Goal: Task Accomplishment & Management: Complete application form

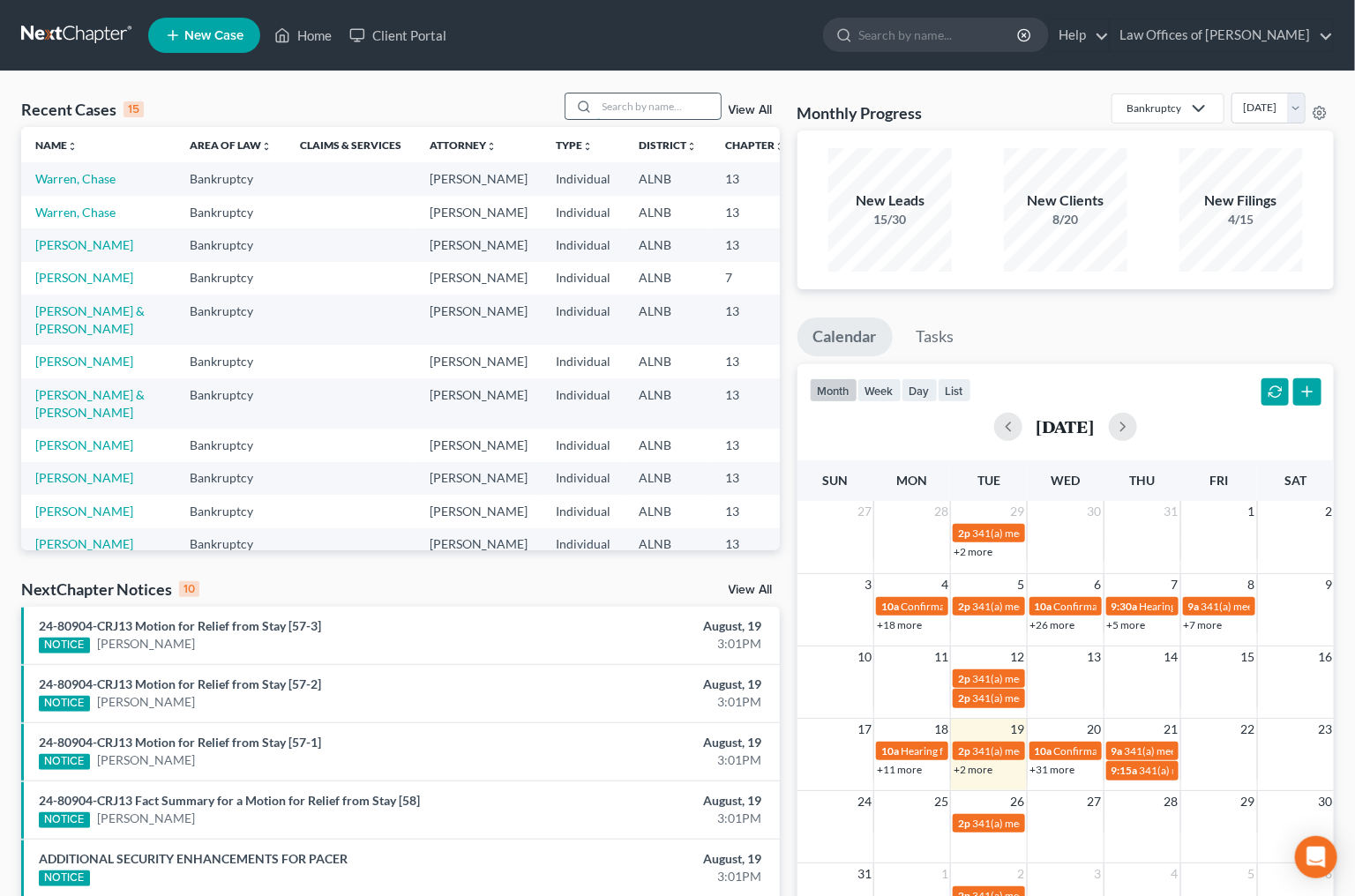
click at [645, 114] on input "search" at bounding box center [659, 106] width 124 height 26
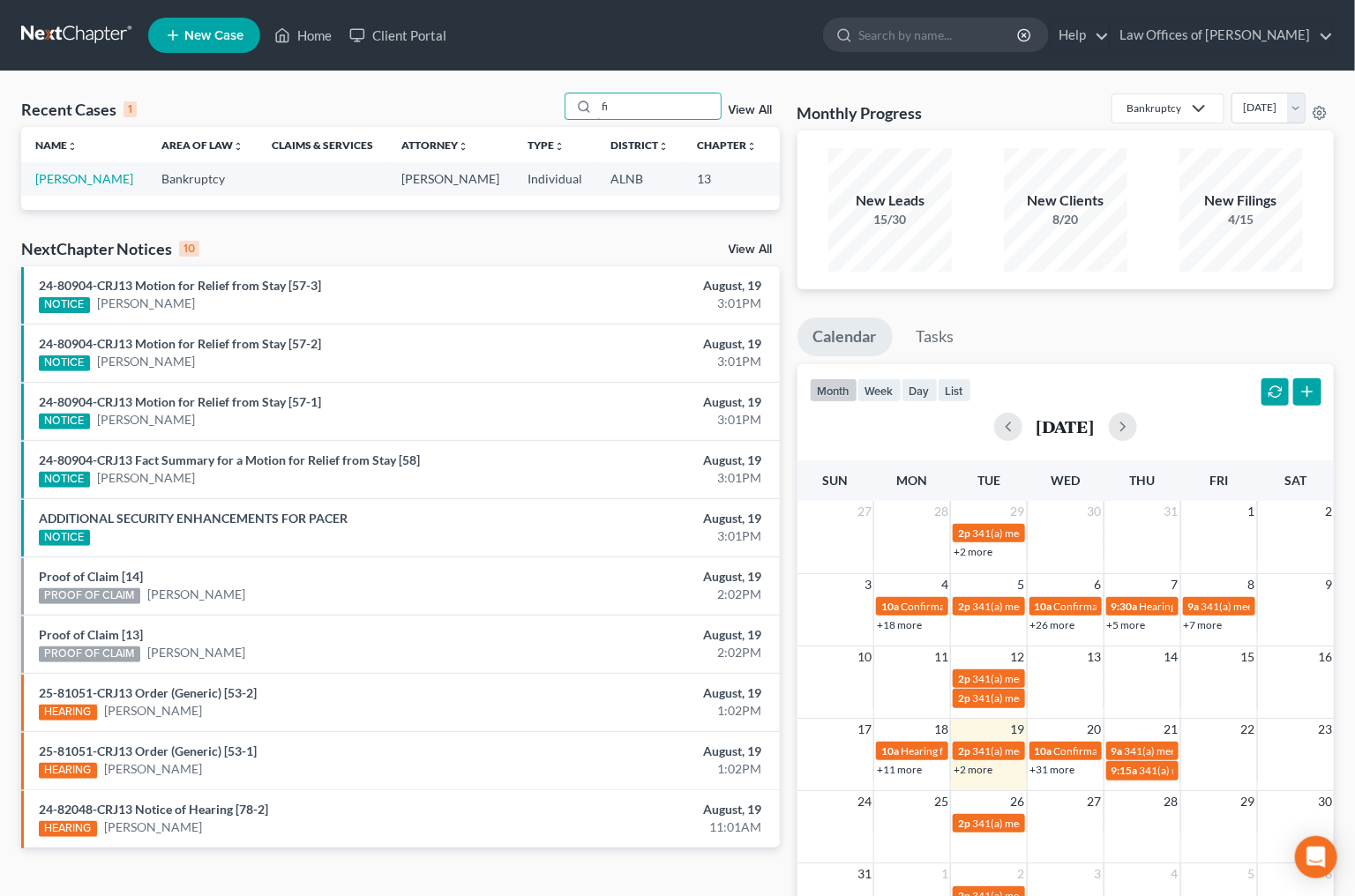
type input "f"
type input "cormier"
click at [56, 186] on link "[PERSON_NAME]" at bounding box center [84, 178] width 98 height 15
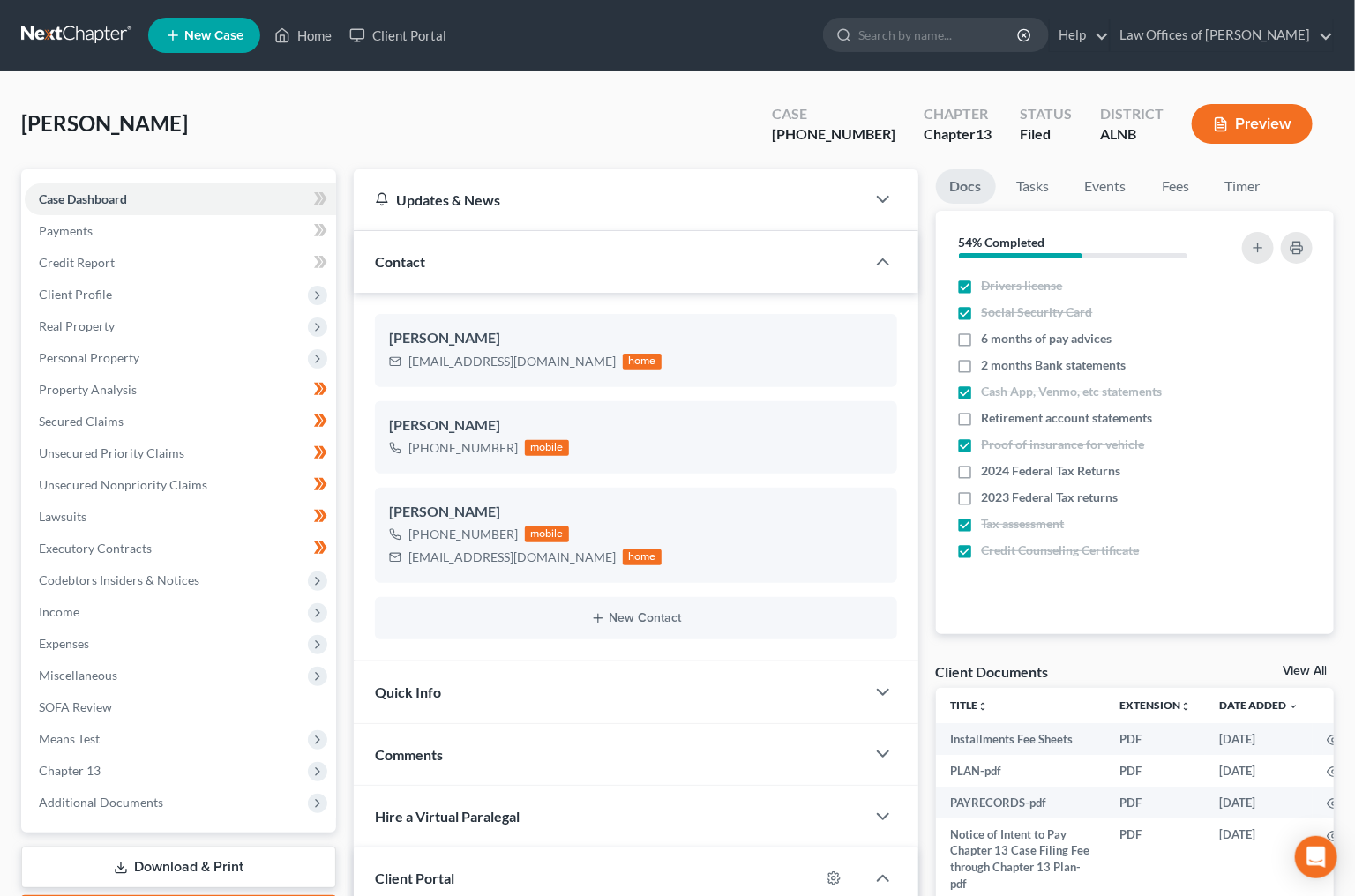
click at [1301, 665] on link "View All" at bounding box center [1305, 671] width 44 height 13
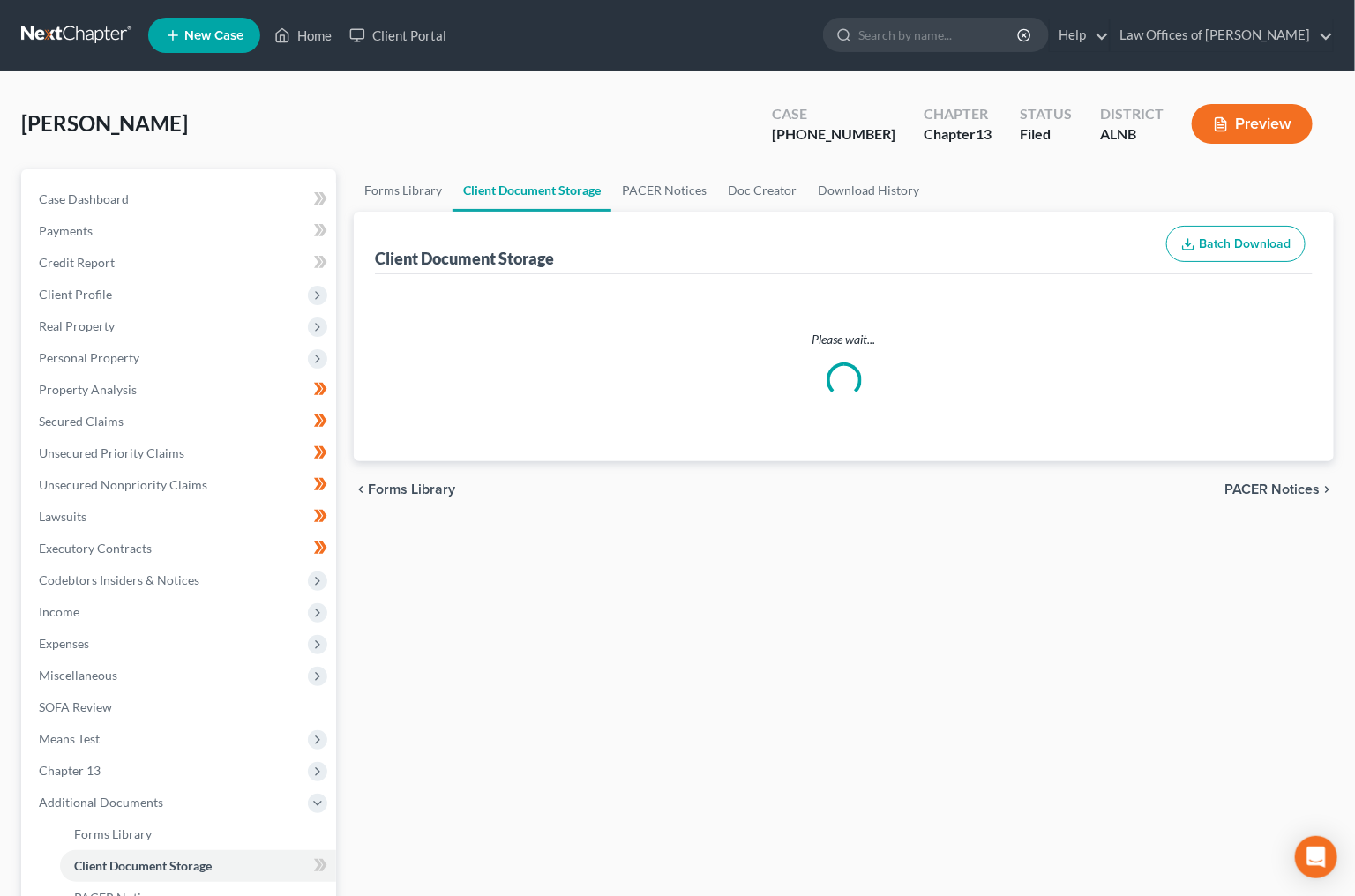
select select "23"
select select "5"
select select "22"
select select "19"
select select "10"
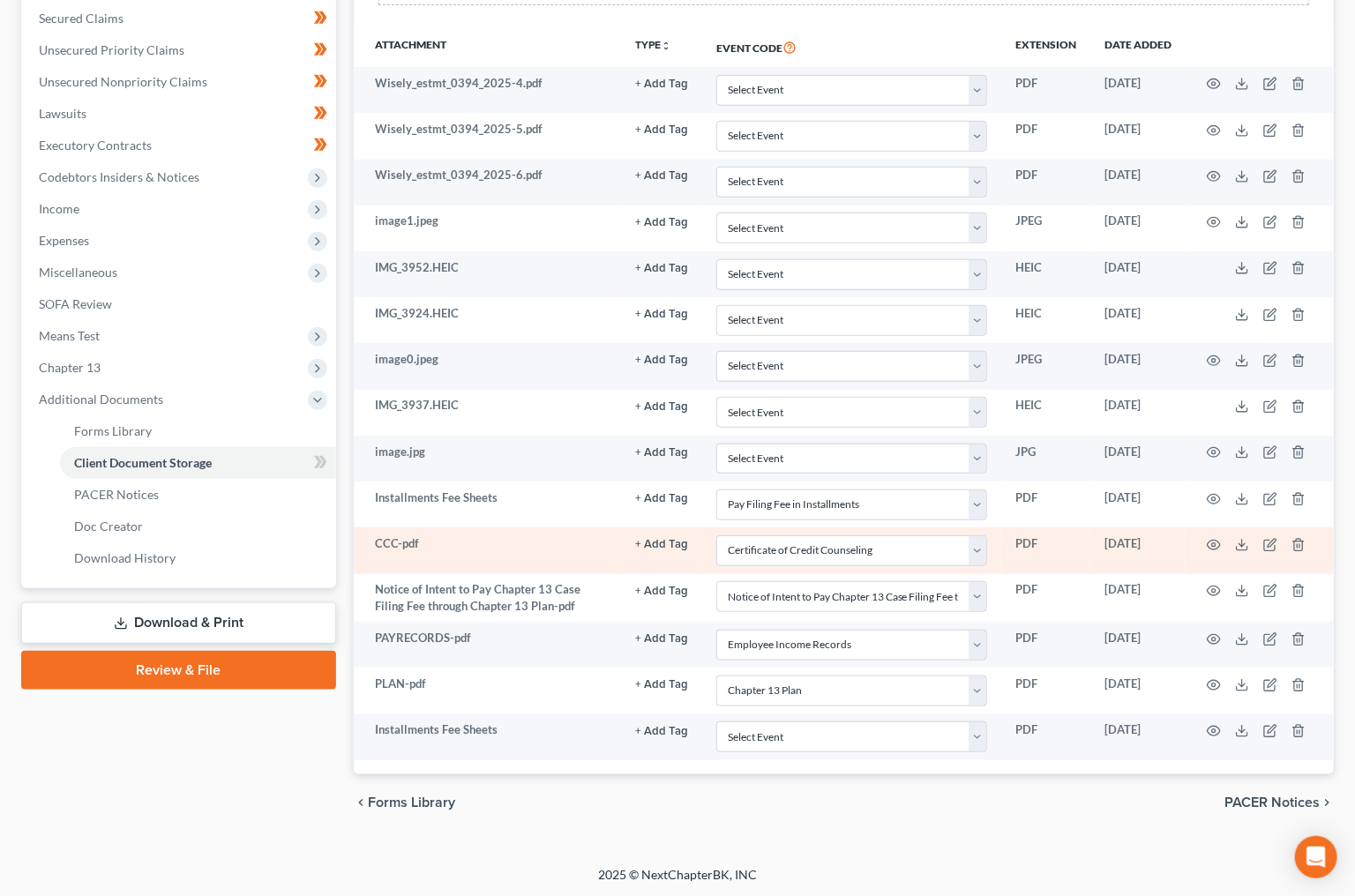
scroll to position [402, 0]
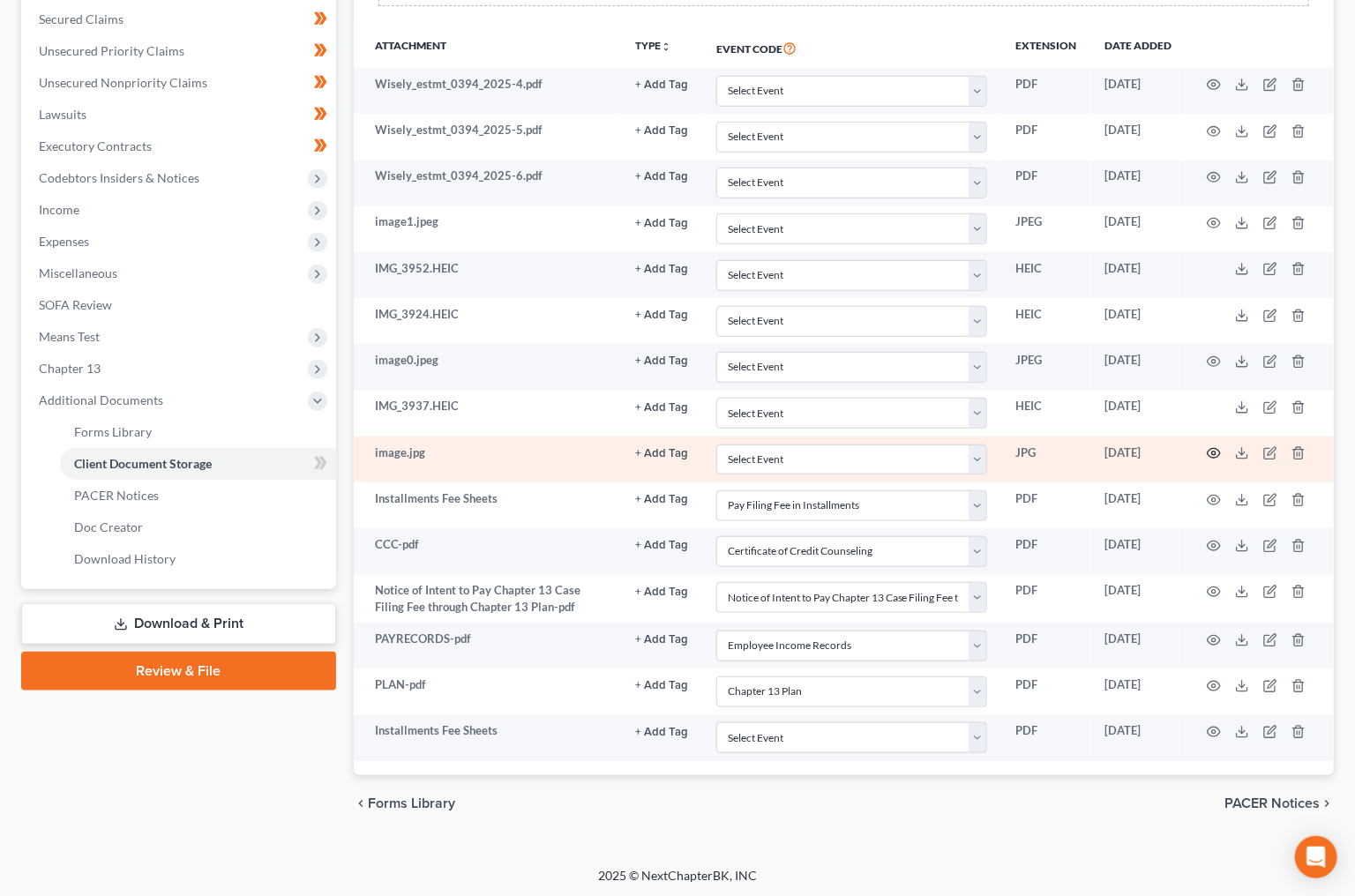
click at [1215, 451] on icon "button" at bounding box center [1214, 453] width 14 height 14
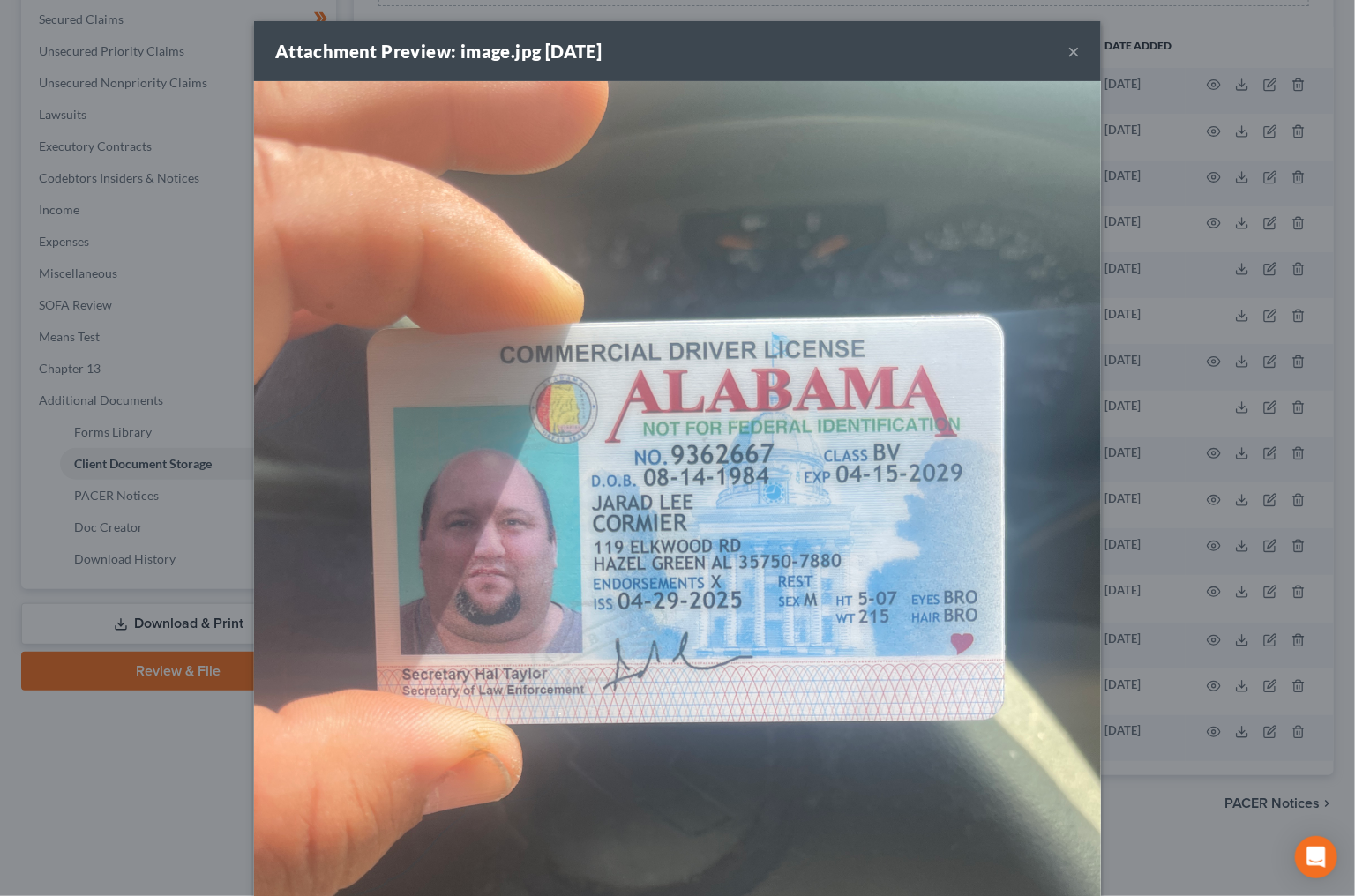
click at [1075, 55] on button "×" at bounding box center [1073, 51] width 13 height 22
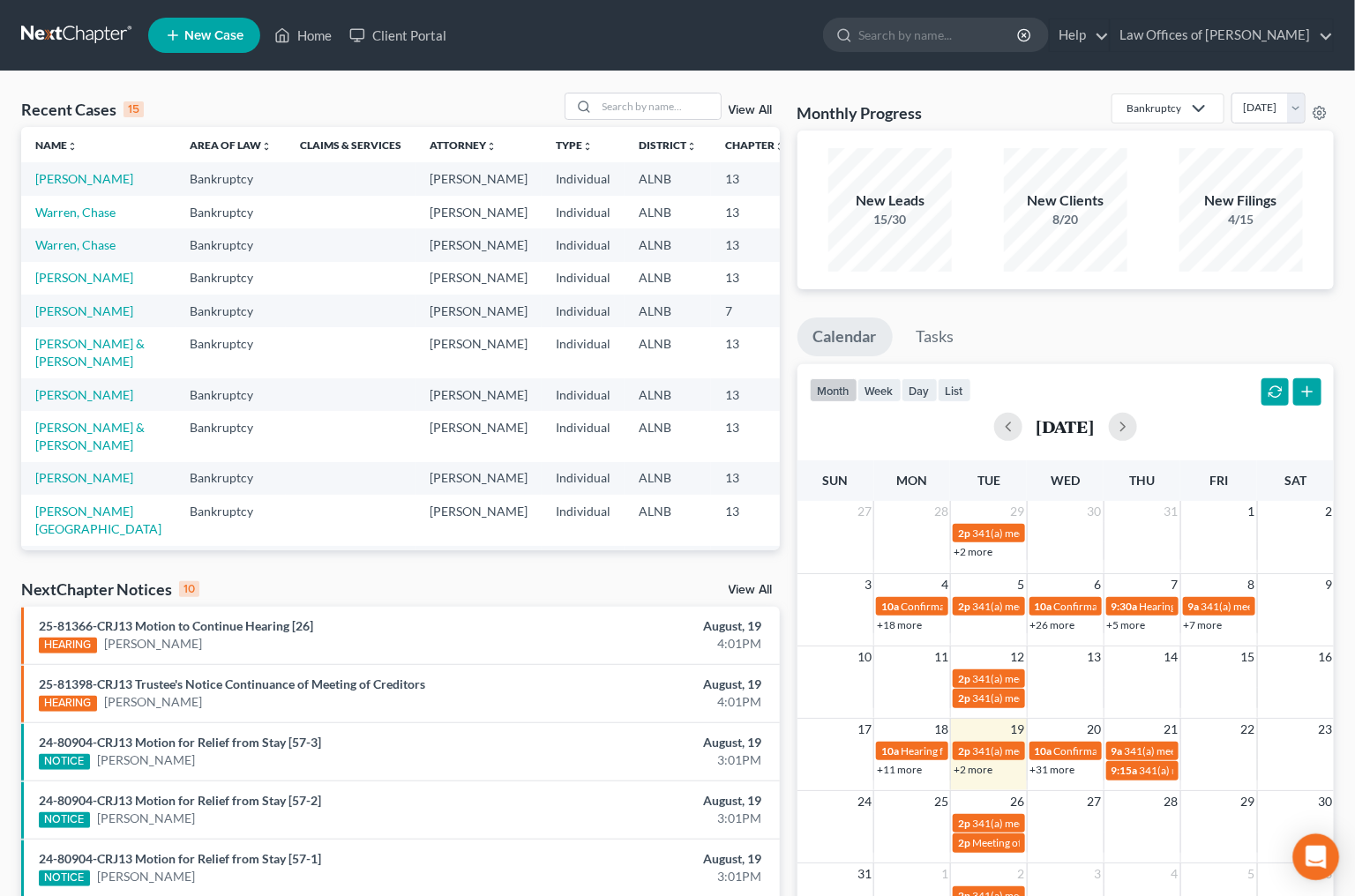
click at [1308, 863] on icon "Open Intercom Messenger" at bounding box center [1316, 857] width 23 height 23
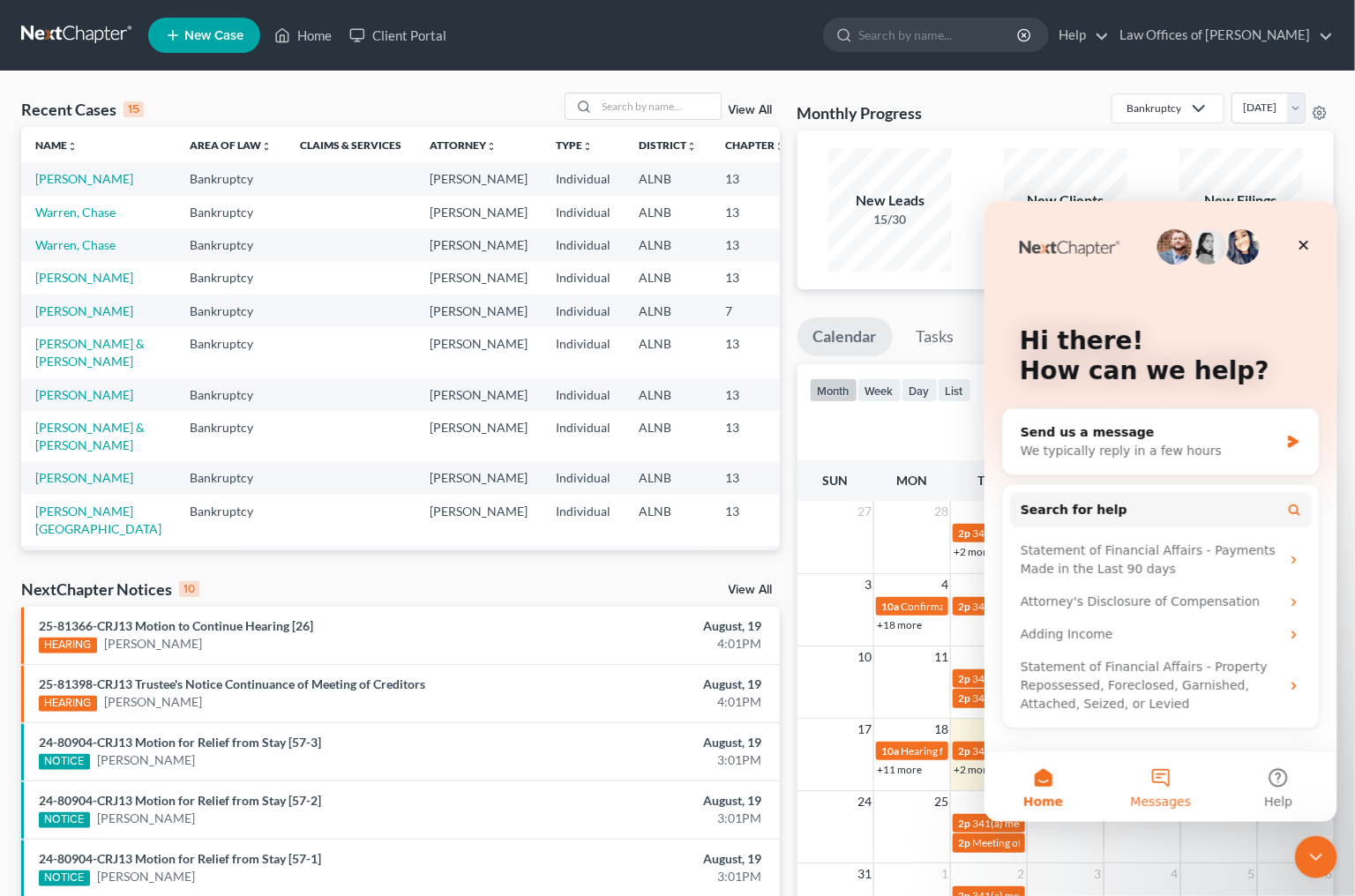
click at [1147, 780] on button "Messages" at bounding box center [1160, 786] width 118 height 71
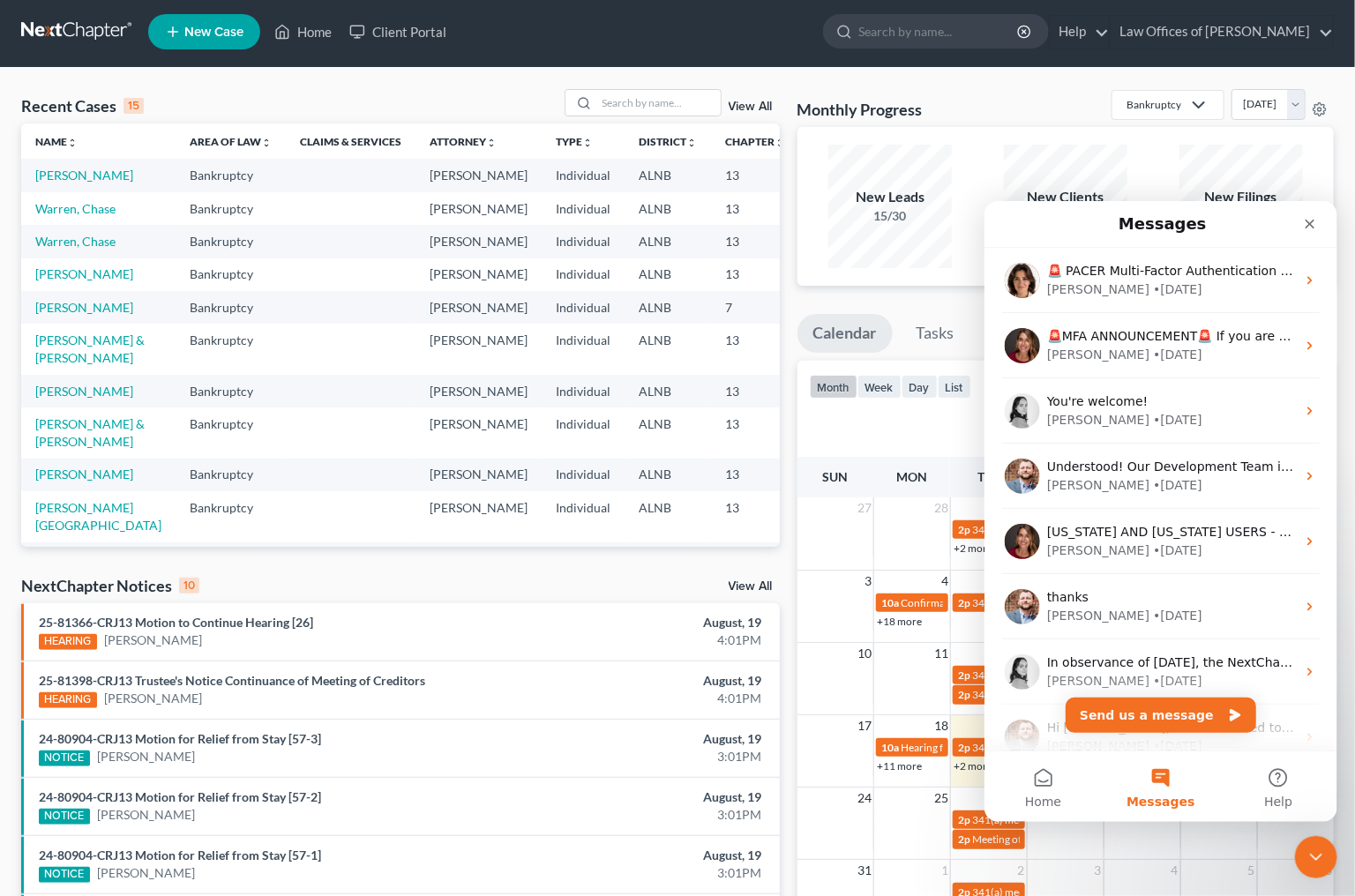
scroll to position [15, 0]
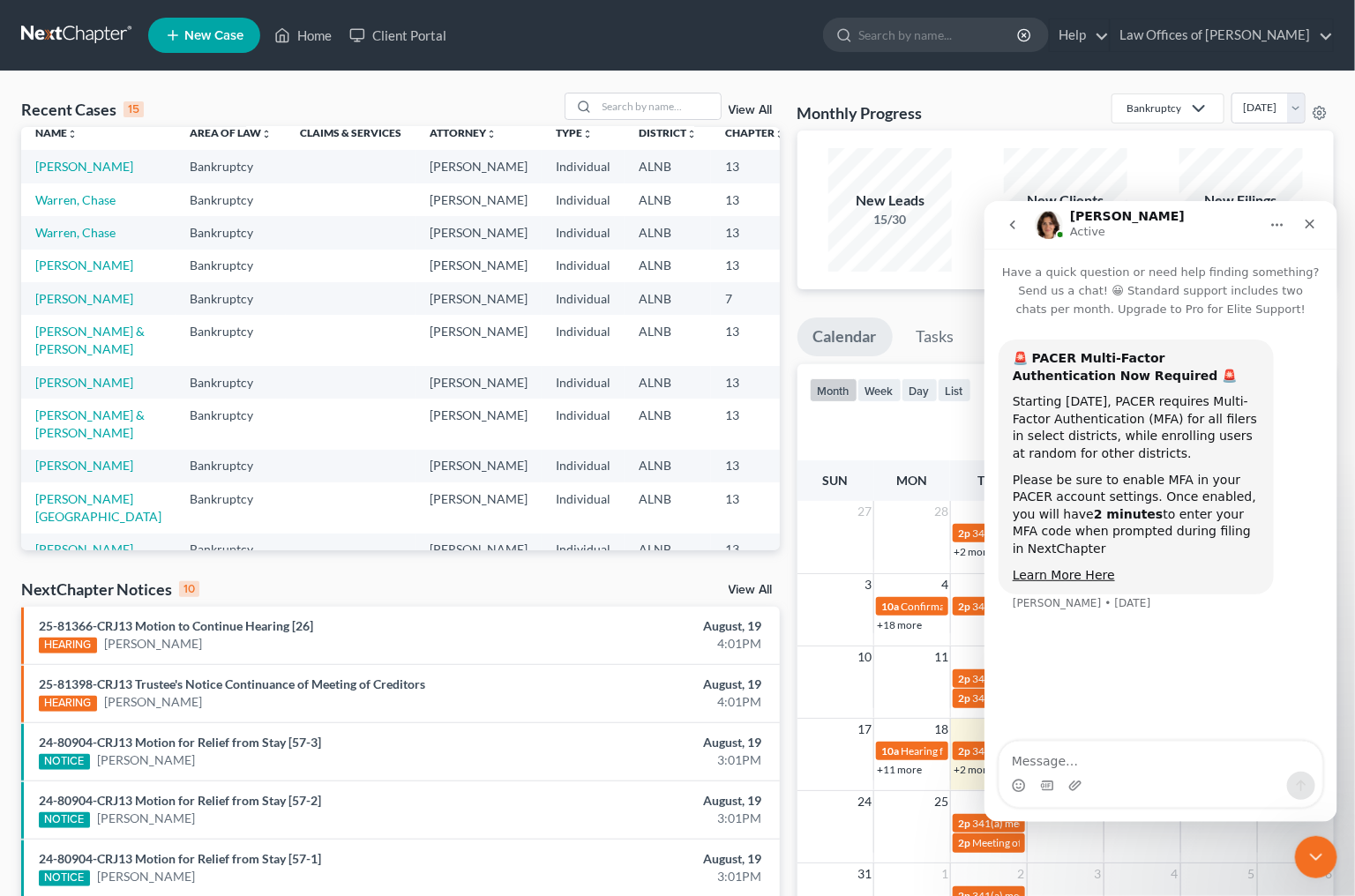
scroll to position [14, 0]
click at [63, 388] on link "[PERSON_NAME]" at bounding box center [84, 380] width 98 height 15
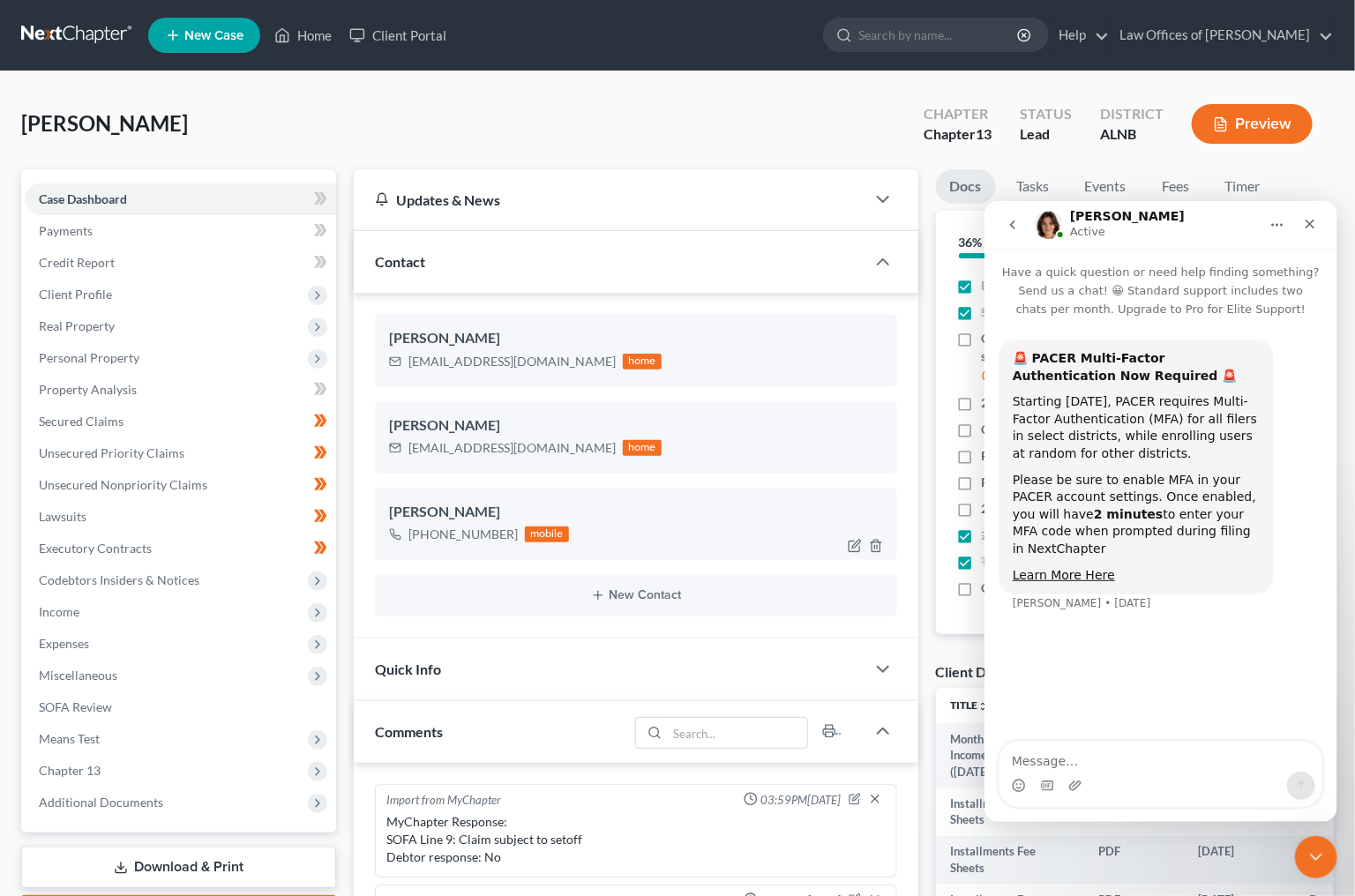
scroll to position [296, 0]
click at [1310, 226] on icon "Close" at bounding box center [1309, 223] width 14 height 14
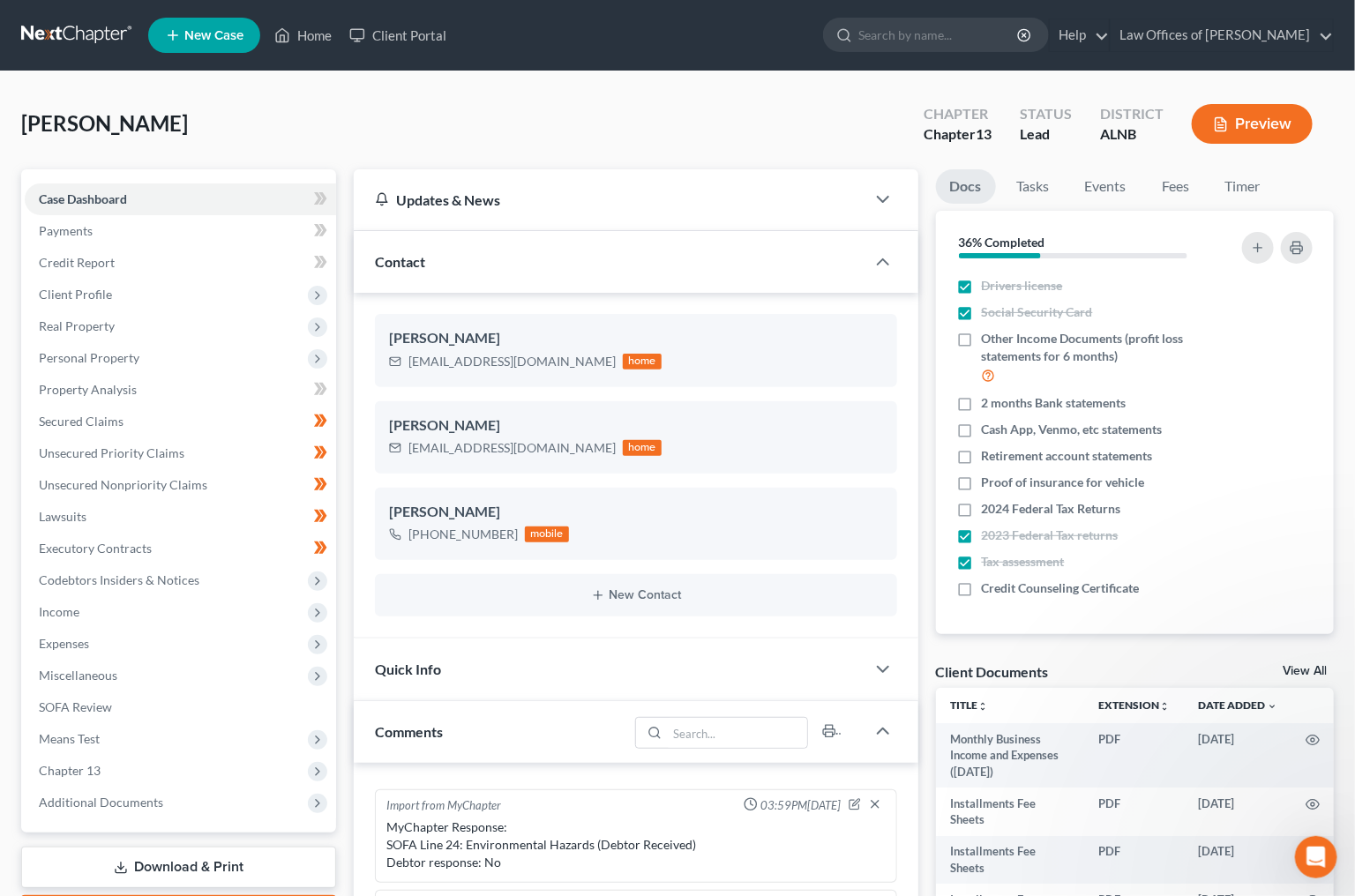
scroll to position [0, 0]
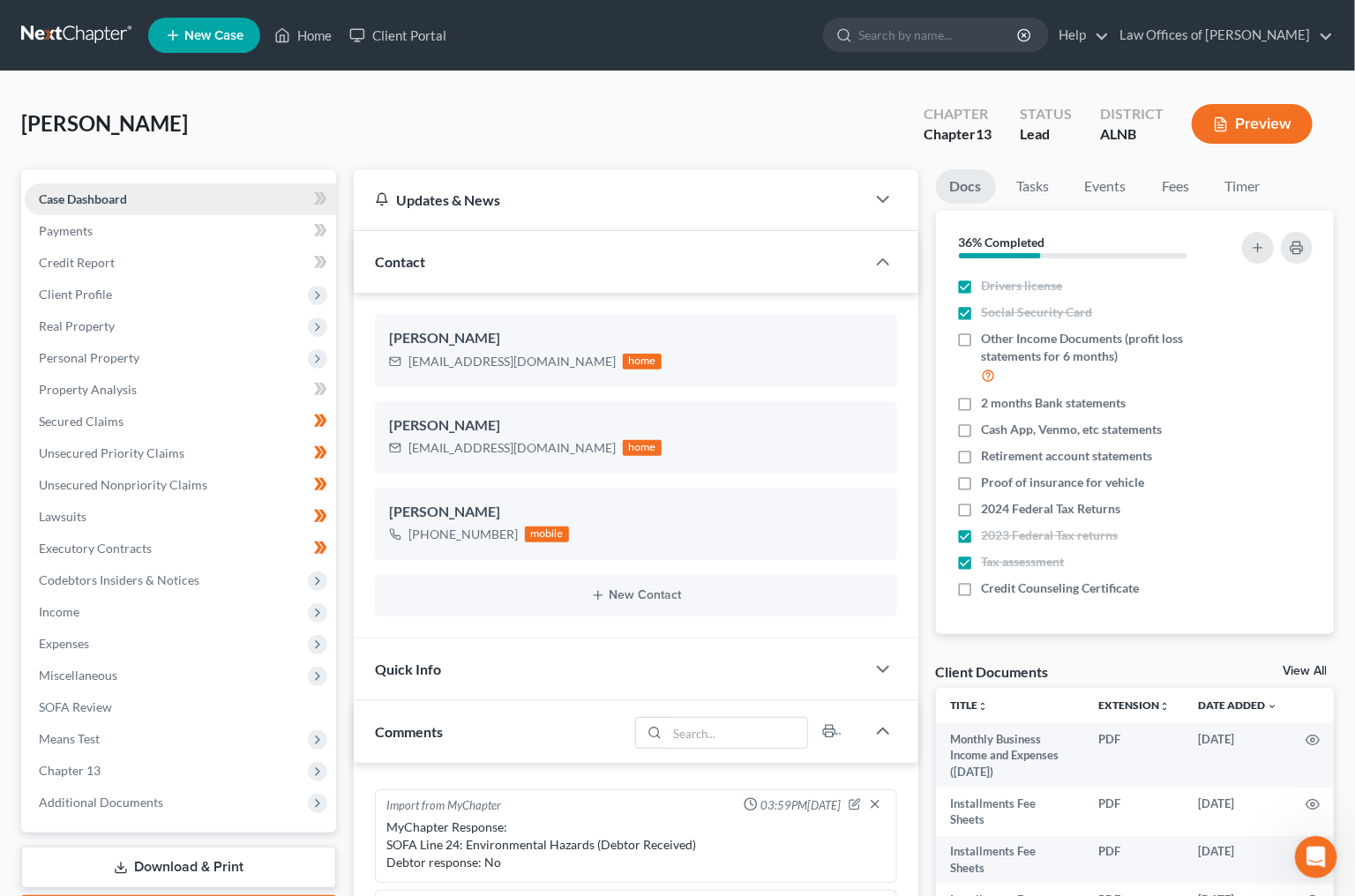
click at [168, 197] on link "Case Dashboard" at bounding box center [180, 199] width 311 height 31
click at [1322, 662] on div "Client Documents View All" at bounding box center [1134, 675] width 398 height 26
click at [1310, 666] on link "View All" at bounding box center [1305, 671] width 44 height 13
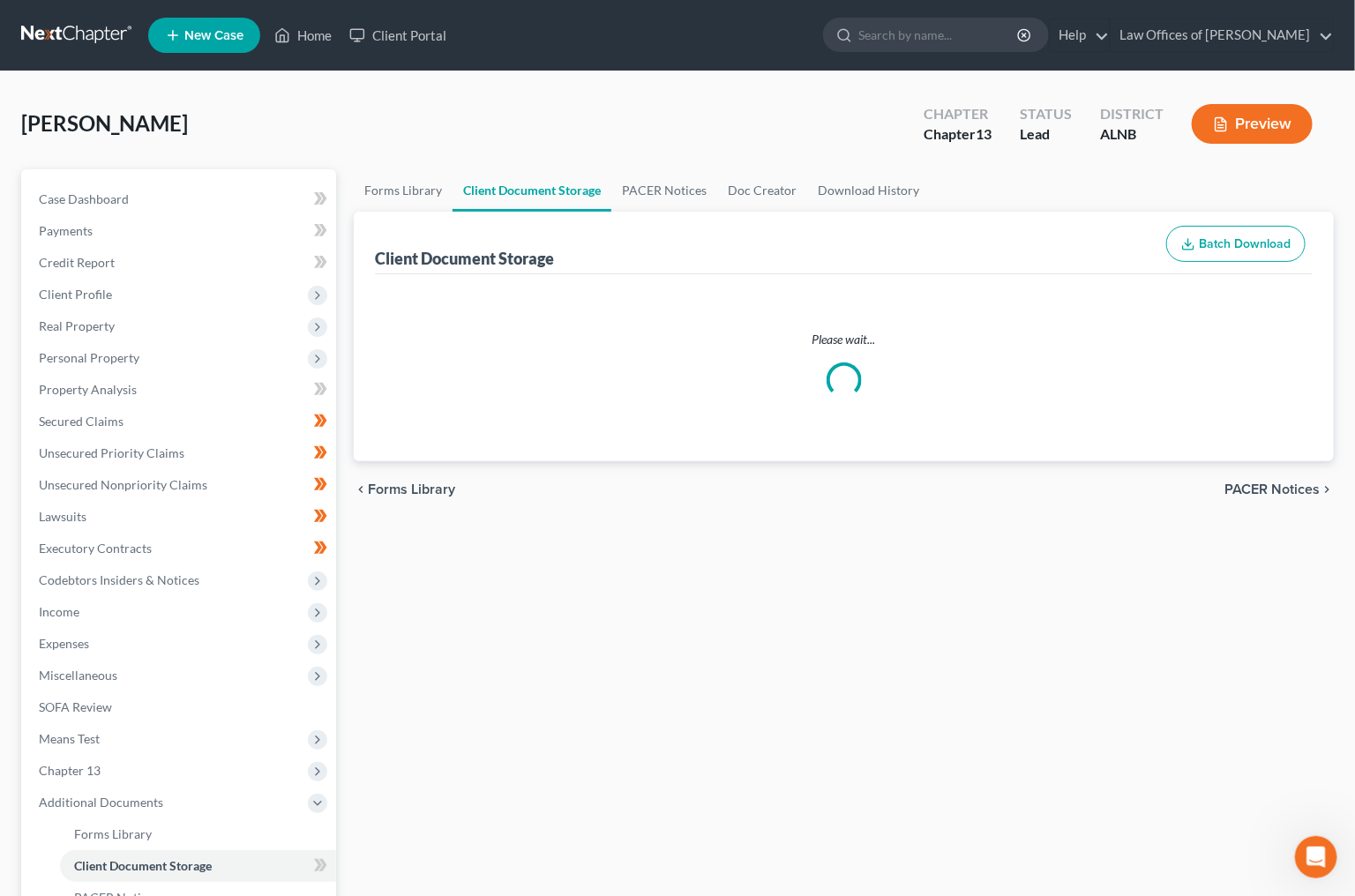
select select "19"
select select "10"
select select "22"
select select "5"
select select "23"
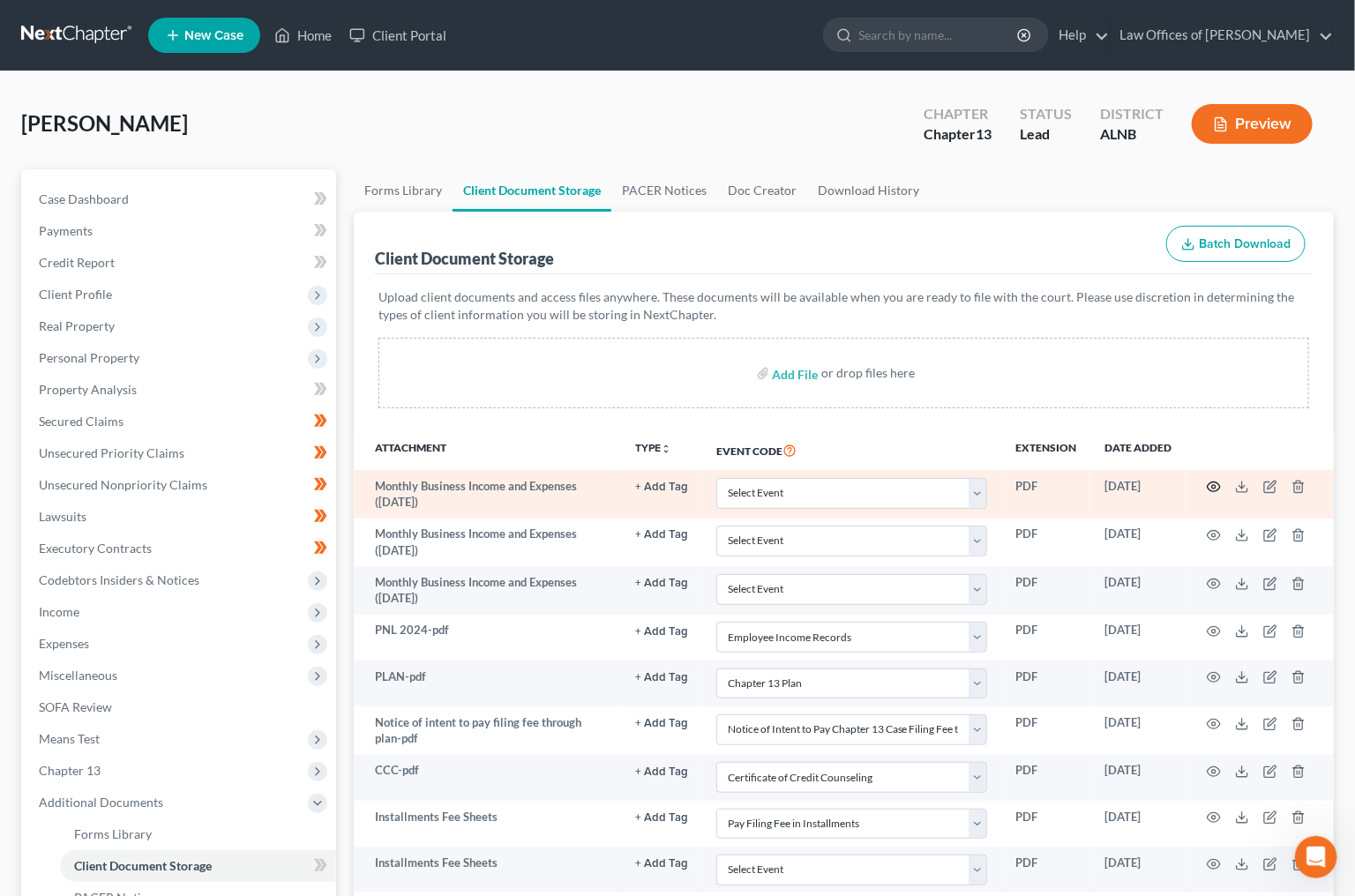
click at [1215, 480] on icon "button" at bounding box center [1214, 487] width 14 height 14
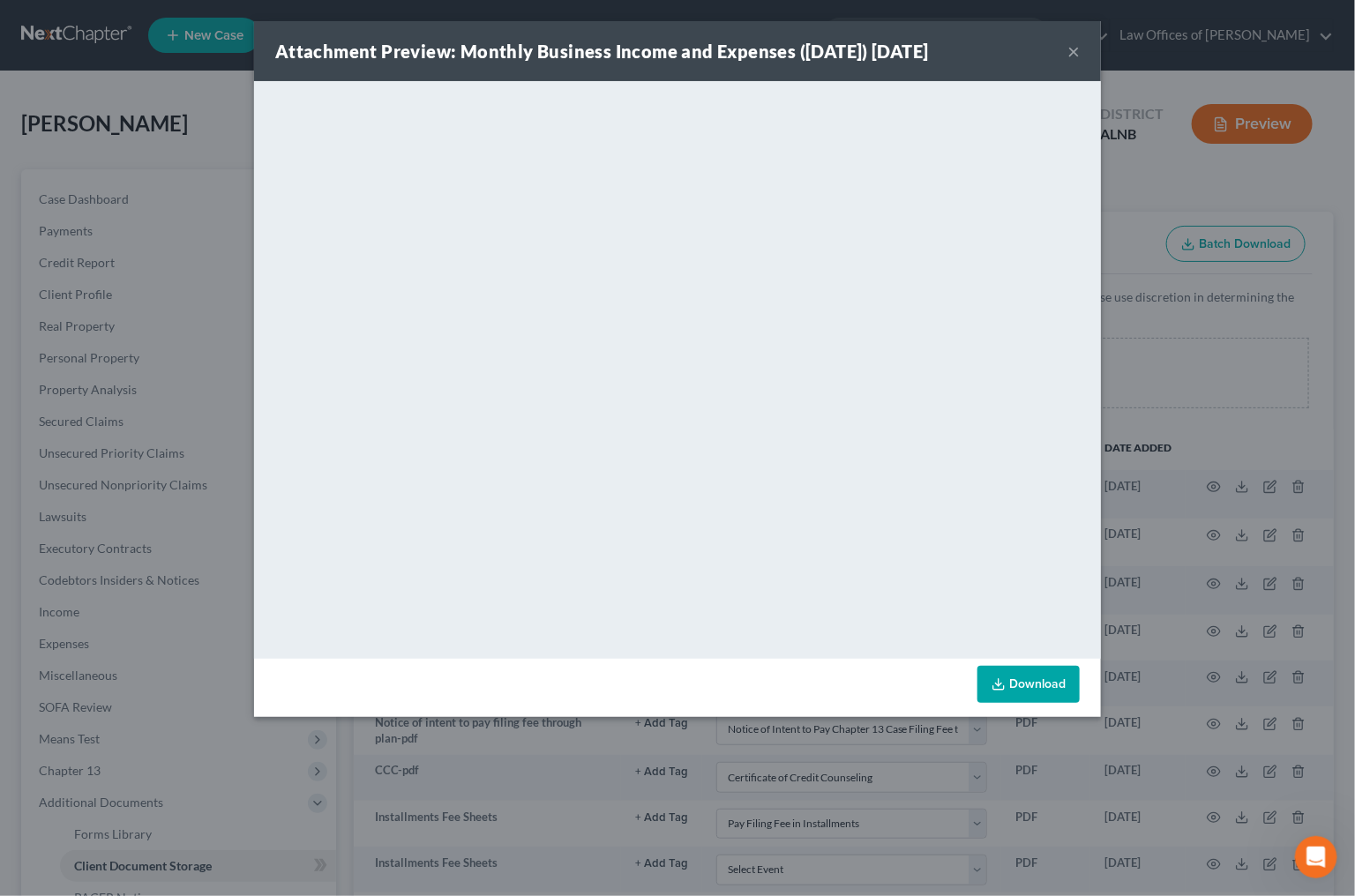
click at [1075, 55] on button "×" at bounding box center [1073, 51] width 13 height 22
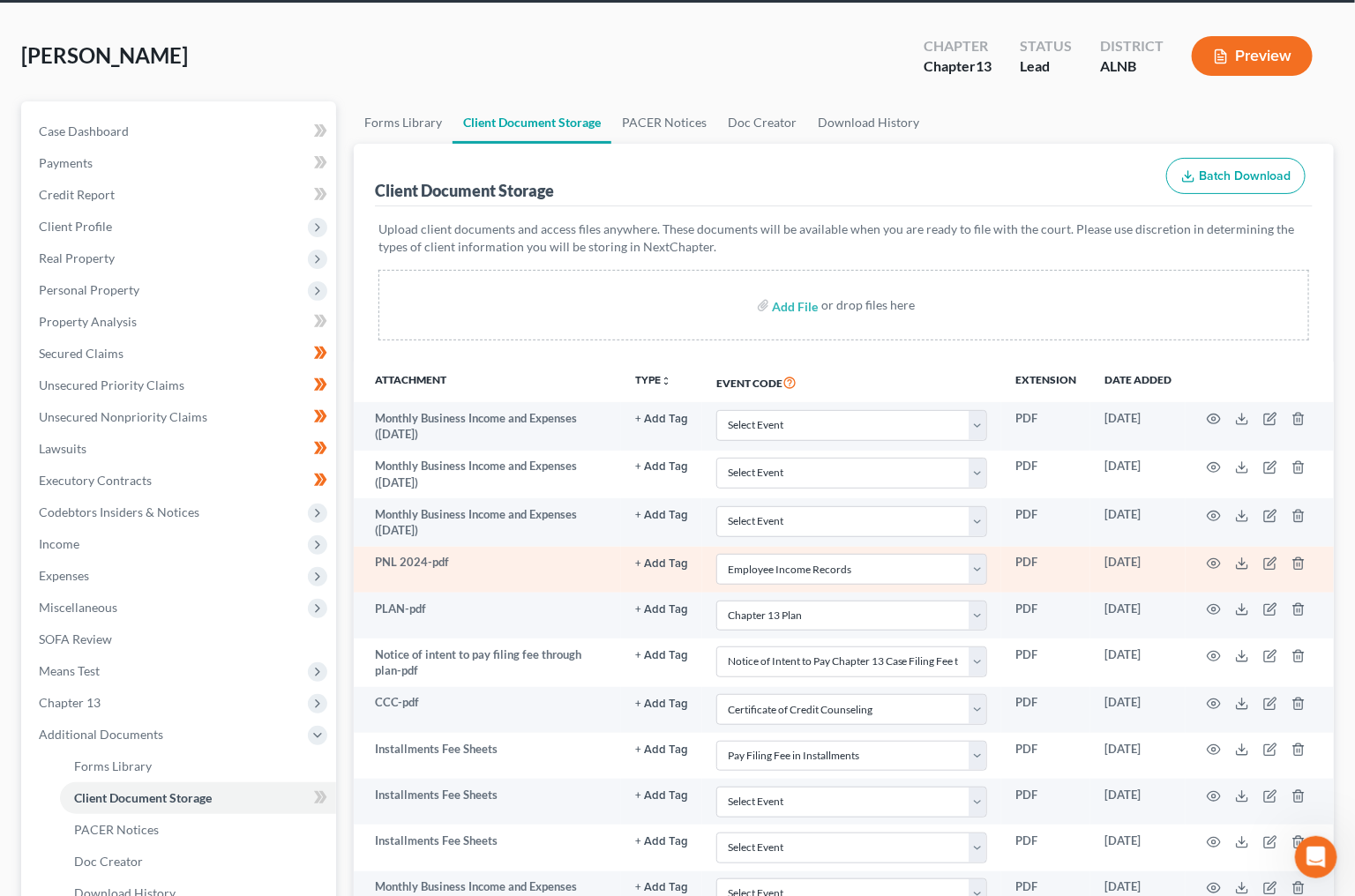
scroll to position [69, 0]
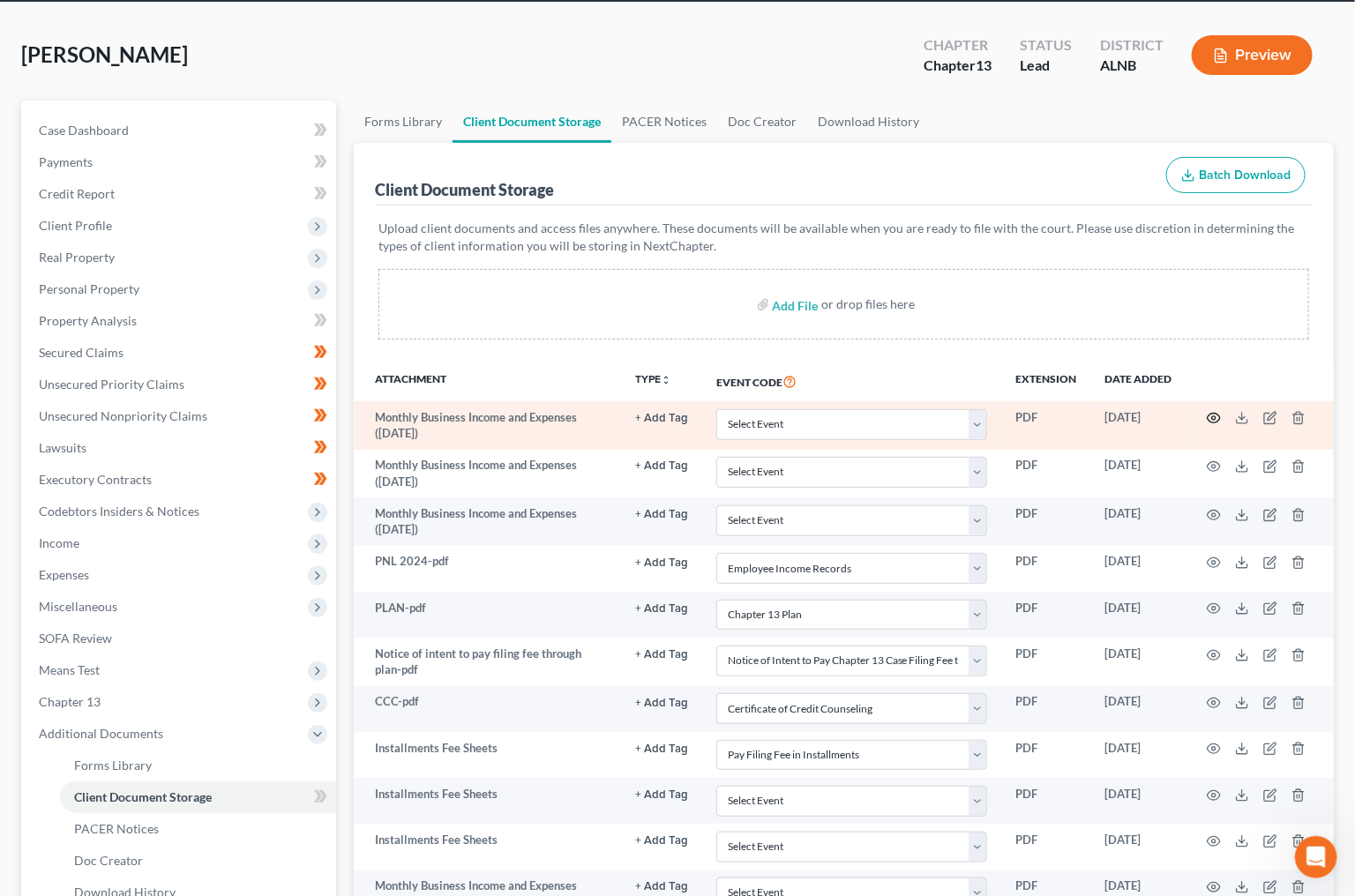
click at [1211, 418] on icon "button" at bounding box center [1214, 418] width 13 height 10
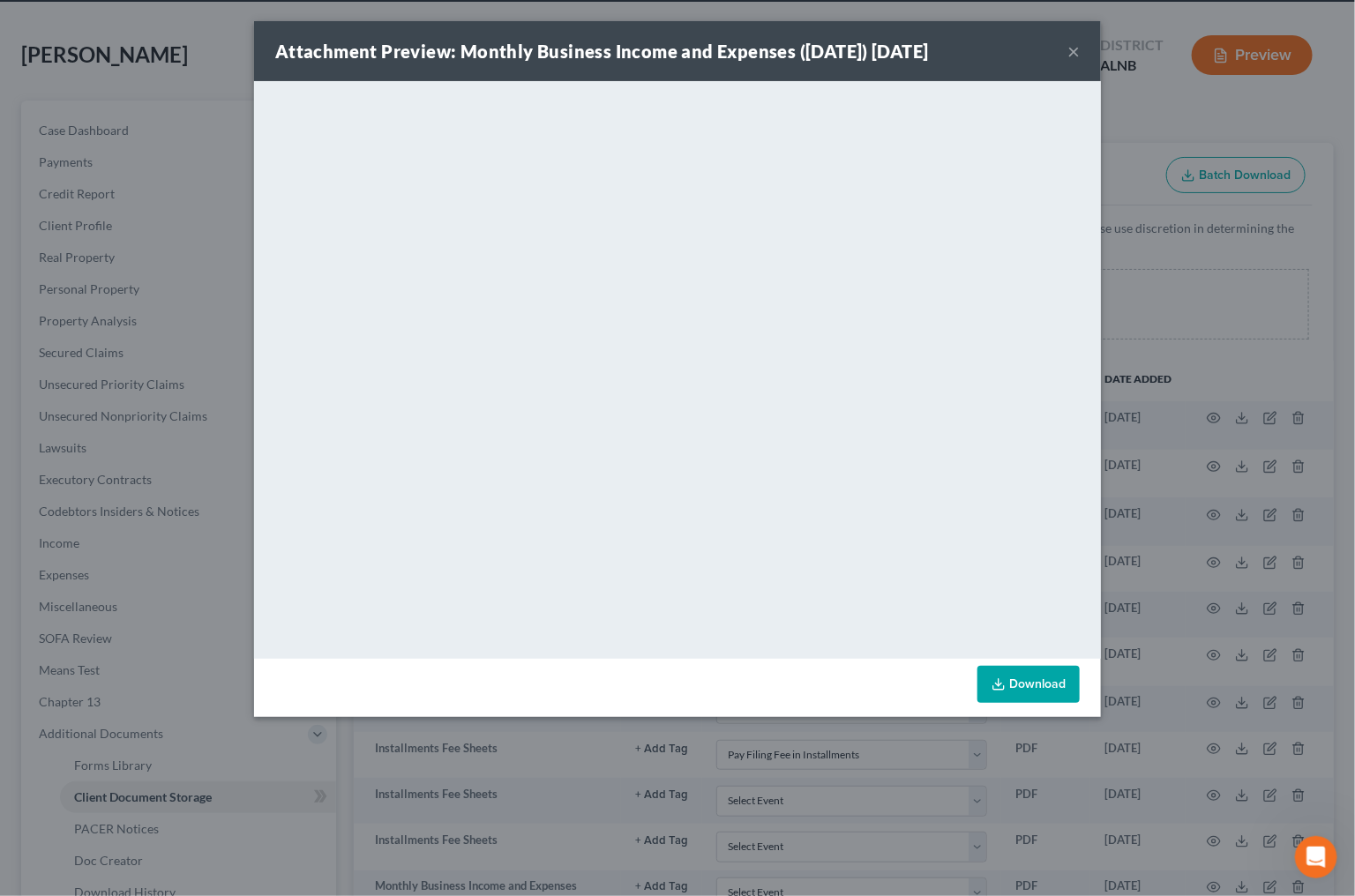
click at [1075, 59] on button "×" at bounding box center [1073, 51] width 13 height 22
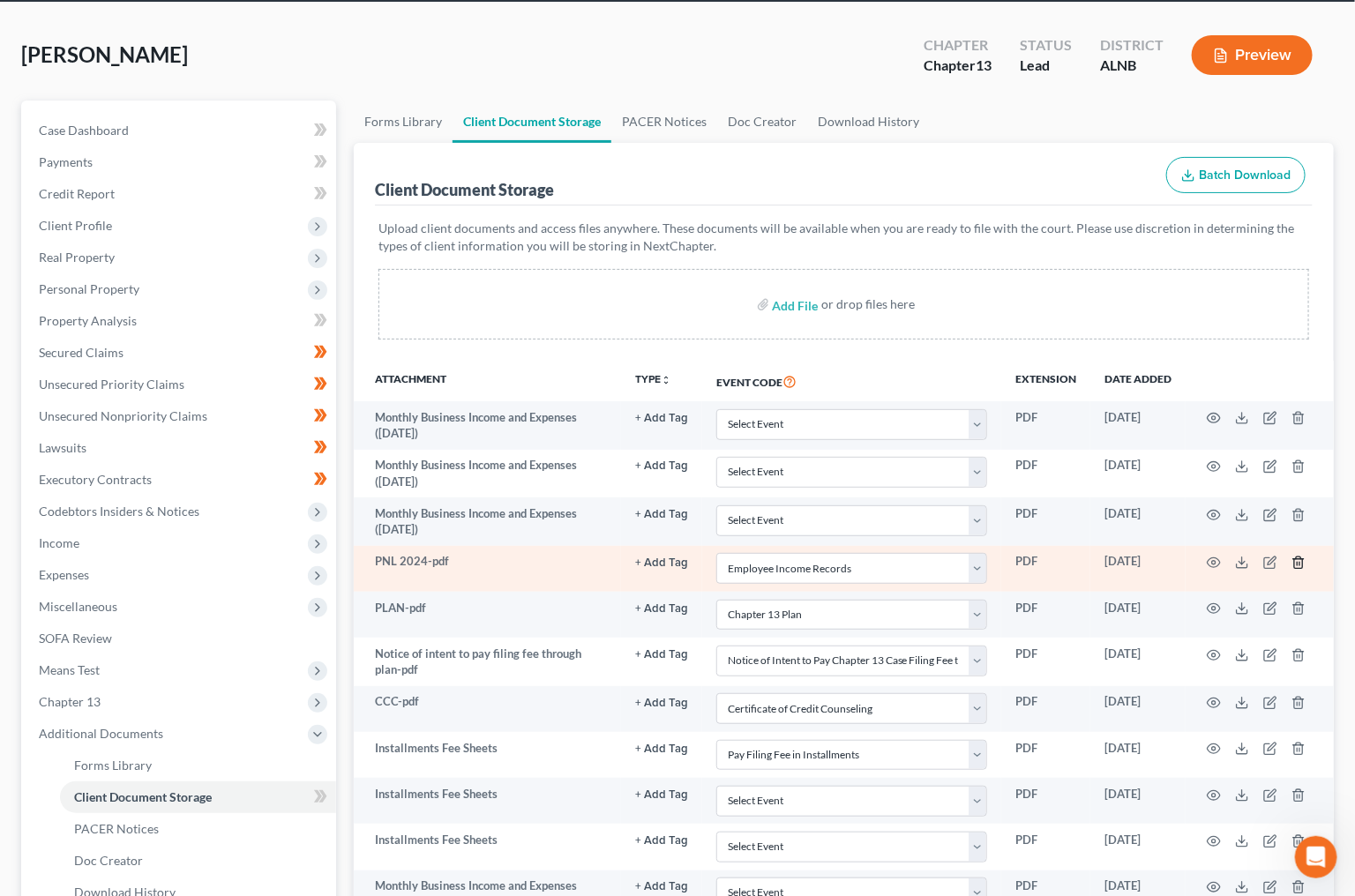
click at [1299, 556] on icon "button" at bounding box center [1298, 562] width 8 height 12
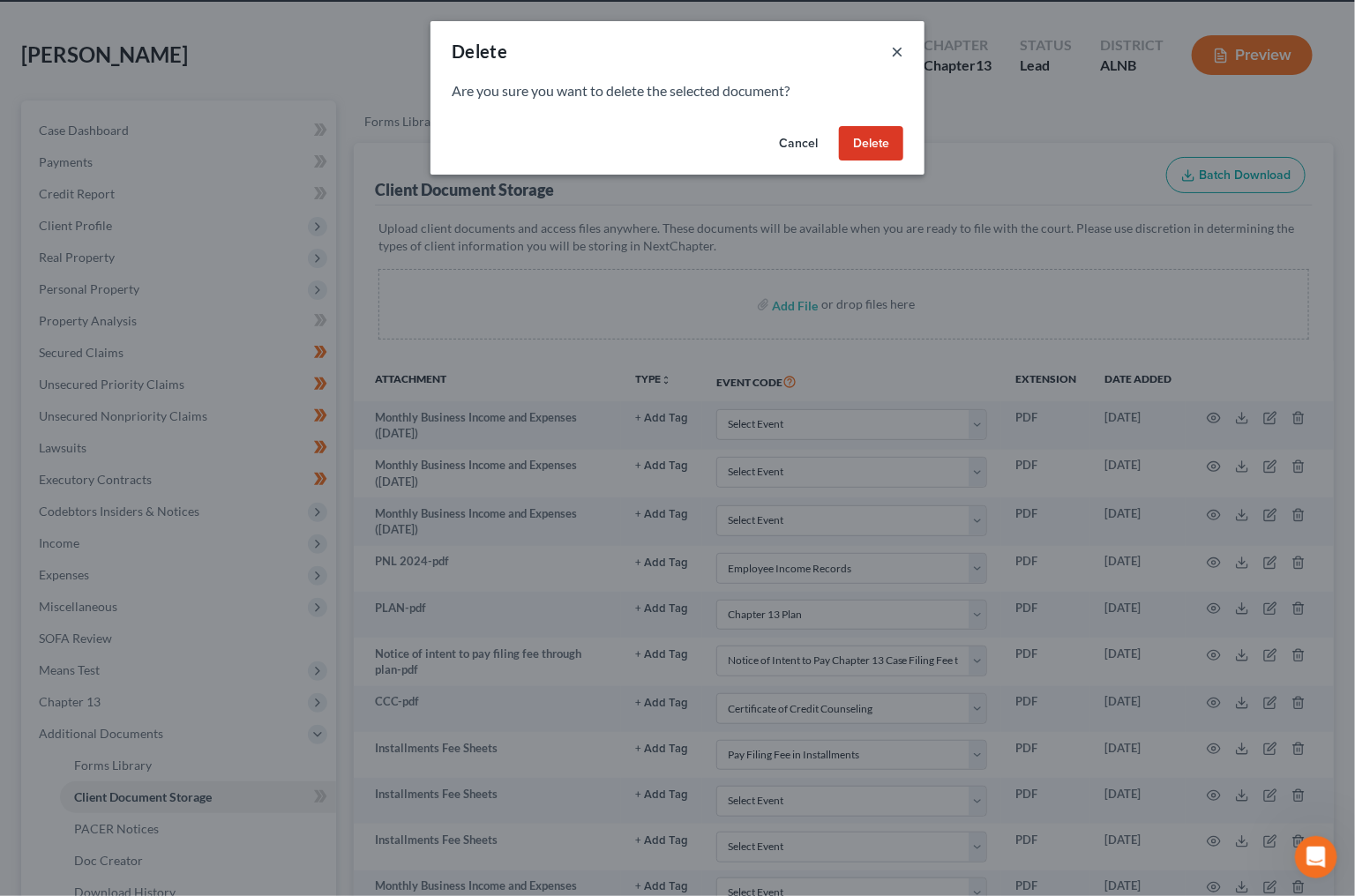
click at [902, 41] on button "×" at bounding box center [897, 51] width 13 height 22
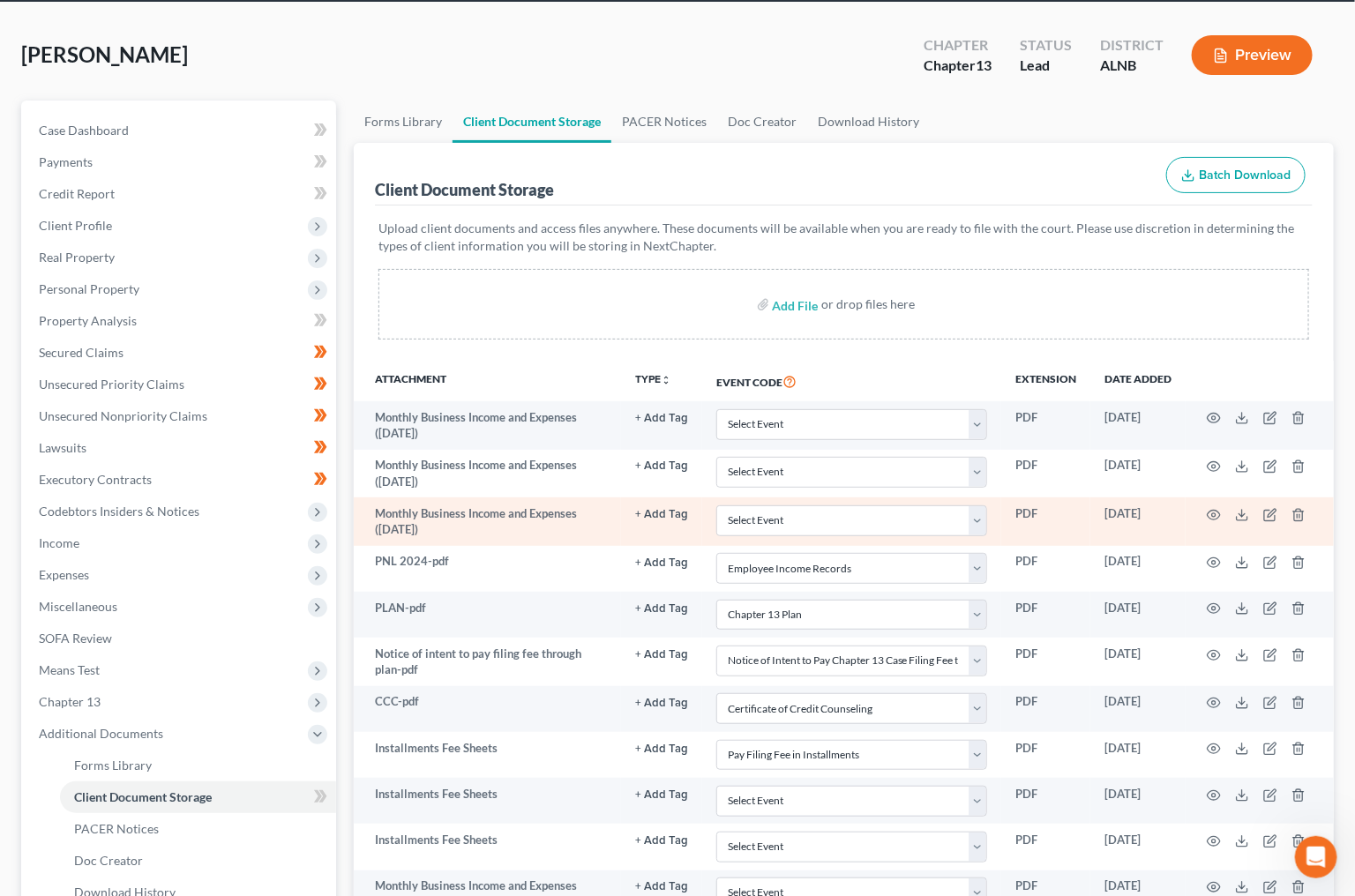
click at [1289, 508] on td at bounding box center [1260, 521] width 148 height 48
click at [1299, 508] on icon "button" at bounding box center [1299, 515] width 14 height 14
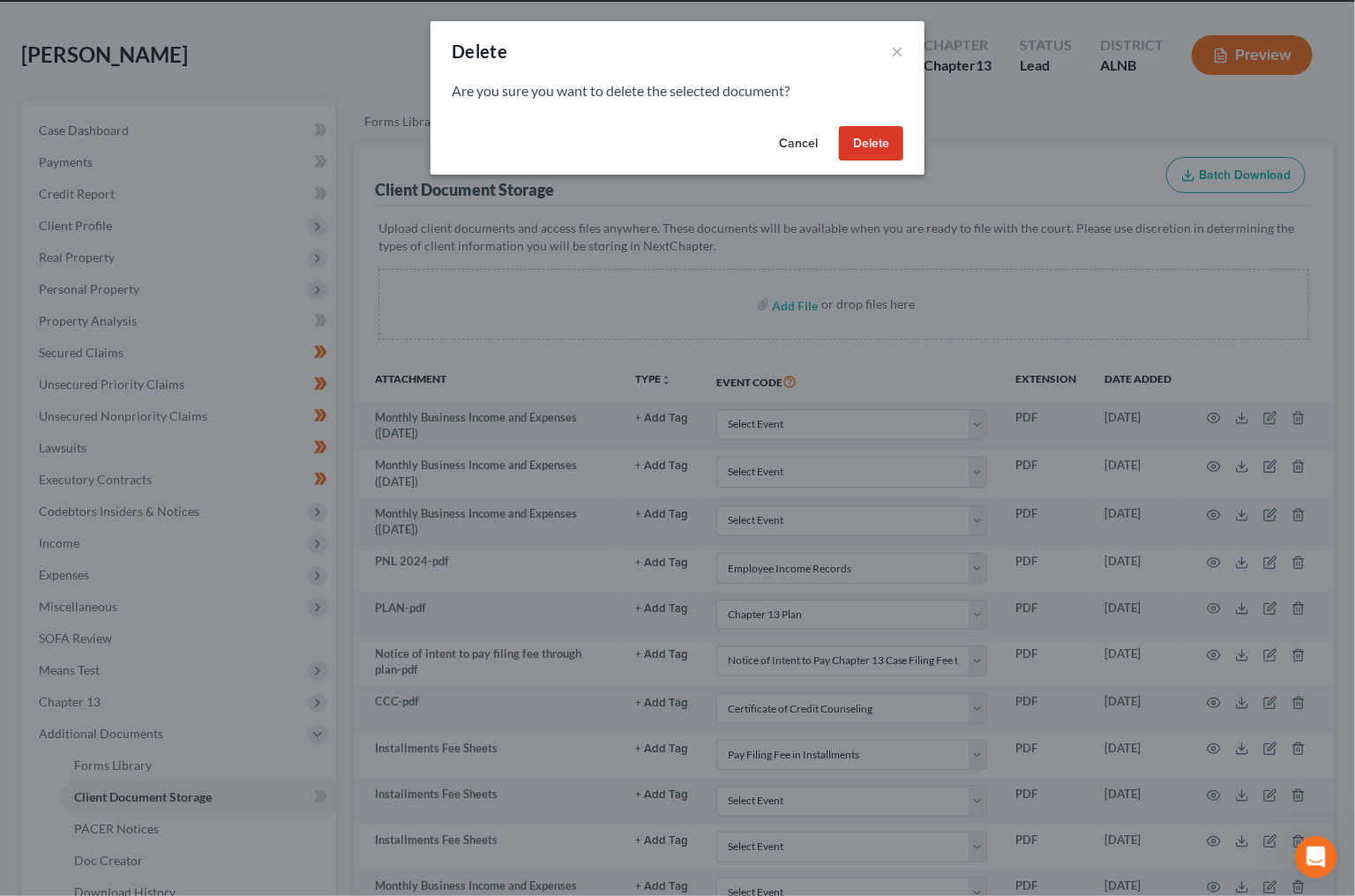
drag, startPoint x: 868, startPoint y: 139, endPoint x: 1132, endPoint y: 324, distance: 322.4
click at [868, 139] on button "Delete" at bounding box center [872, 144] width 65 height 35
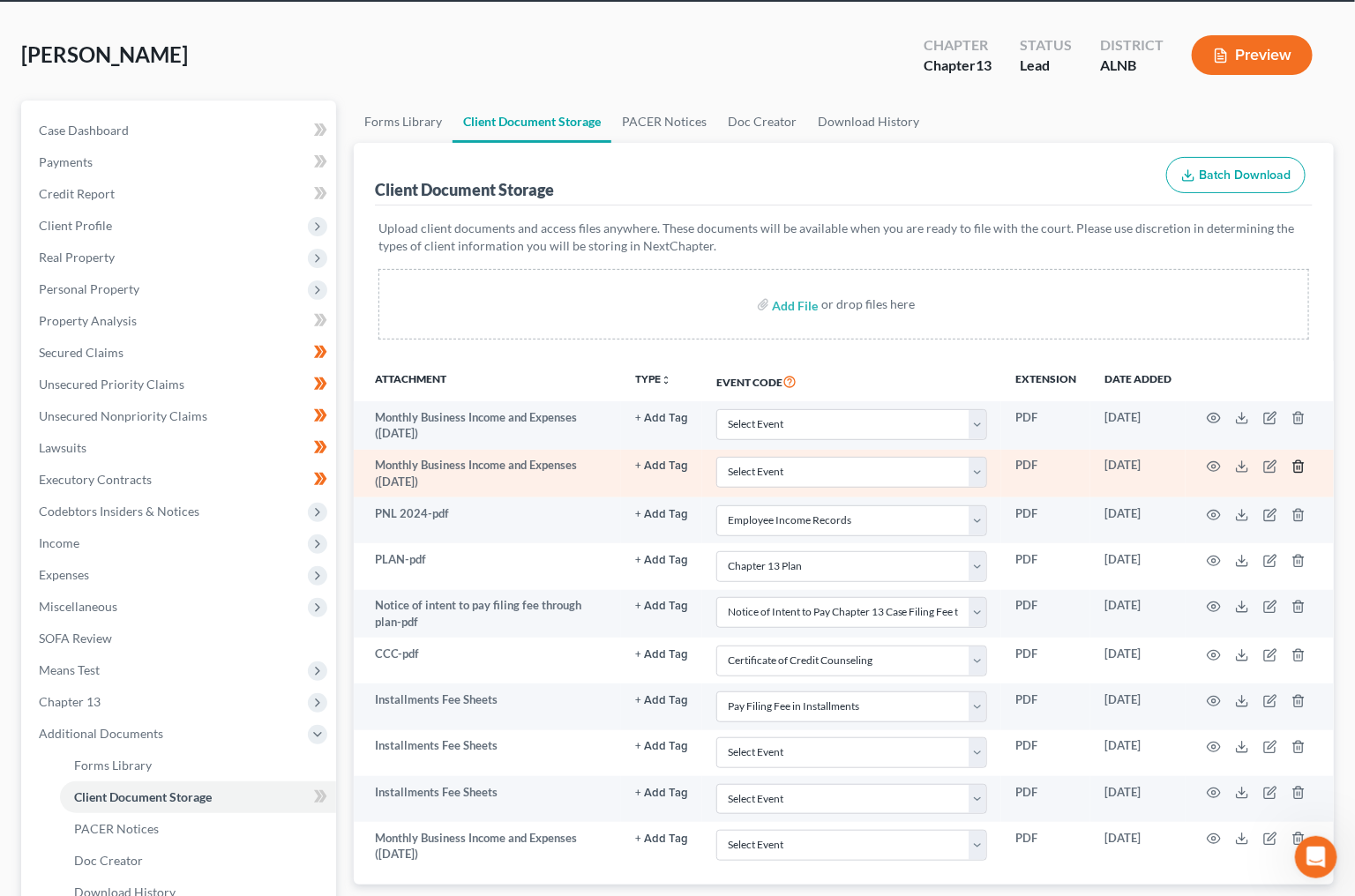
click at [1292, 459] on icon "button" at bounding box center [1299, 466] width 14 height 14
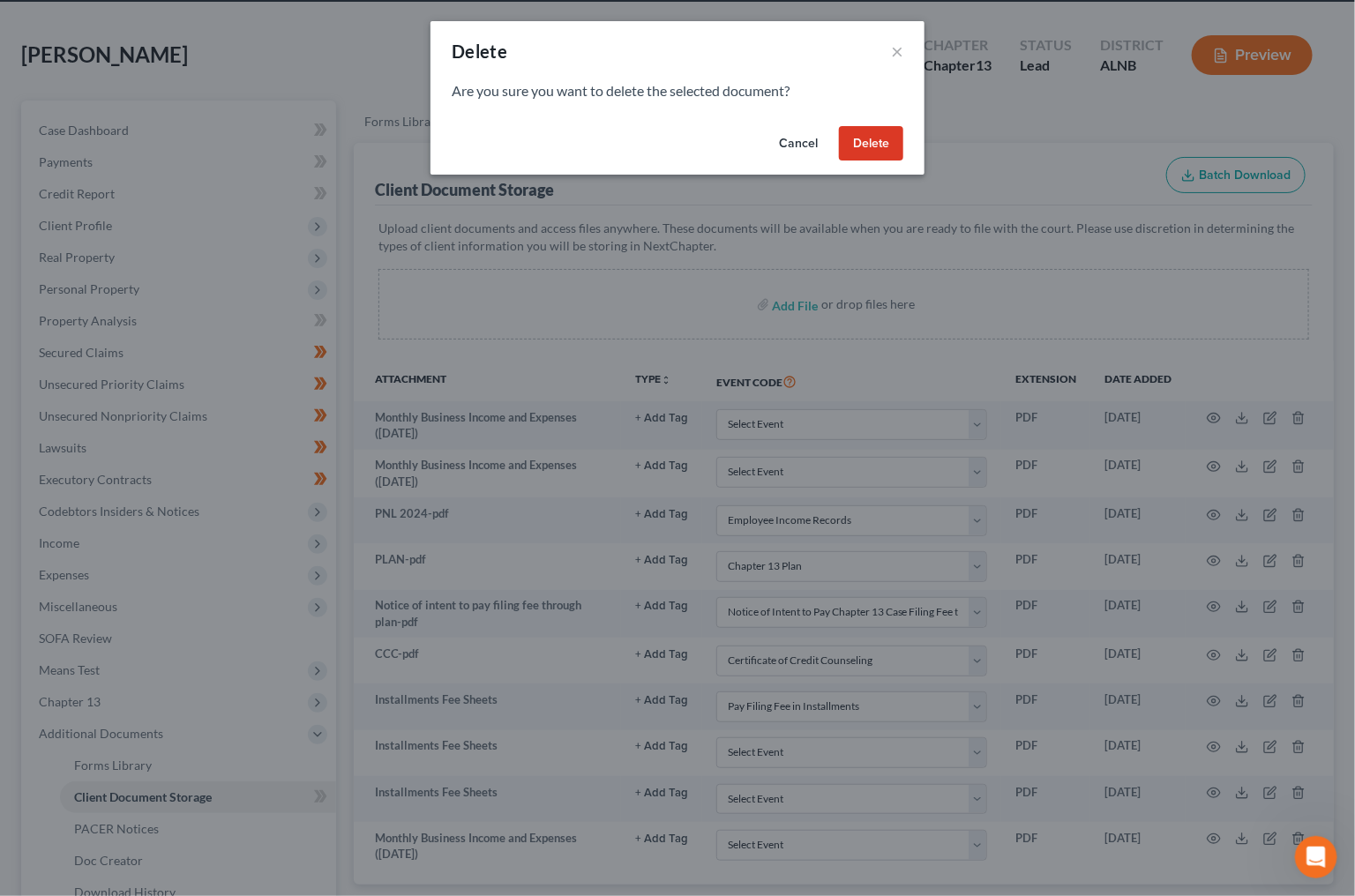
click at [880, 137] on button "Delete" at bounding box center [872, 144] width 65 height 35
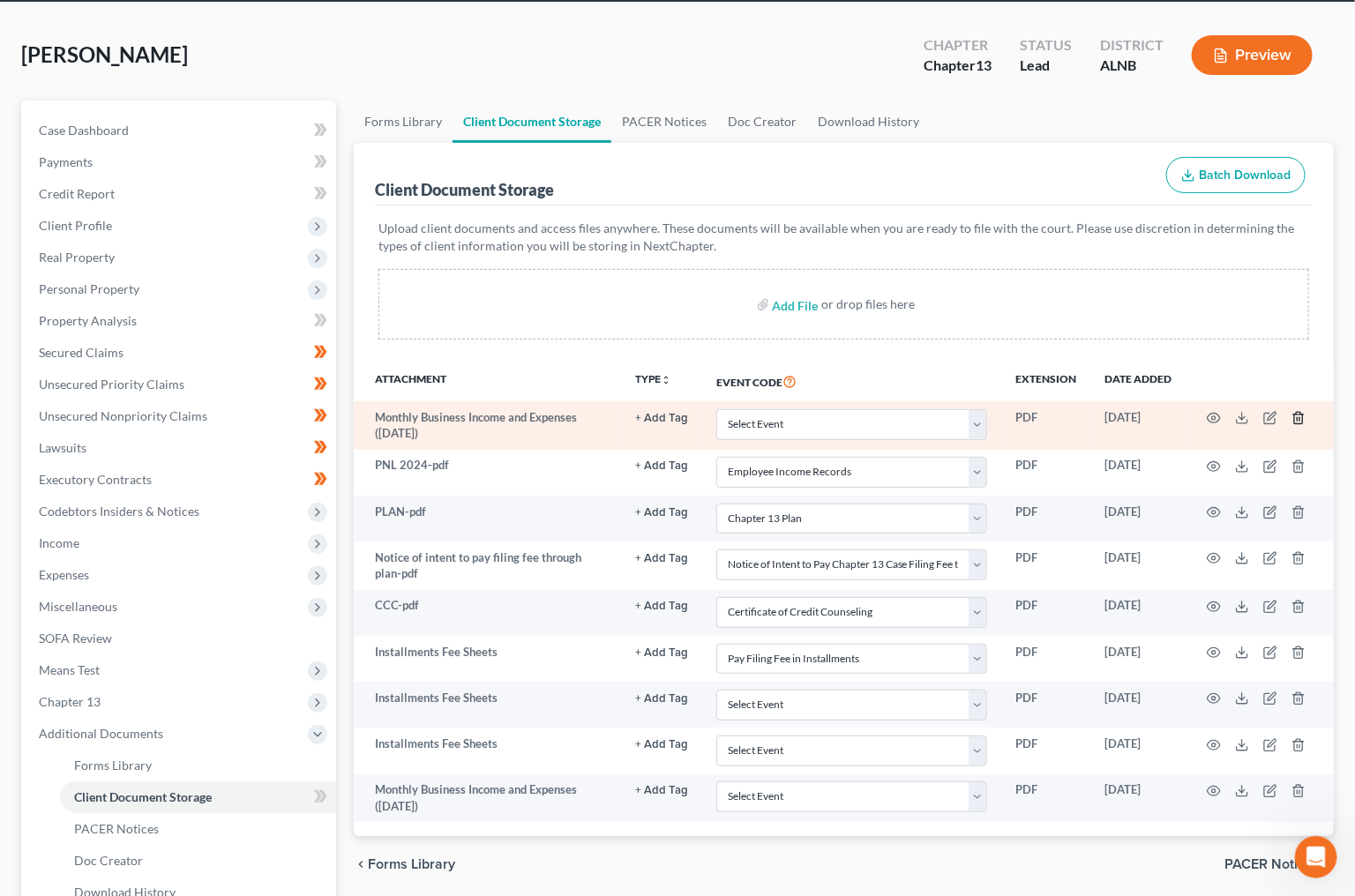
click at [1299, 413] on icon "button" at bounding box center [1298, 419] width 8 height 12
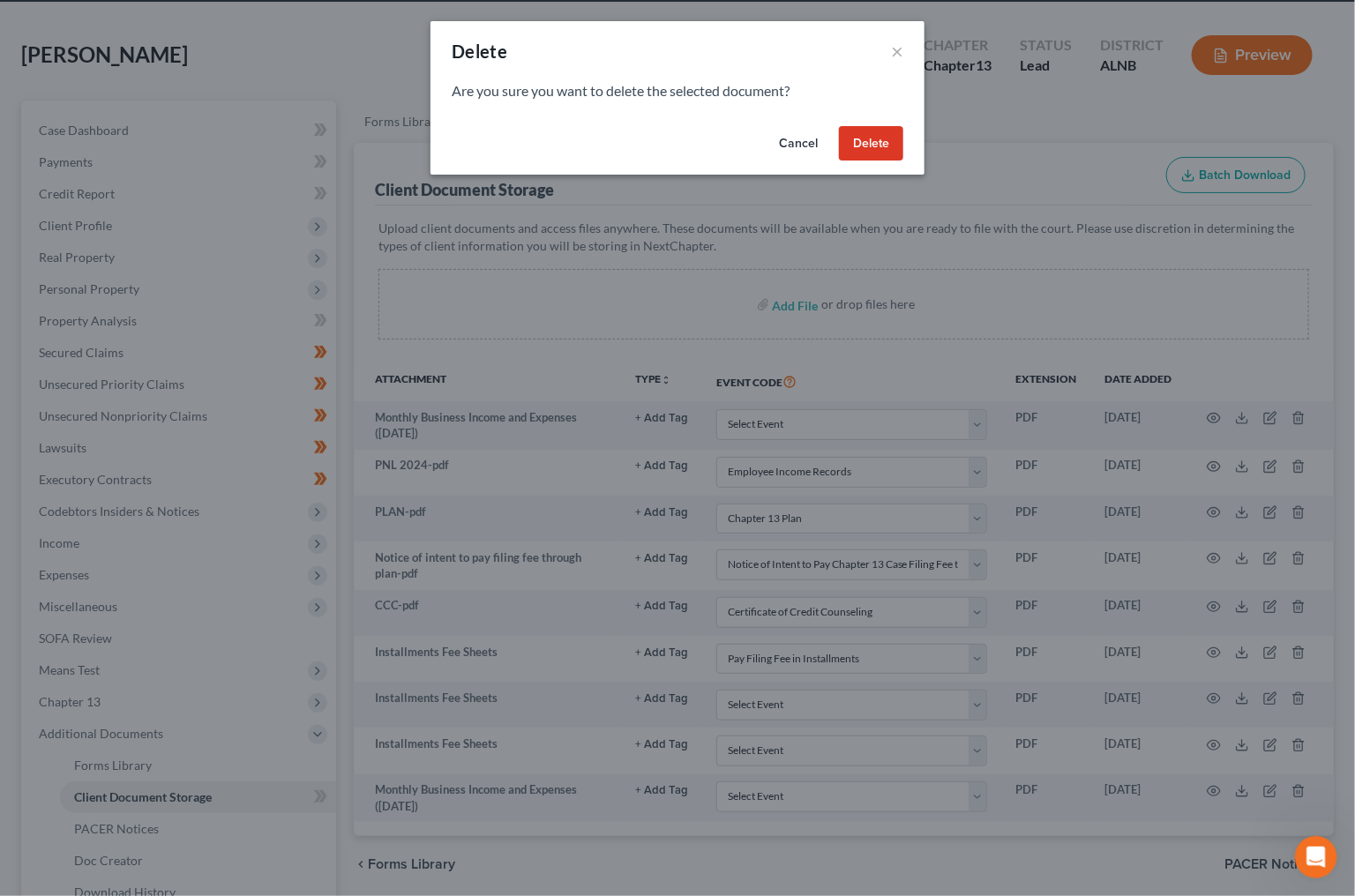
click at [854, 143] on button "Delete" at bounding box center [872, 144] width 65 height 35
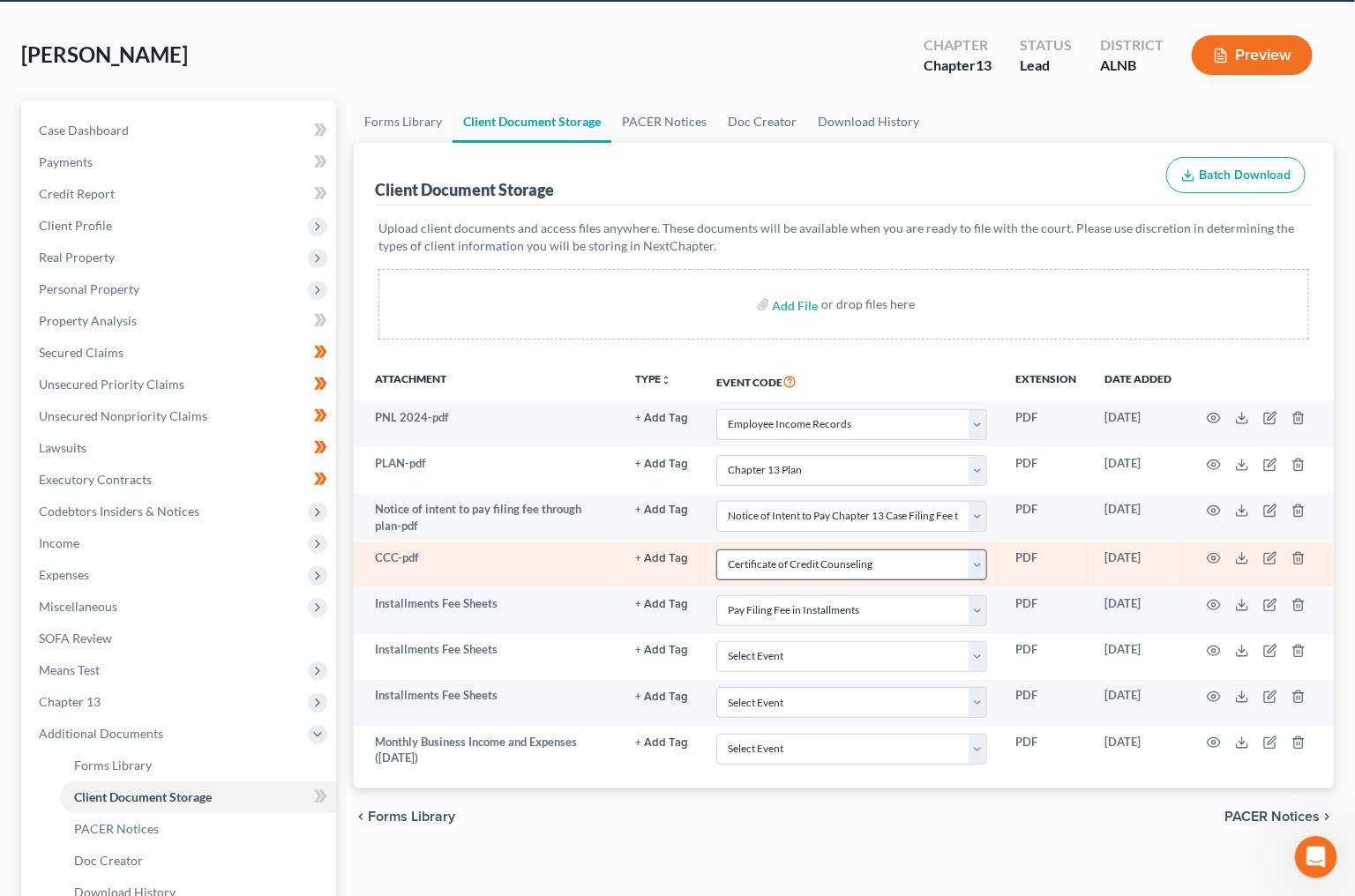
scroll to position [75, 0]
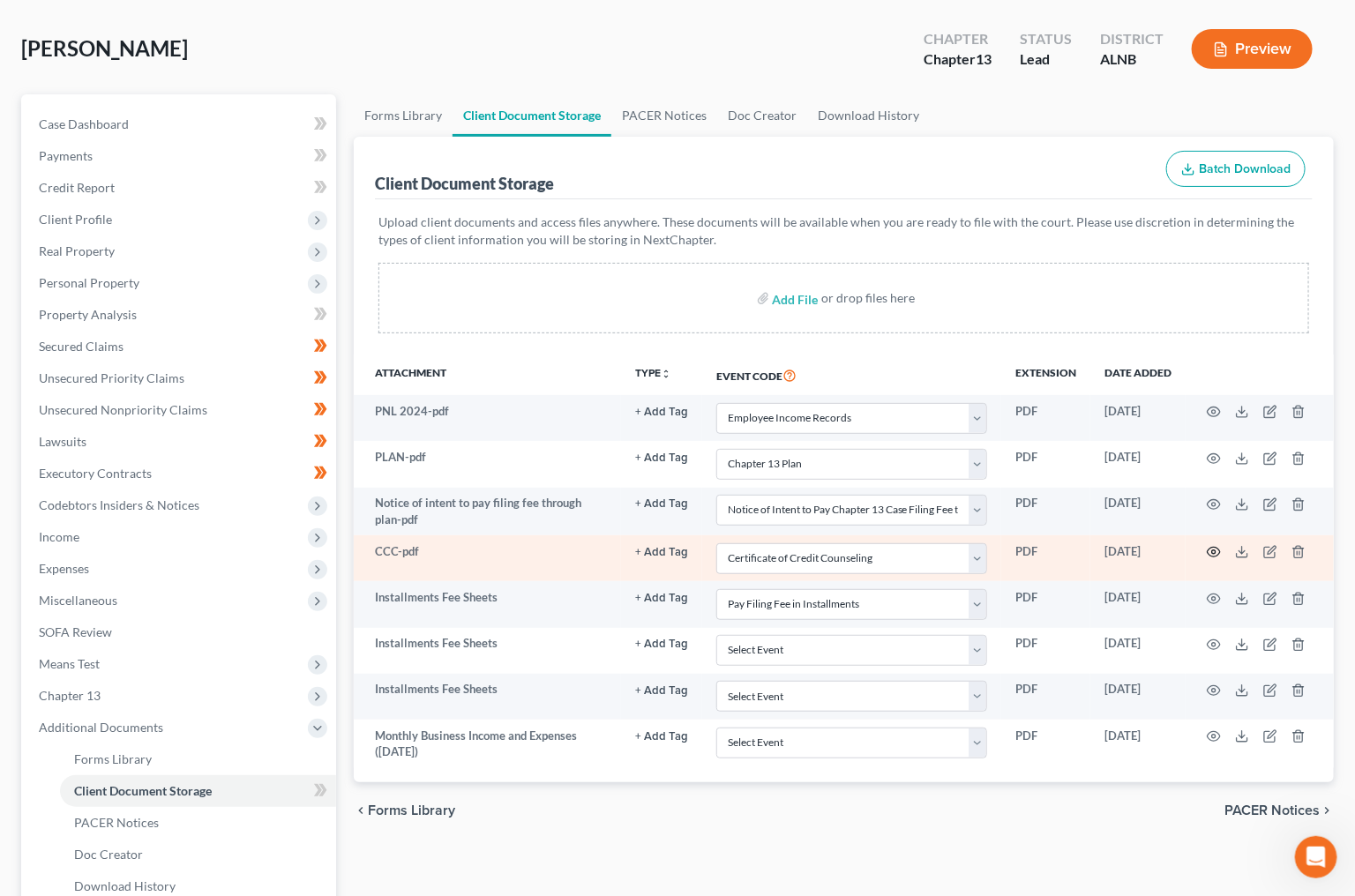
click at [1216, 545] on icon "button" at bounding box center [1214, 552] width 14 height 14
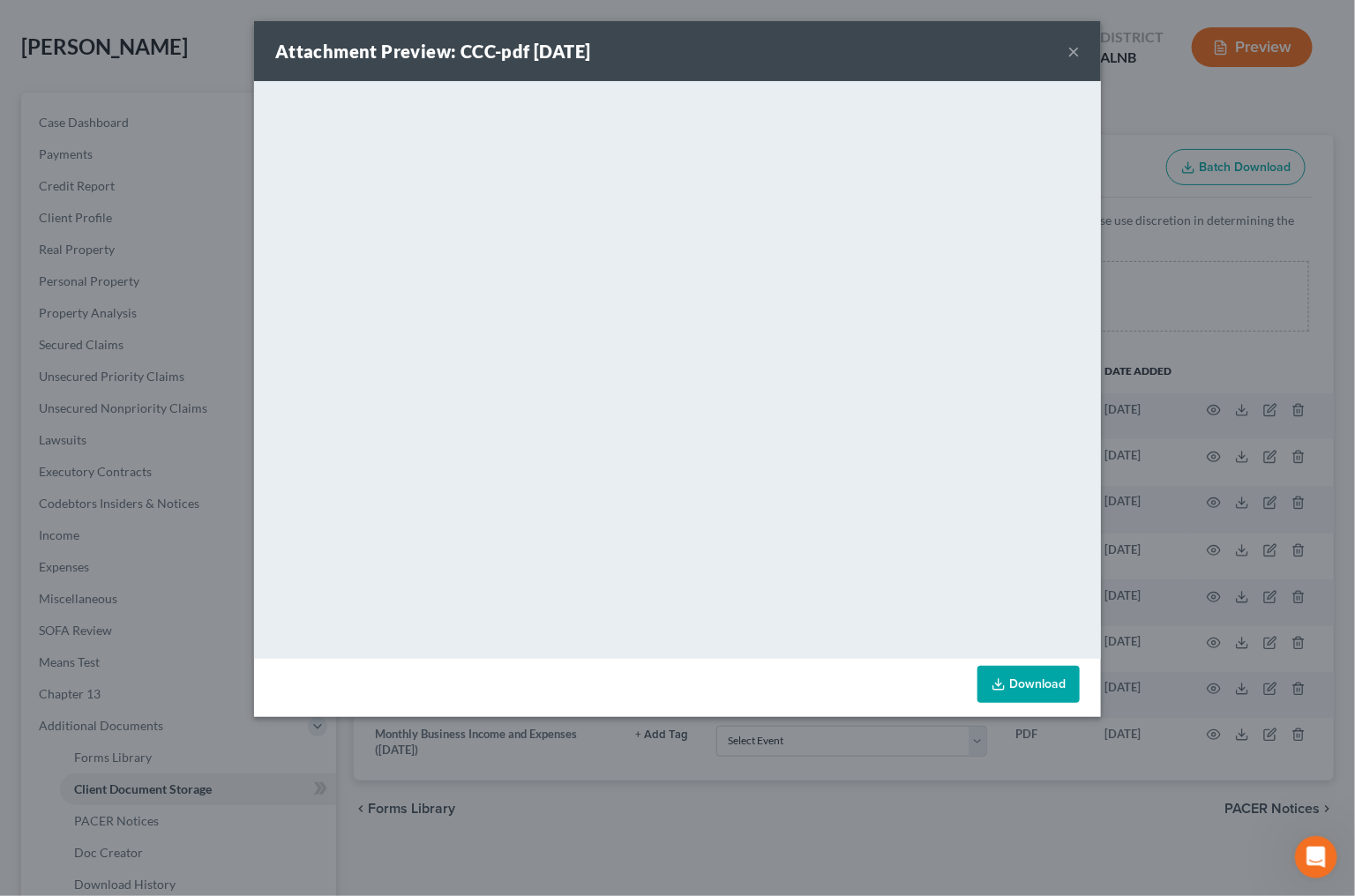
click at [1072, 45] on button "×" at bounding box center [1073, 51] width 13 height 22
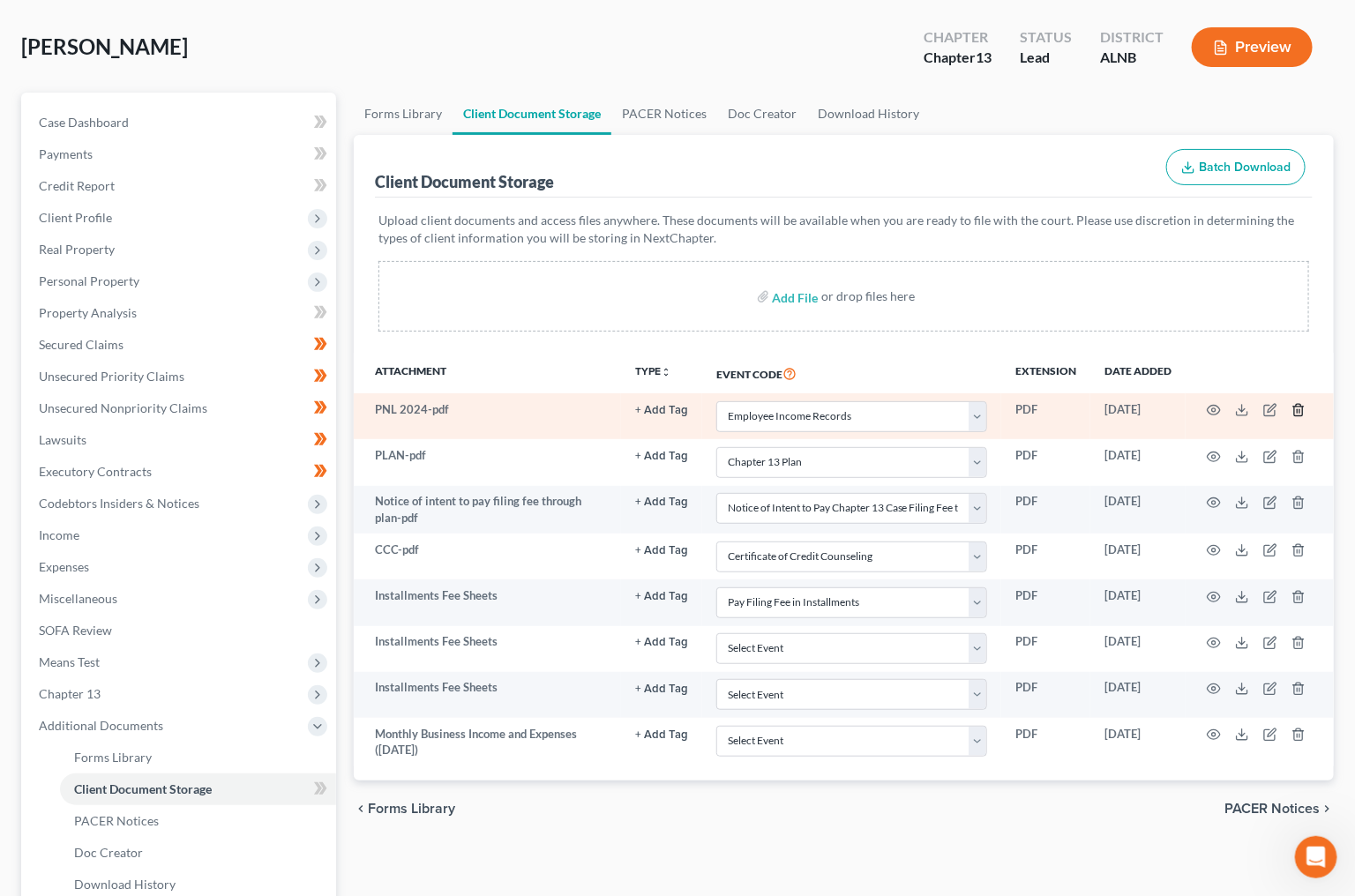
click at [1297, 404] on icon "button" at bounding box center [1299, 410] width 14 height 14
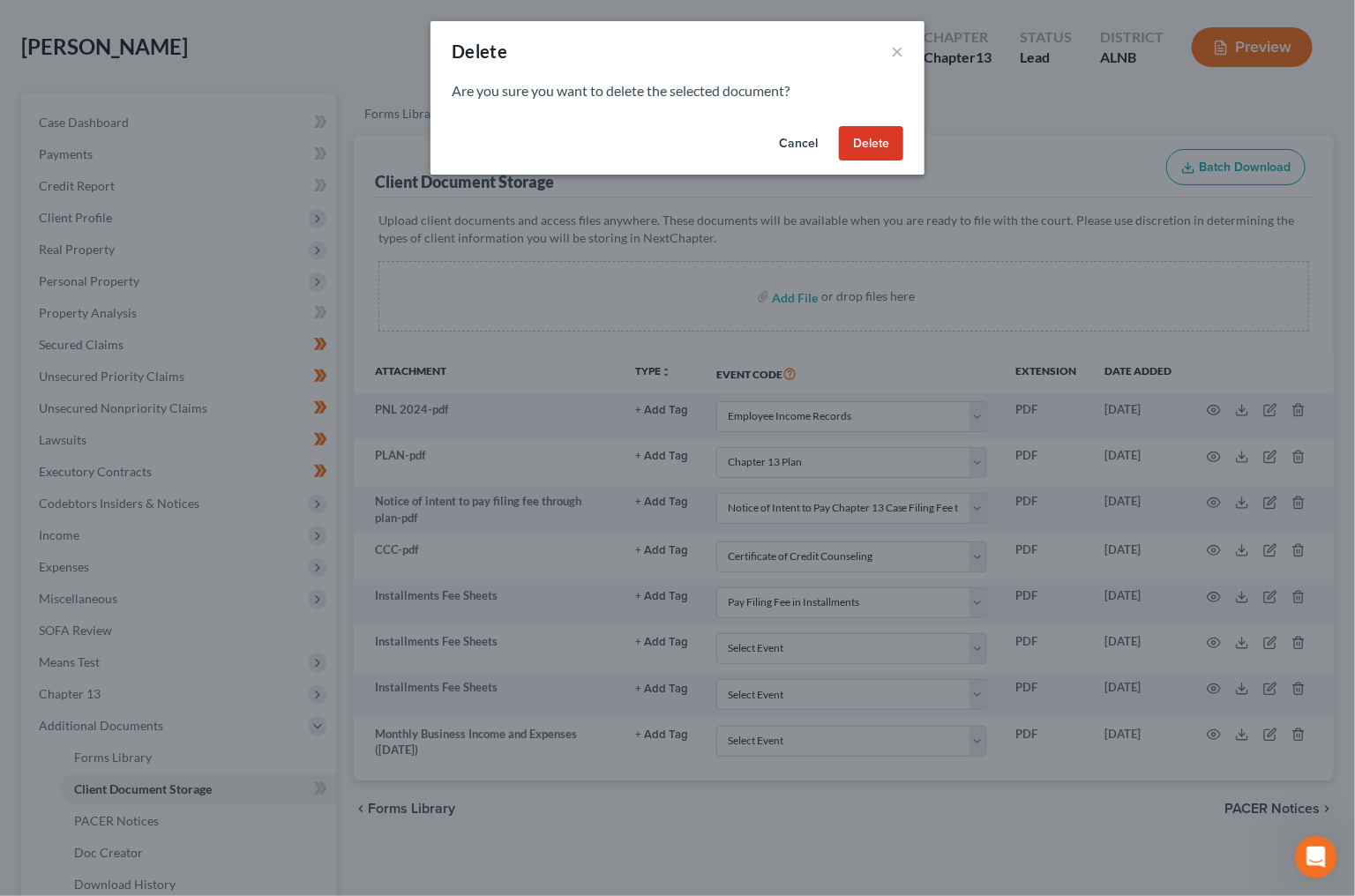
click at [877, 153] on button "Delete" at bounding box center [872, 144] width 65 height 35
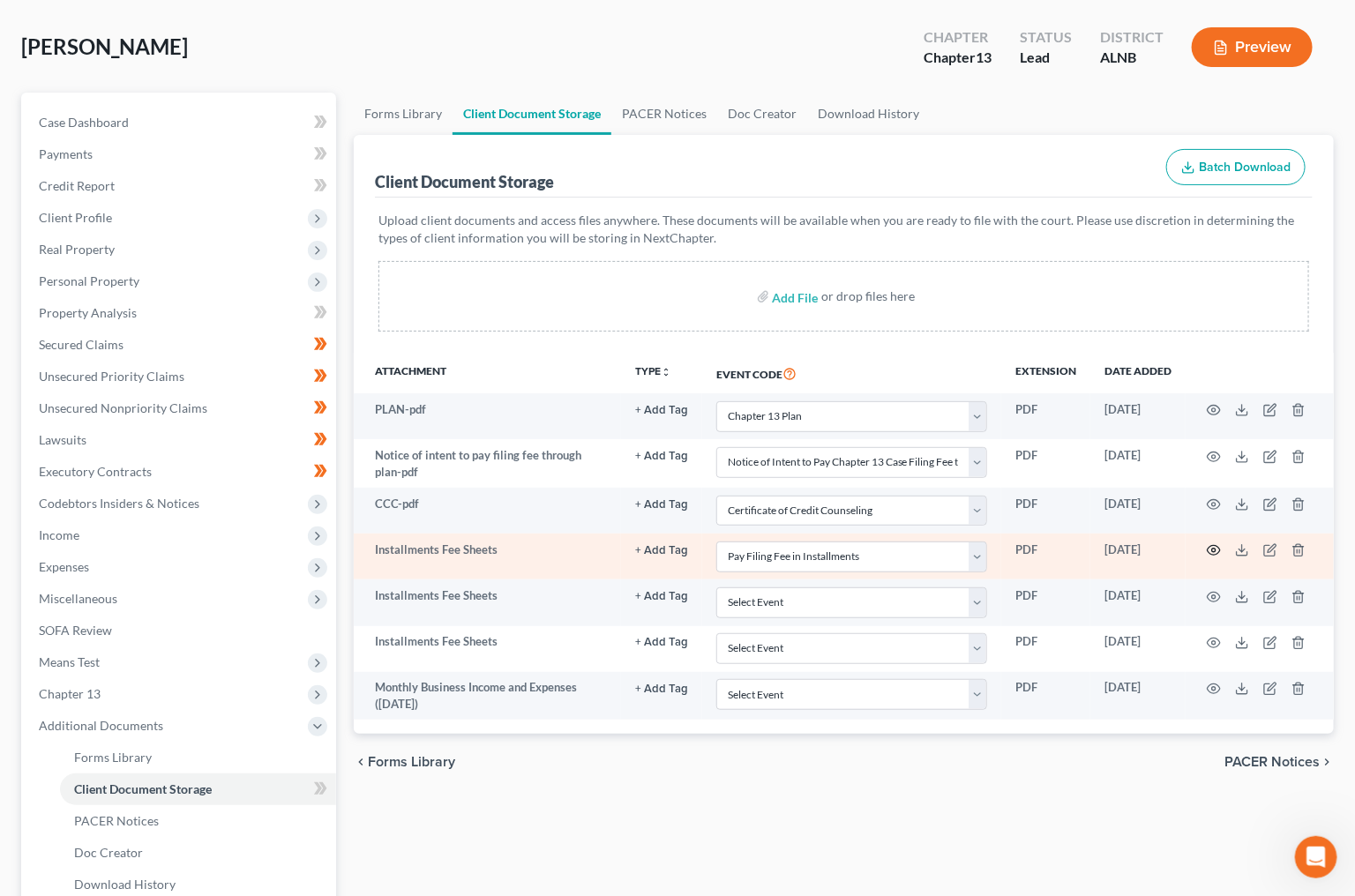
click at [1214, 544] on icon "button" at bounding box center [1214, 551] width 14 height 14
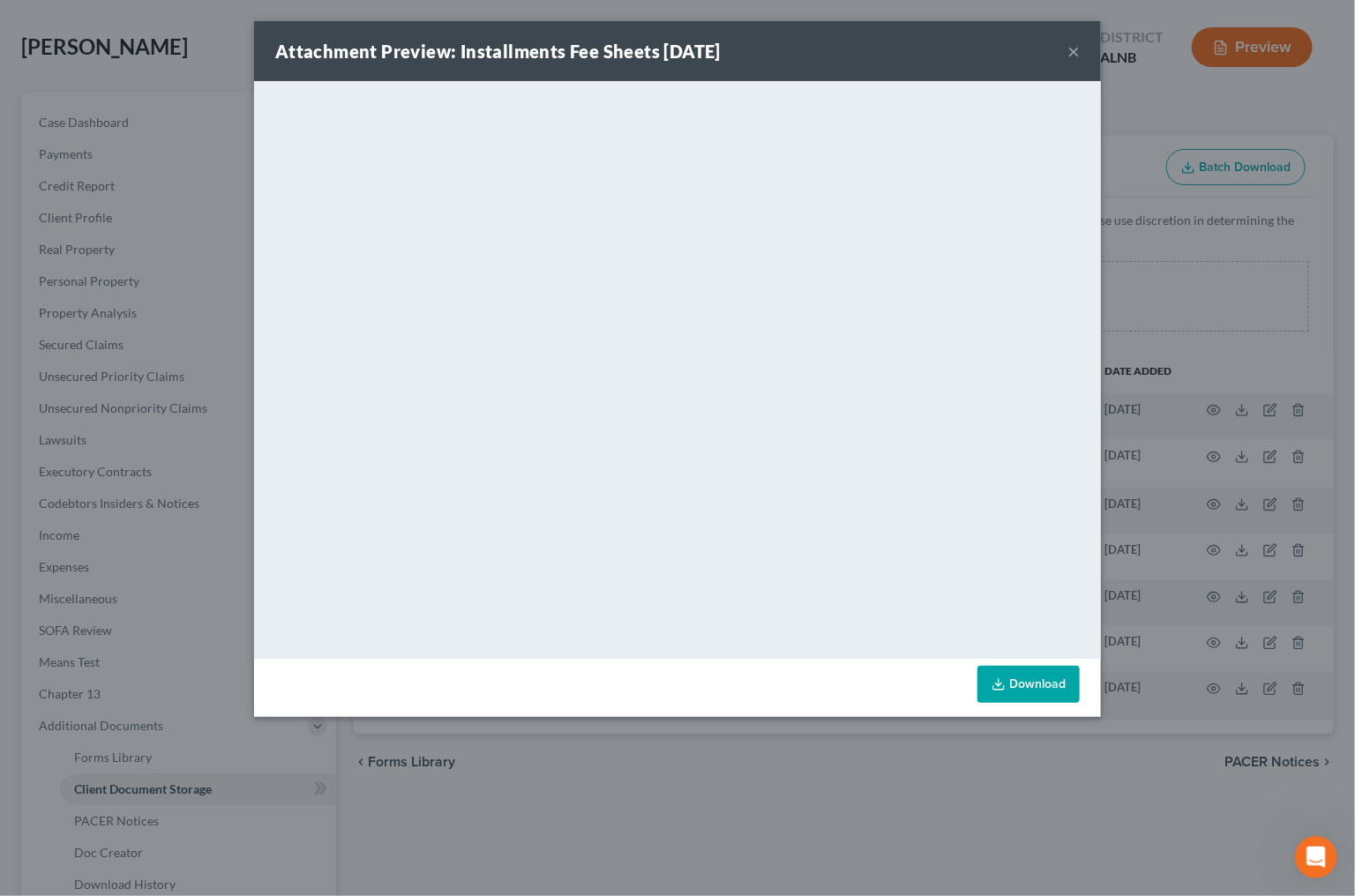
click at [1085, 54] on div "Attachment Preview: Installments Fee Sheets [DATE] ×" at bounding box center [678, 51] width 847 height 60
click at [1078, 55] on button "×" at bounding box center [1073, 51] width 13 height 22
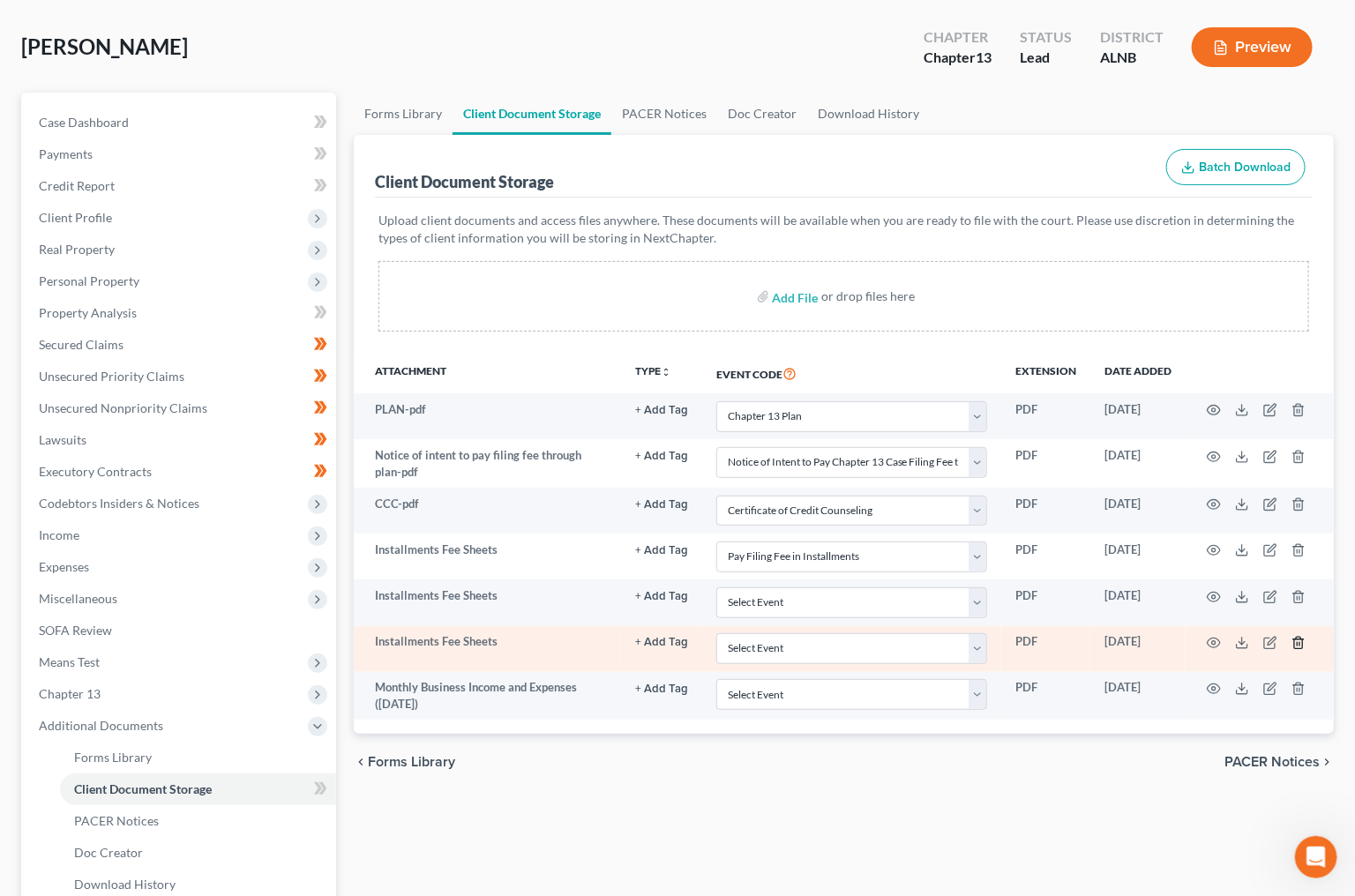
click at [1301, 640] on icon "button" at bounding box center [1299, 643] width 14 height 14
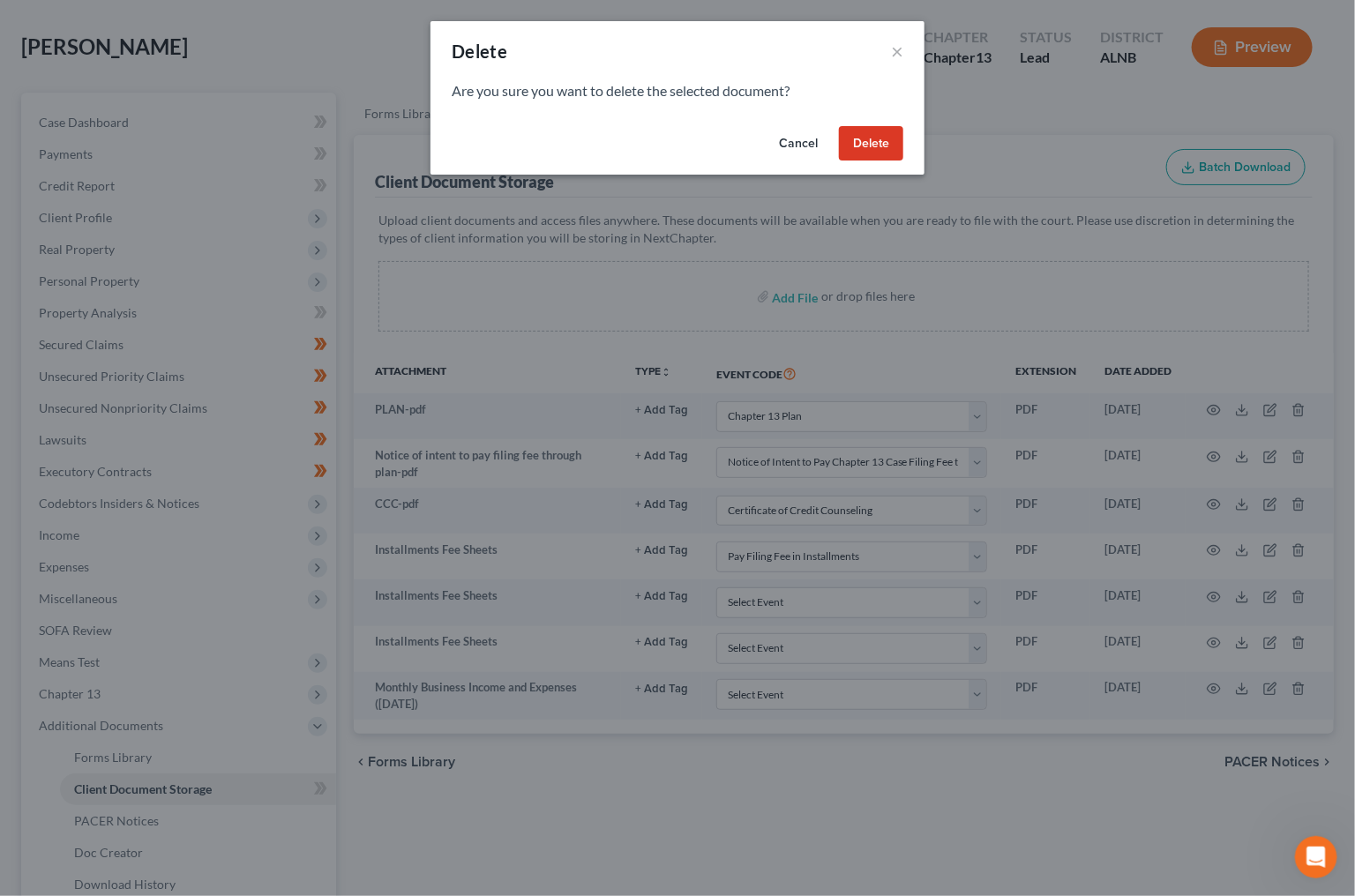
click at [887, 139] on button "Delete" at bounding box center [872, 144] width 65 height 35
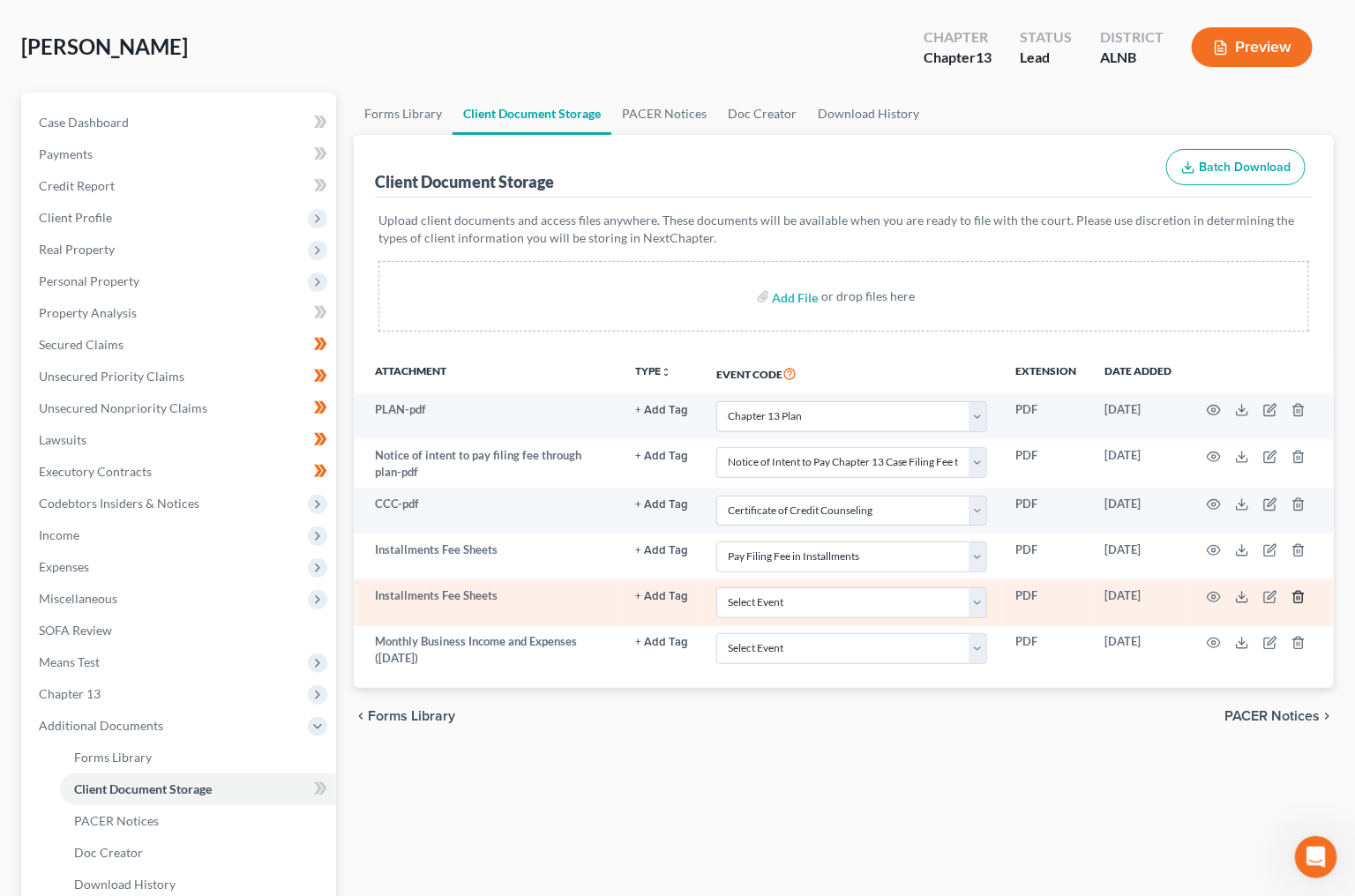
click at [1294, 595] on icon "button" at bounding box center [1299, 597] width 14 height 14
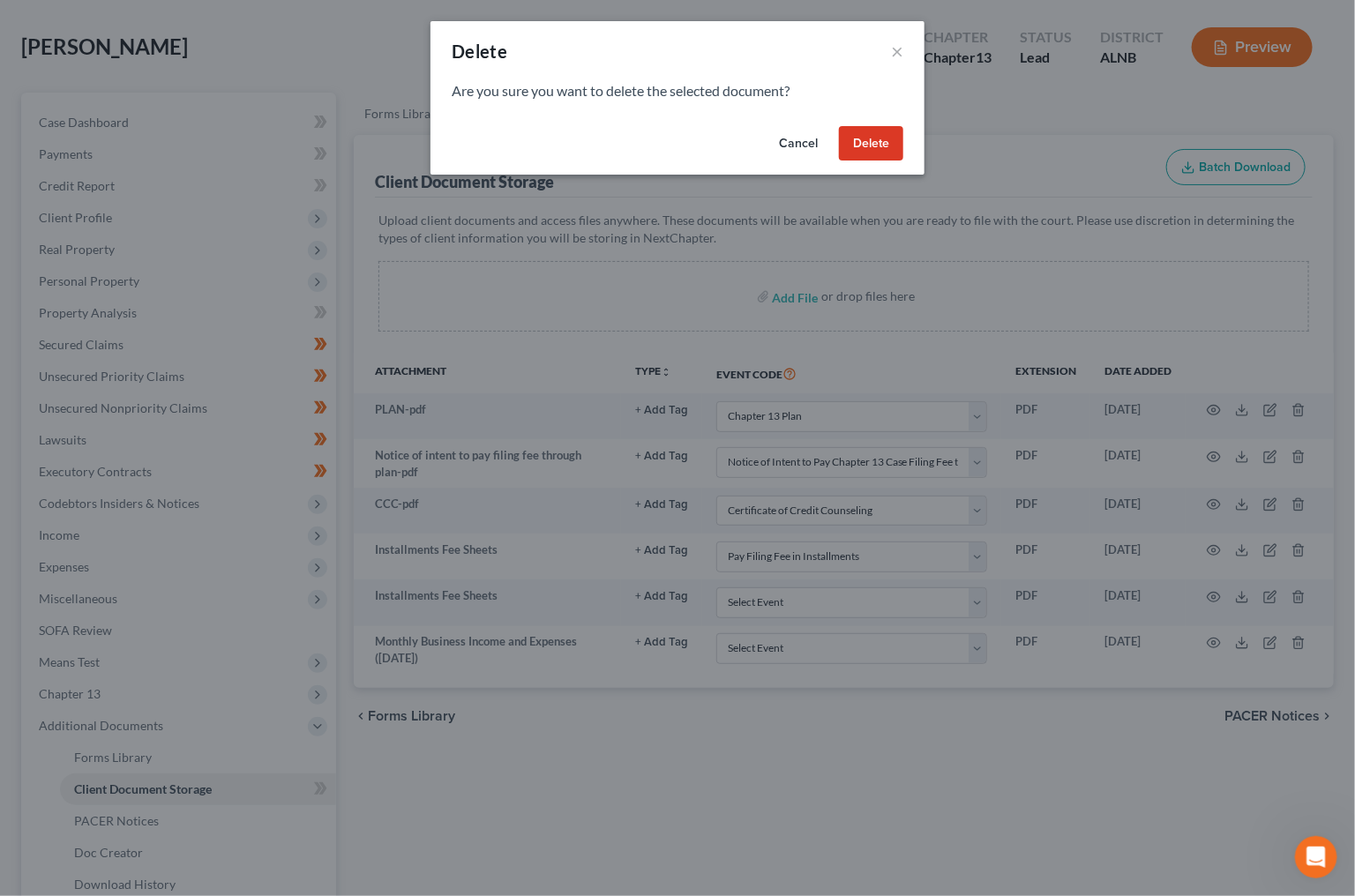
click at [884, 150] on button "Delete" at bounding box center [872, 144] width 65 height 35
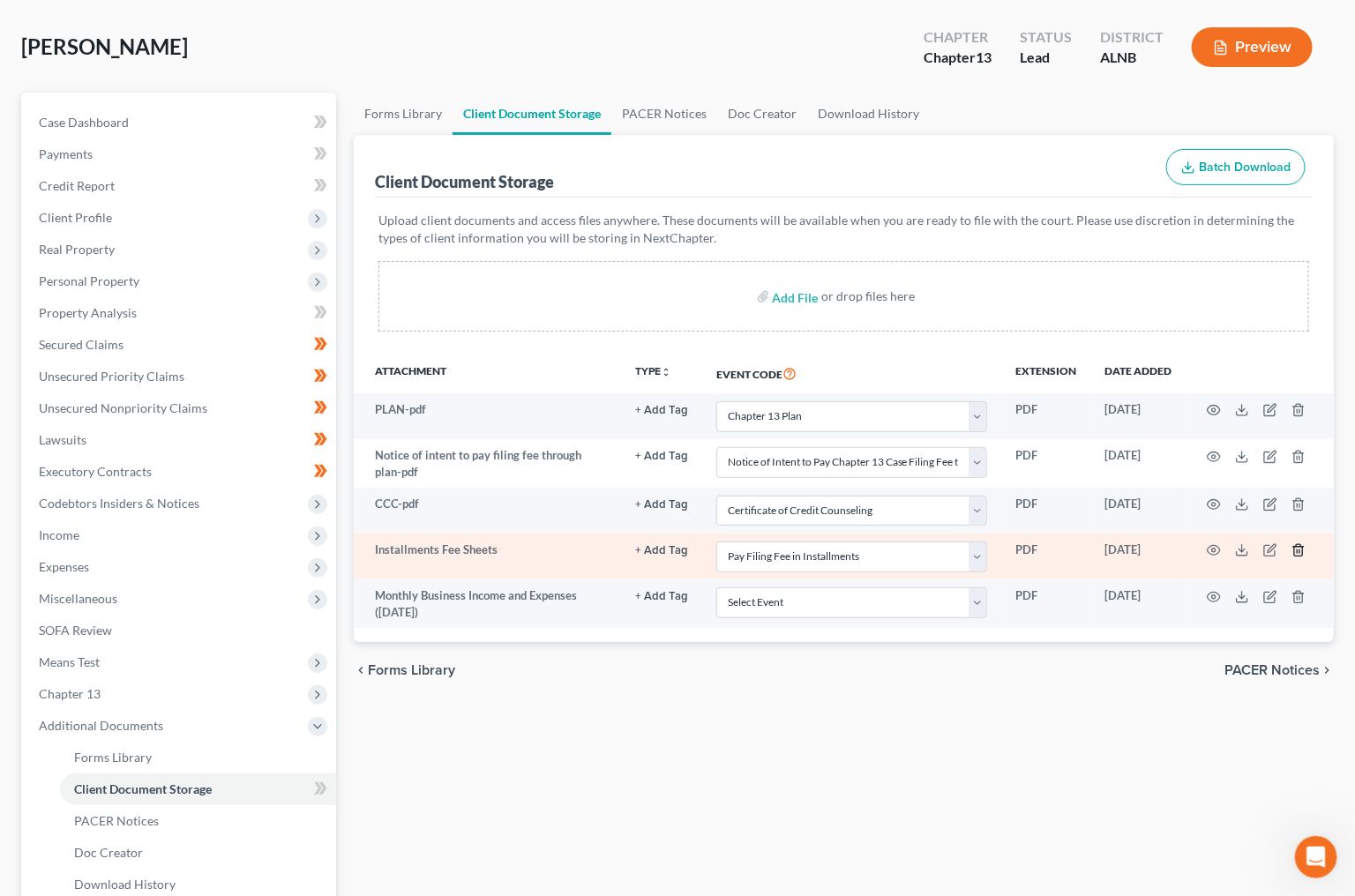
click at [1295, 545] on icon "button" at bounding box center [1298, 551] width 8 height 12
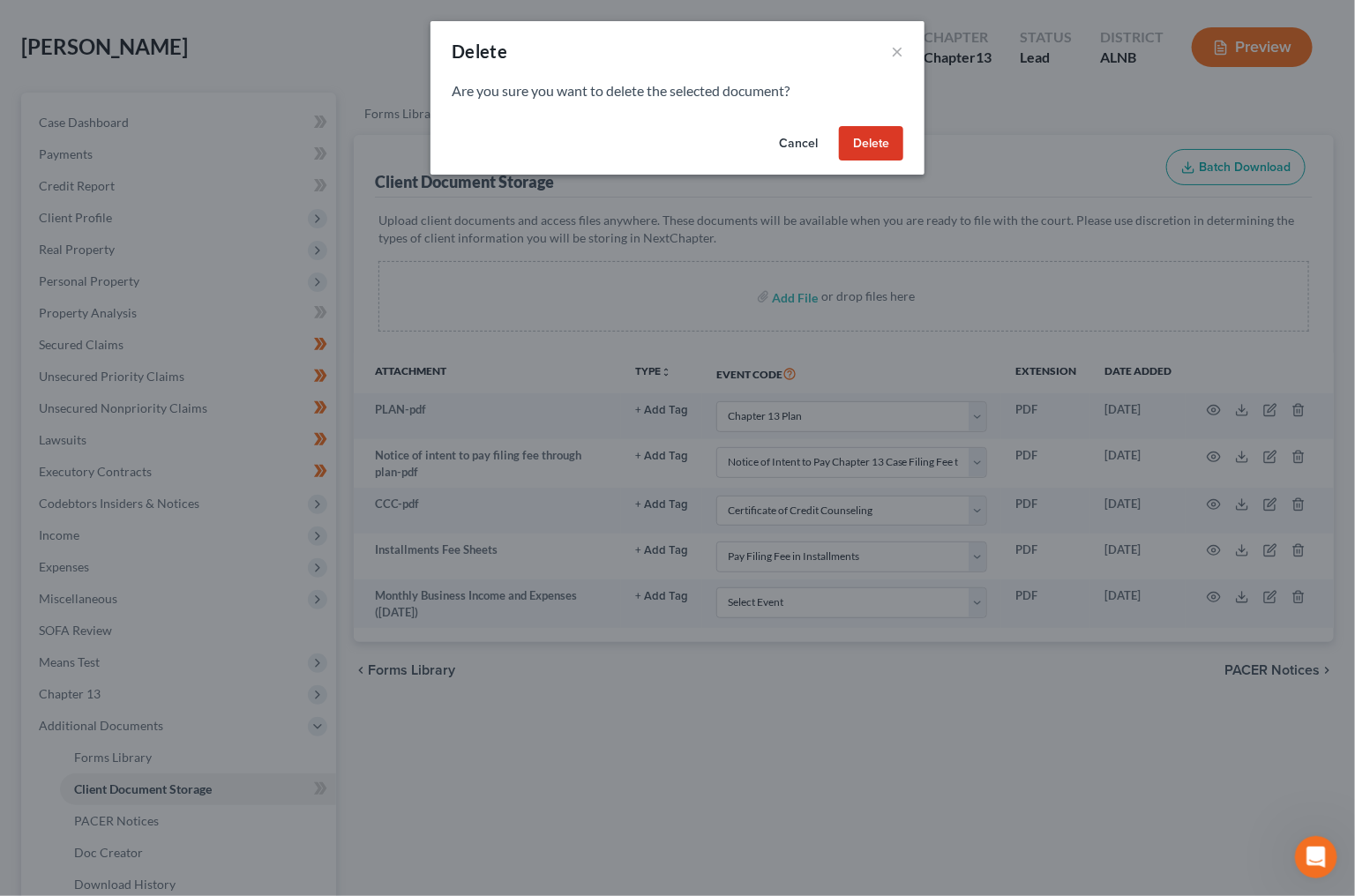
click at [860, 151] on button "Delete" at bounding box center [872, 144] width 65 height 35
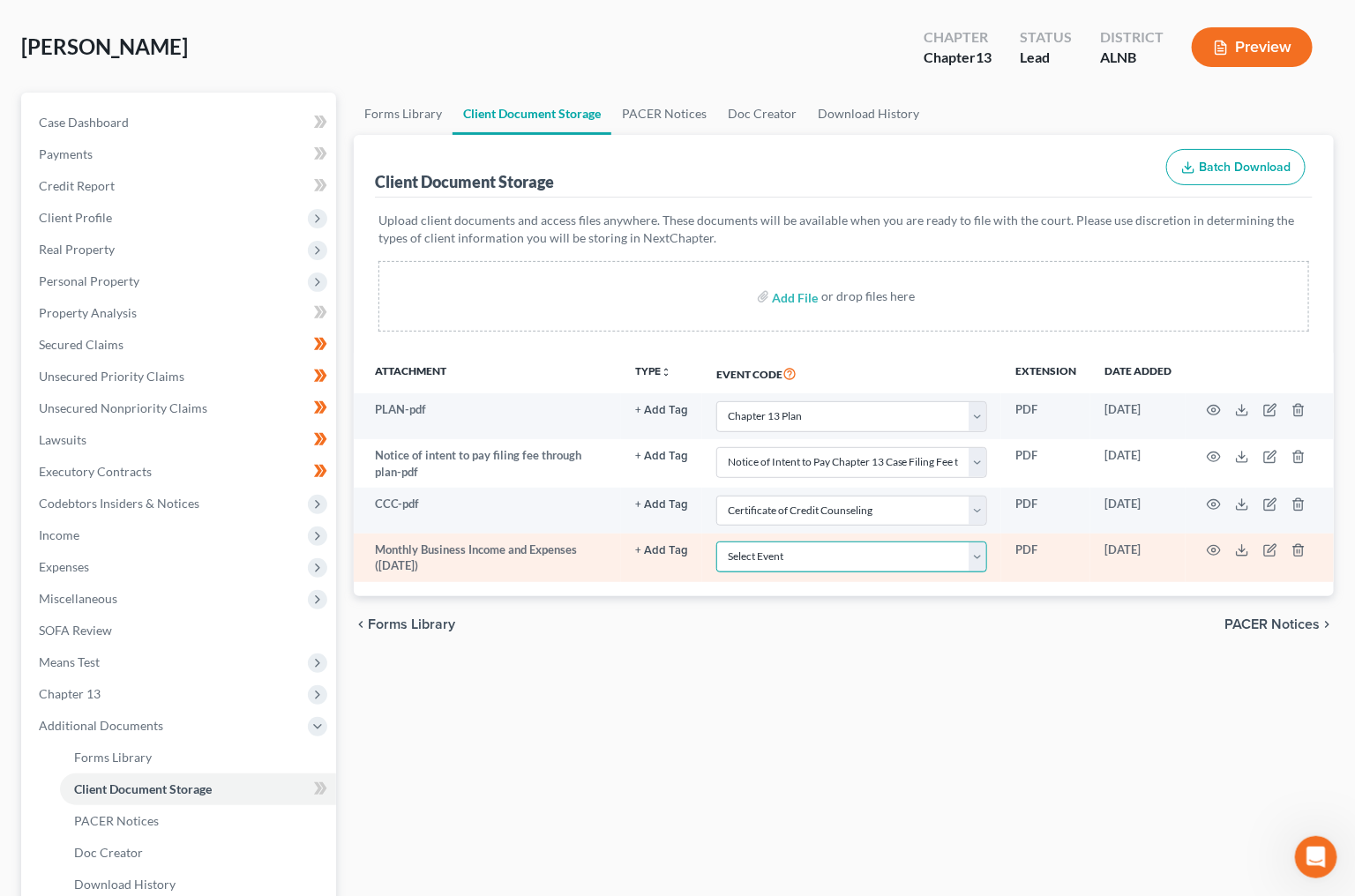
select select "19"
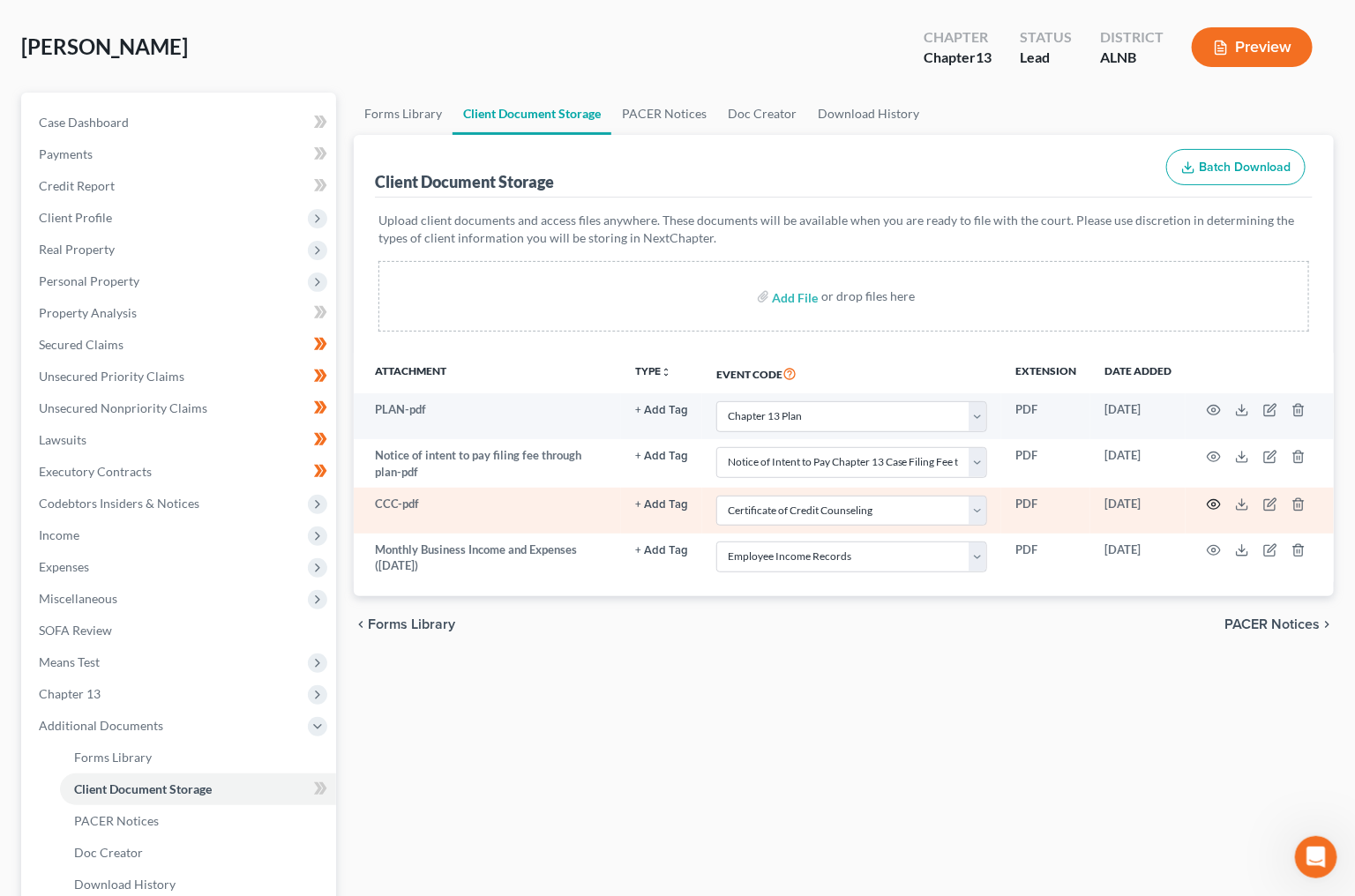
click at [1219, 501] on icon "button" at bounding box center [1214, 505] width 13 height 10
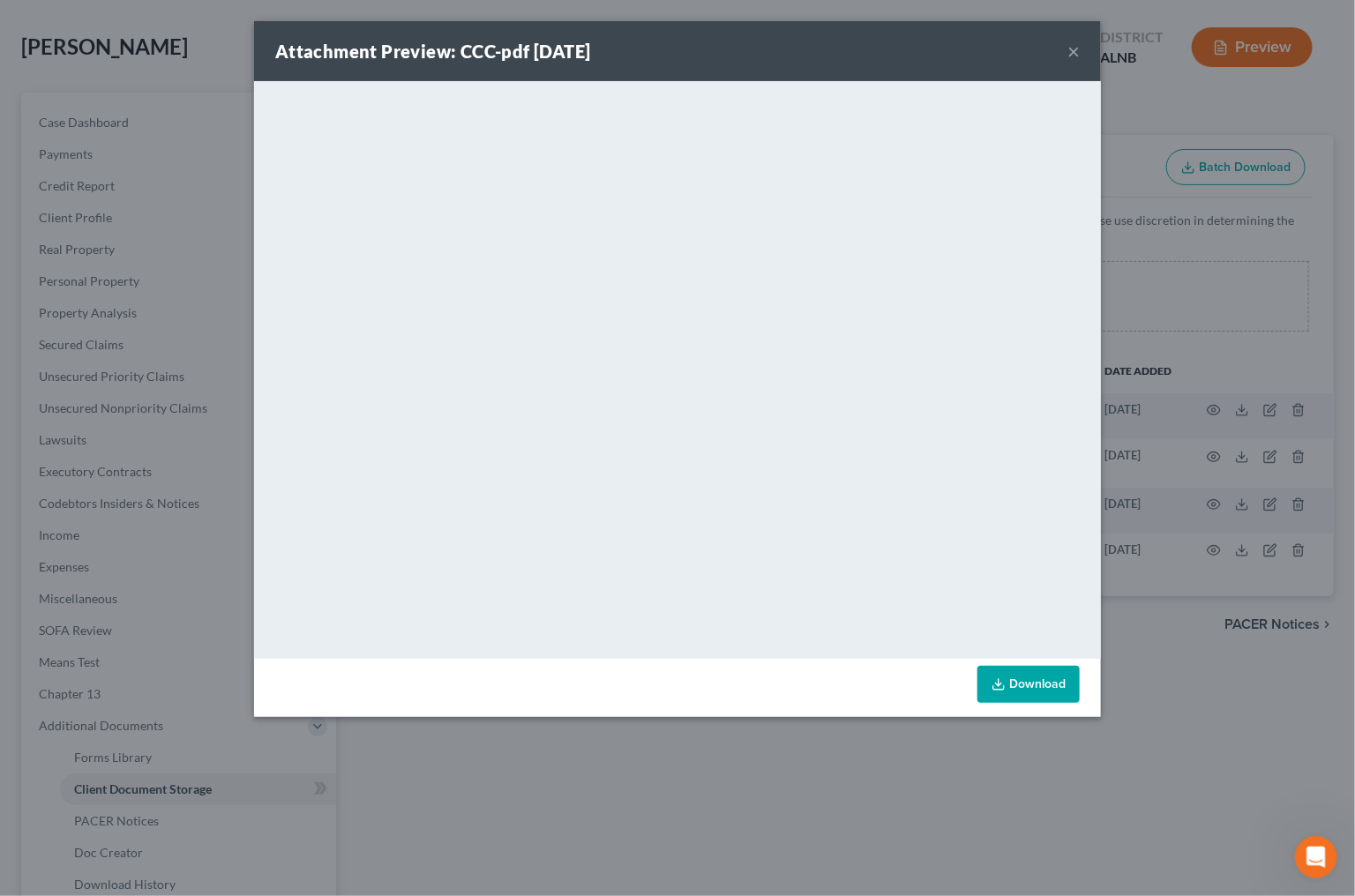
click at [1074, 48] on button "×" at bounding box center [1073, 51] width 13 height 22
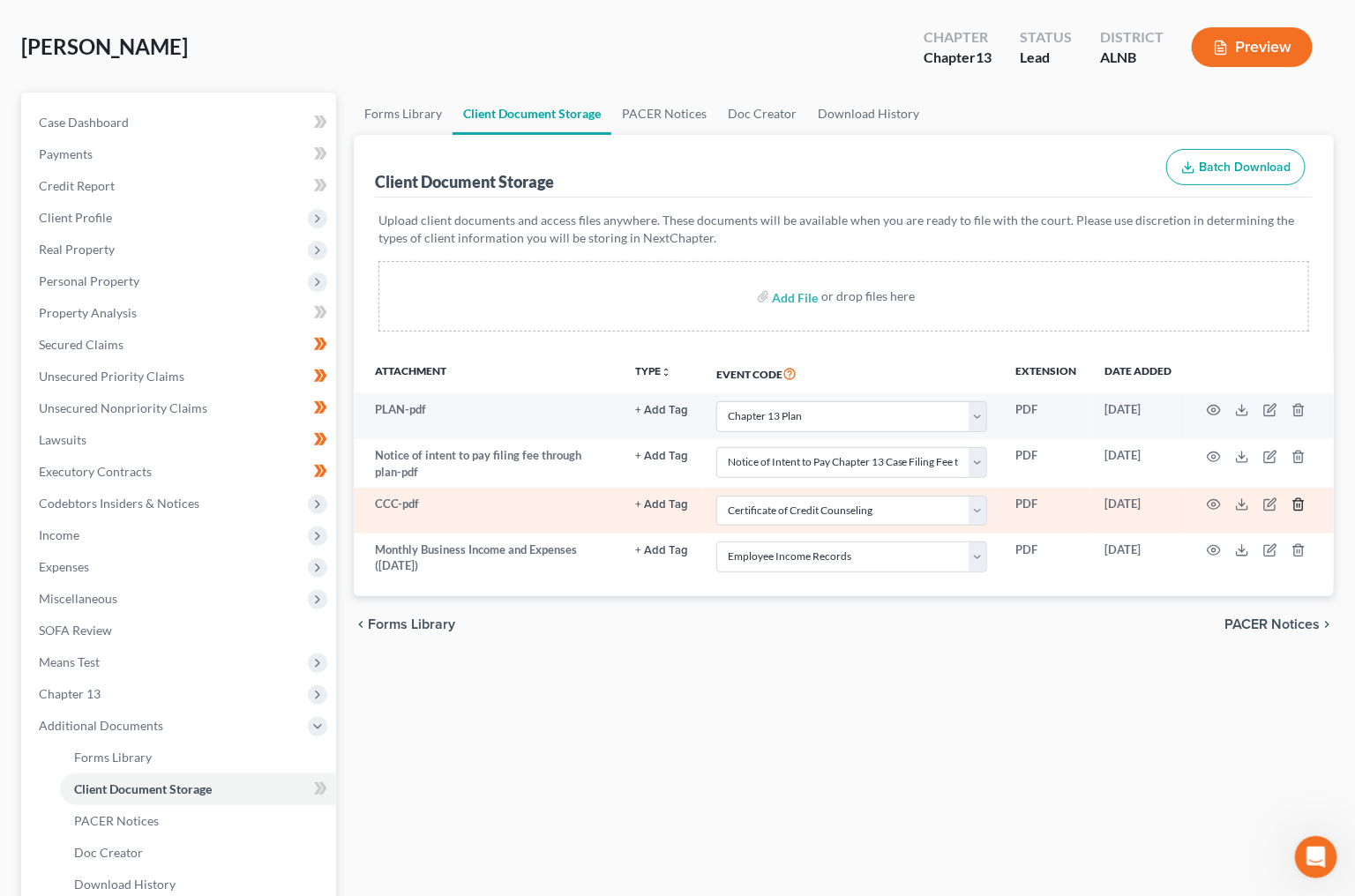
click at [1295, 502] on icon "button" at bounding box center [1298, 505] width 8 height 12
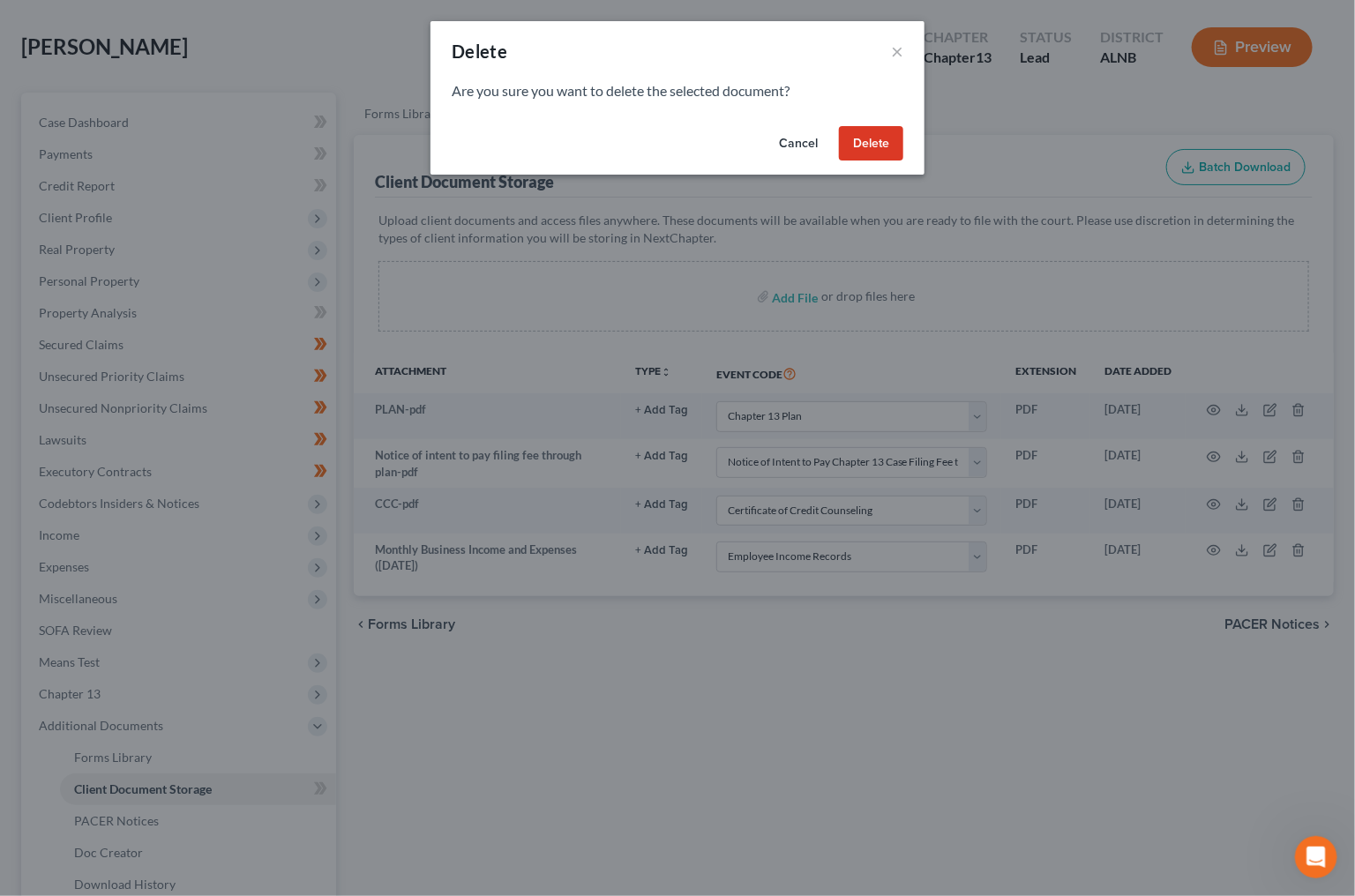
click at [869, 143] on button "Delete" at bounding box center [872, 144] width 65 height 35
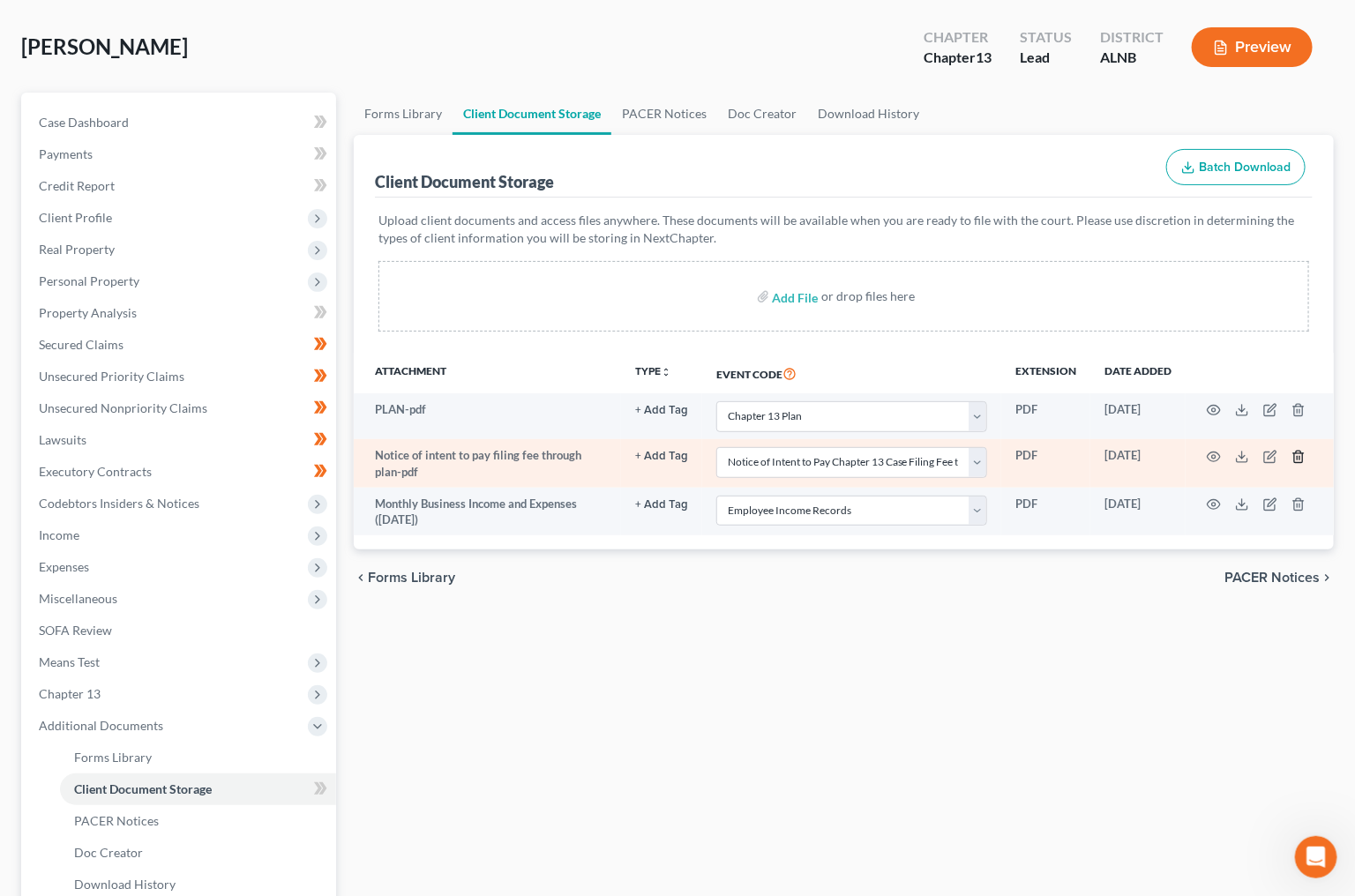
click at [1298, 451] on icon "button" at bounding box center [1299, 456] width 14 height 14
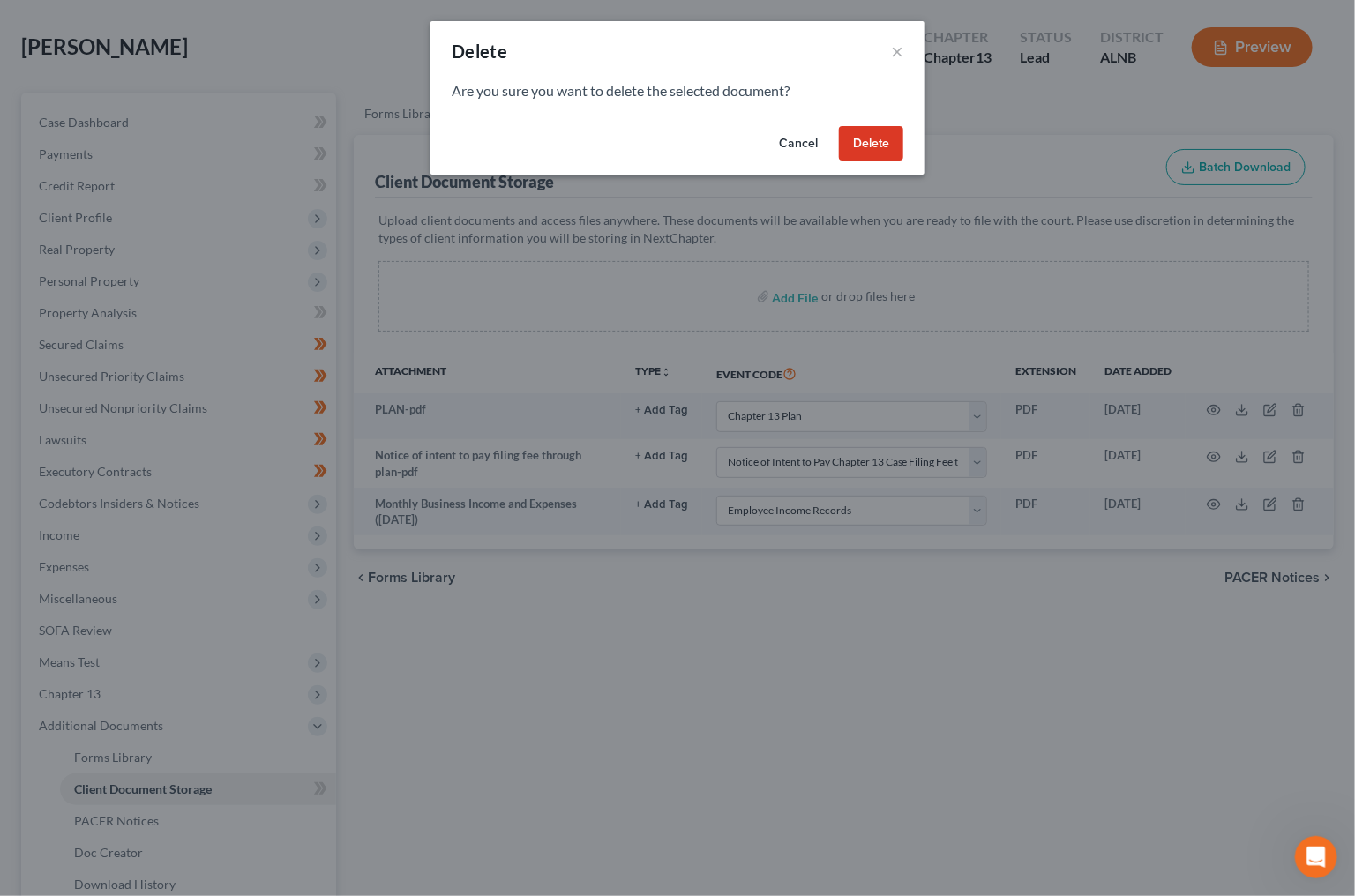
click at [869, 135] on button "Delete" at bounding box center [872, 144] width 65 height 35
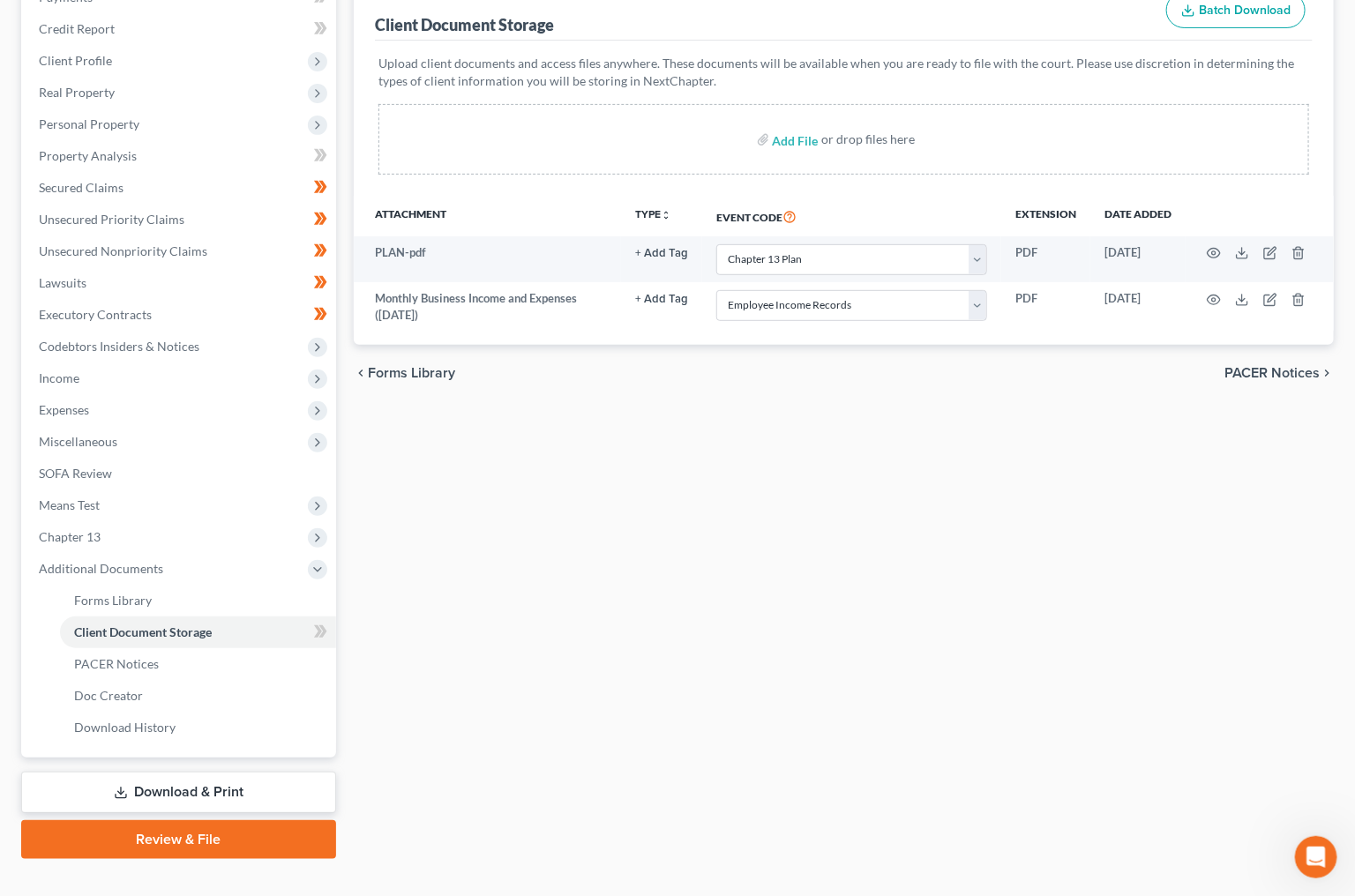
click at [197, 771] on link "Download & Print" at bounding box center [179, 792] width 315 height 41
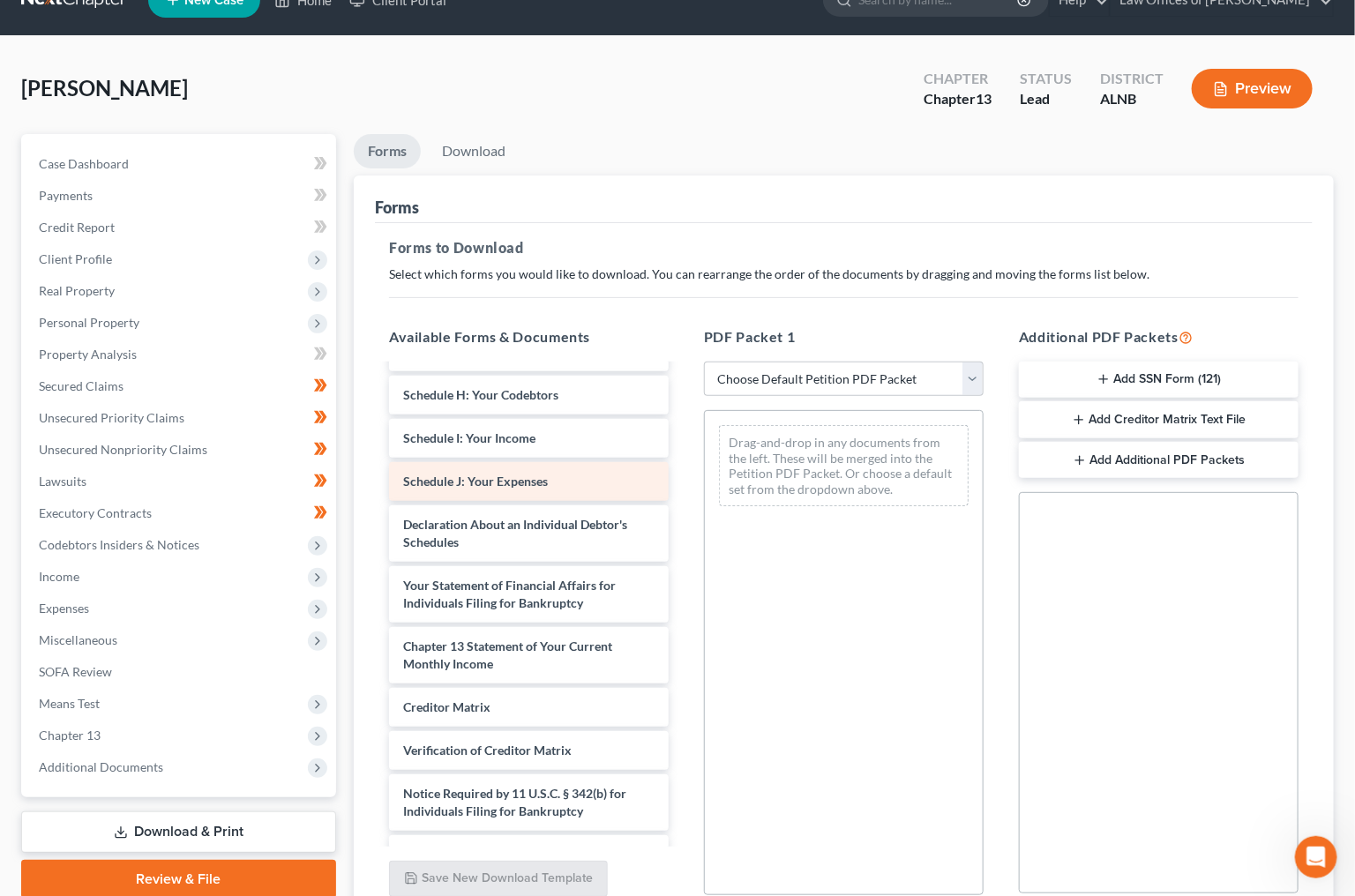
scroll to position [36, 0]
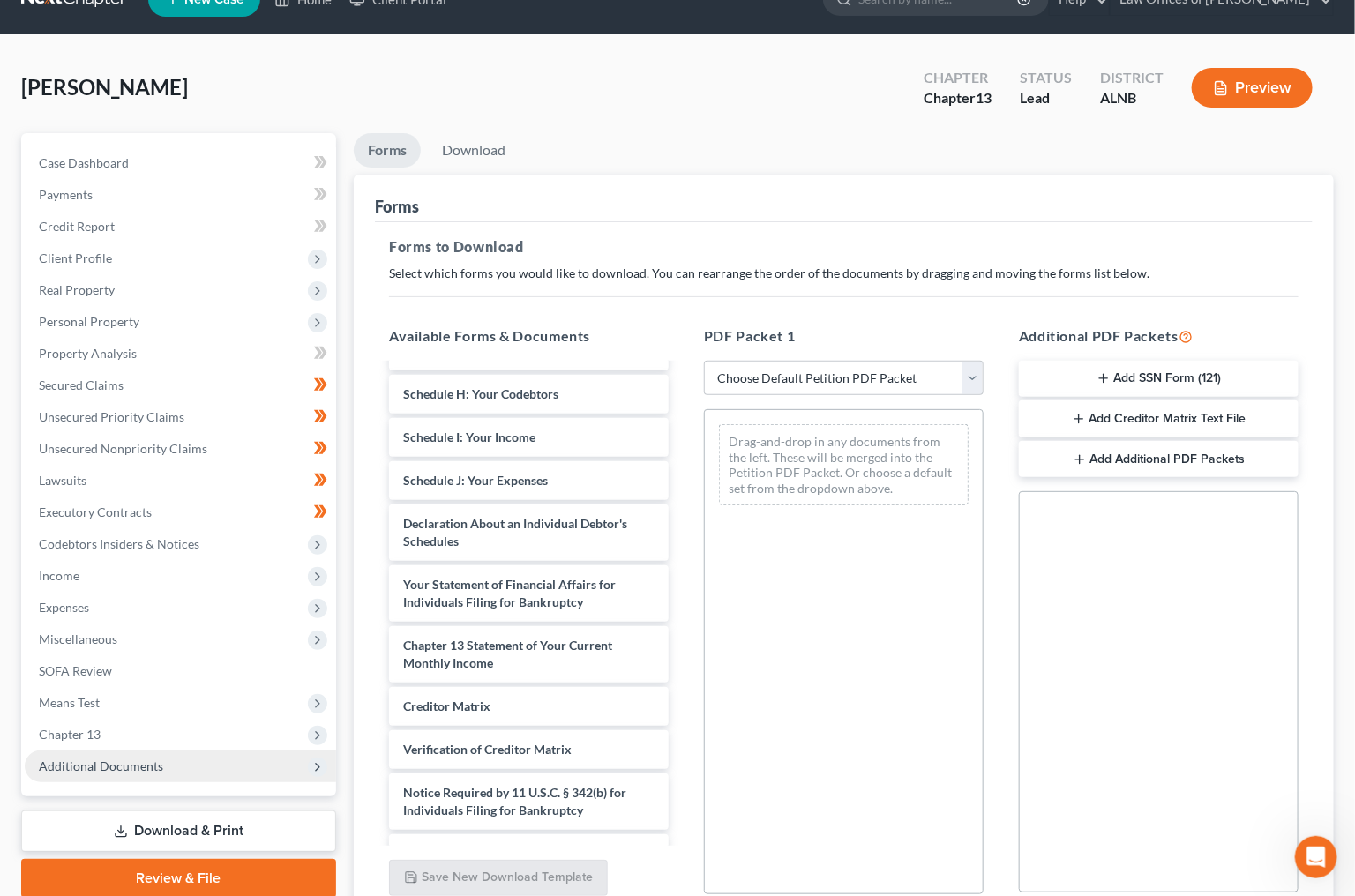
click at [167, 751] on span "Additional Documents" at bounding box center [180, 766] width 311 height 31
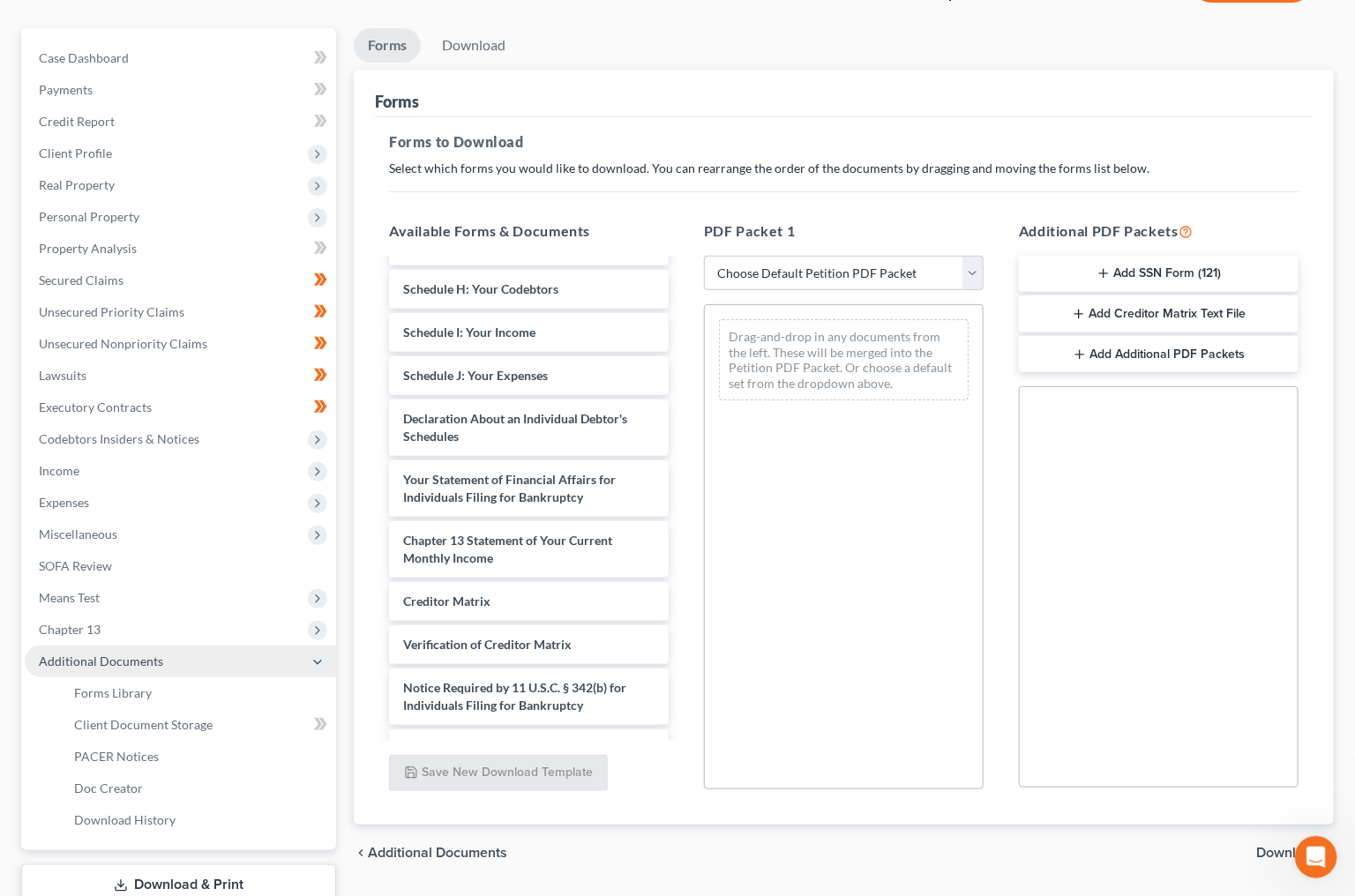
scroll to position [191, 0]
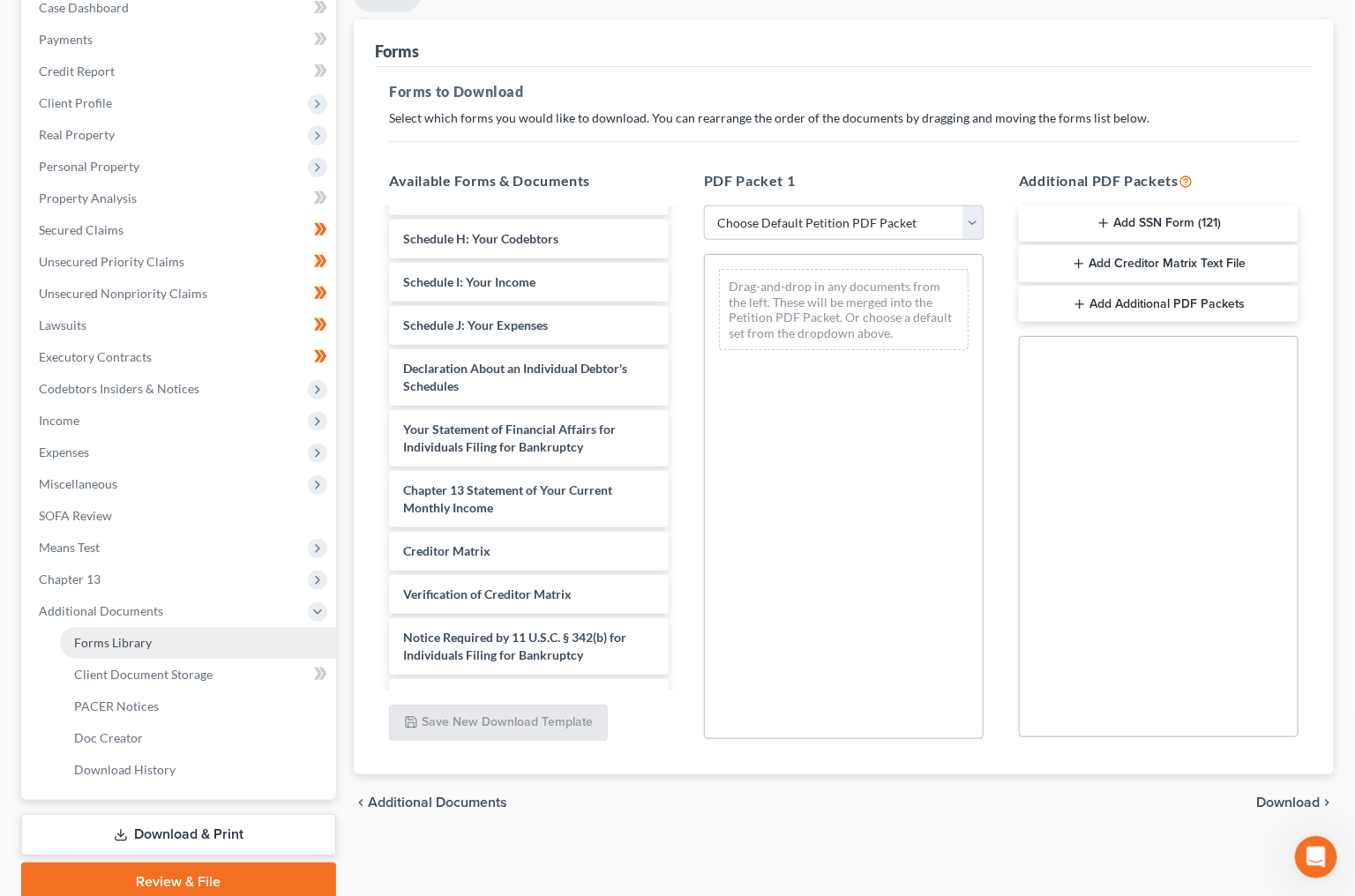
click at [136, 627] on link "Forms Library" at bounding box center [197, 643] width 276 height 31
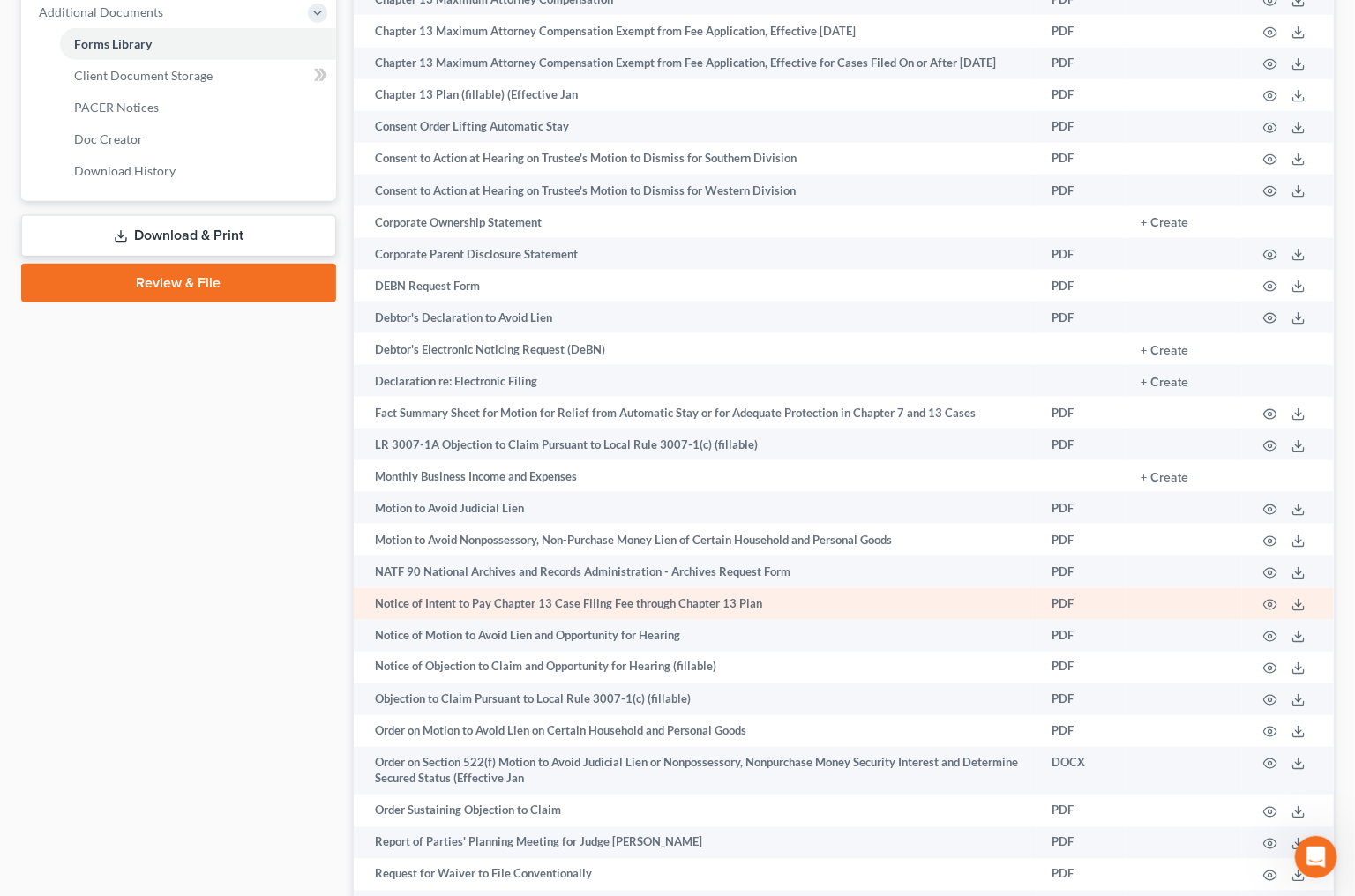
scroll to position [791, 0]
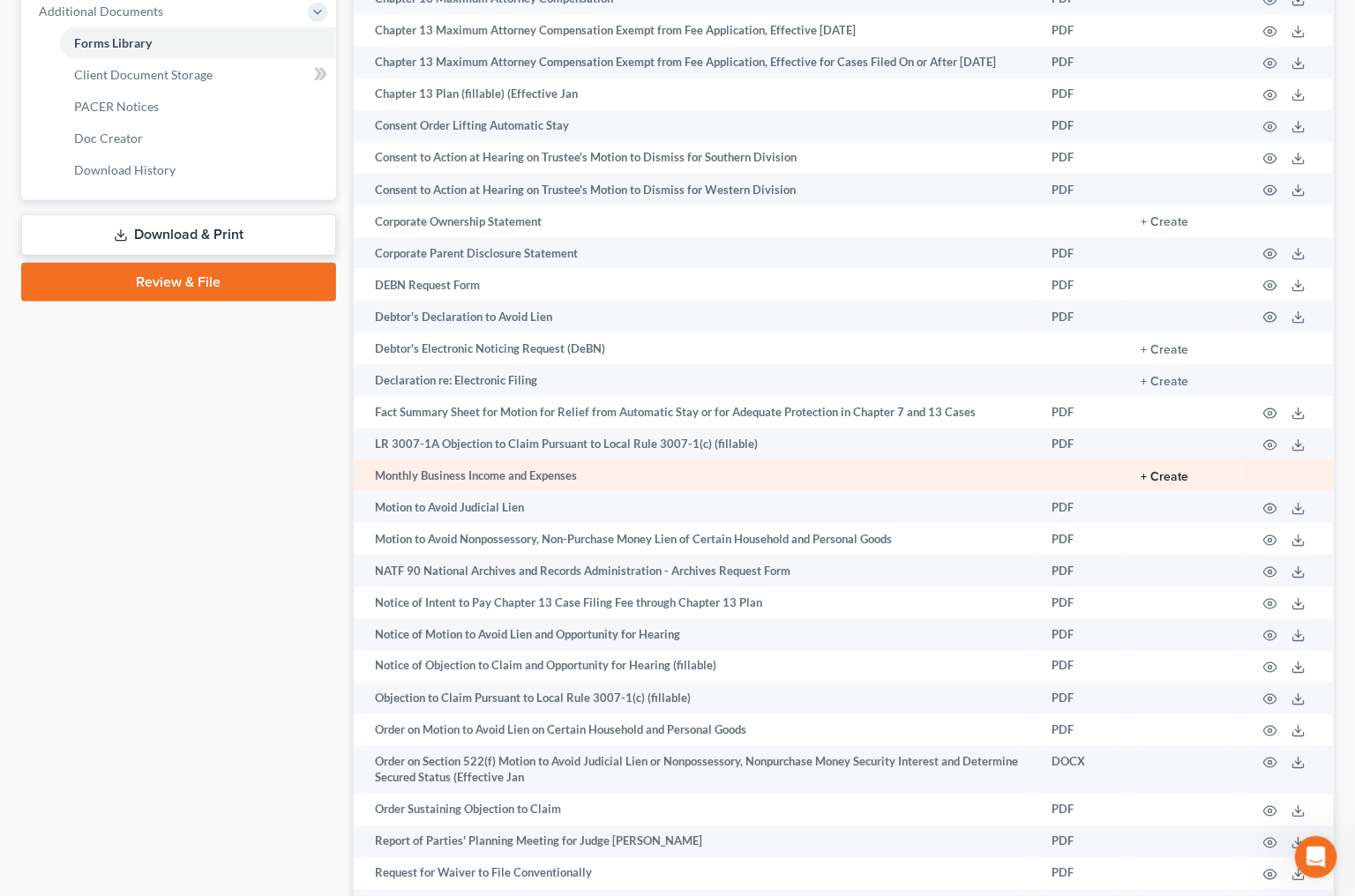
click at [1166, 483] on button "+ Create" at bounding box center [1165, 477] width 48 height 13
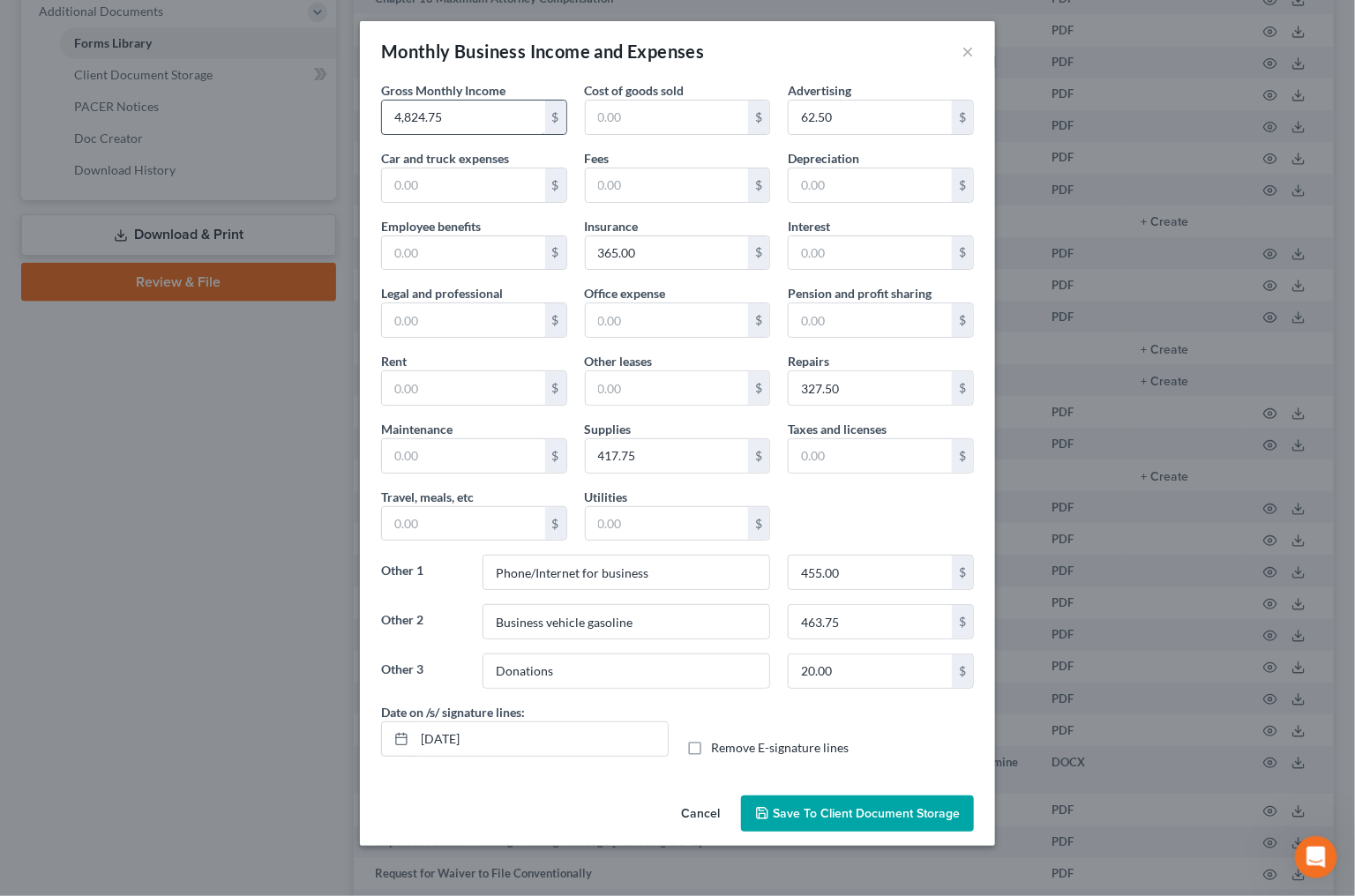
click at [422, 119] on input "4,824.75" at bounding box center [463, 117] width 163 height 33
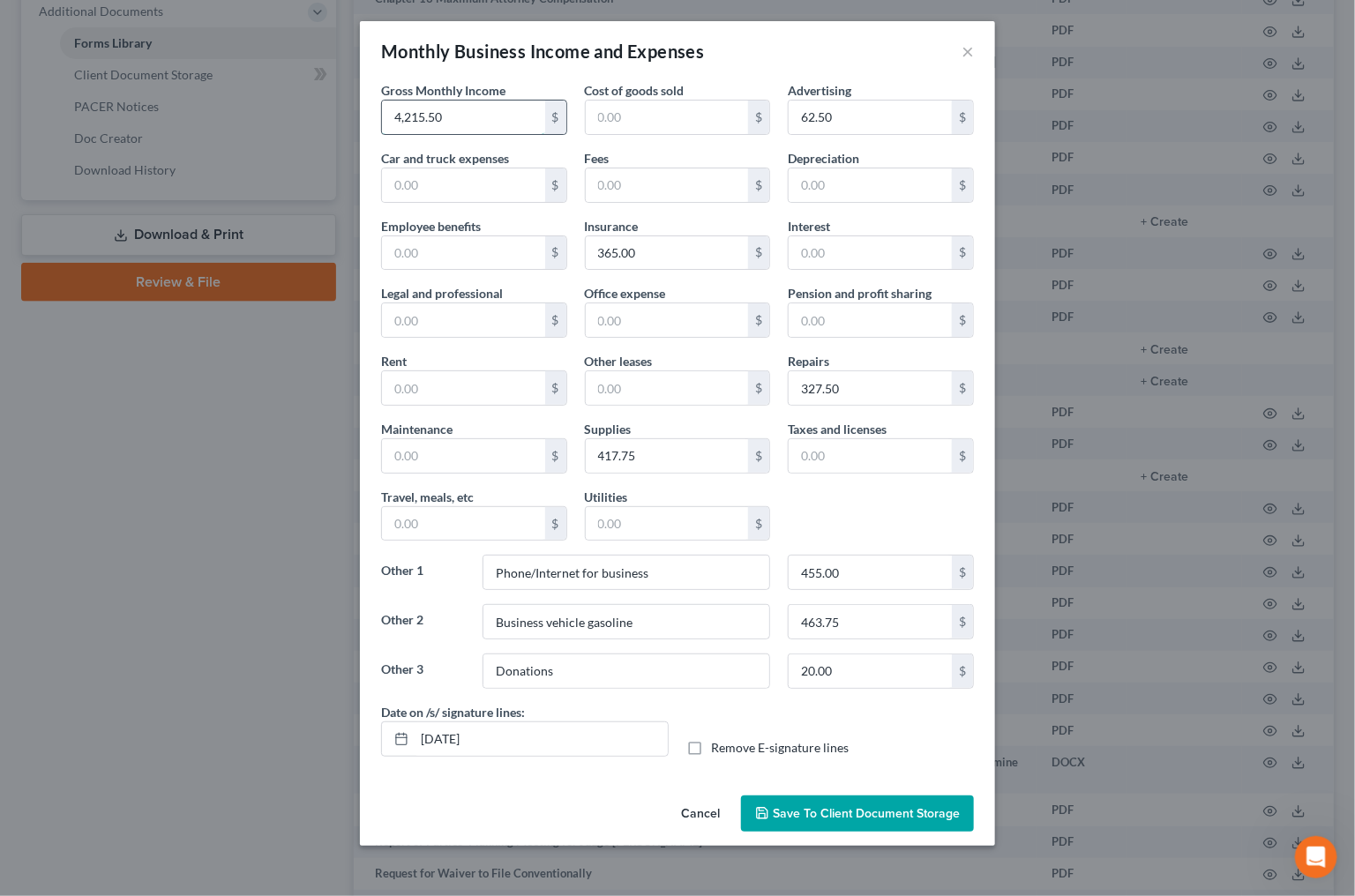
type input "4,215.50"
type input "41.67"
type input "586.67"
type input "149"
type input "590"
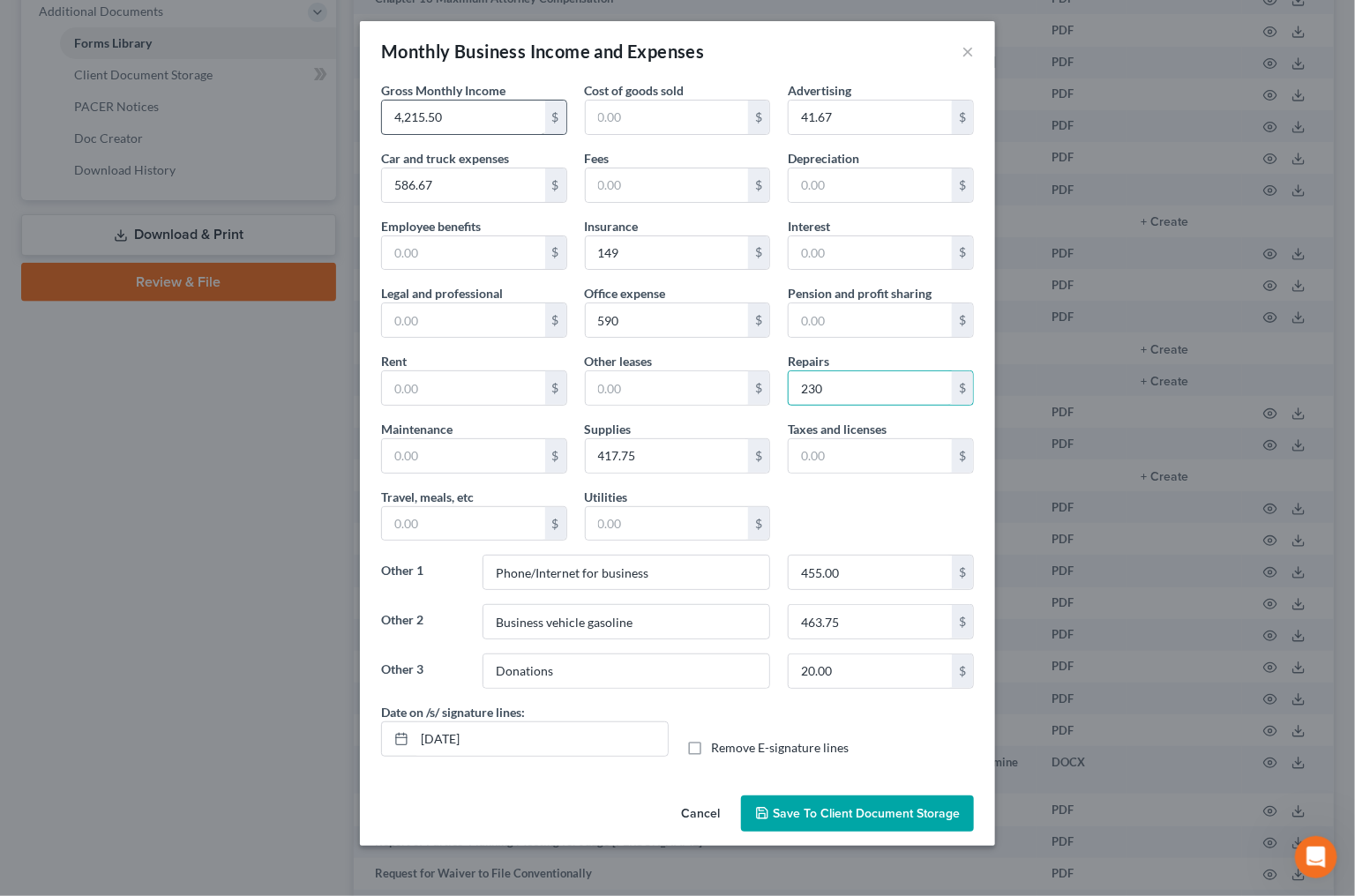
type input "230"
type input "0"
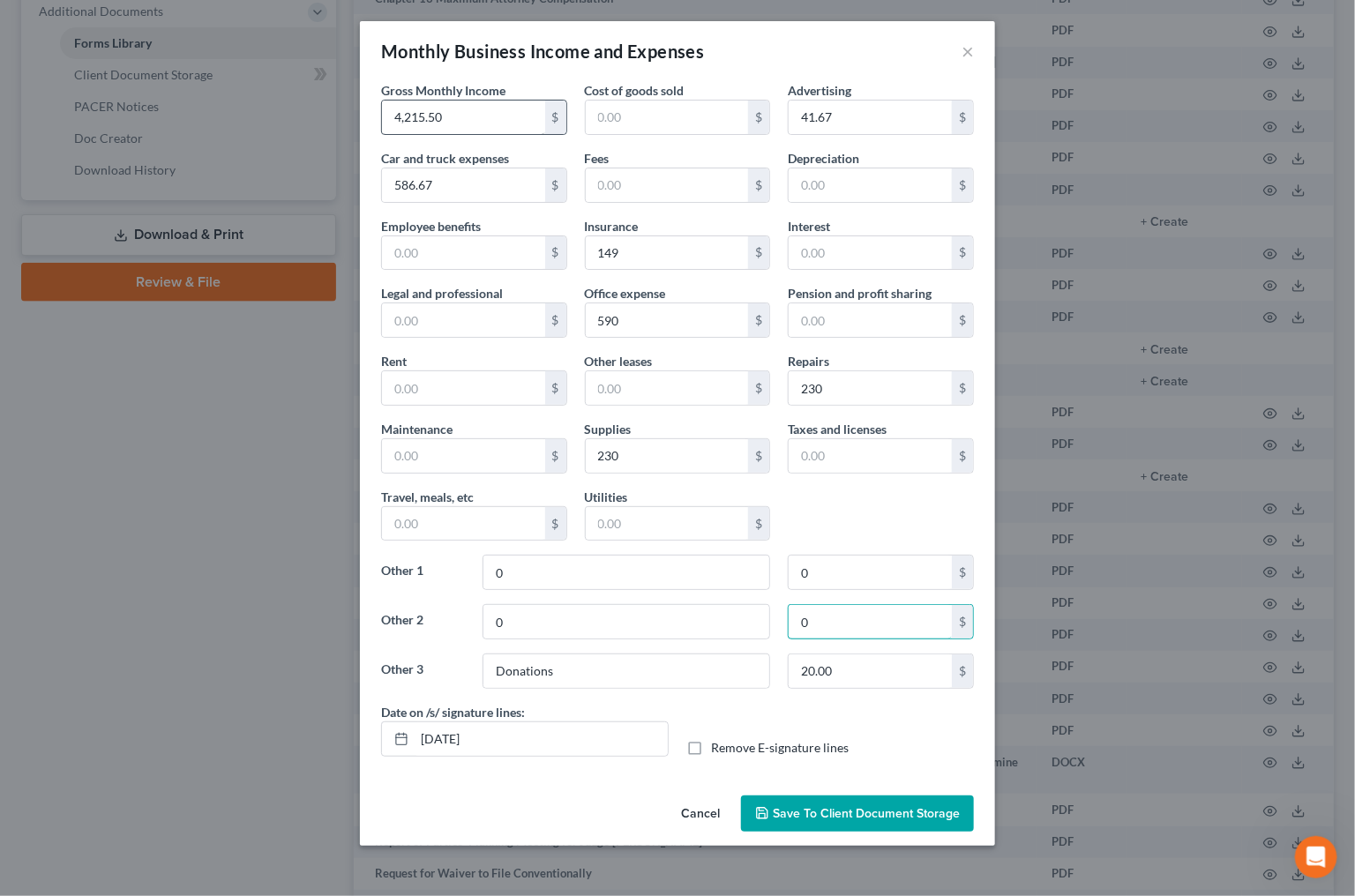
type input "0"
click at [884, 806] on span "Save to Client Document Storage" at bounding box center [866, 813] width 188 height 15
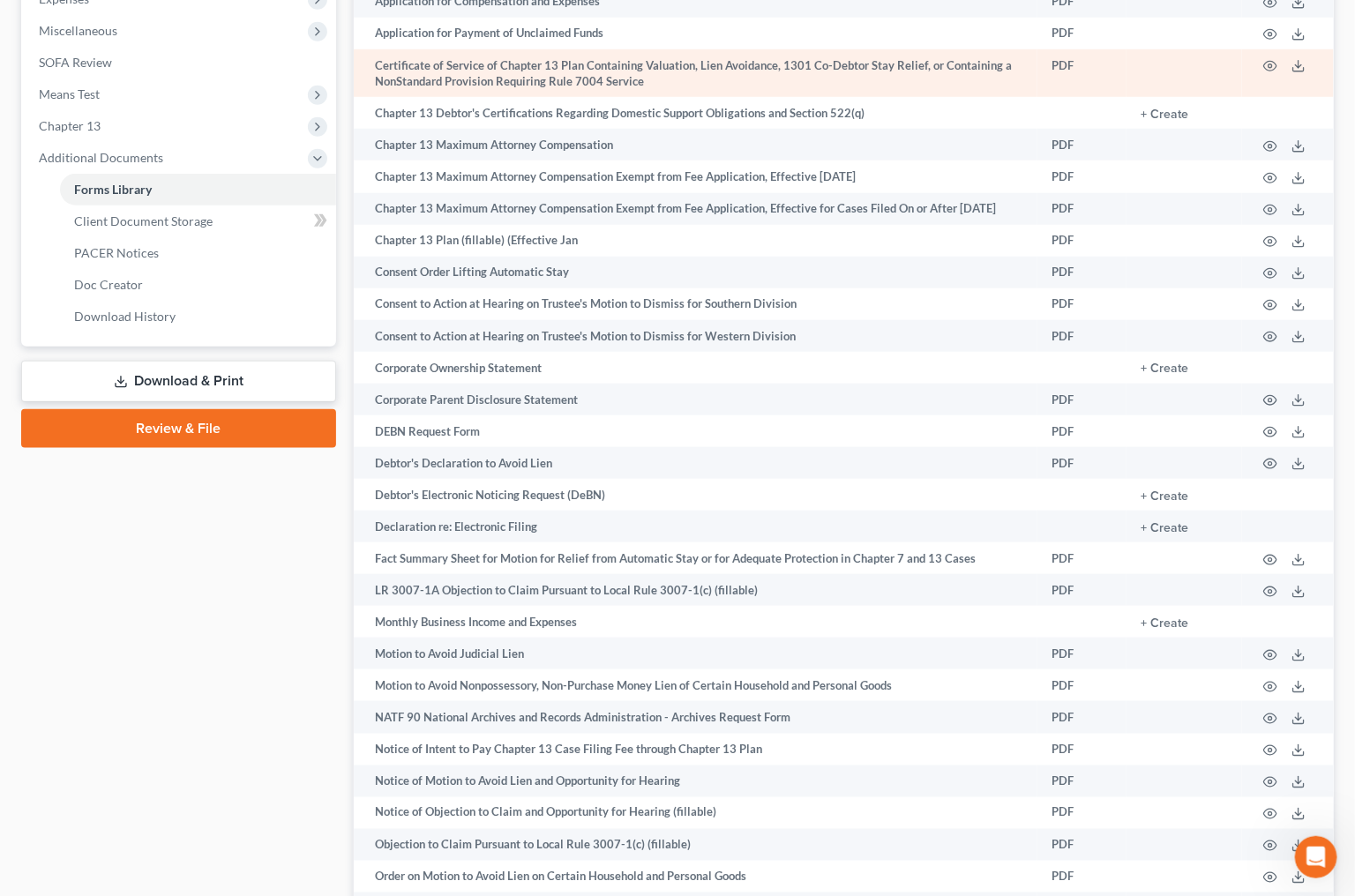
scroll to position [743, 0]
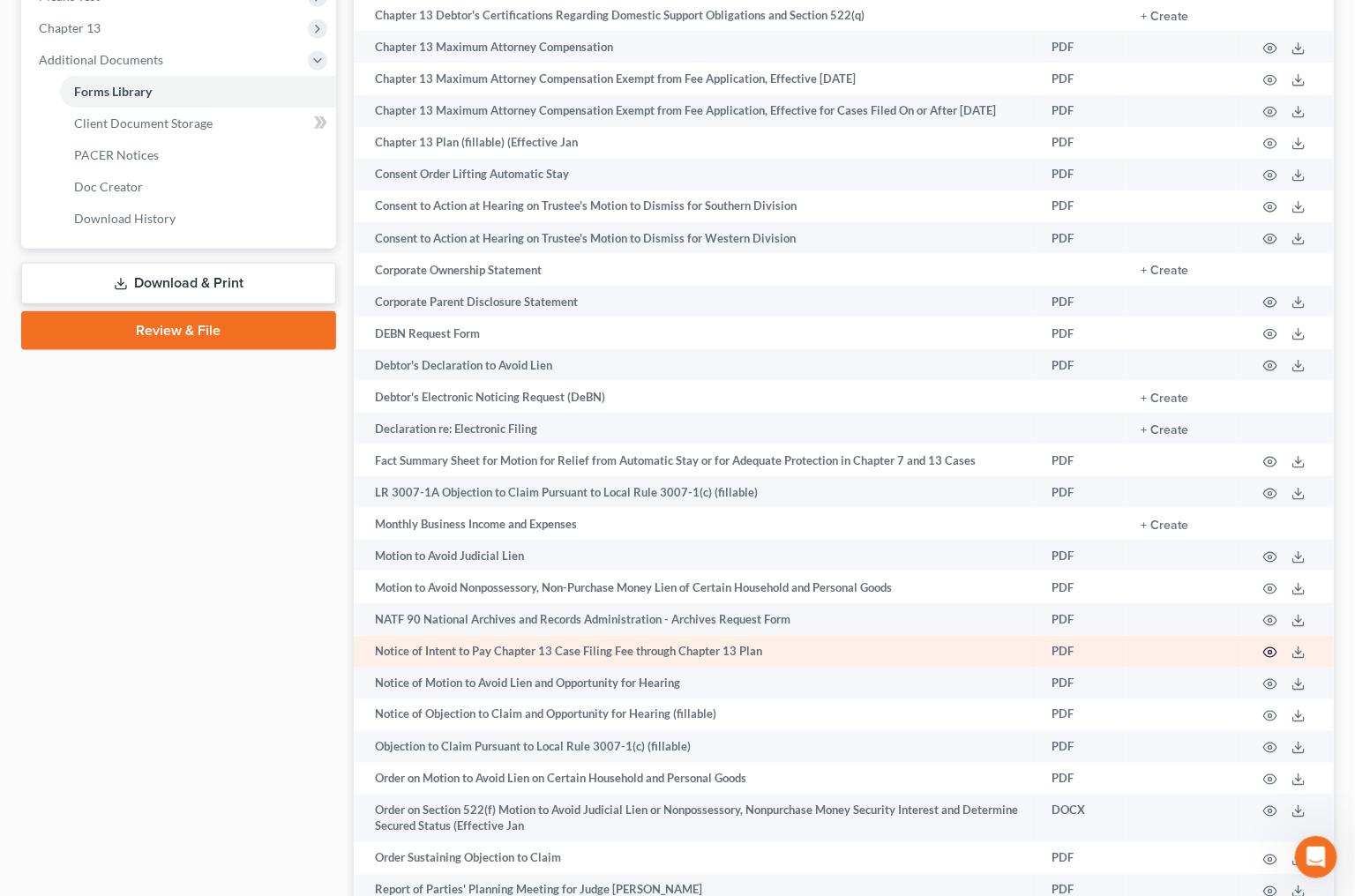
click at [1267, 658] on icon "button" at bounding box center [1271, 653] width 13 height 10
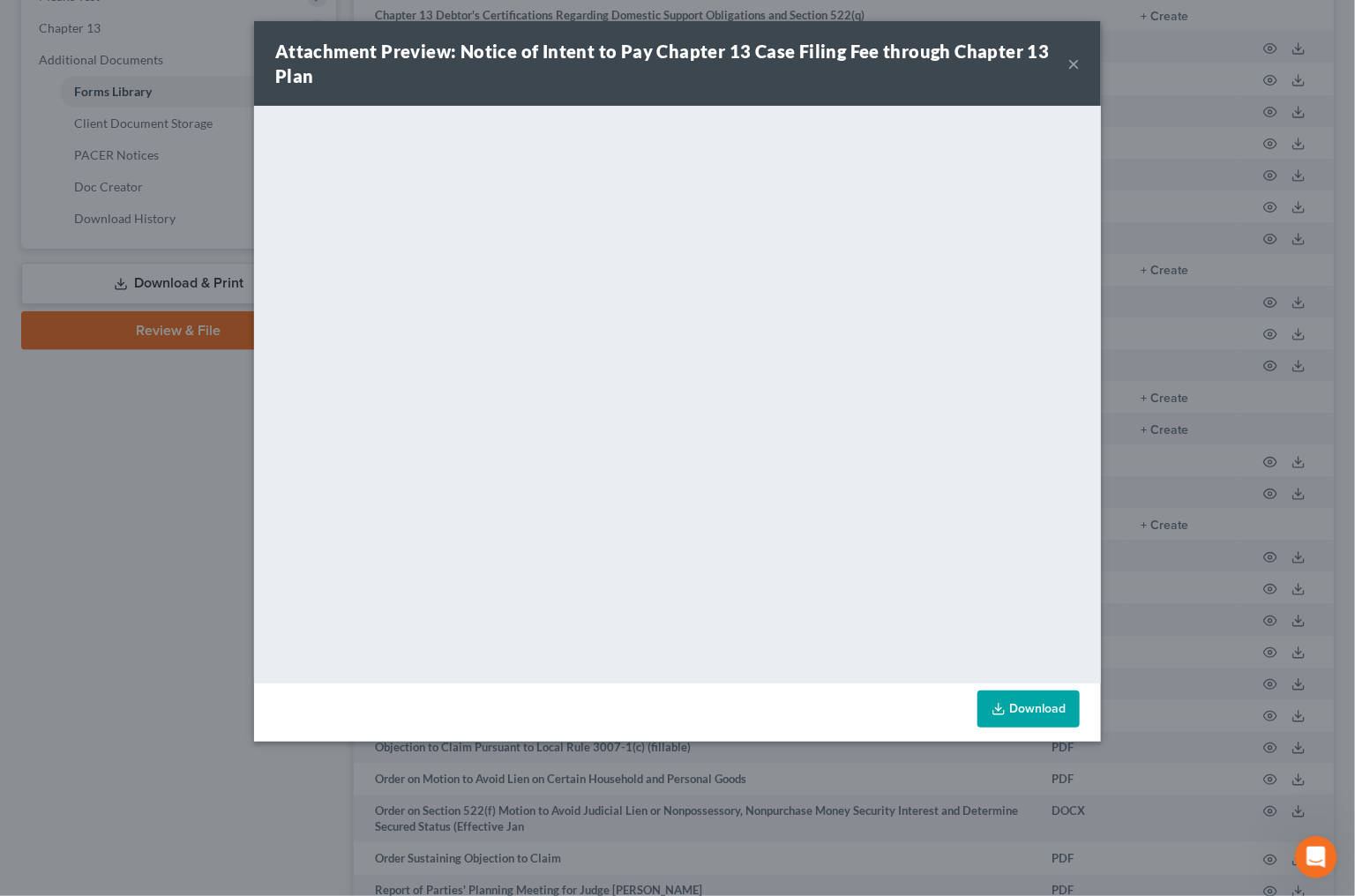
click at [1074, 60] on button "×" at bounding box center [1073, 64] width 13 height 22
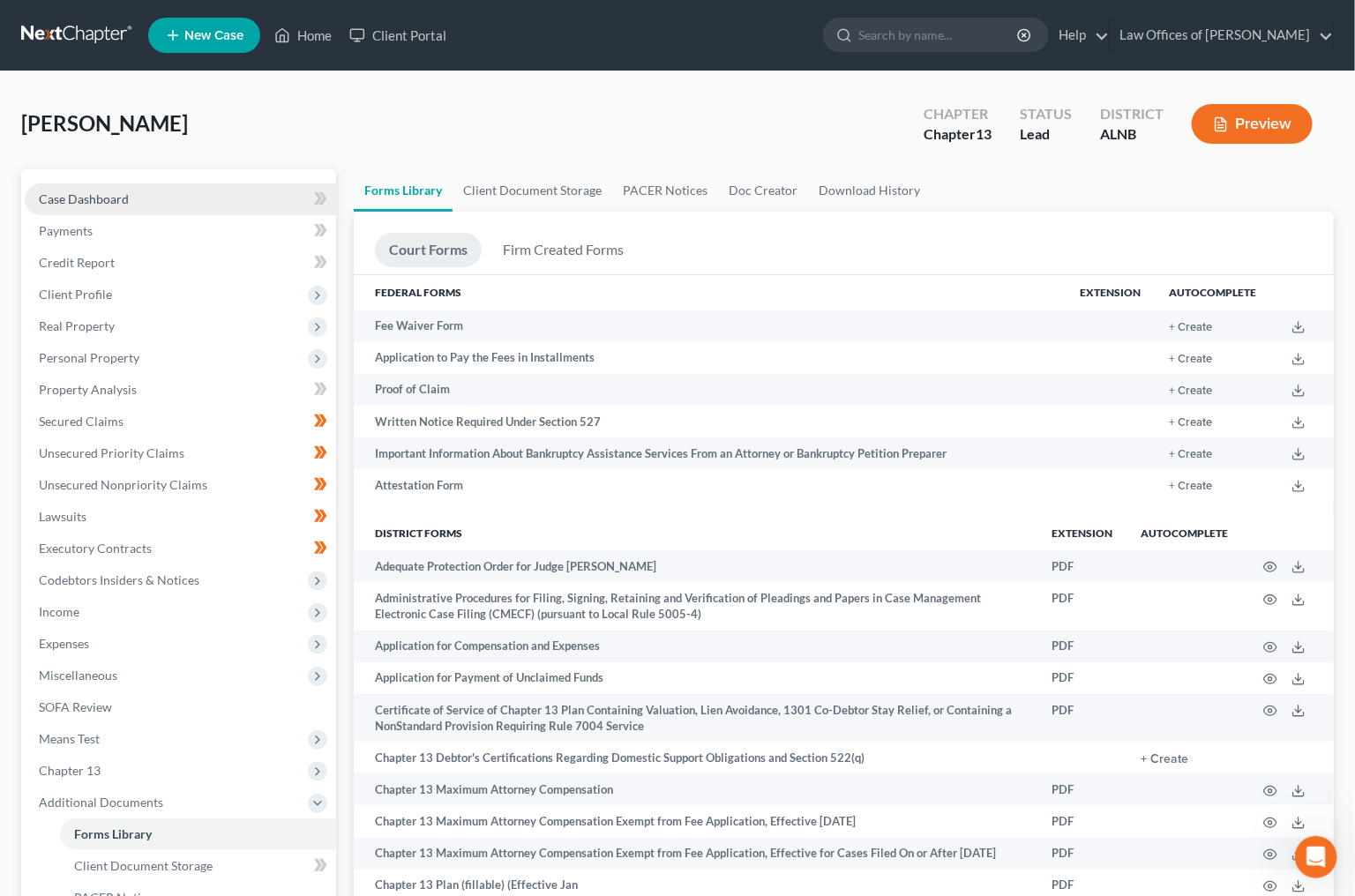
scroll to position [0, 0]
click at [125, 197] on span "Case Dashboard" at bounding box center [84, 198] width 90 height 15
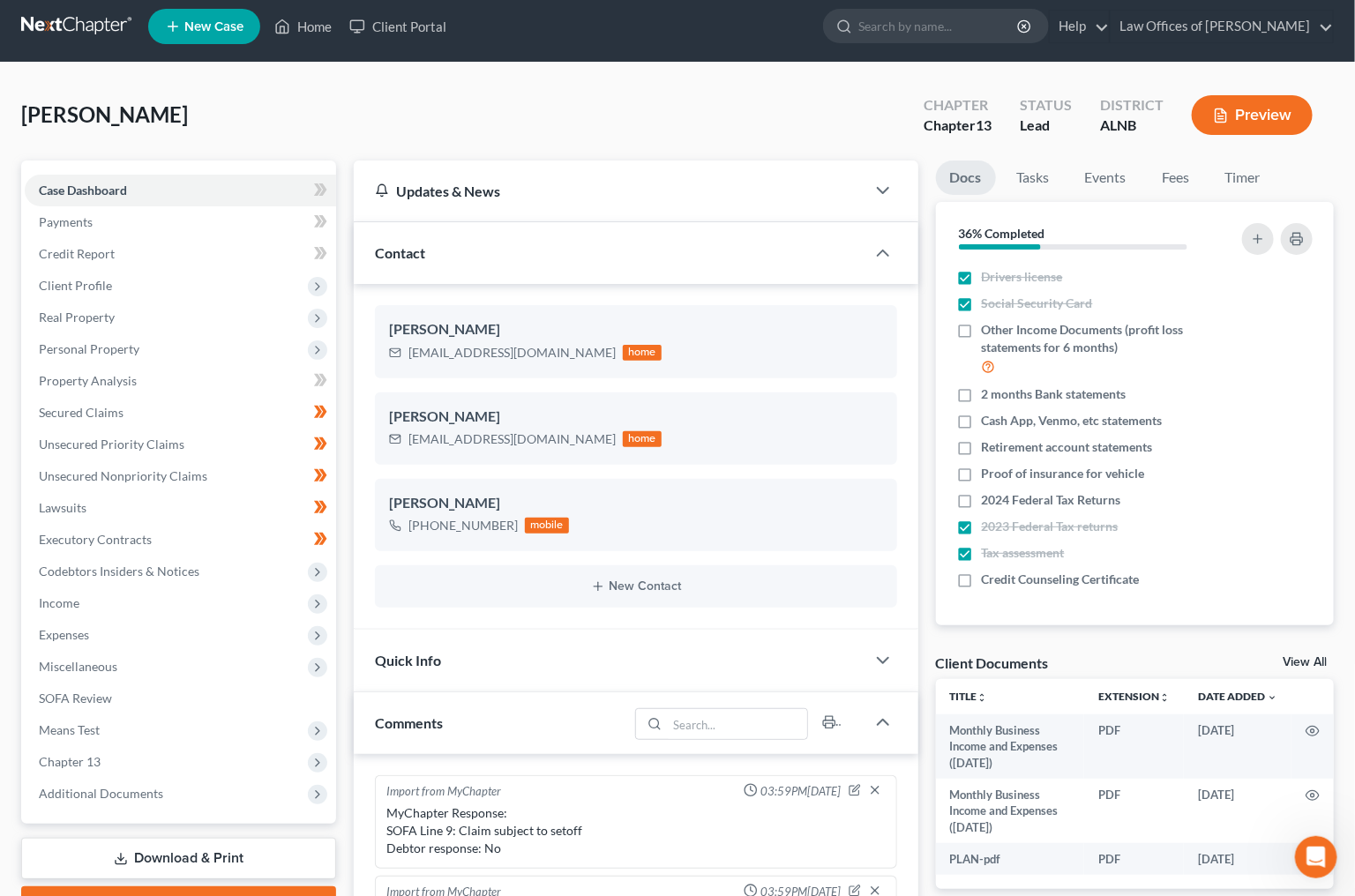
scroll to position [296, 0]
click at [1309, 657] on link "View All" at bounding box center [1305, 662] width 44 height 13
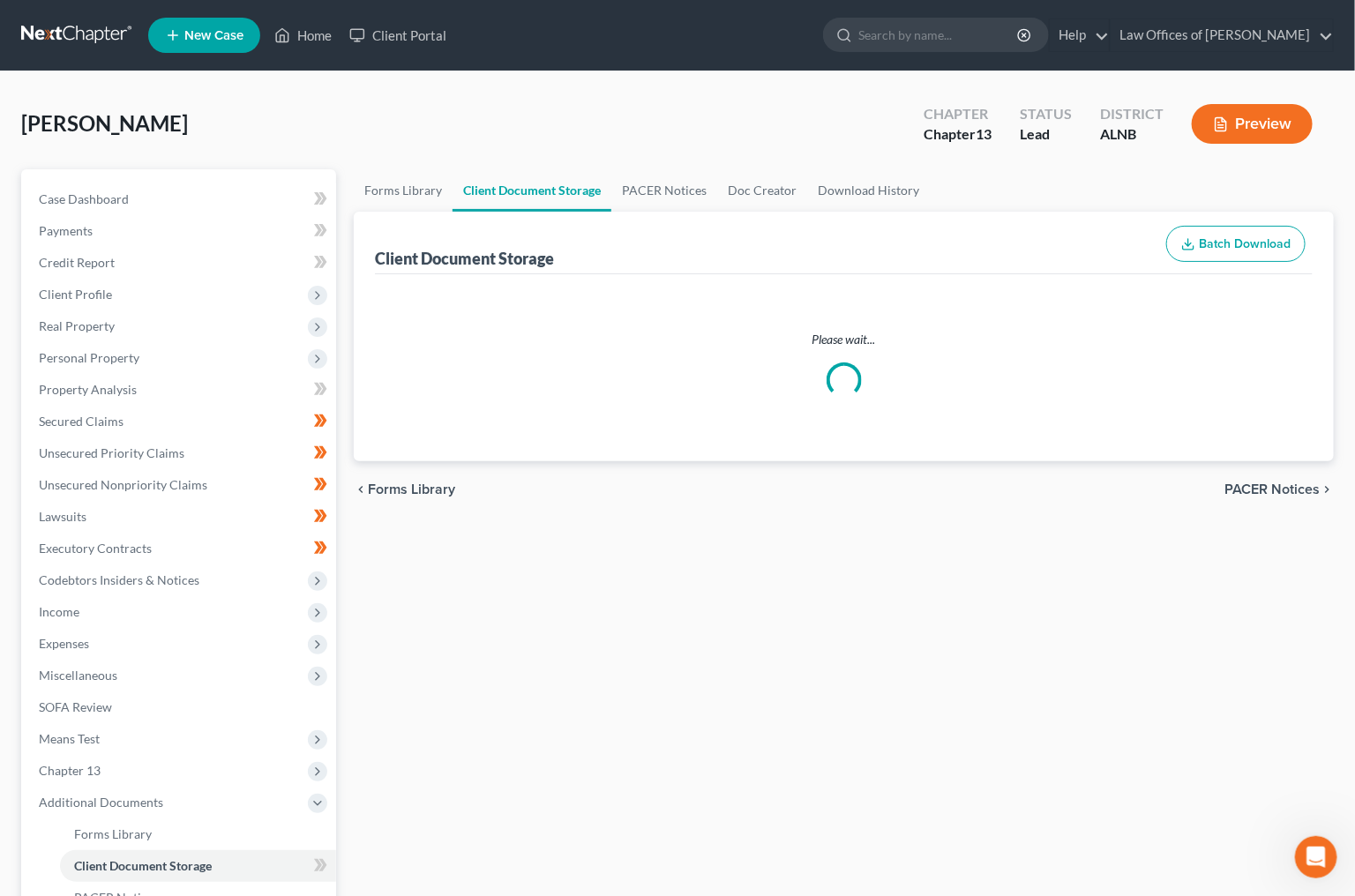
select select "10"
select select "19"
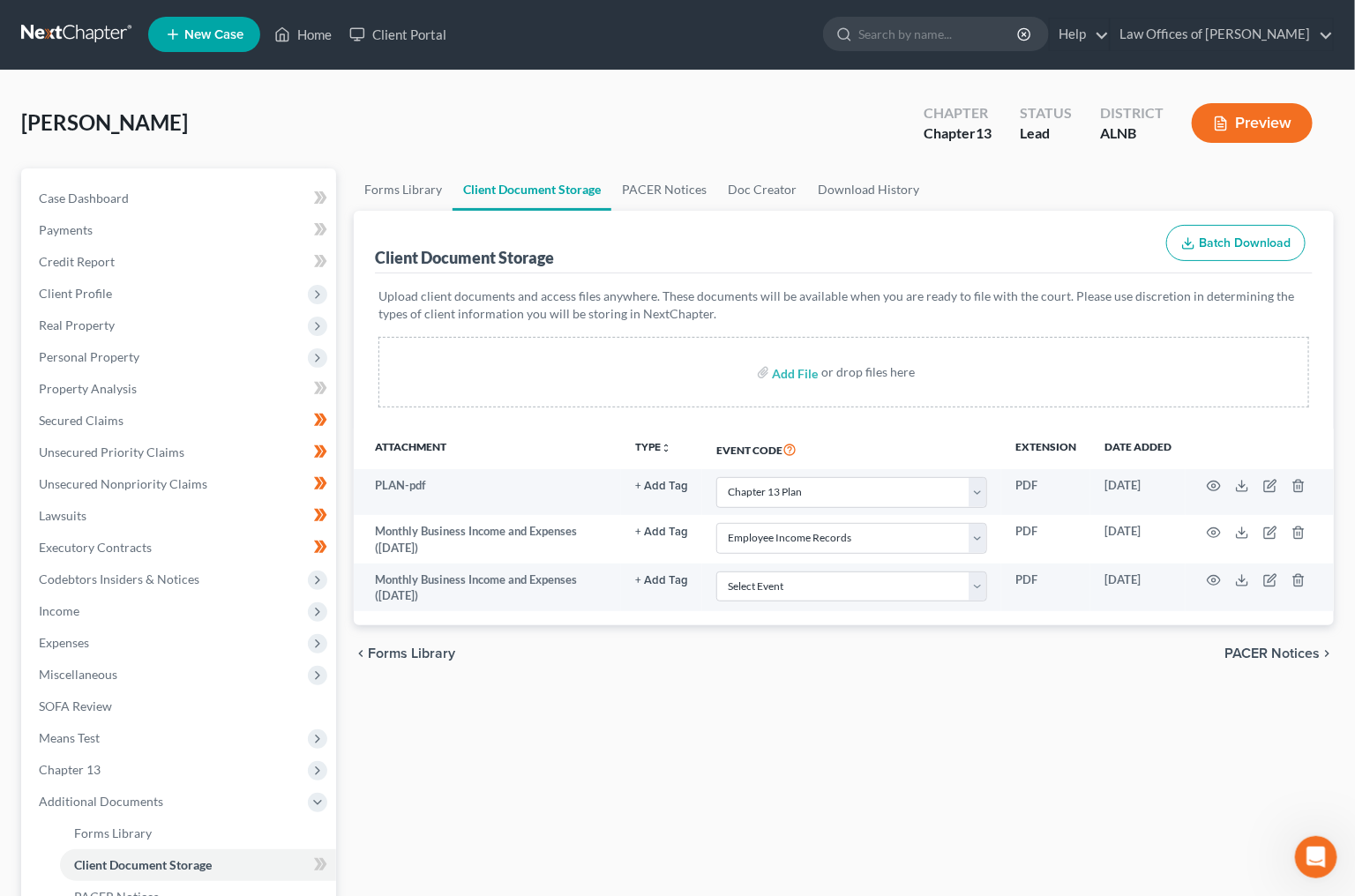
scroll to position [2, 0]
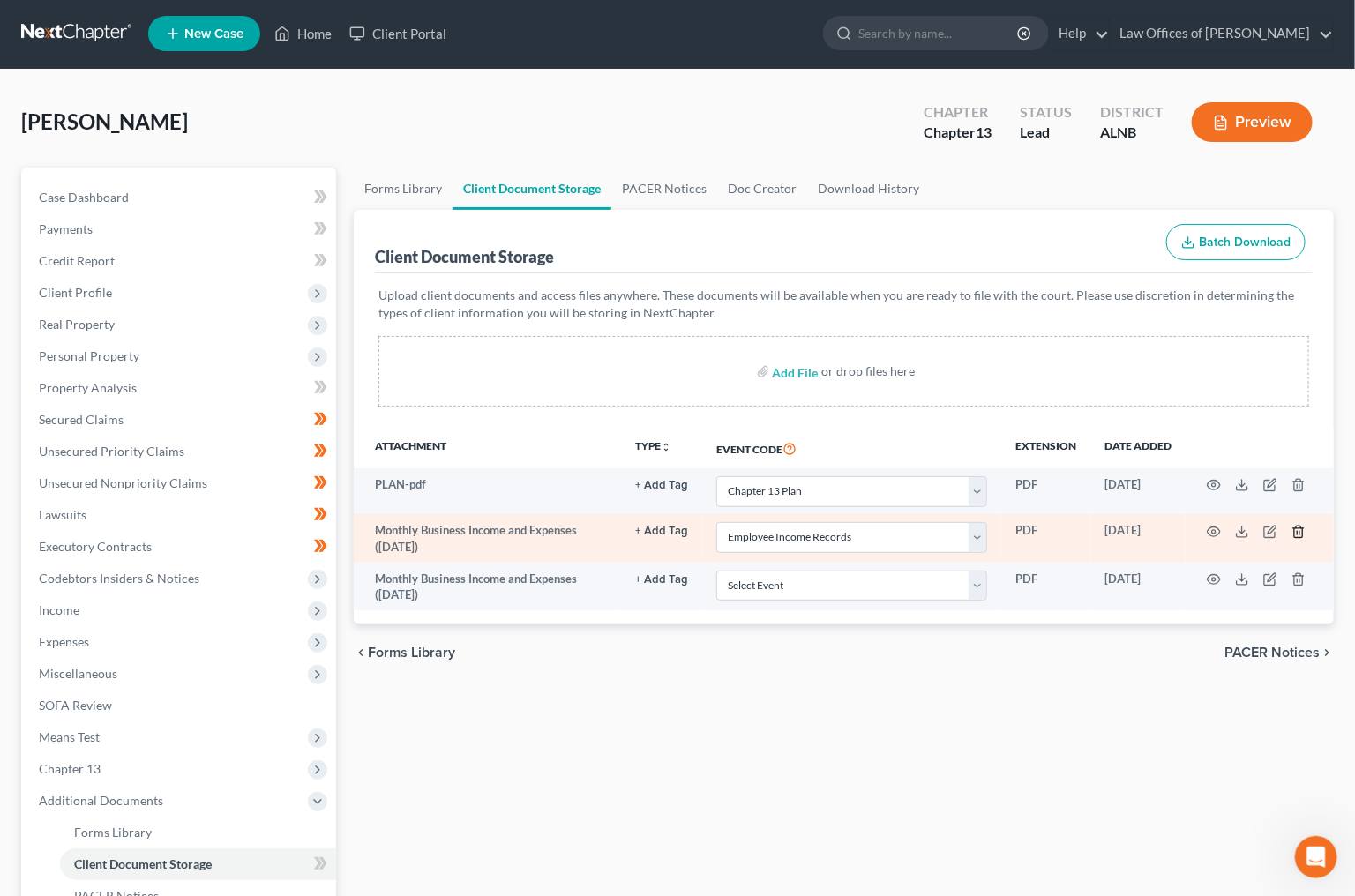
click at [1298, 528] on polyline "button" at bounding box center [1298, 528] width 11 height 0
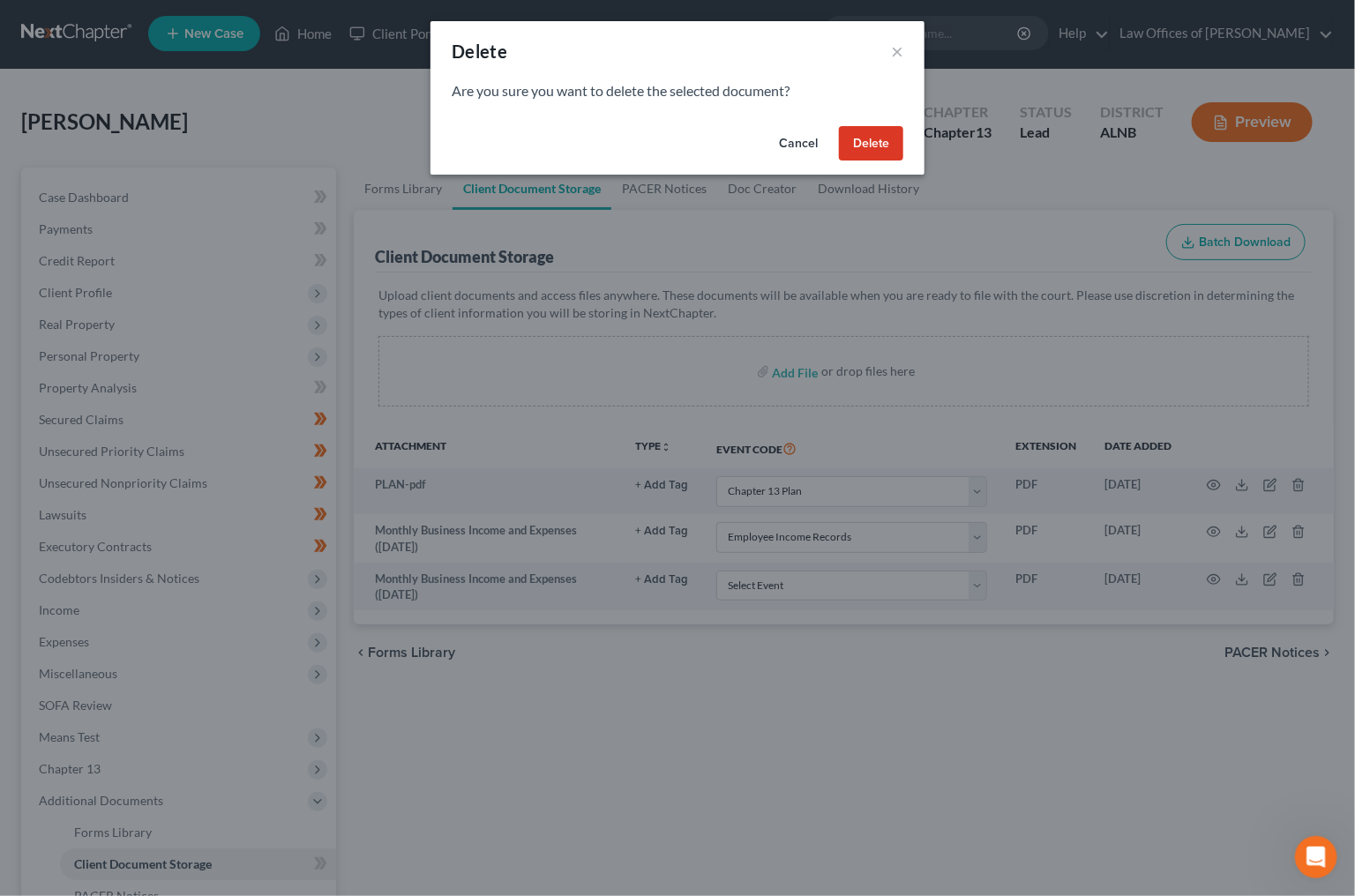
click at [873, 130] on button "Delete" at bounding box center [872, 144] width 65 height 35
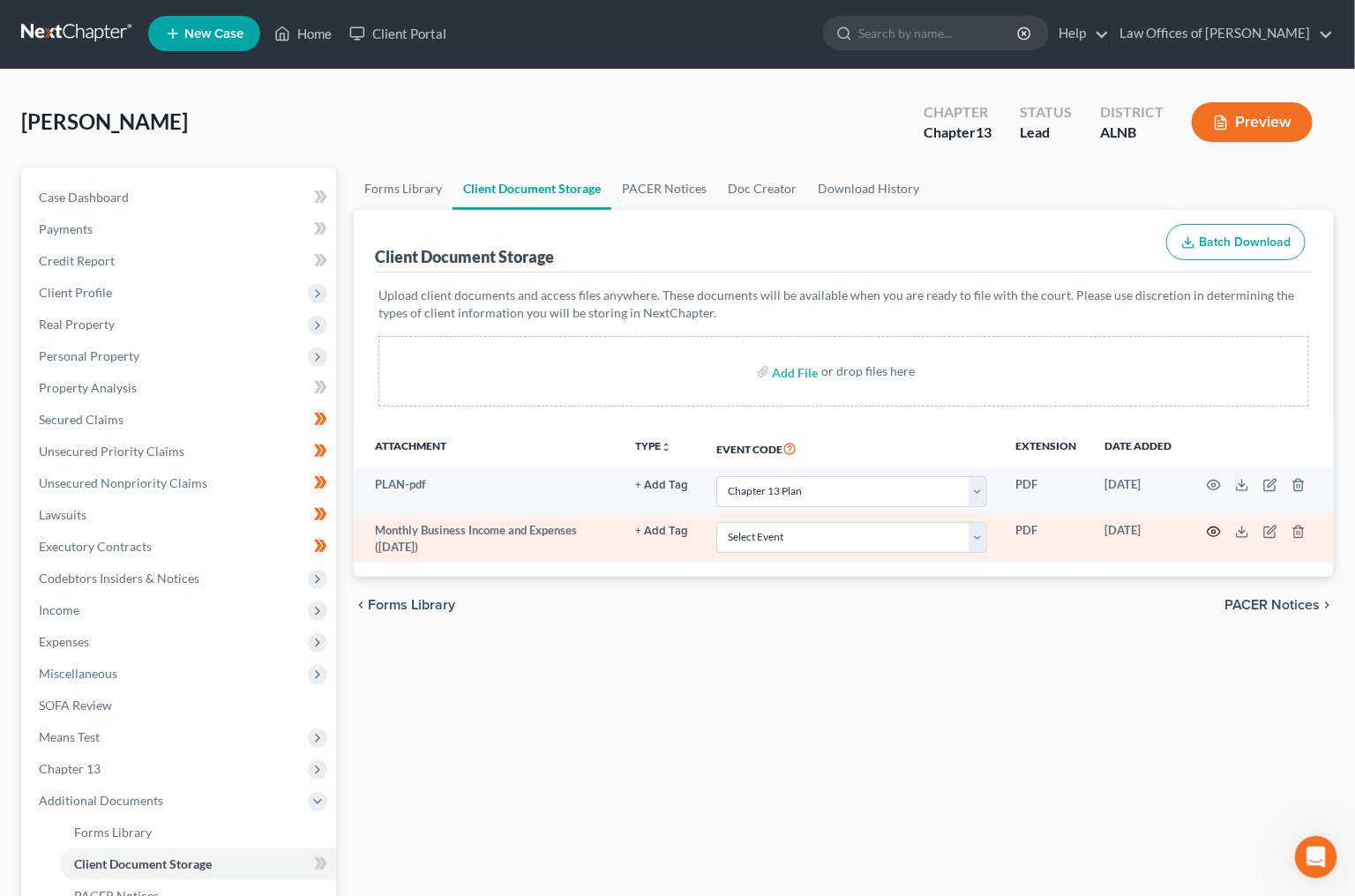
click at [1219, 525] on icon "button" at bounding box center [1214, 532] width 14 height 14
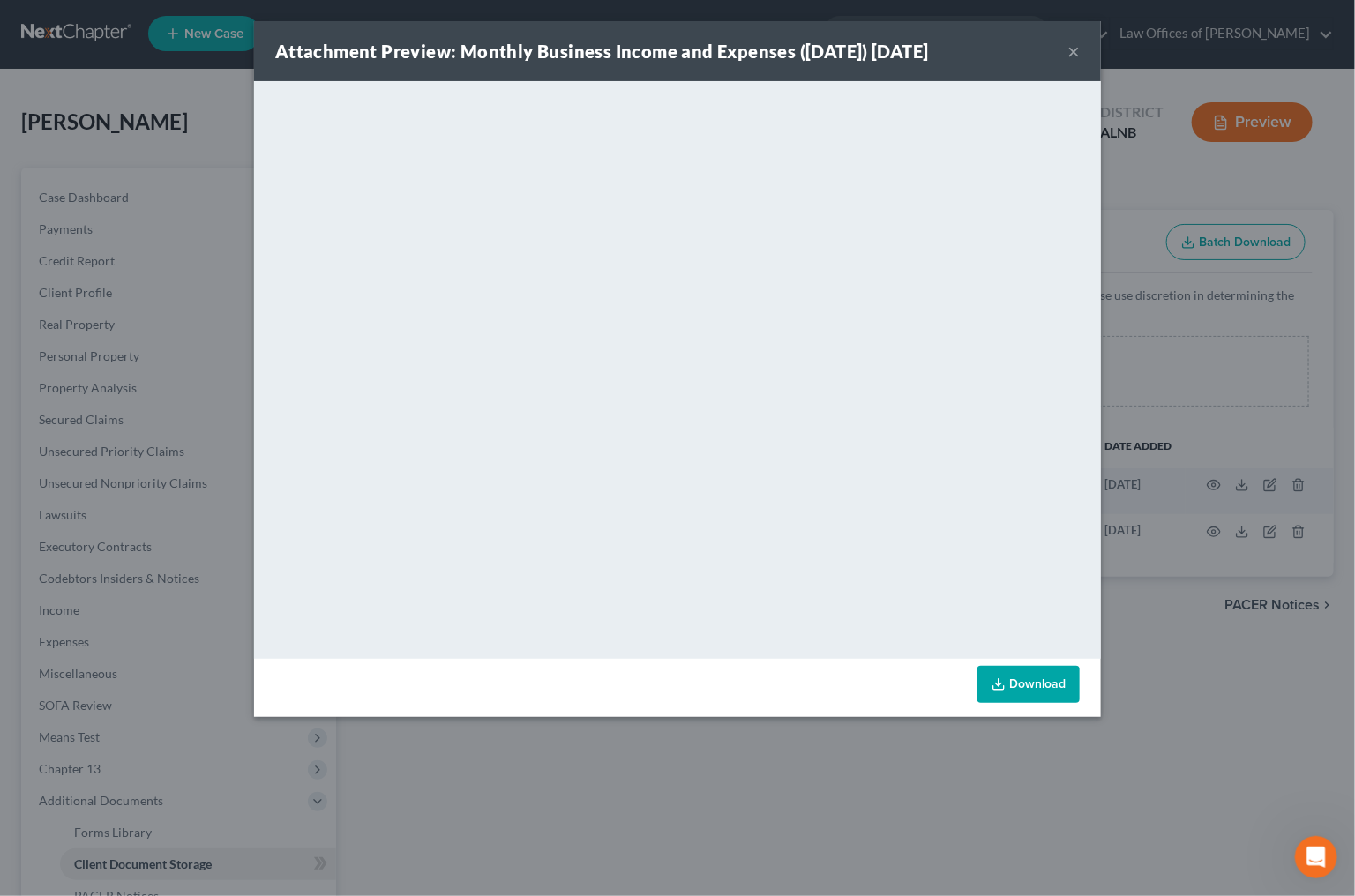
click at [1068, 48] on button "×" at bounding box center [1073, 51] width 13 height 22
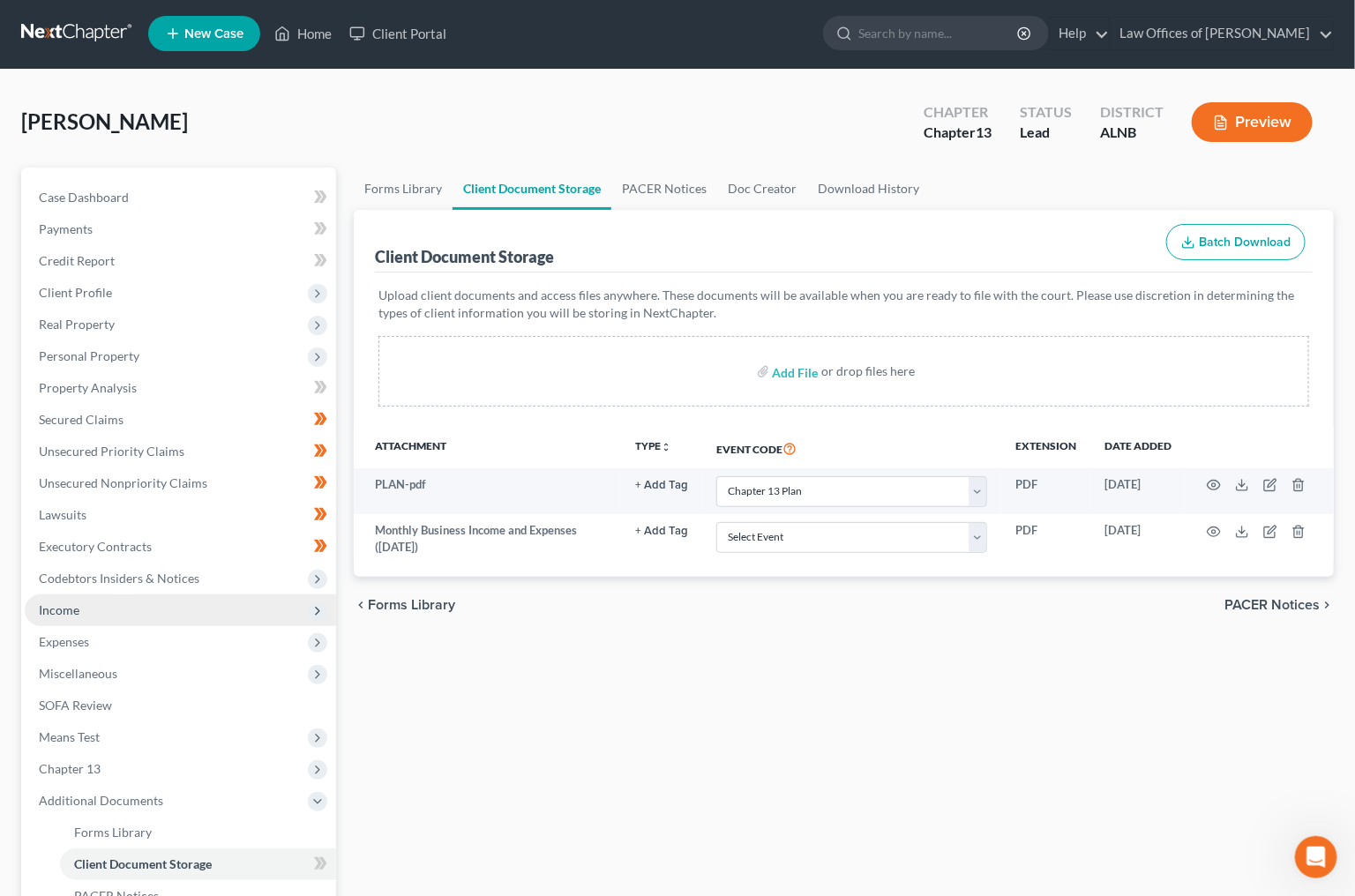
click at [81, 601] on span "Income" at bounding box center [180, 610] width 311 height 31
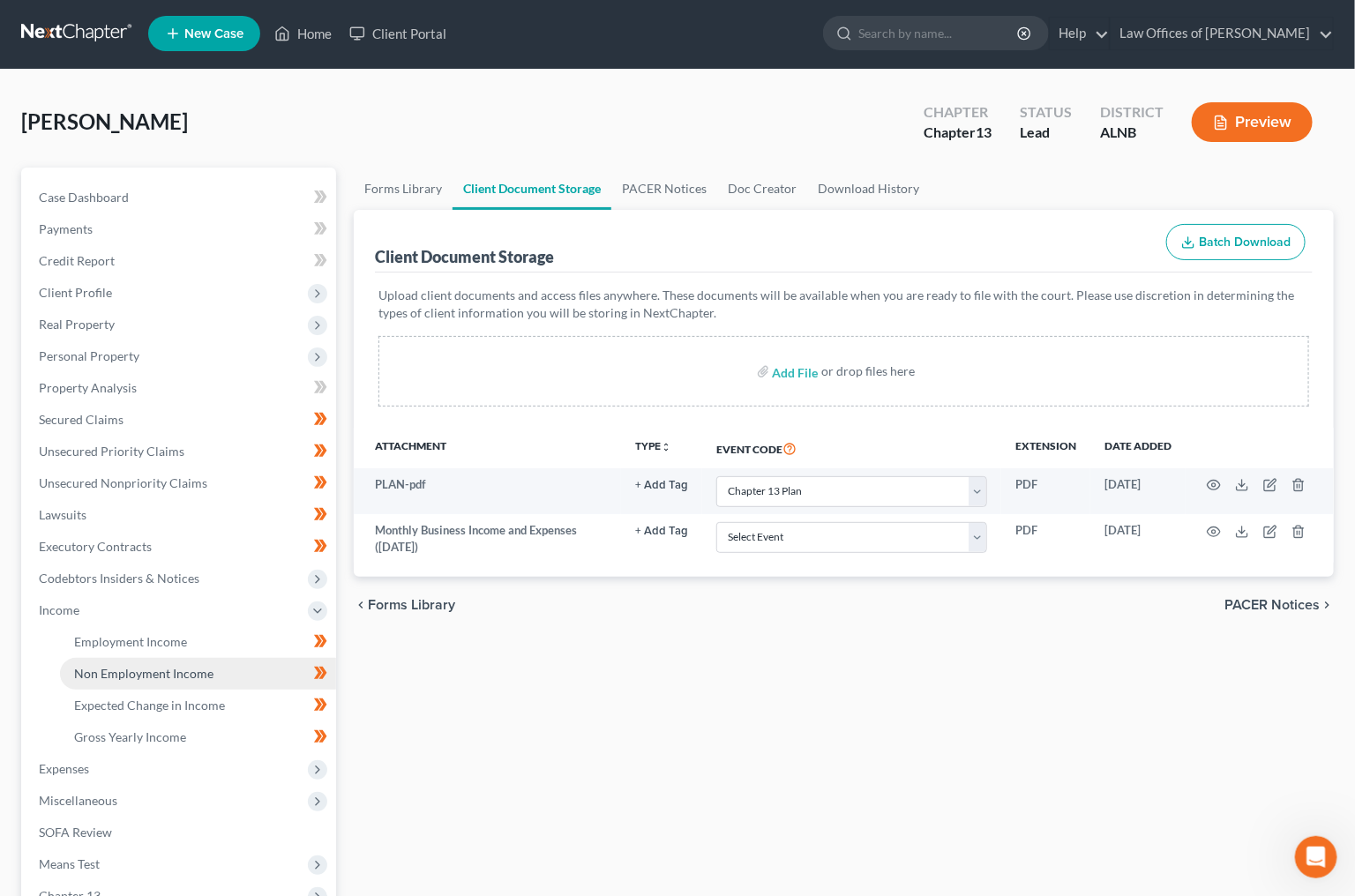
click at [119, 665] on span "Non Employment Income" at bounding box center [143, 672] width 139 height 15
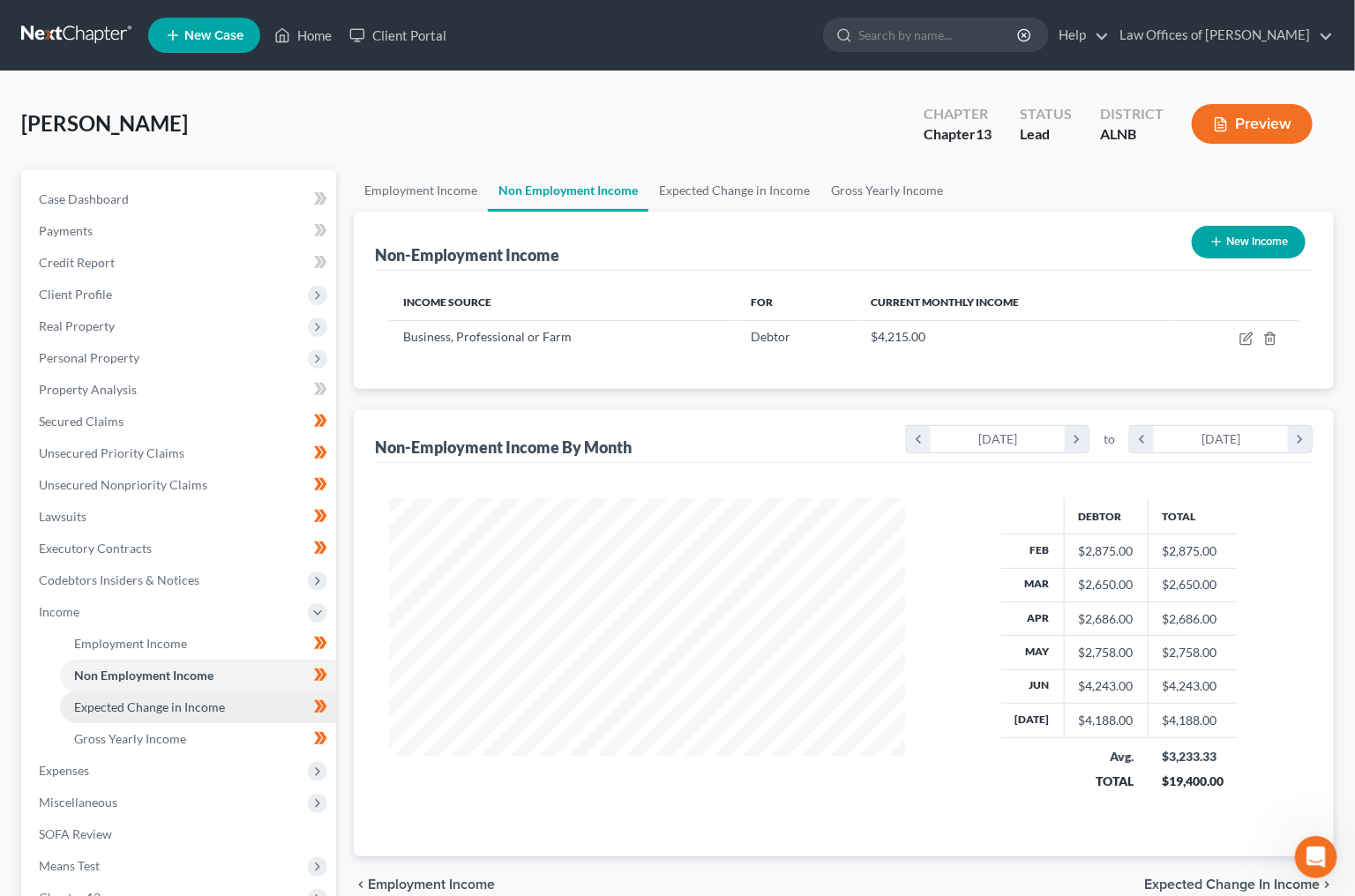
scroll to position [308, 551]
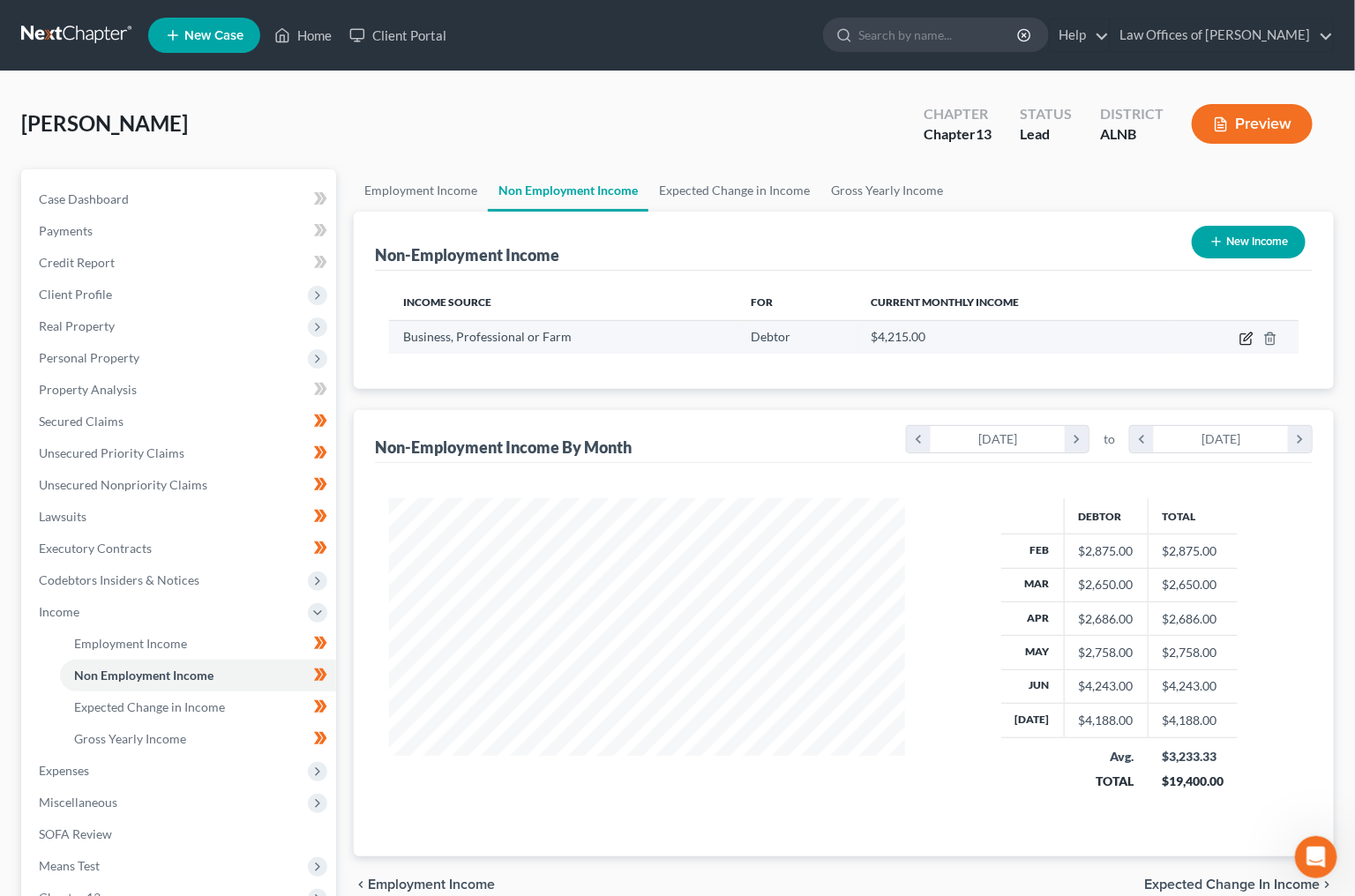
click at [1245, 338] on icon "button" at bounding box center [1248, 337] width 8 height 8
select select "10"
select select "0"
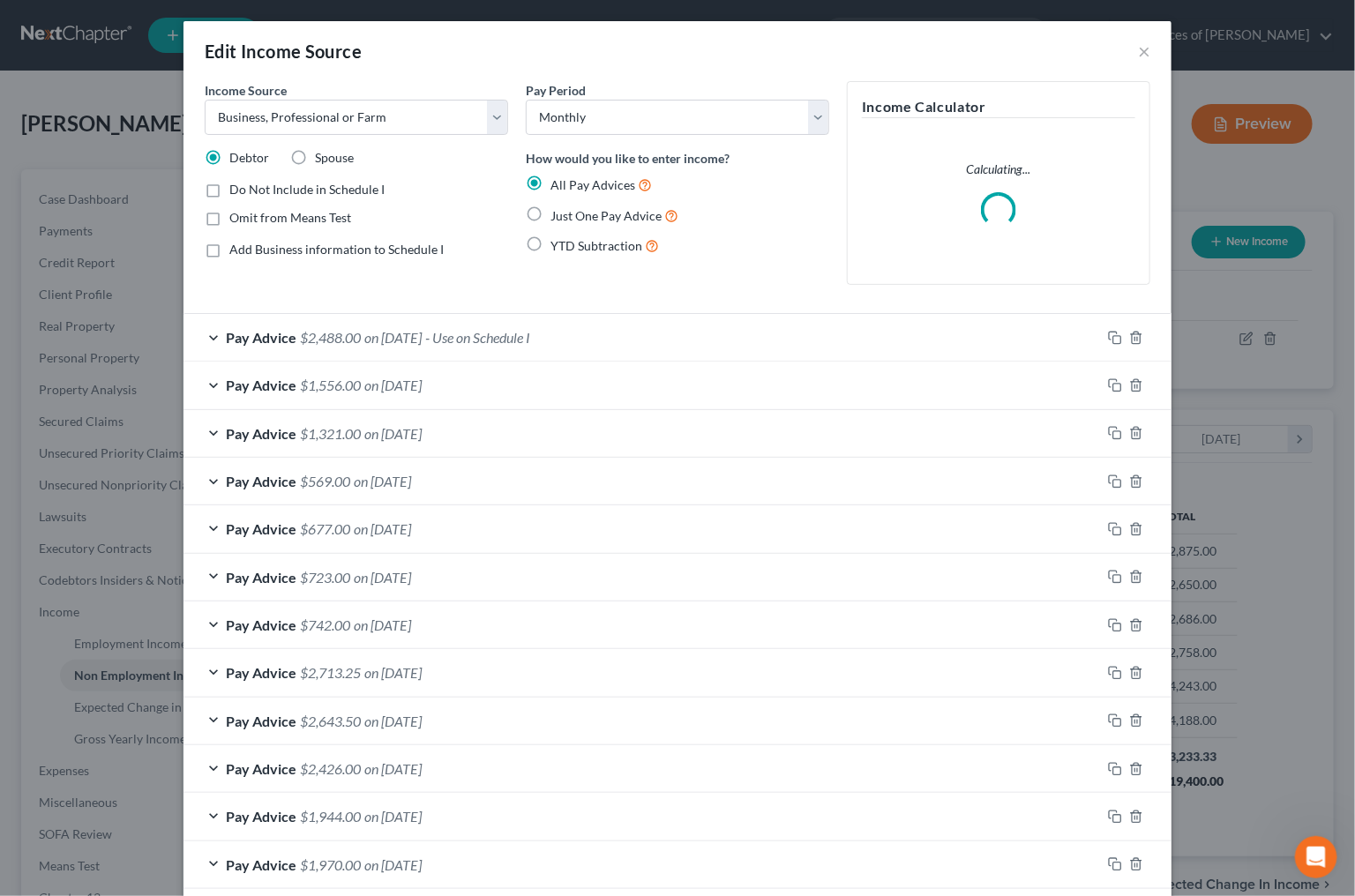
click at [515, 335] on span "- Use on Schedule I" at bounding box center [477, 337] width 105 height 17
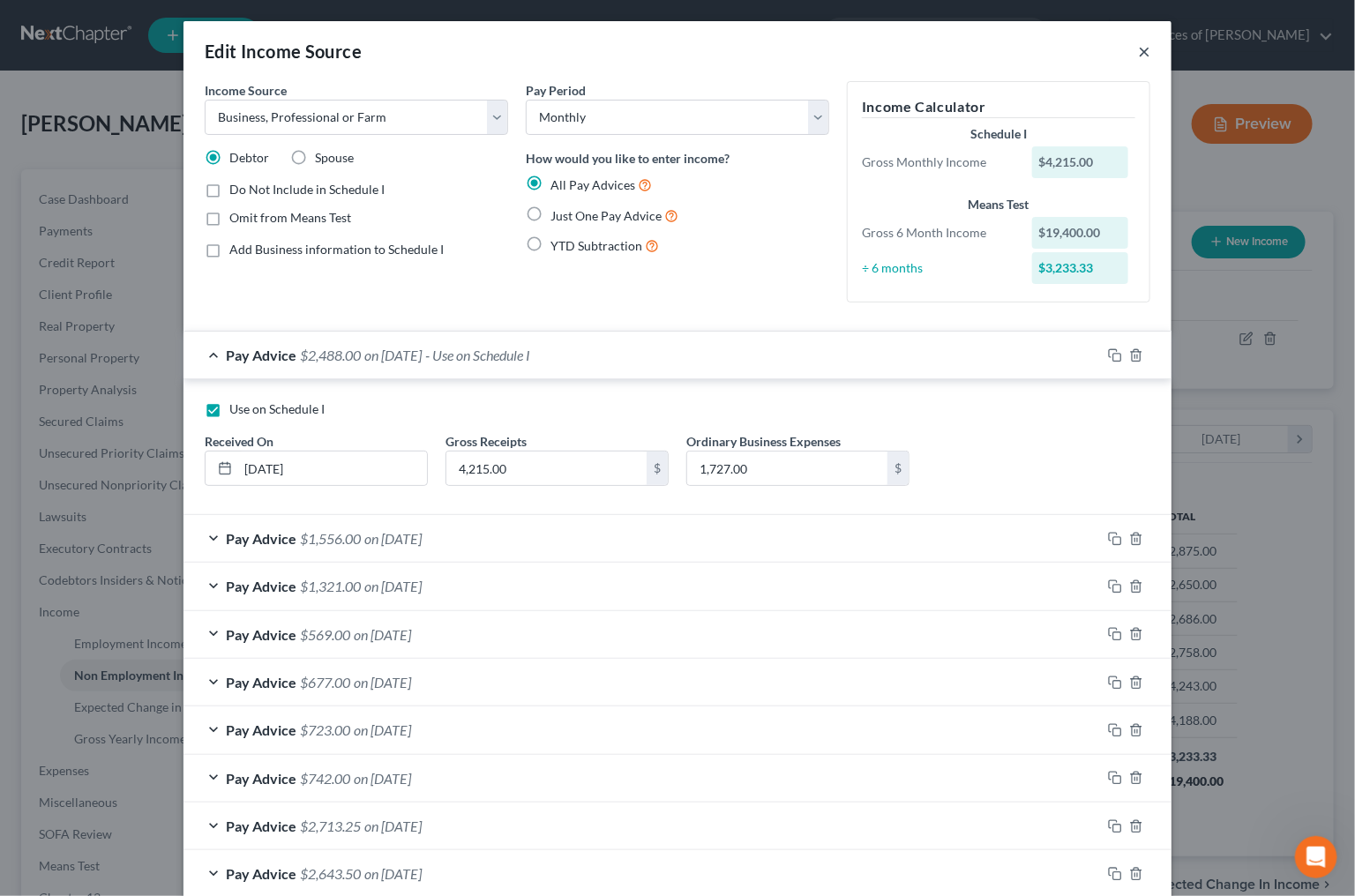
click at [1142, 54] on button "×" at bounding box center [1144, 51] width 13 height 22
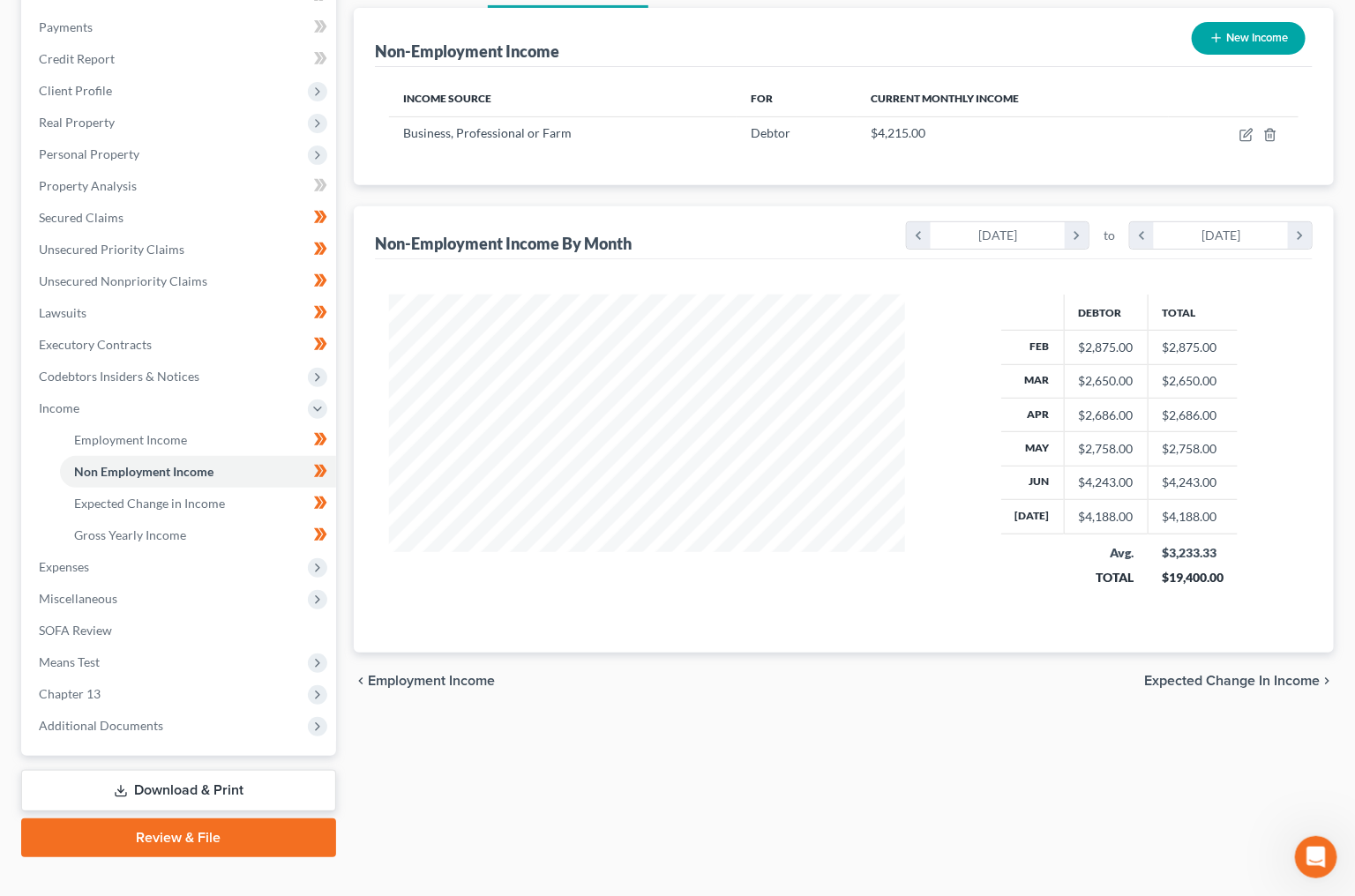
scroll to position [203, 0]
click at [149, 718] on span "Additional Documents" at bounding box center [101, 725] width 125 height 15
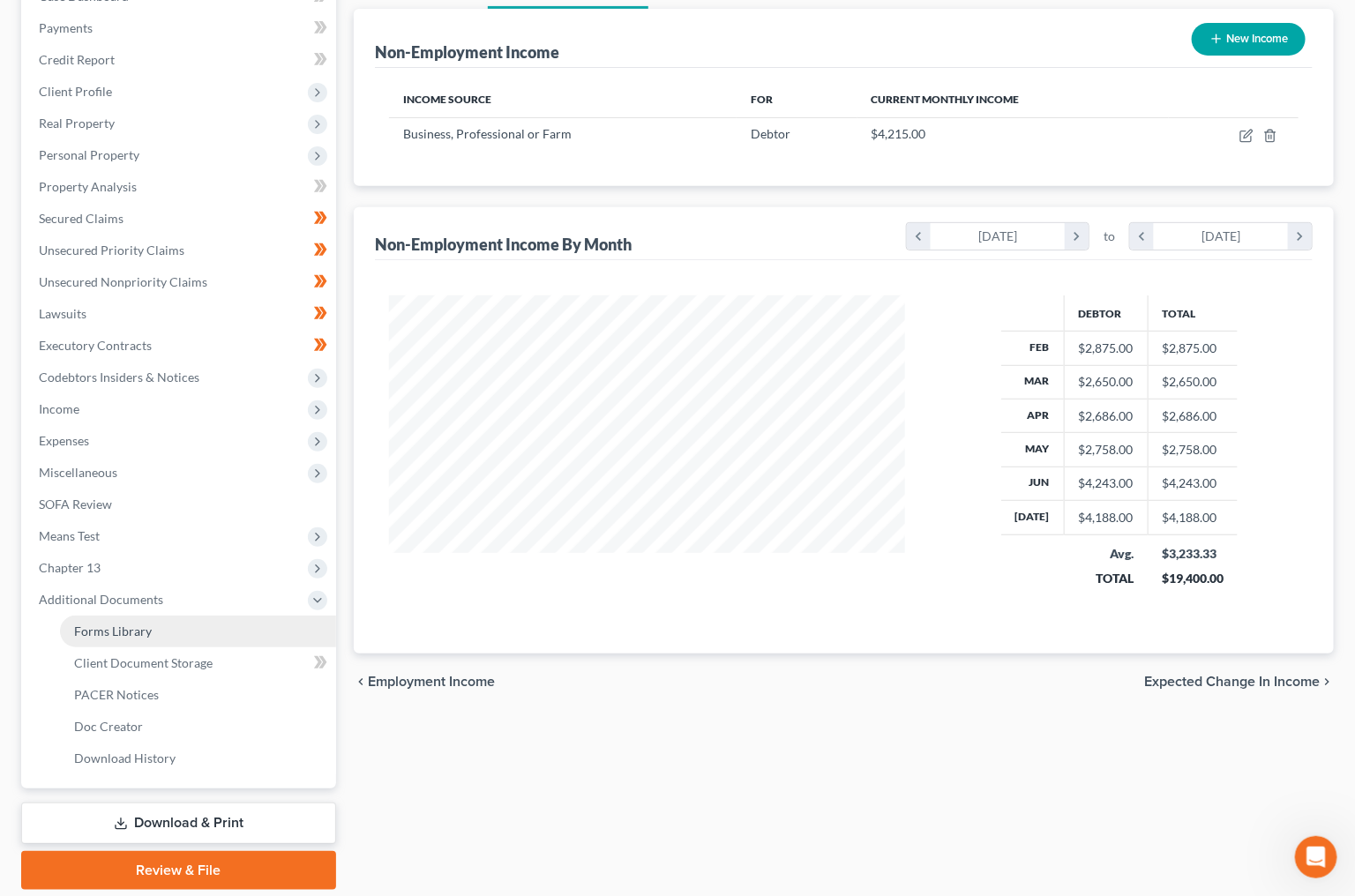
click at [144, 623] on span "Forms Library" at bounding box center [112, 630] width 78 height 15
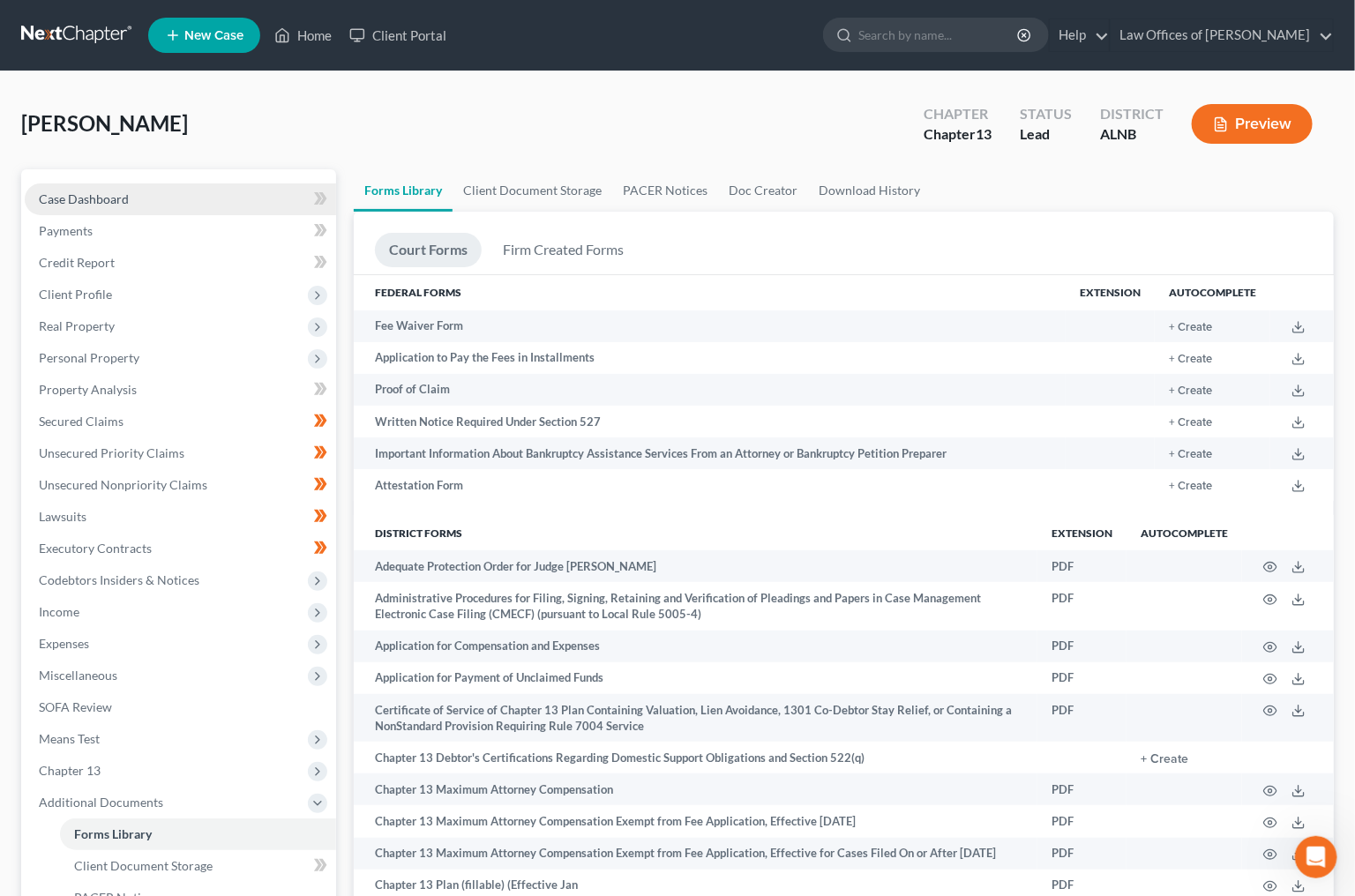
click at [94, 193] on span "Case Dashboard" at bounding box center [84, 198] width 90 height 15
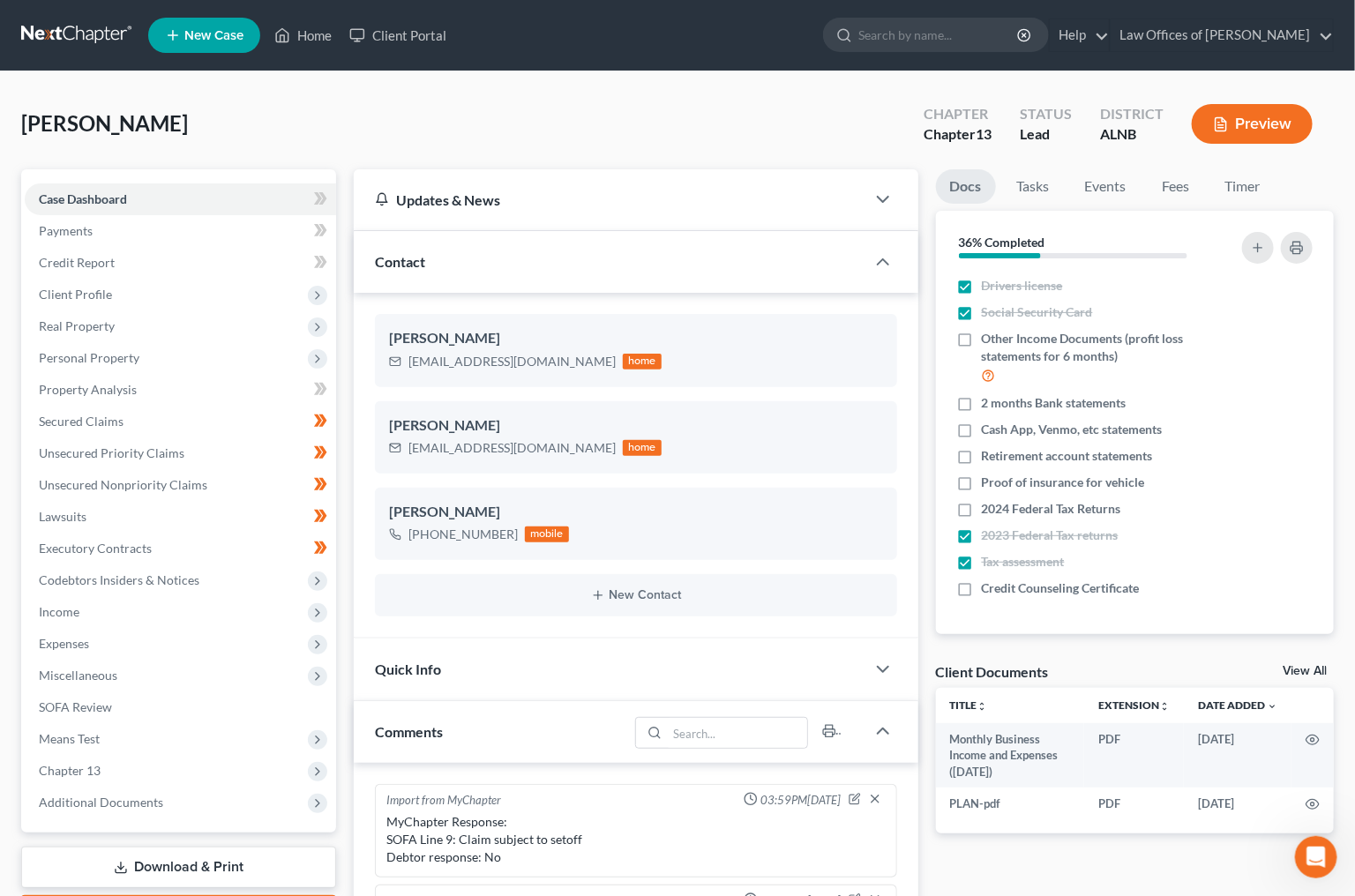
scroll to position [296, 0]
click at [1309, 665] on link "View All" at bounding box center [1305, 671] width 44 height 13
select select "10"
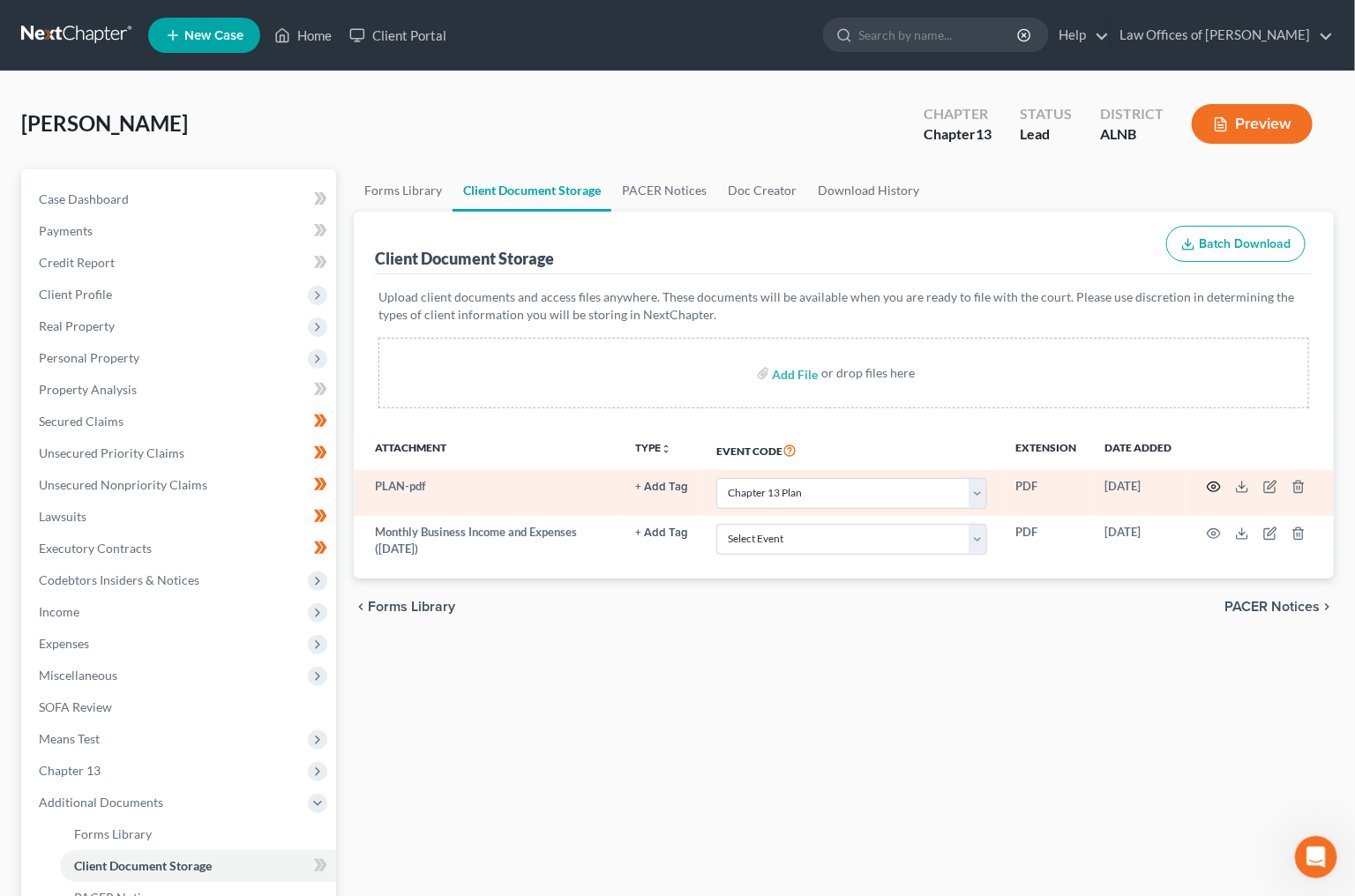
click at [1220, 480] on icon "button" at bounding box center [1214, 487] width 14 height 14
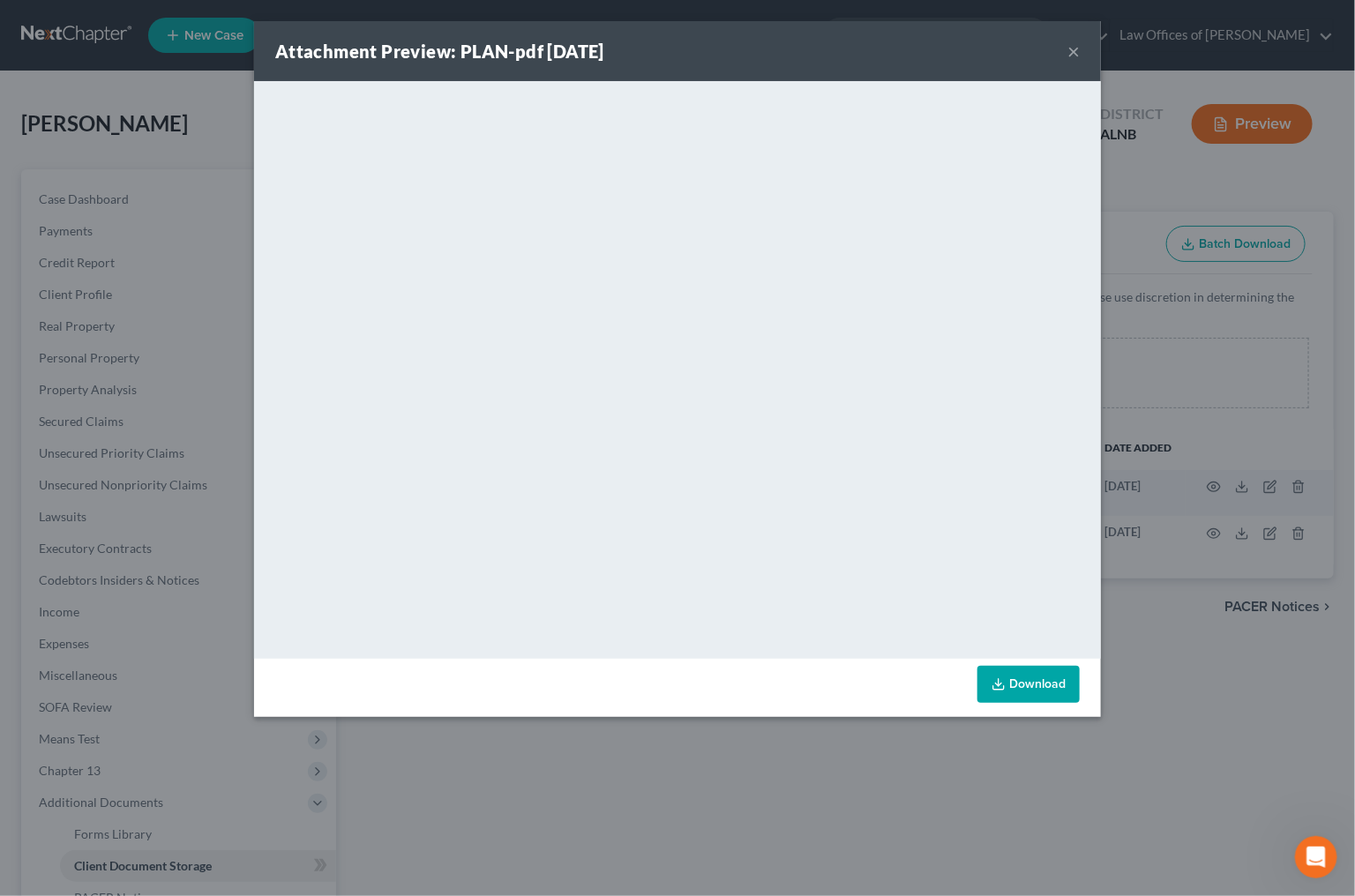
drag, startPoint x: 1085, startPoint y: 45, endPoint x: 1077, endPoint y: 51, distance: 10.0
click at [1080, 49] on div "Attachment Preview: PLAN-pdf [DATE] ×" at bounding box center [678, 51] width 847 height 60
click at [1077, 51] on button "×" at bounding box center [1073, 51] width 13 height 22
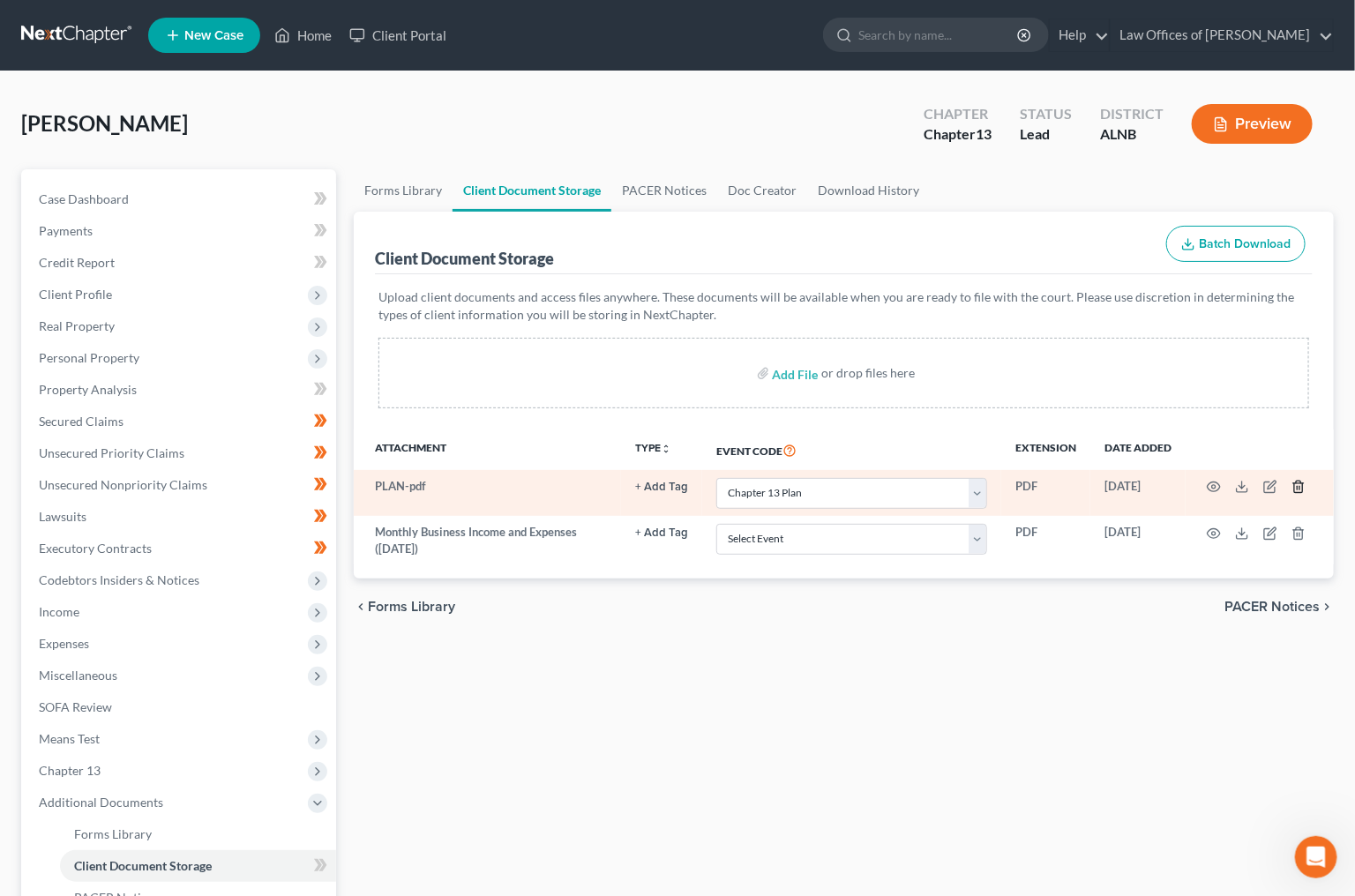
click at [1301, 485] on icon "button" at bounding box center [1299, 487] width 14 height 14
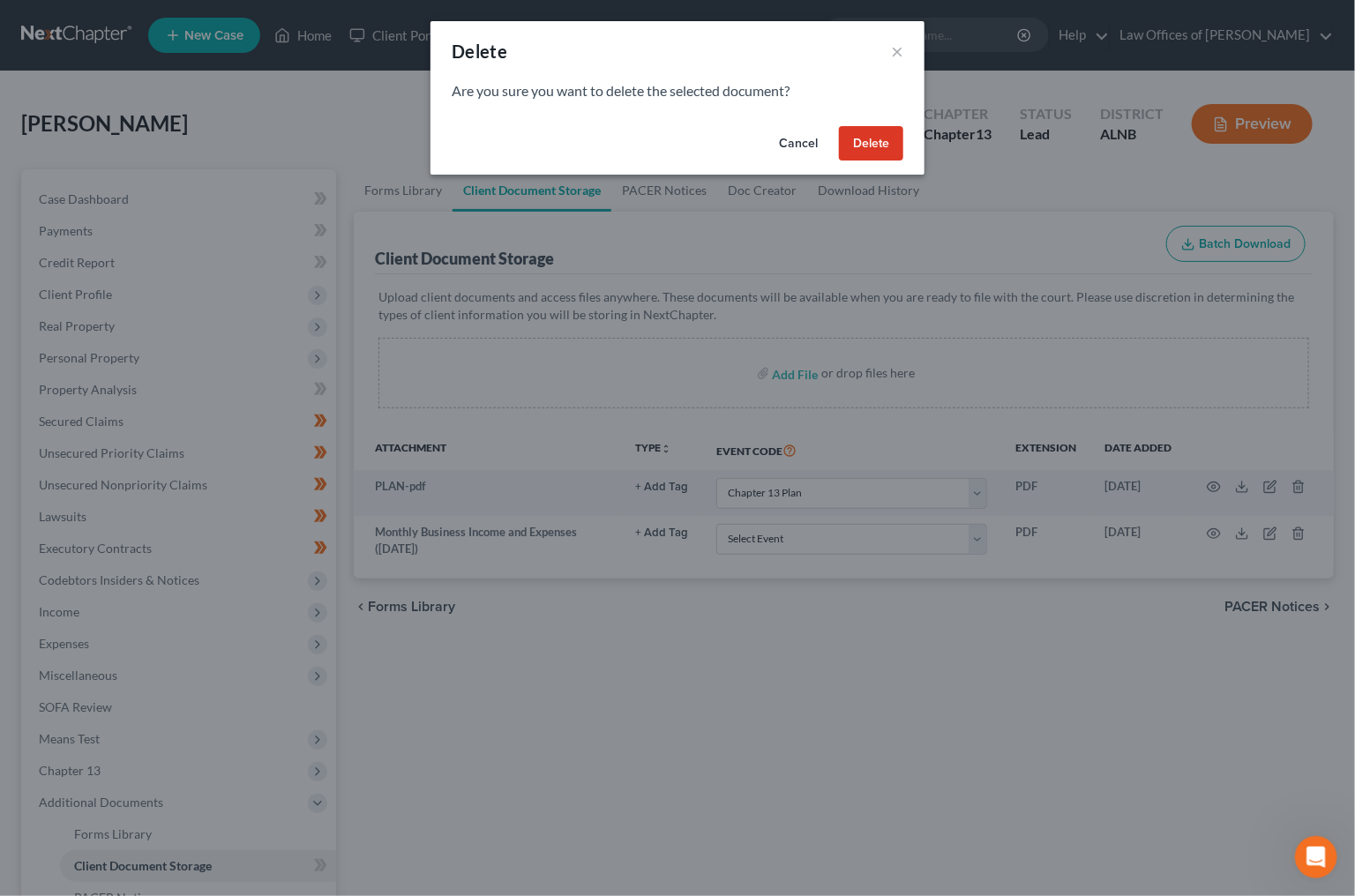
click at [866, 153] on button "Delete" at bounding box center [872, 144] width 65 height 35
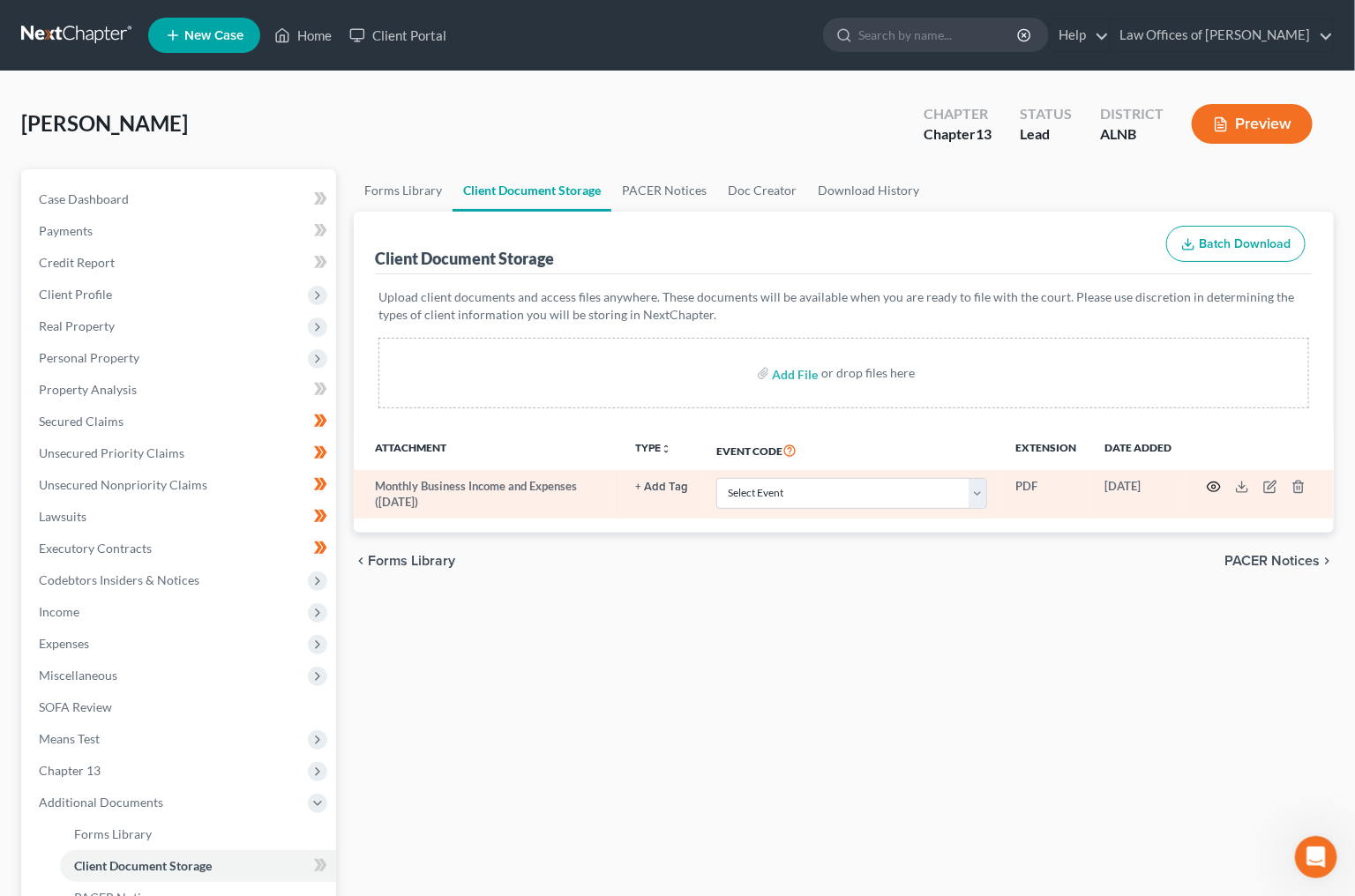
click at [1213, 485] on icon "button" at bounding box center [1214, 487] width 14 height 14
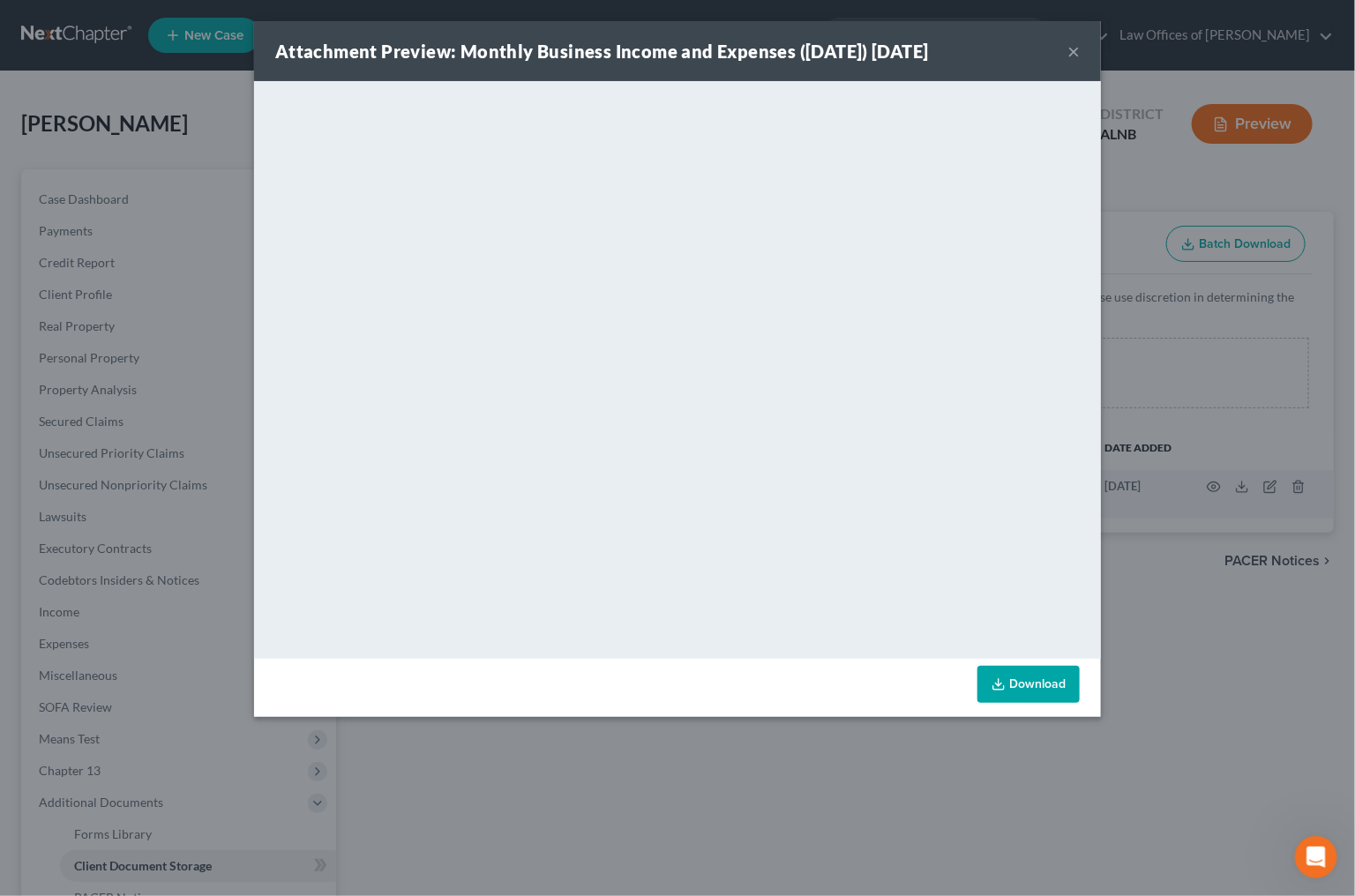
click at [1169, 709] on div "Attachment Preview: Monthly Business Income and Expenses ([DATE]) [DATE] × Down…" at bounding box center [678, 448] width 1355 height 896
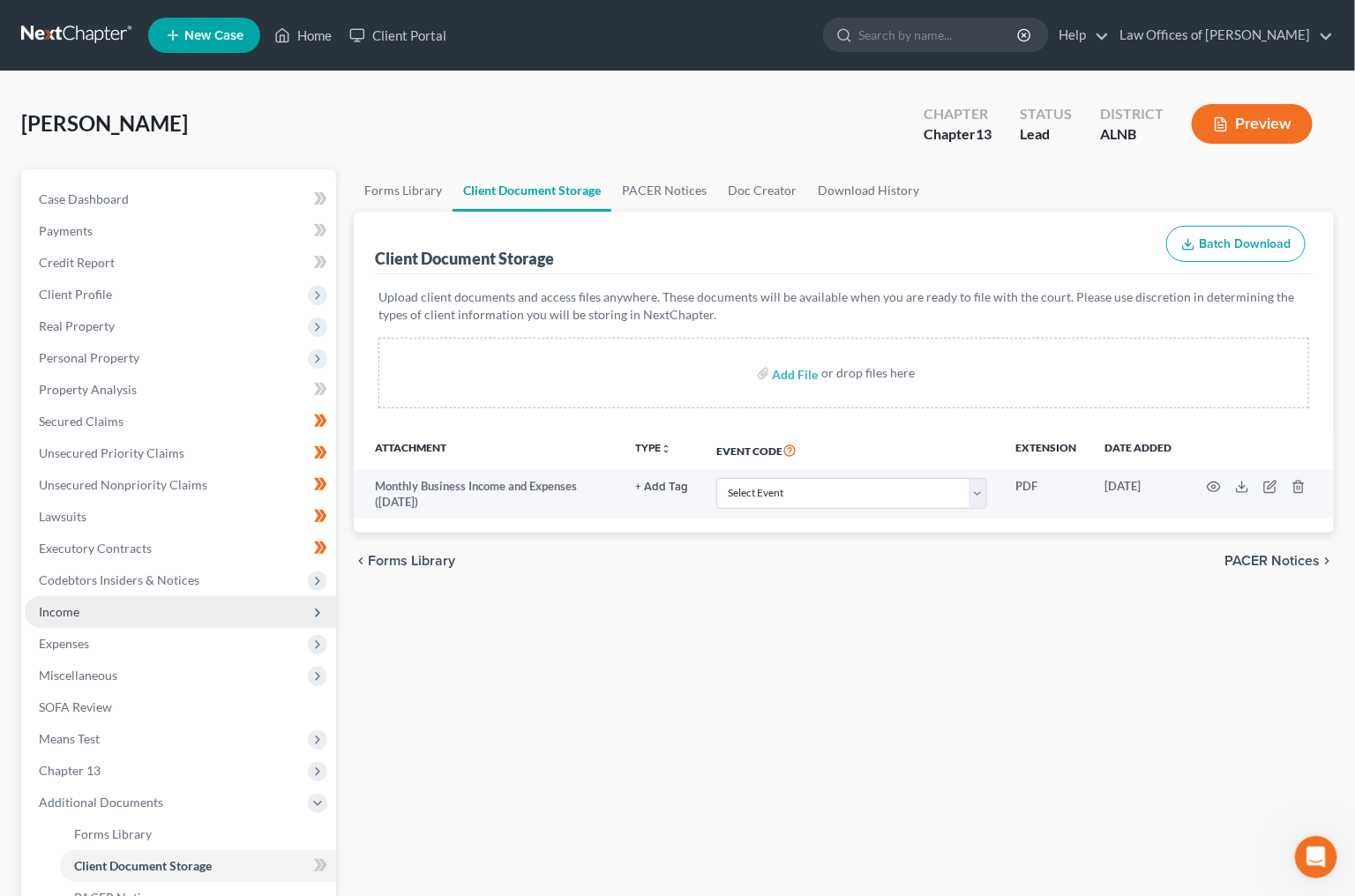
click at [70, 605] on span "Income" at bounding box center [59, 611] width 40 height 15
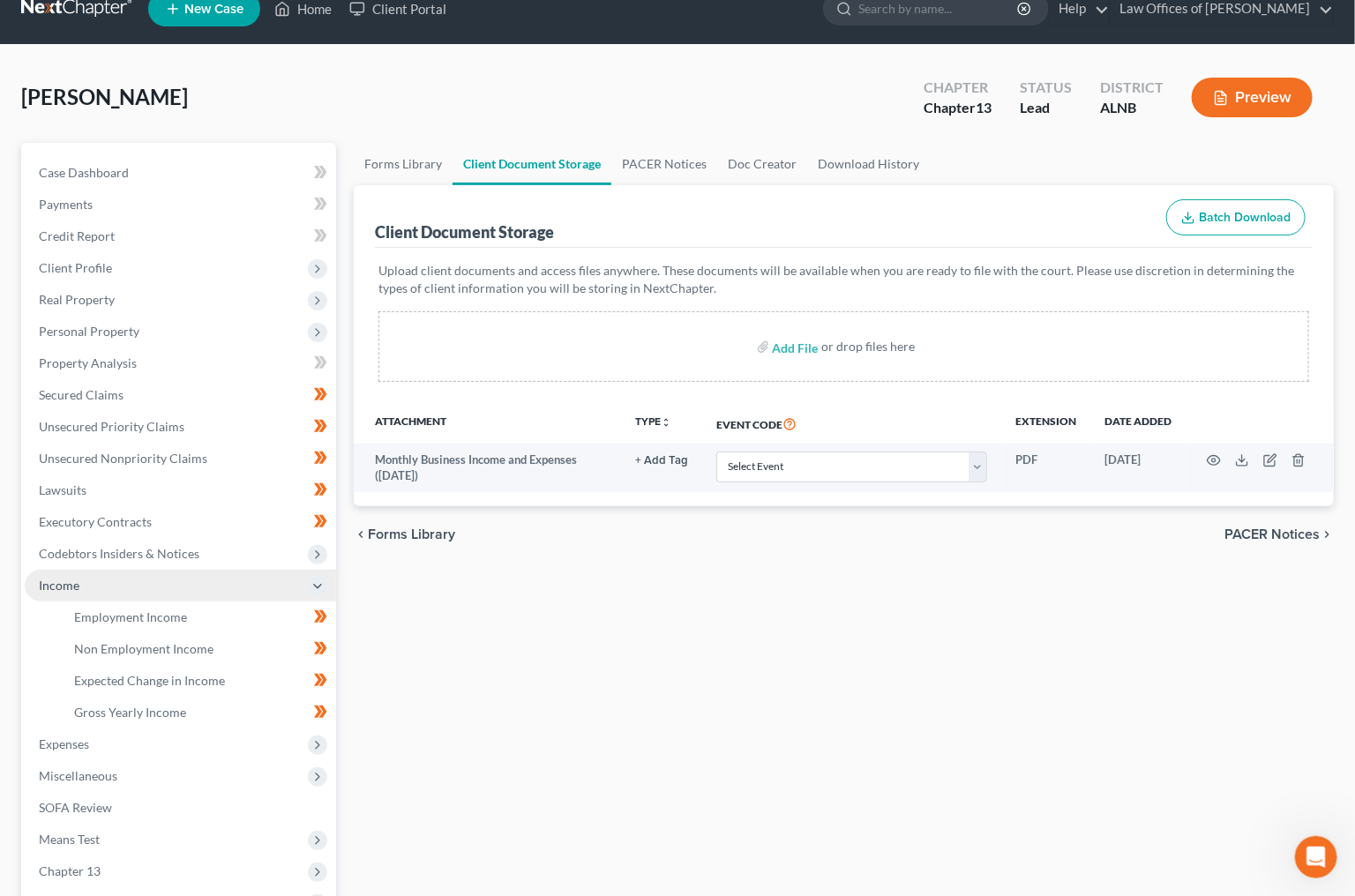
scroll to position [28, 0]
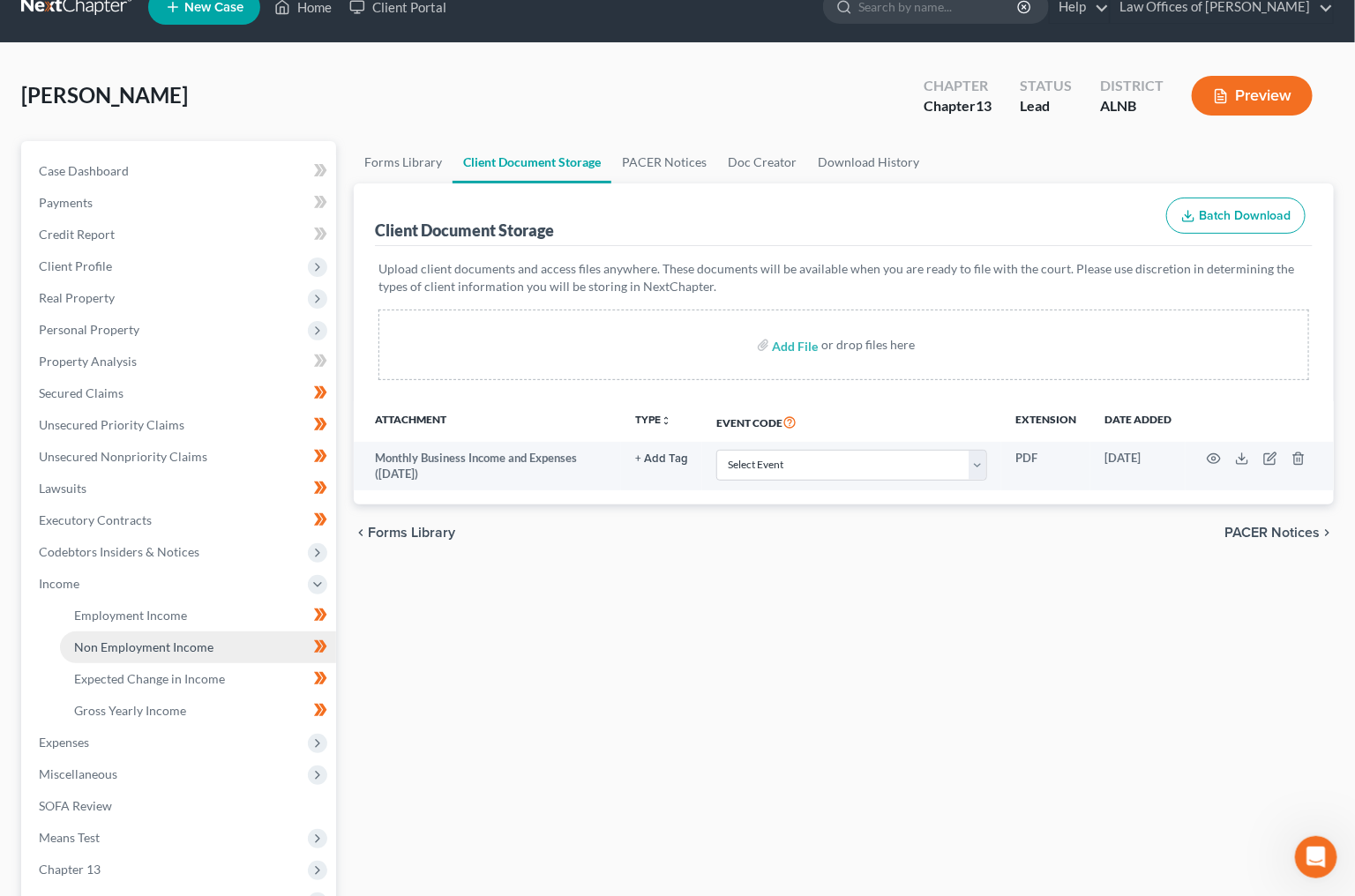
click at [112, 640] on span "Non Employment Income" at bounding box center [143, 647] width 139 height 15
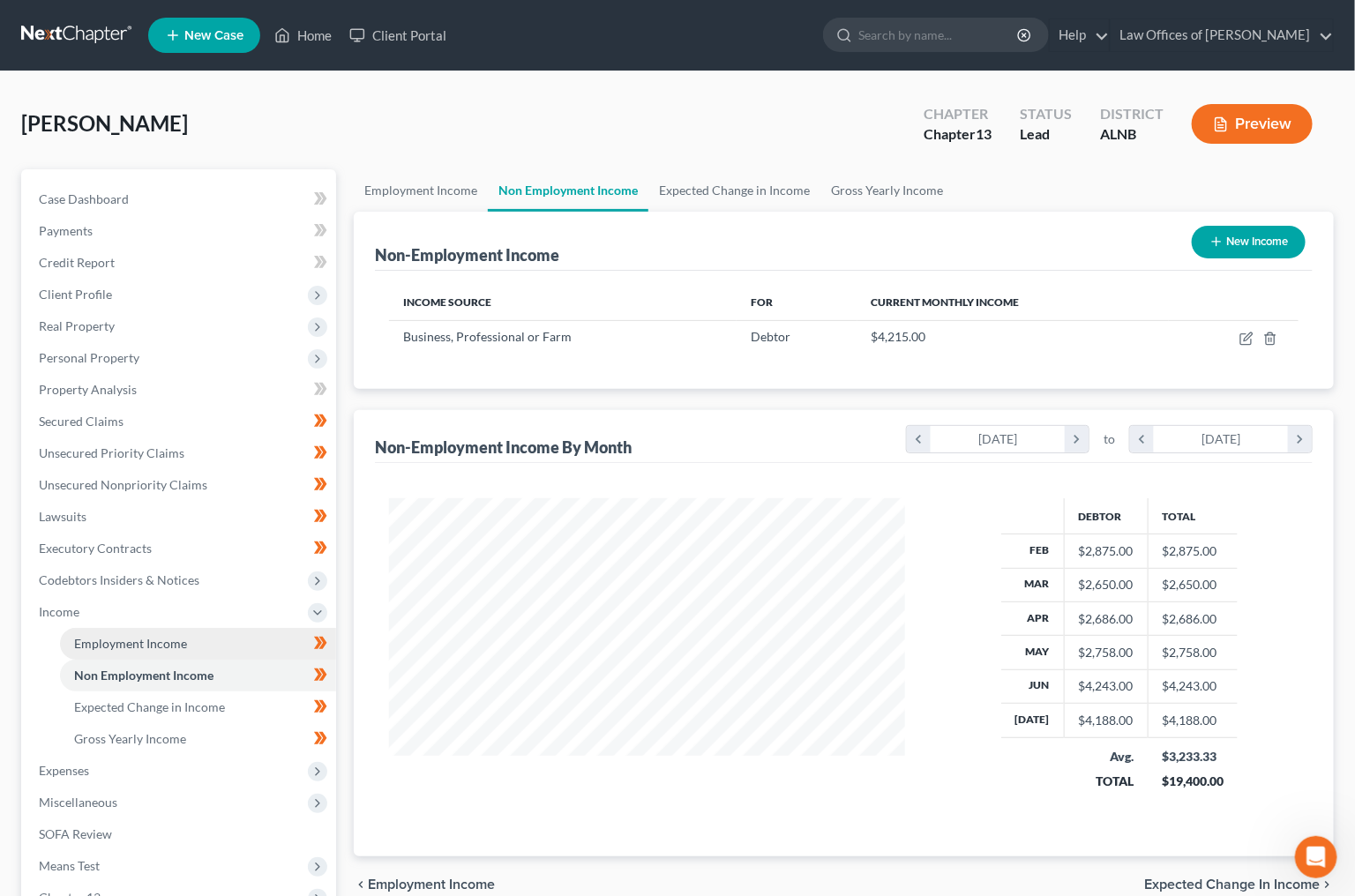
scroll to position [308, 551]
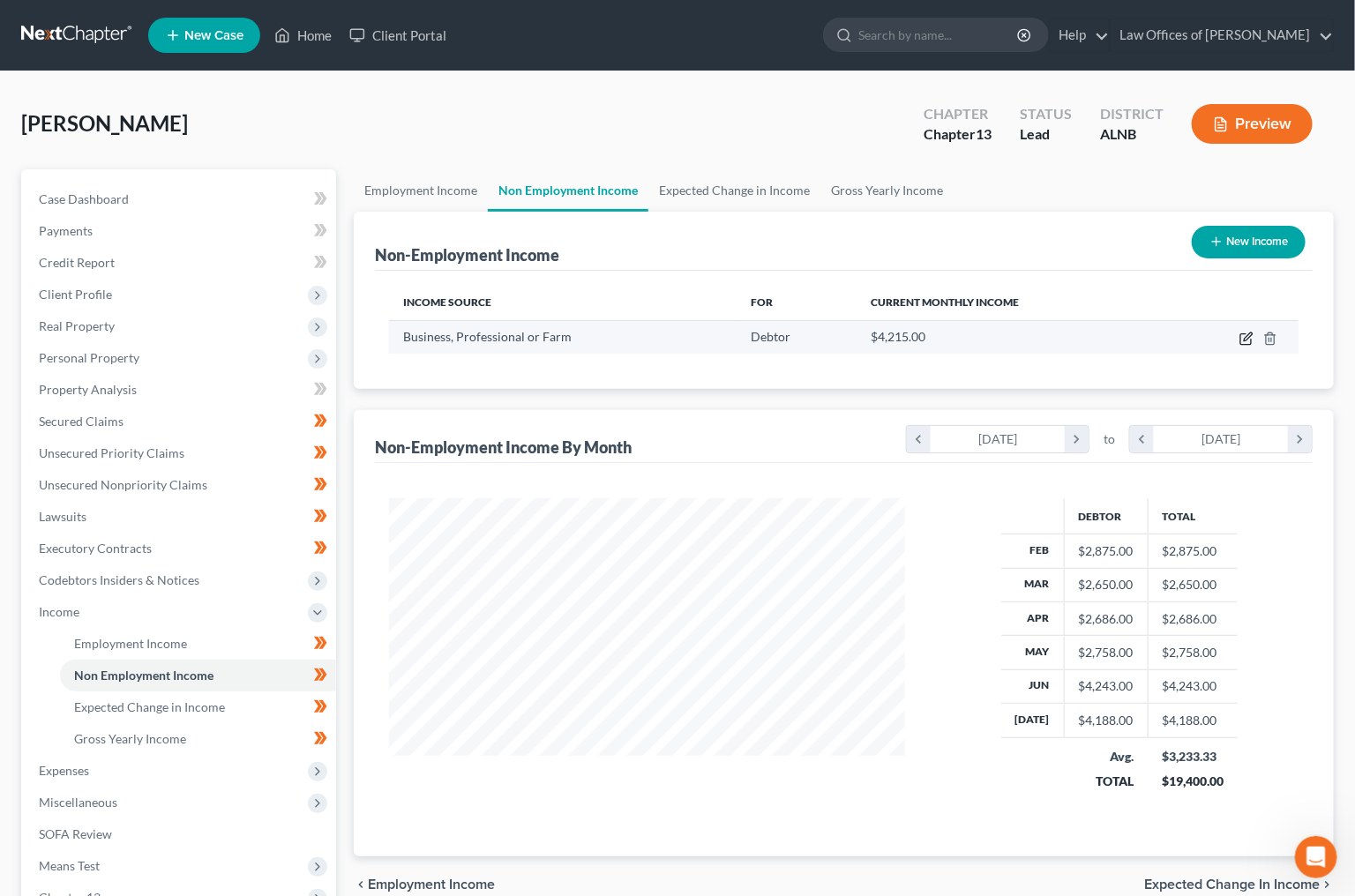
click at [1248, 340] on icon "button" at bounding box center [1247, 339] width 14 height 14
select select "10"
select select "0"
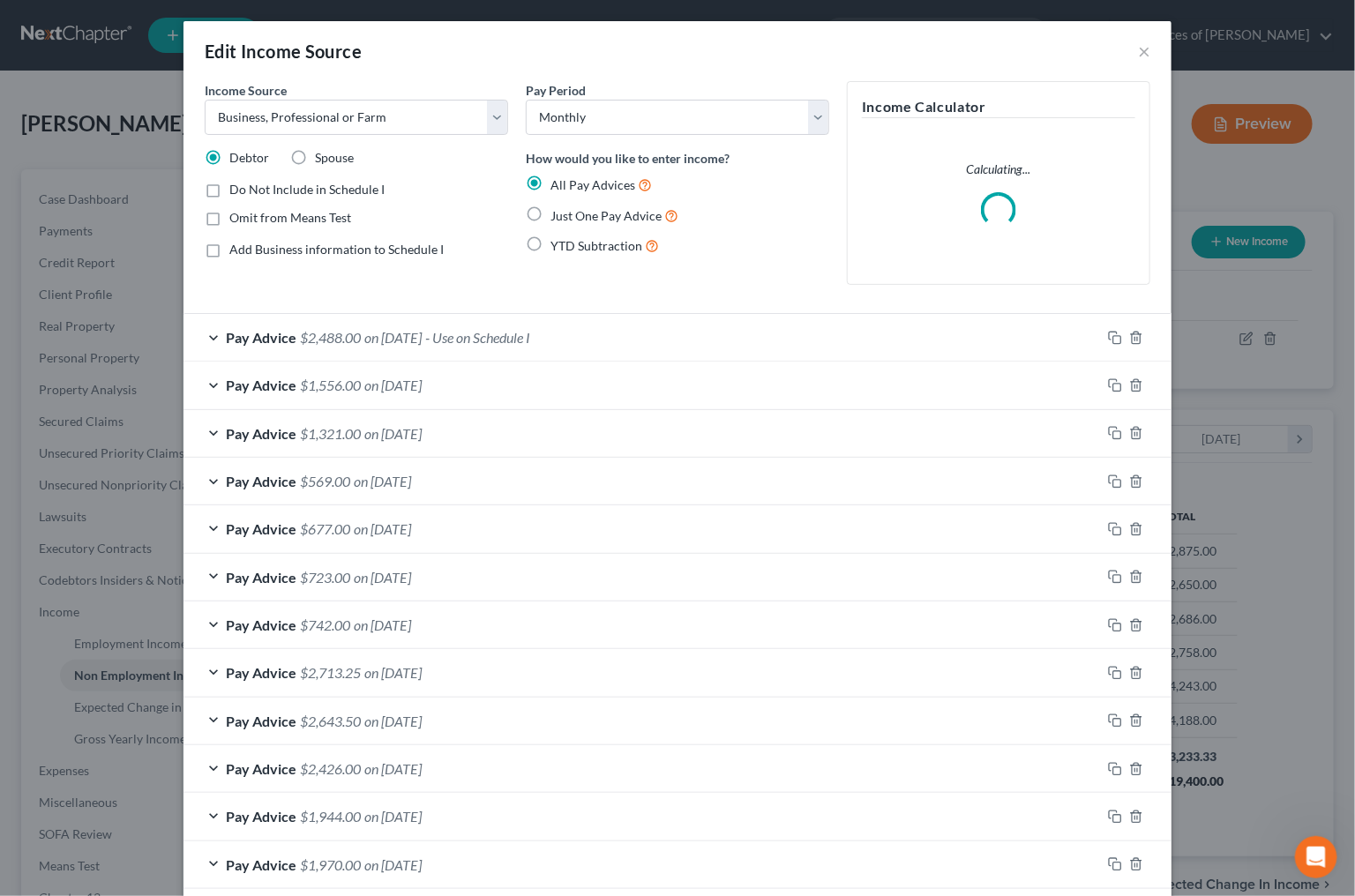
click at [384, 343] on div "Pay Advice $2,488.00 on [DATE] - Use on Schedule I" at bounding box center [642, 338] width 918 height 47
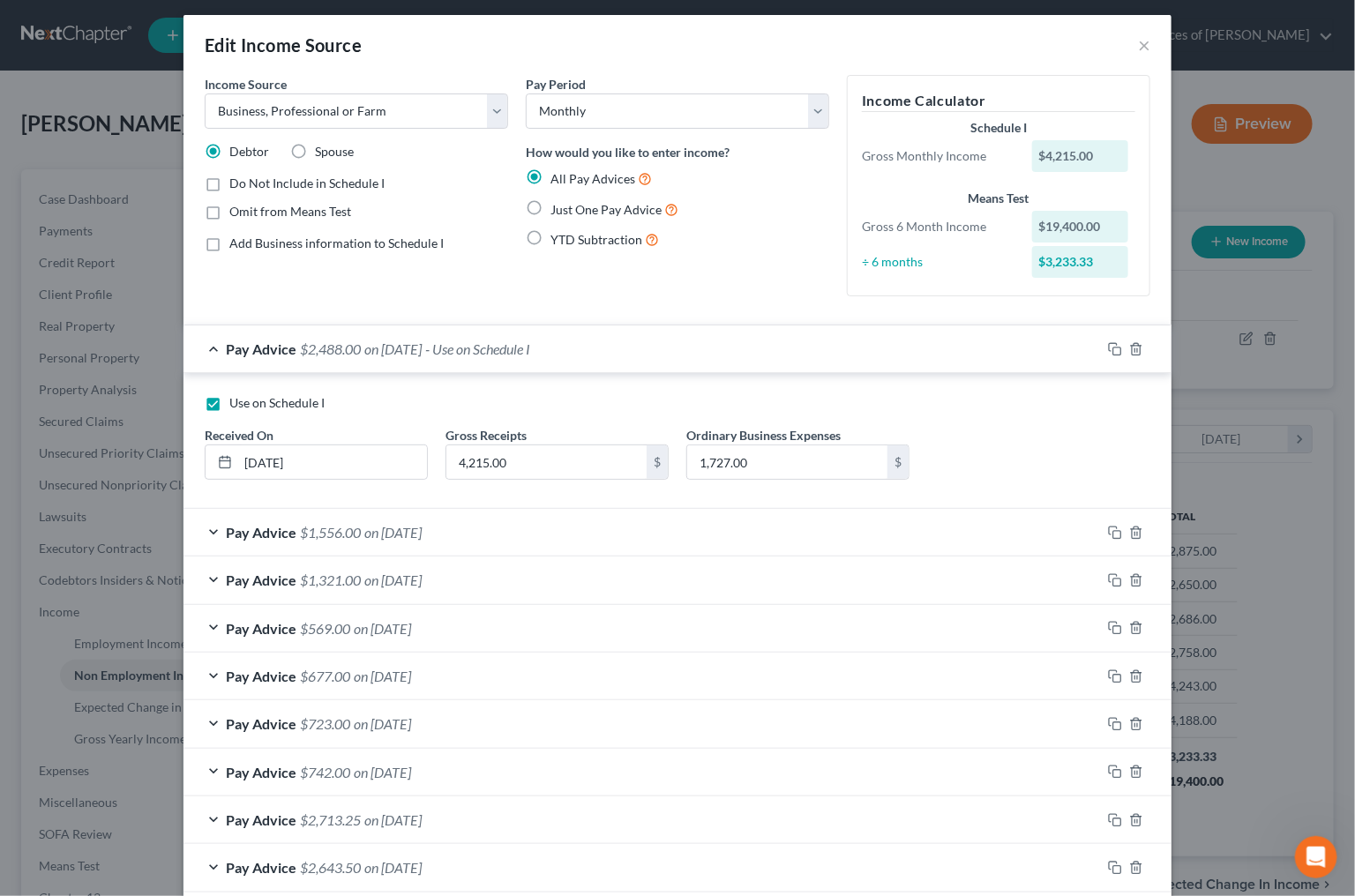
scroll to position [15, 0]
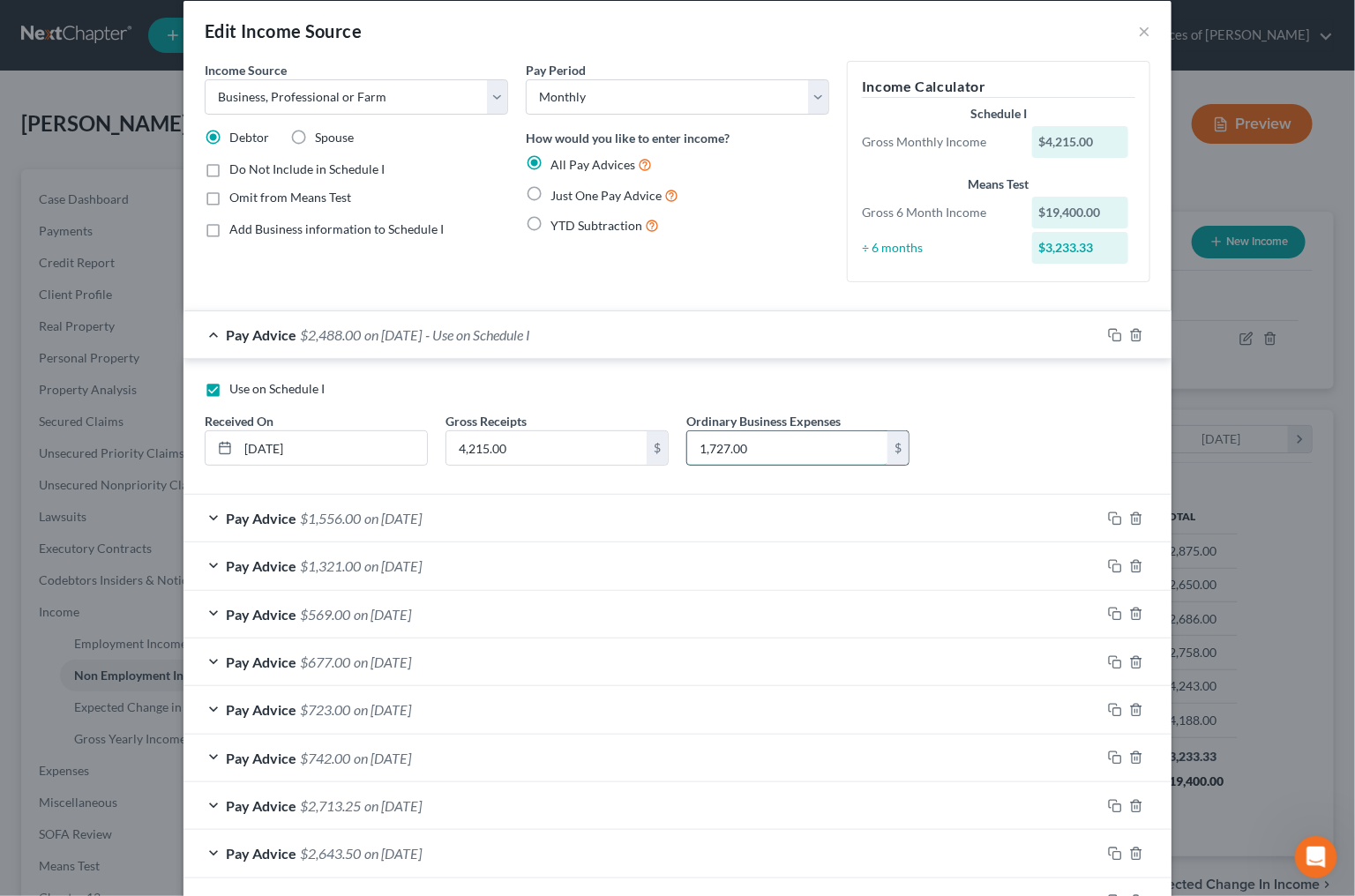
click at [710, 443] on input "1,727.00" at bounding box center [787, 448] width 200 height 33
click at [717, 440] on input "1,727.00" at bounding box center [787, 448] width 200 height 33
type input "1,827.00"
click at [1143, 31] on button "×" at bounding box center [1144, 30] width 13 height 22
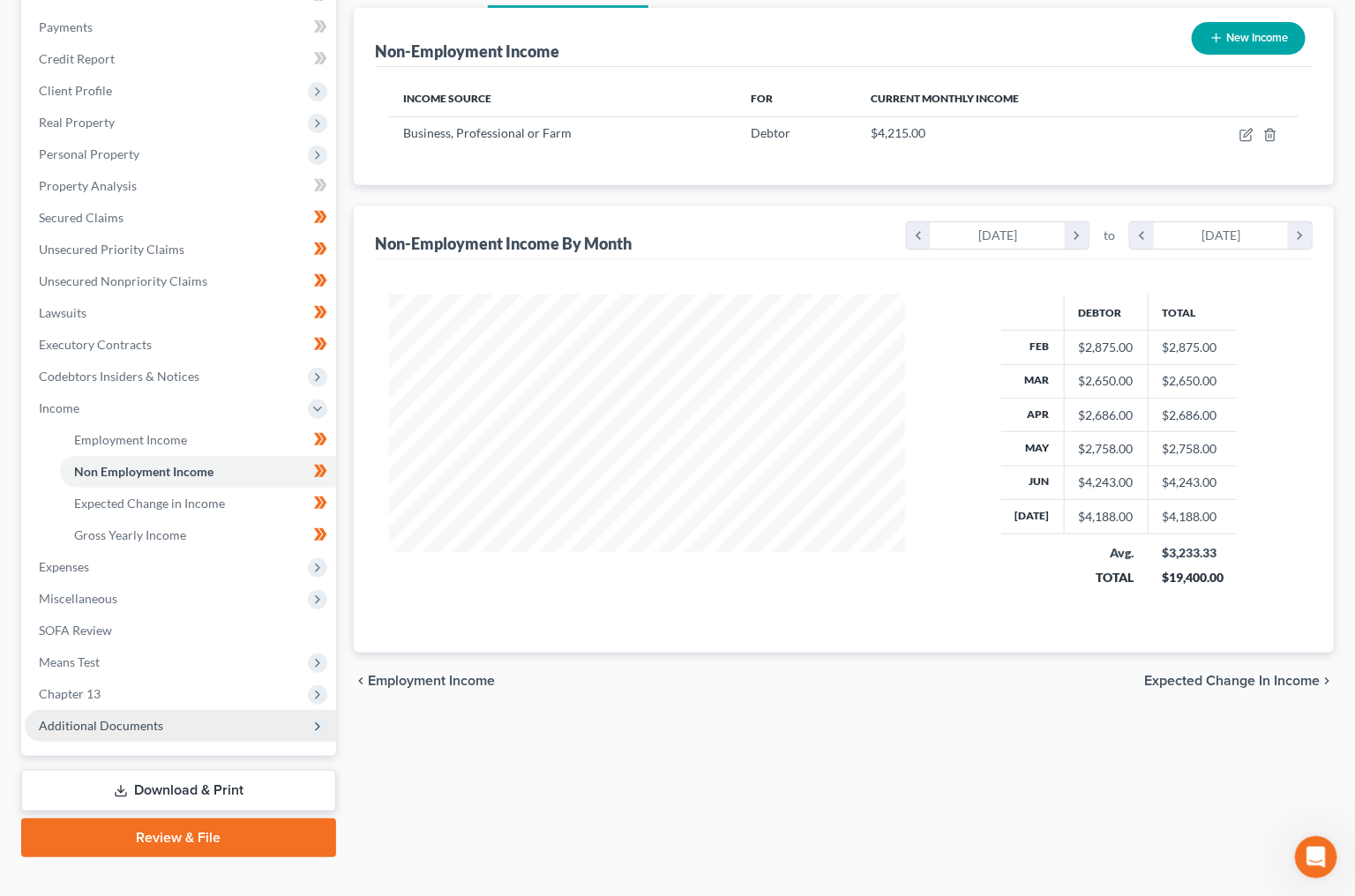
scroll to position [203, 0]
click at [110, 718] on span "Additional Documents" at bounding box center [101, 725] width 125 height 15
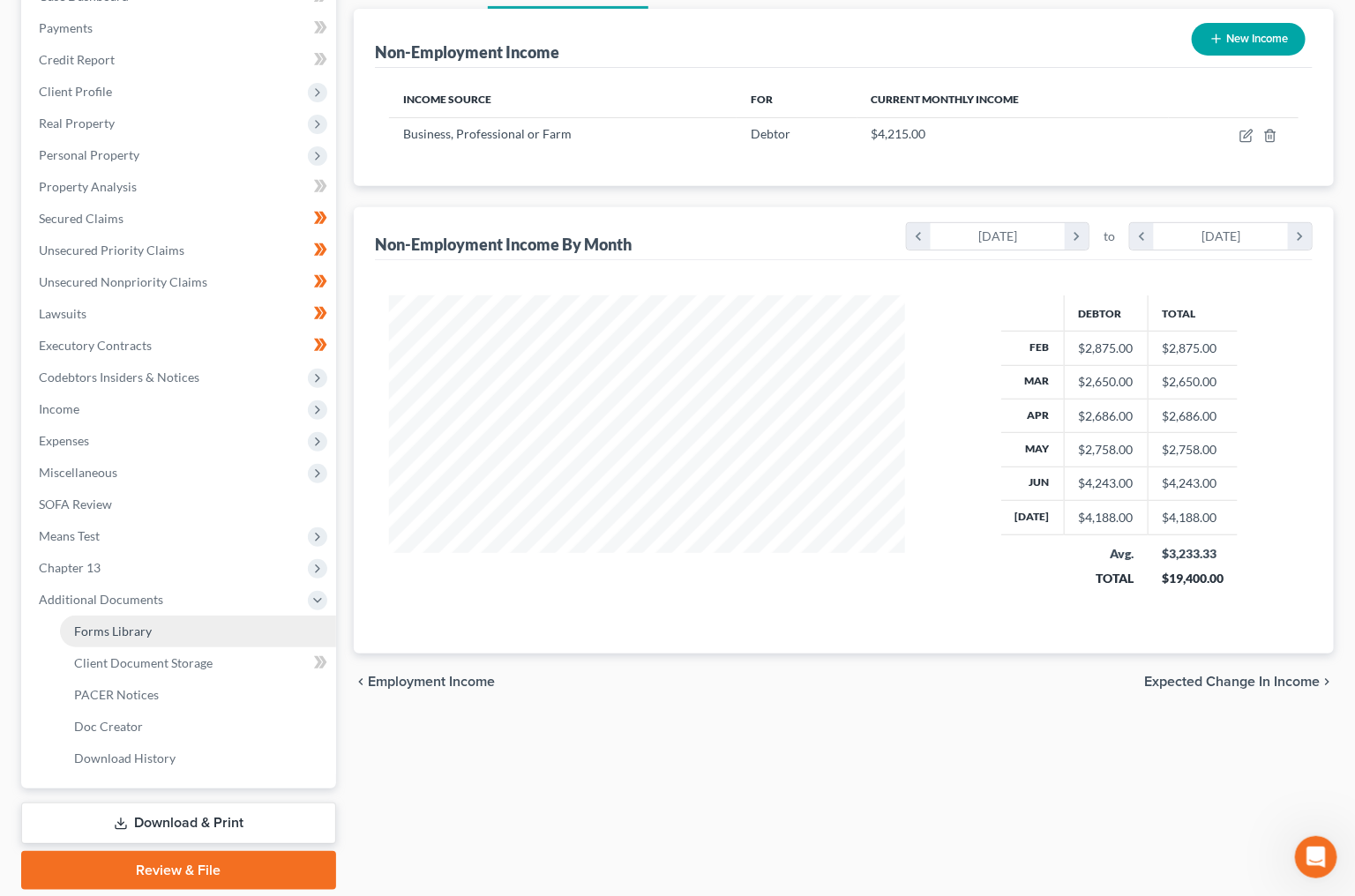
click at [137, 623] on span "Forms Library" at bounding box center [112, 630] width 78 height 15
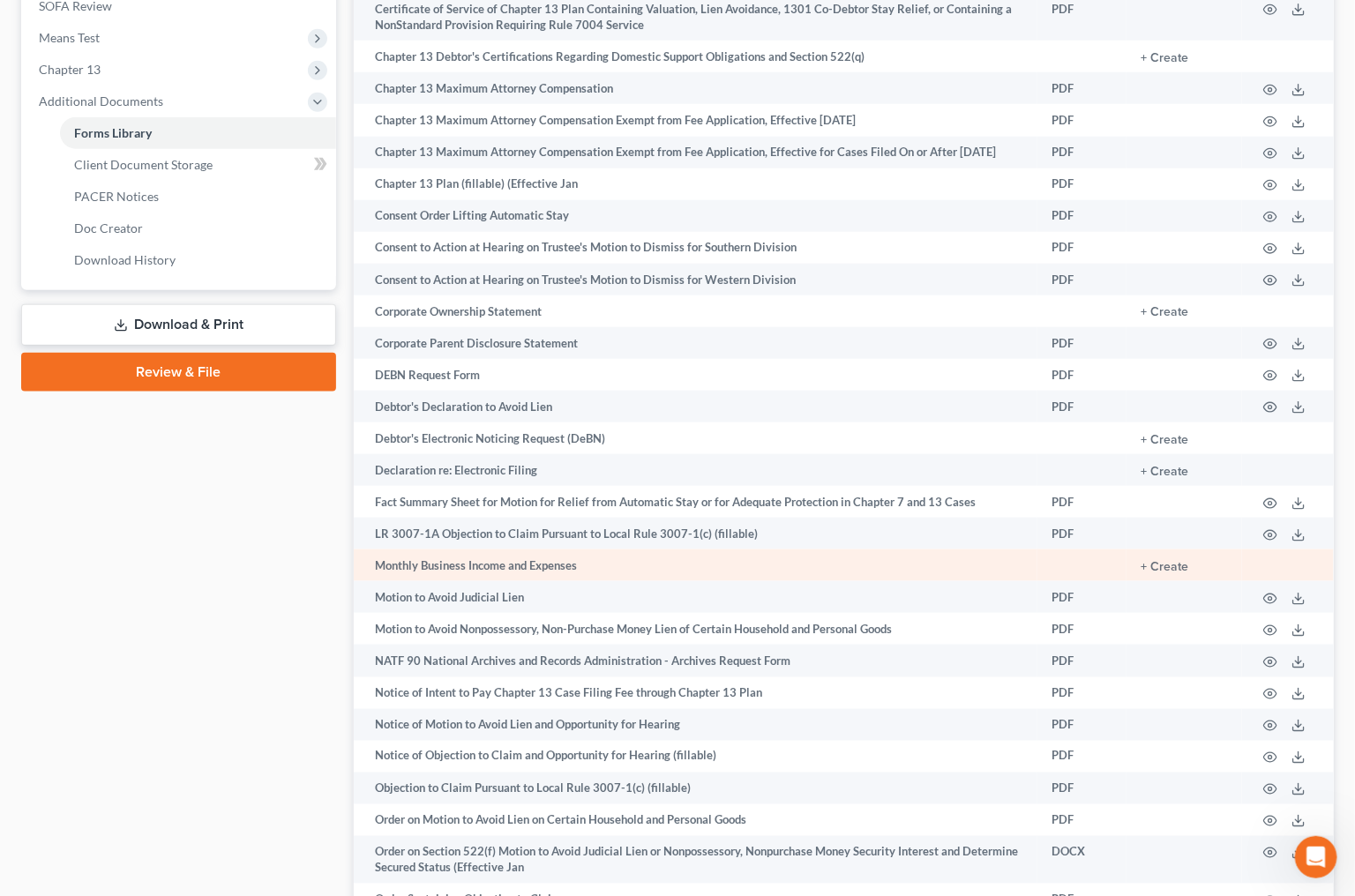
scroll to position [701, 0]
click at [1158, 573] on button "+ Create" at bounding box center [1165, 567] width 48 height 13
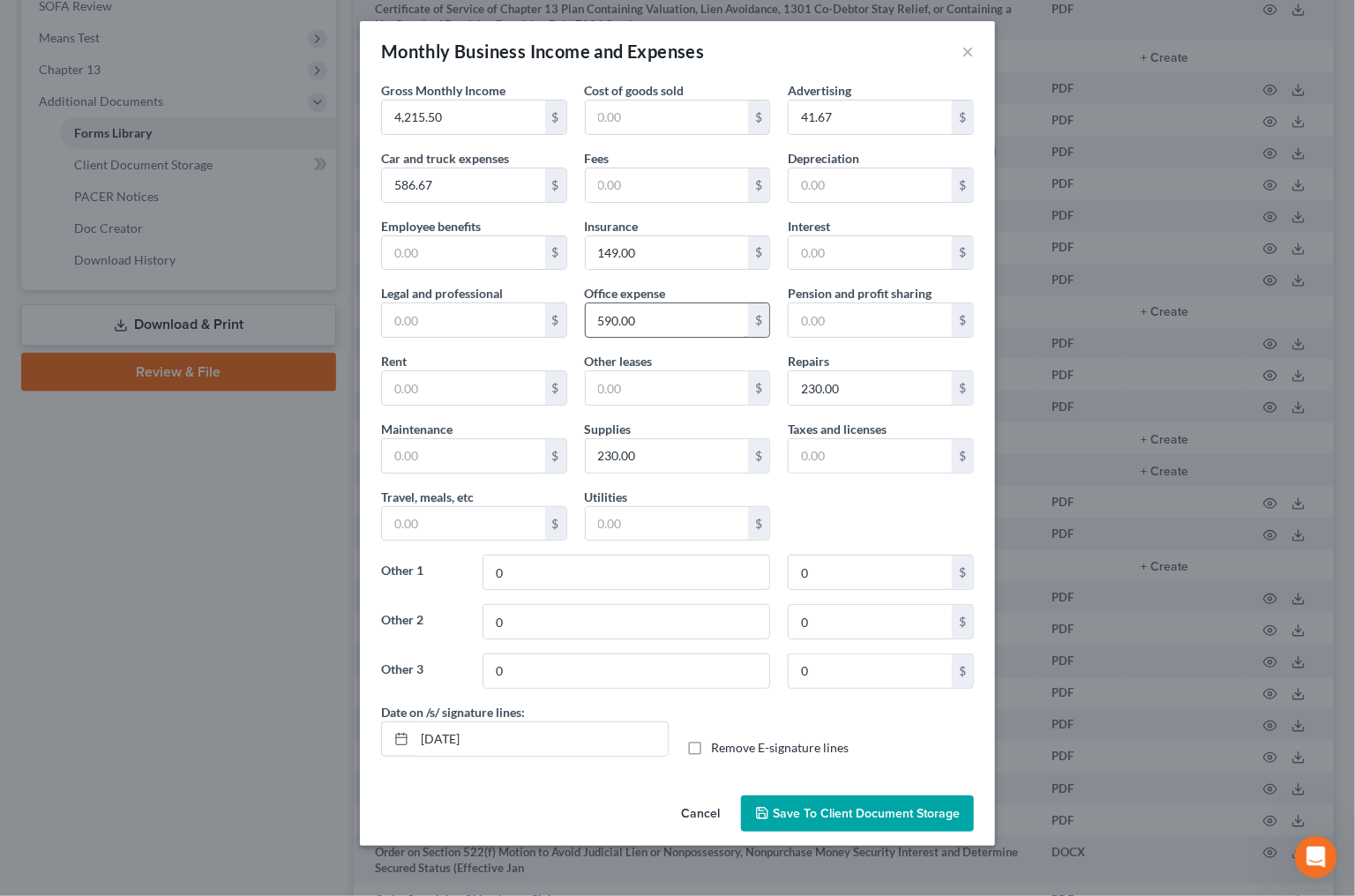
click at [631, 304] on input "590.00" at bounding box center [668, 320] width 163 height 33
type input "490"
click at [840, 808] on span "Save to Client Document Storage" at bounding box center [866, 813] width 188 height 15
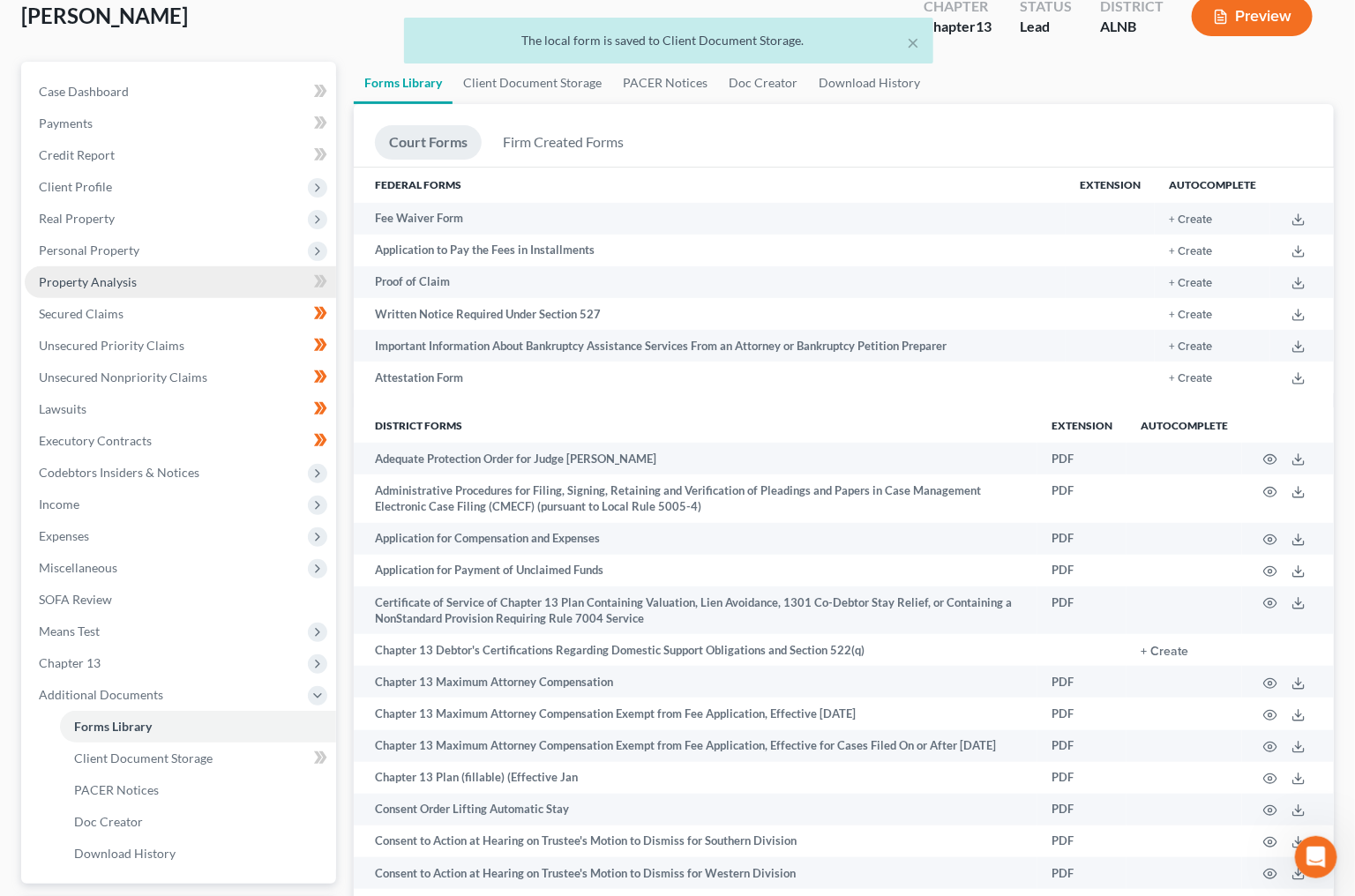
scroll to position [0, 0]
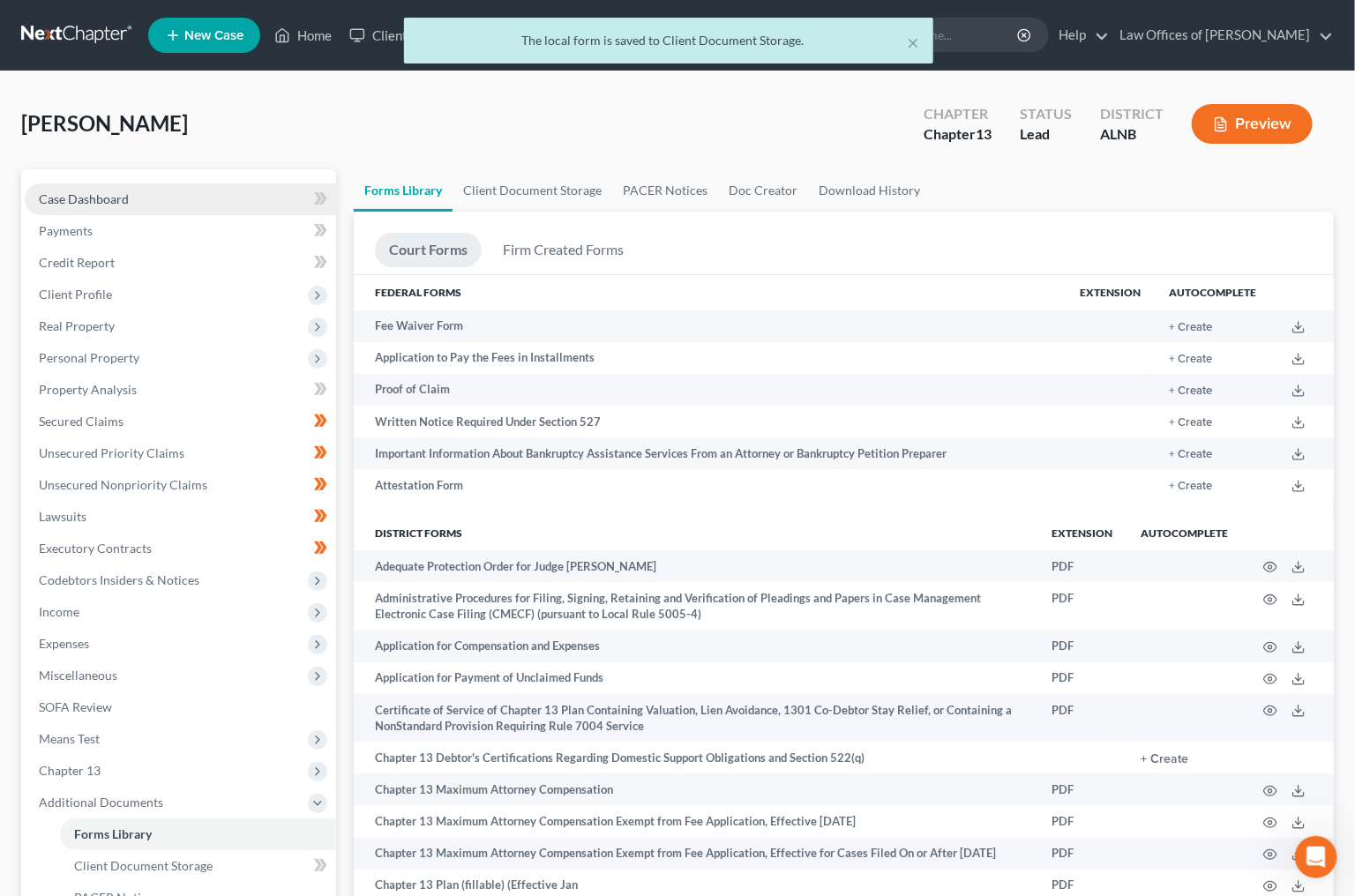
click at [75, 193] on span "Case Dashboard" at bounding box center [84, 198] width 90 height 15
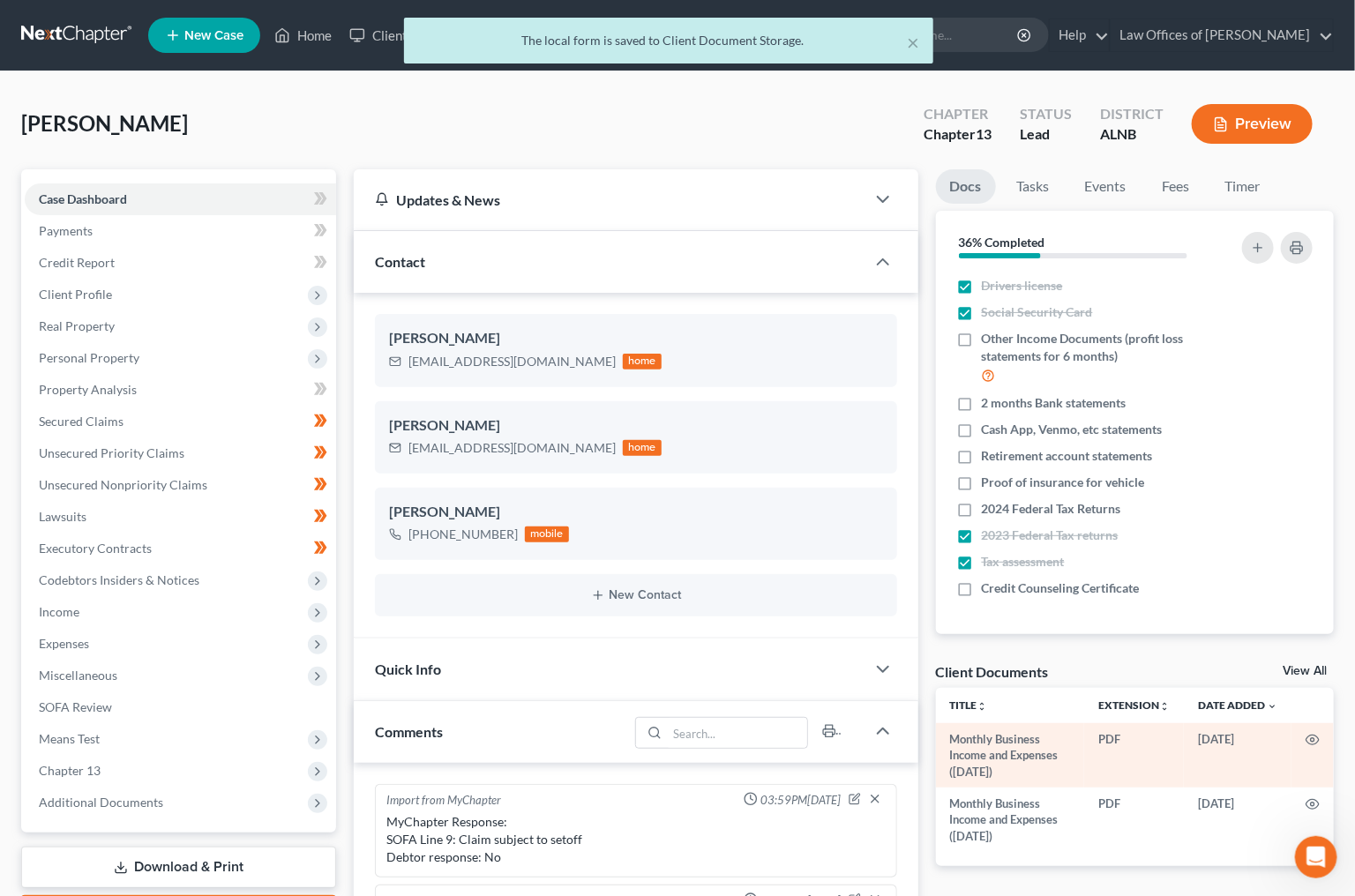
scroll to position [296, 0]
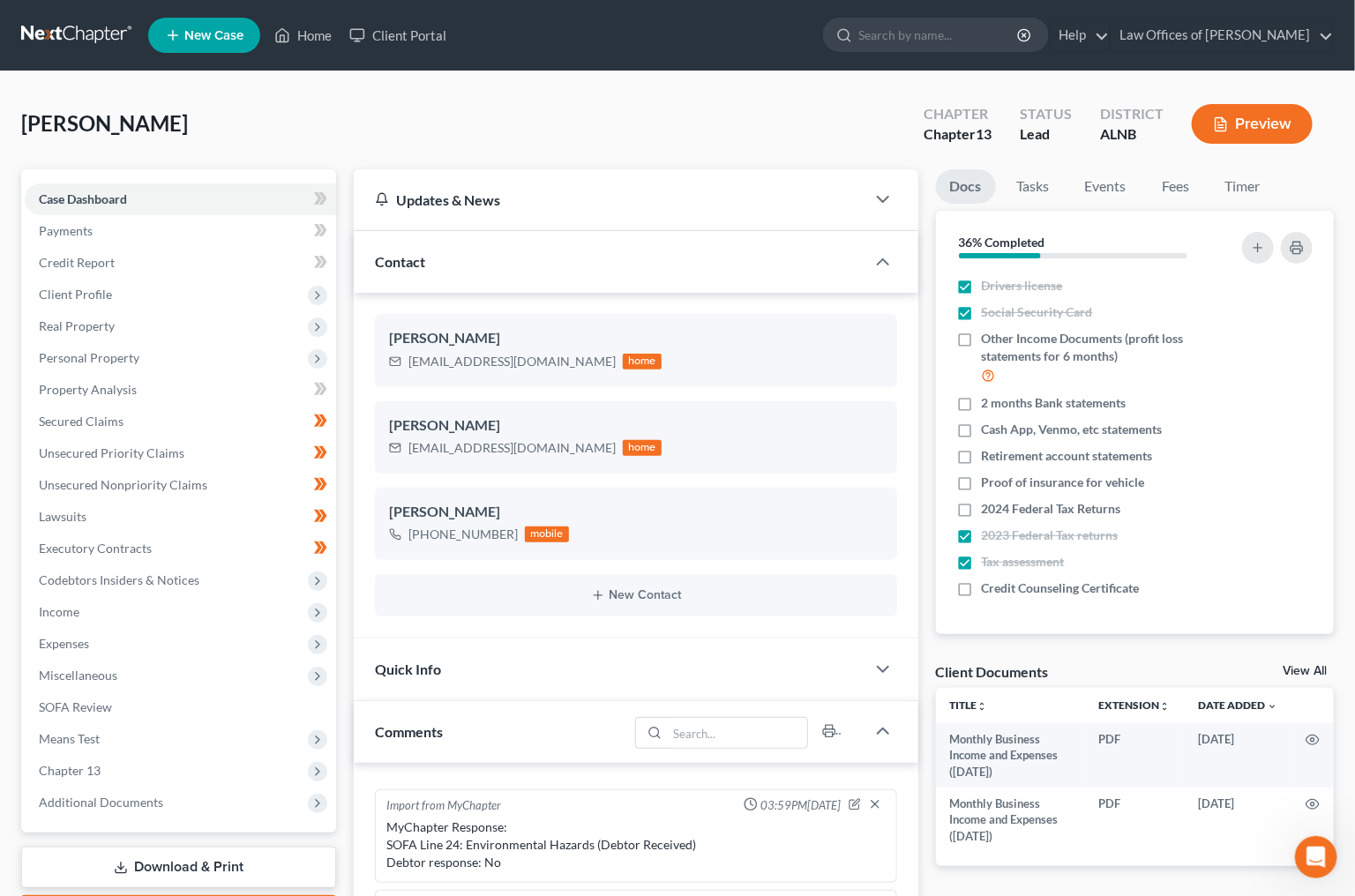
click at [1310, 668] on link "View All" at bounding box center [1305, 671] width 44 height 13
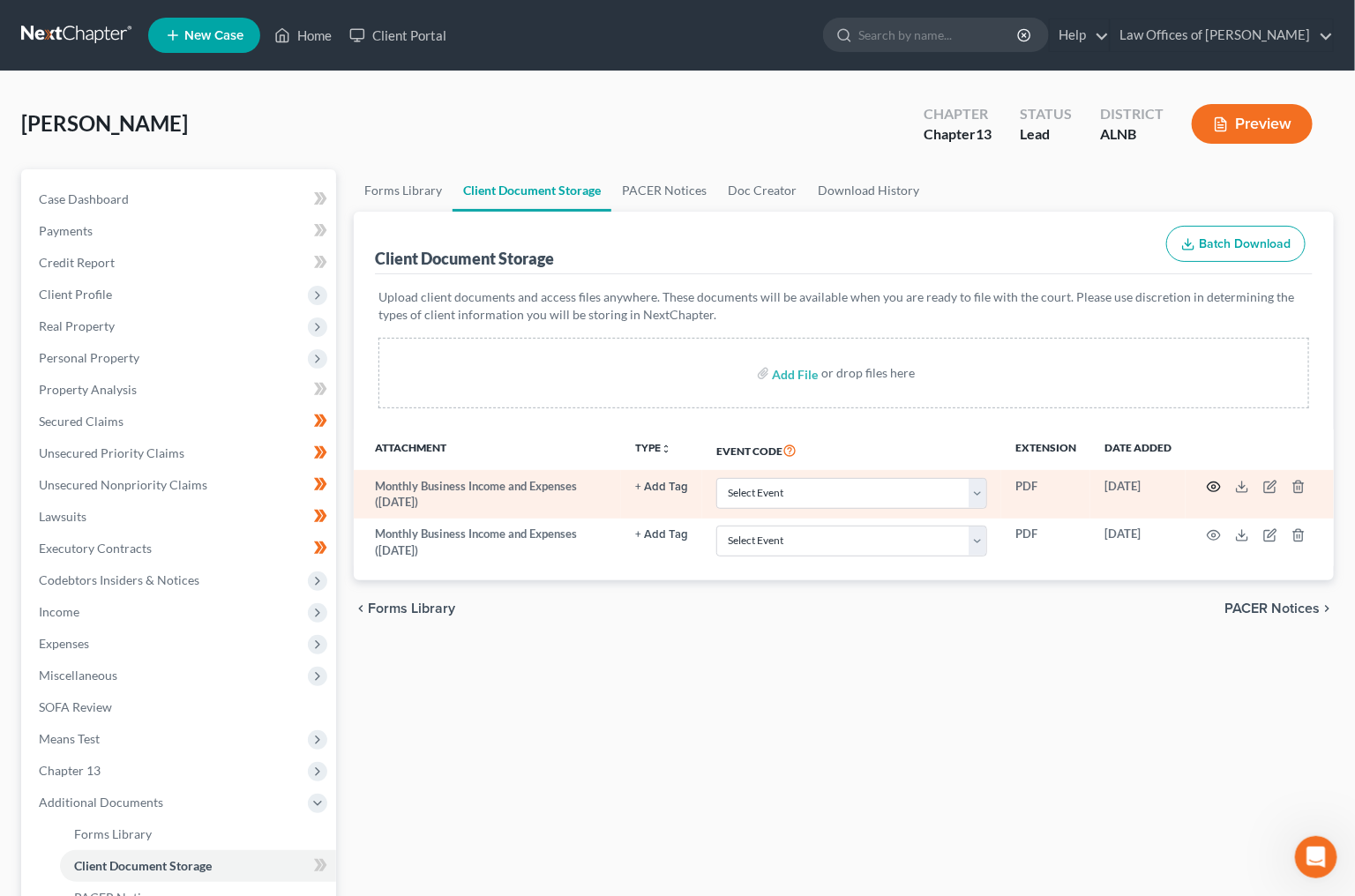
click at [1213, 480] on icon "button" at bounding box center [1214, 487] width 14 height 14
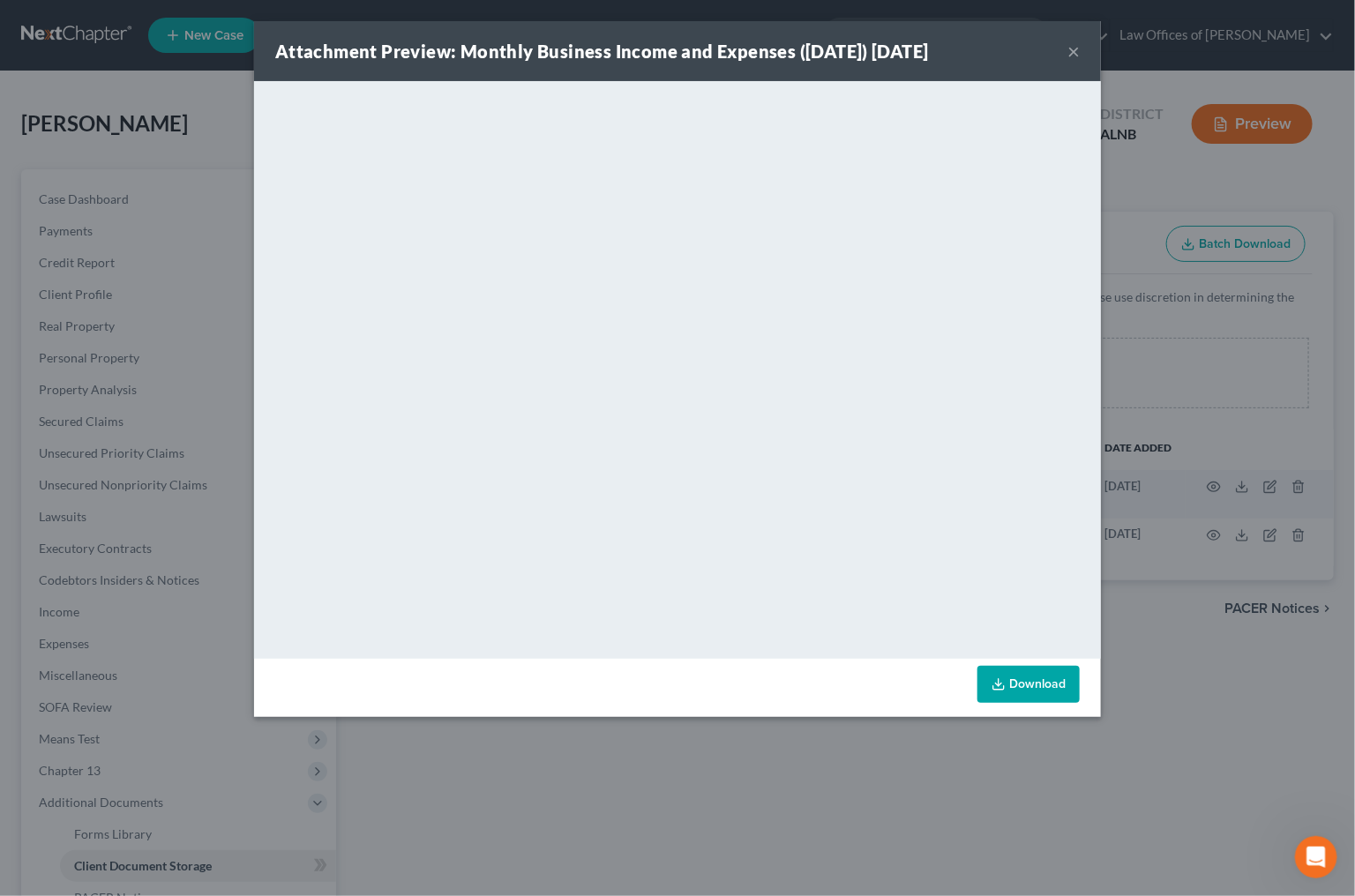
click at [1084, 48] on div "Attachment Preview: Monthly Business Income and Expenses ([DATE]) [DATE] ×" at bounding box center [678, 51] width 847 height 60
click at [1074, 52] on button "×" at bounding box center [1073, 51] width 13 height 22
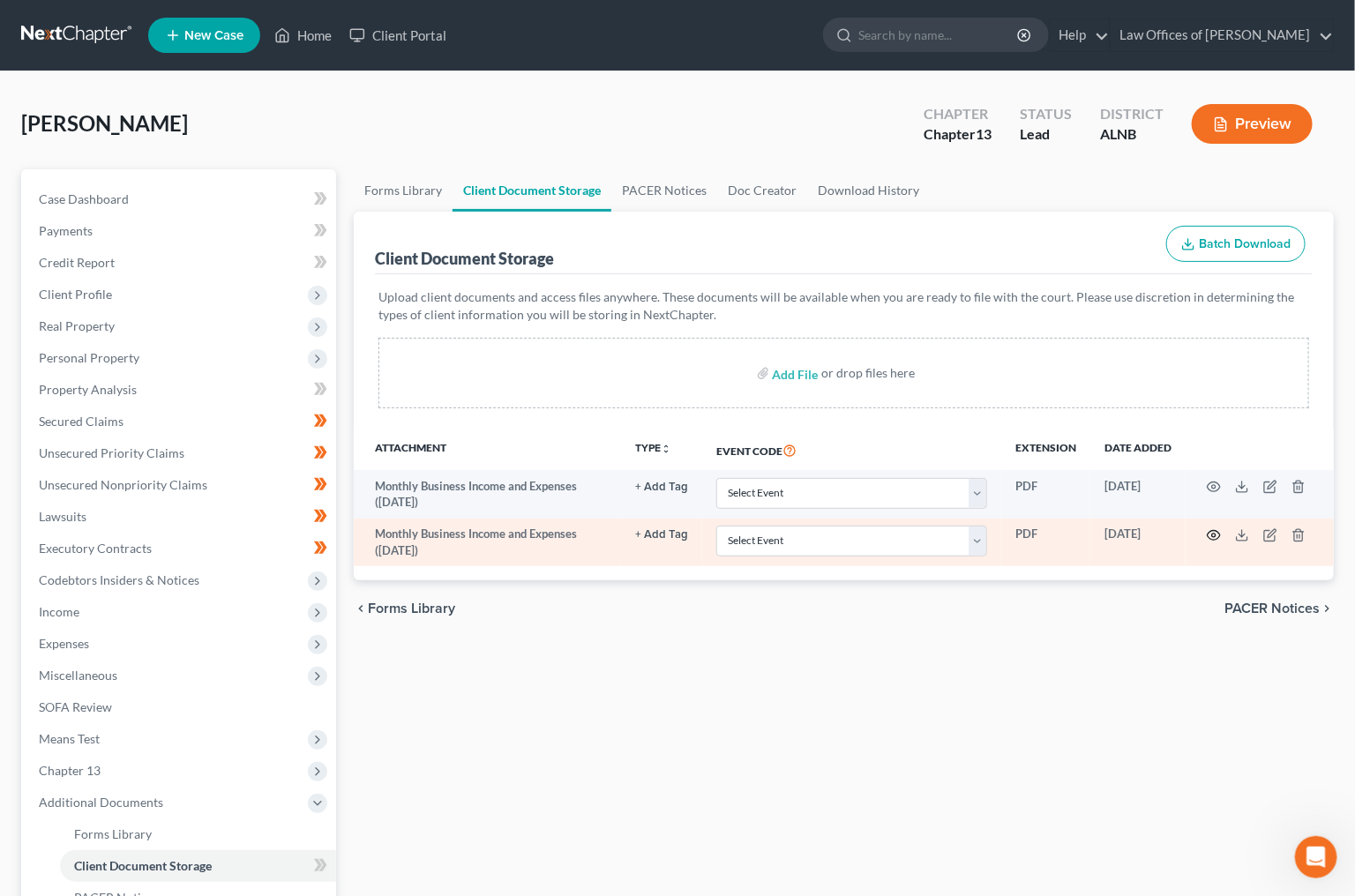
click at [1214, 534] on circle "button" at bounding box center [1215, 536] width 4 height 4
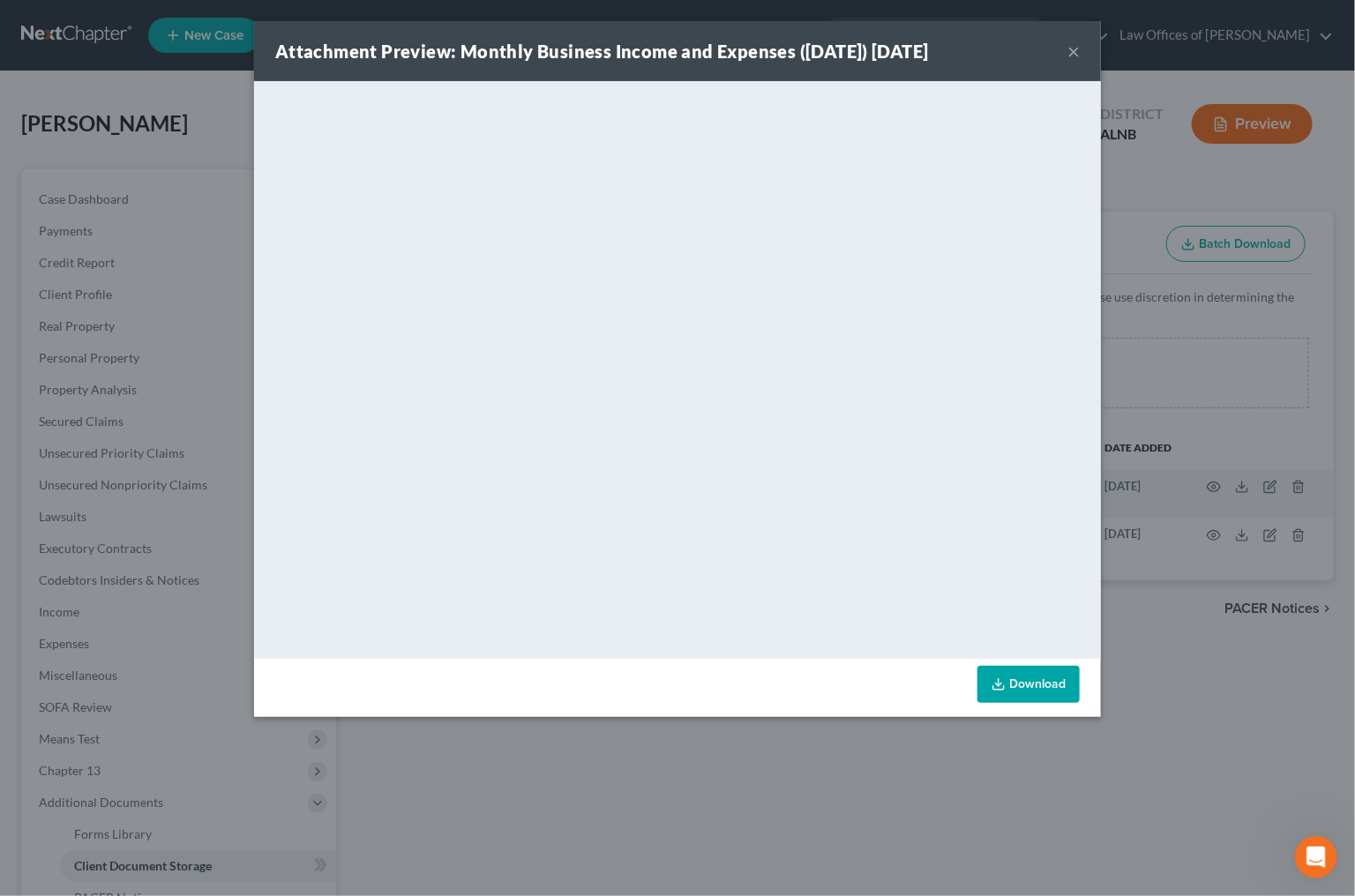
click at [1079, 59] on button "×" at bounding box center [1073, 51] width 13 height 22
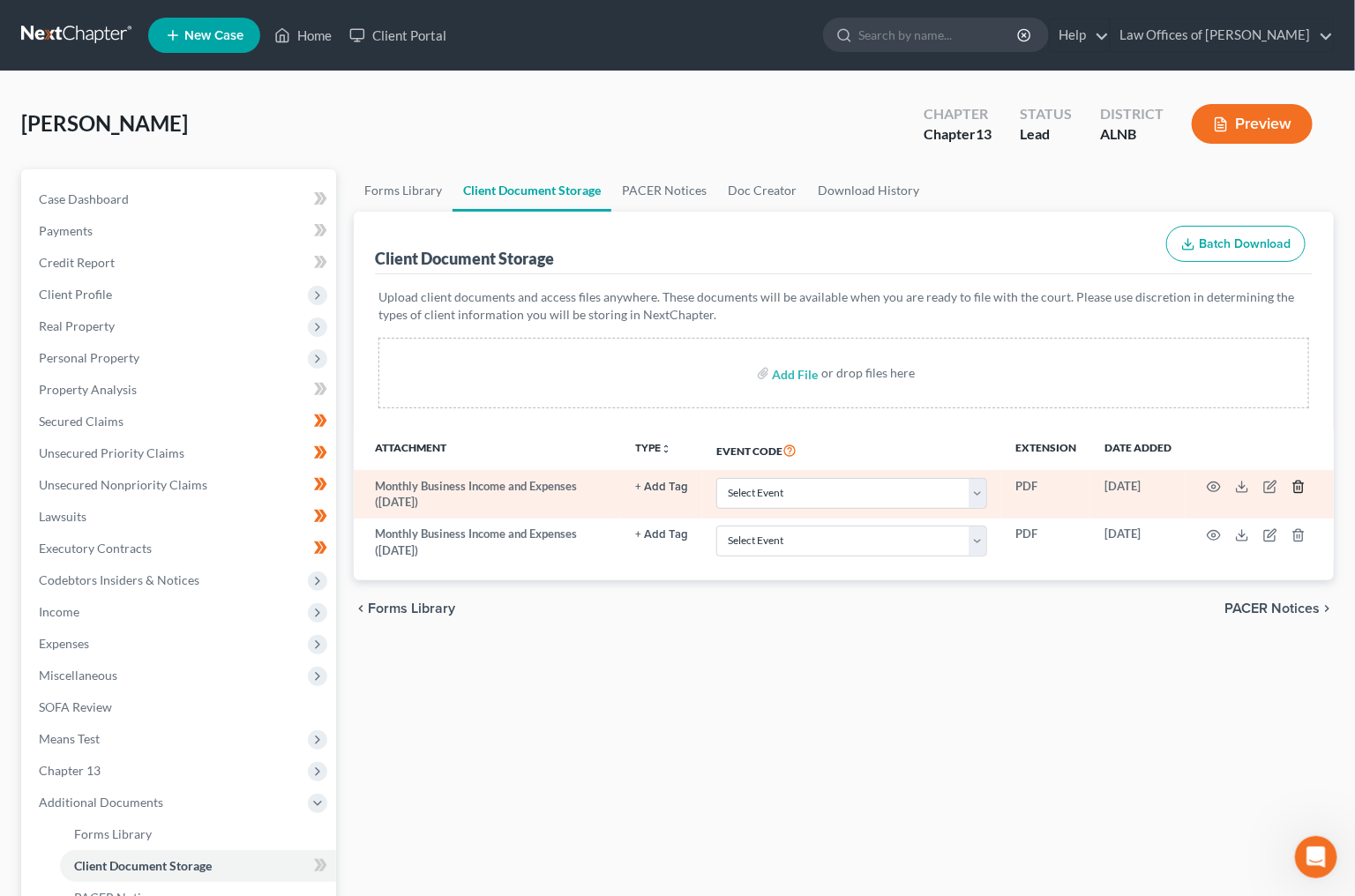
click at [1299, 487] on icon "button" at bounding box center [1299, 487] width 14 height 14
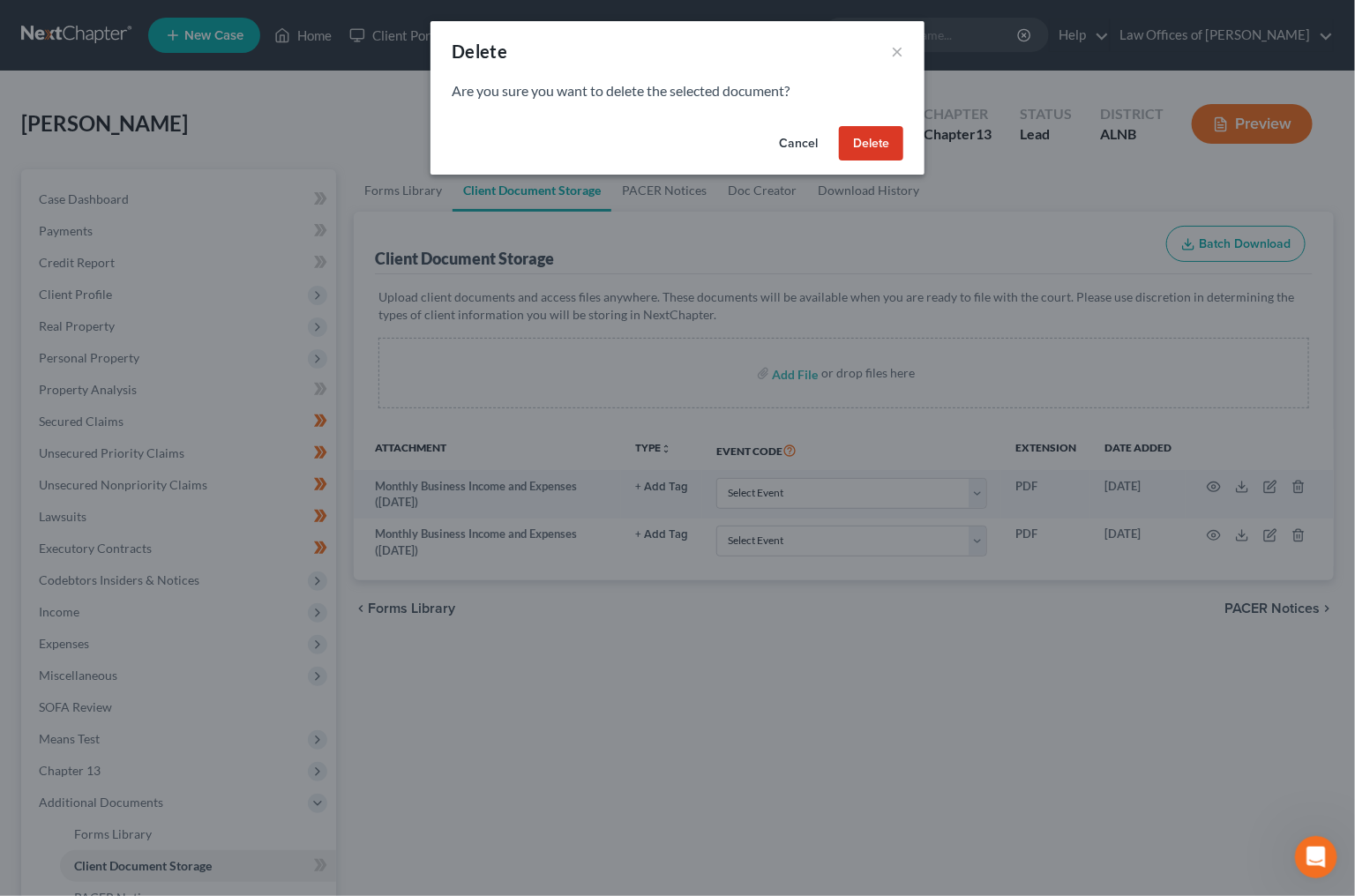
click at [853, 136] on button "Delete" at bounding box center [872, 144] width 65 height 35
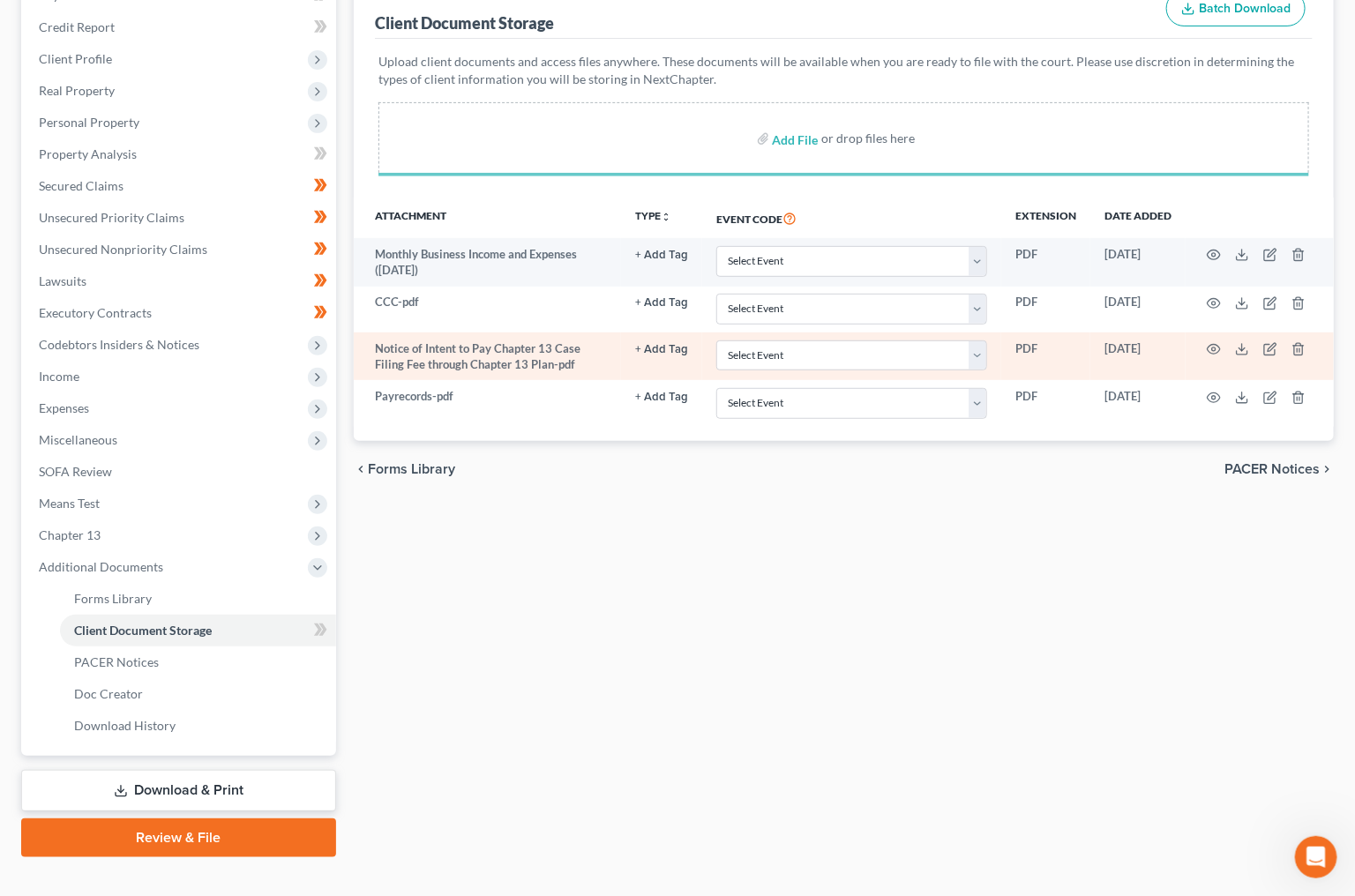
scroll to position [234, 0]
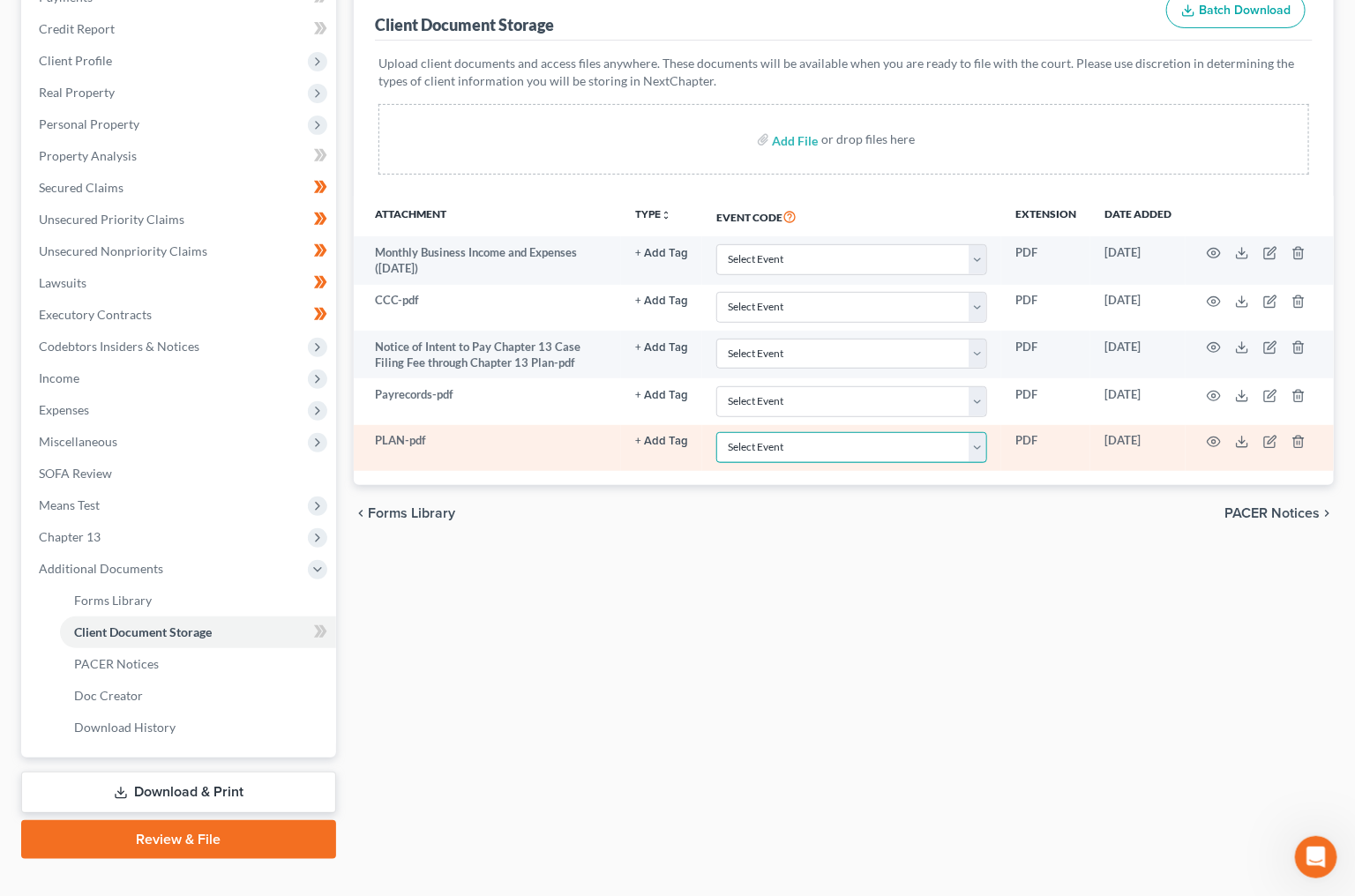
select select "10"
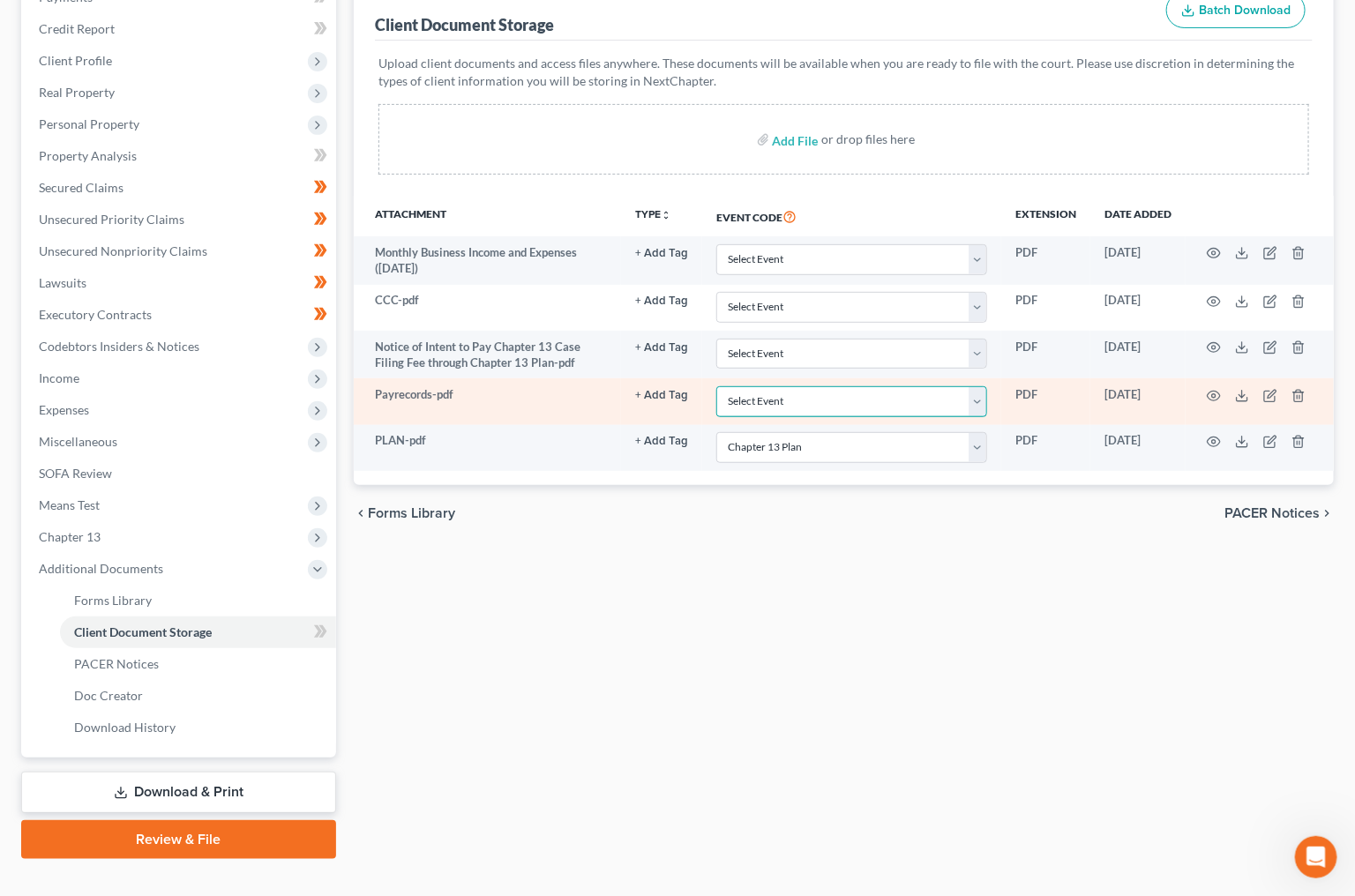
select select "19"
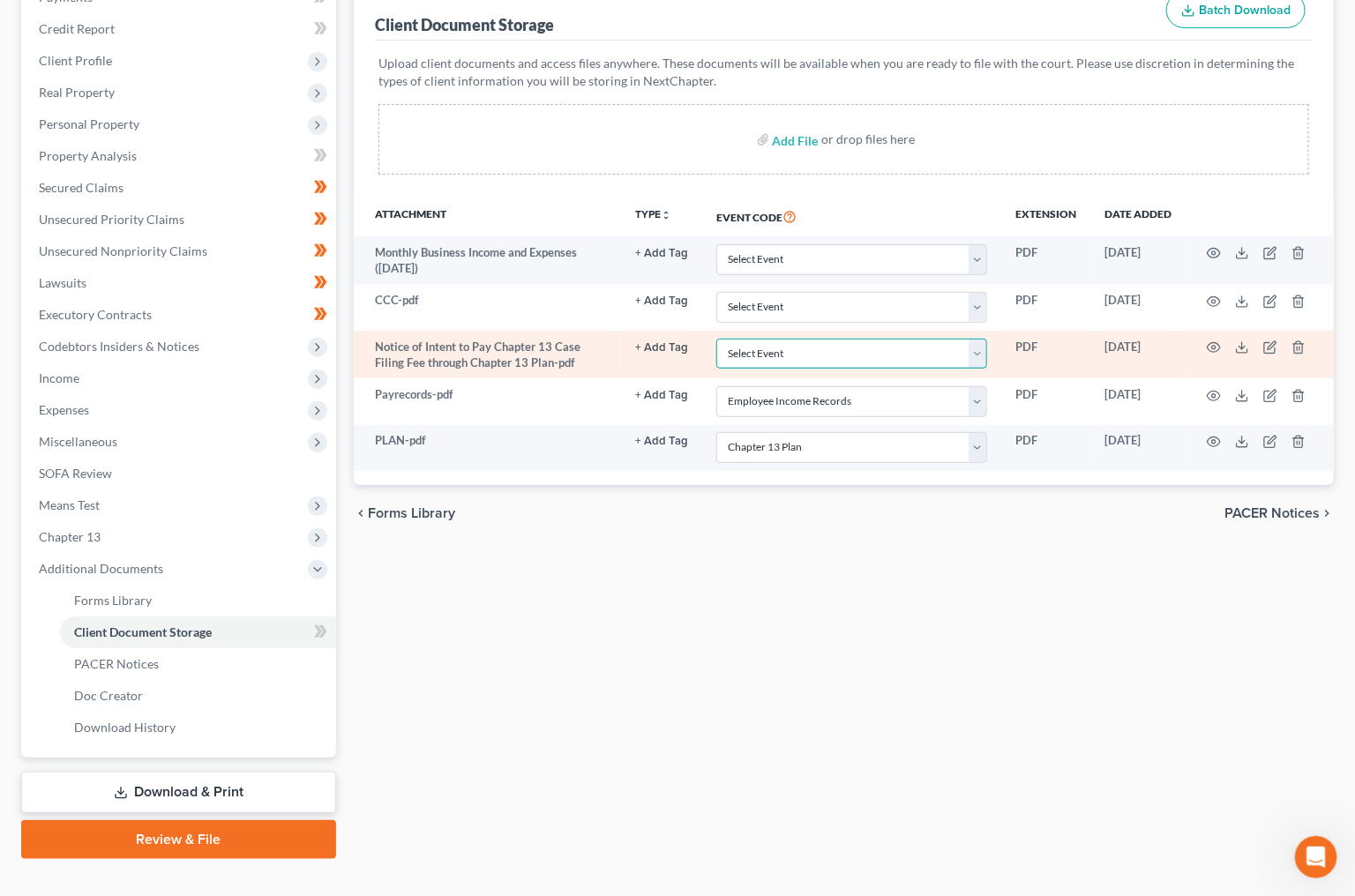
select select "22"
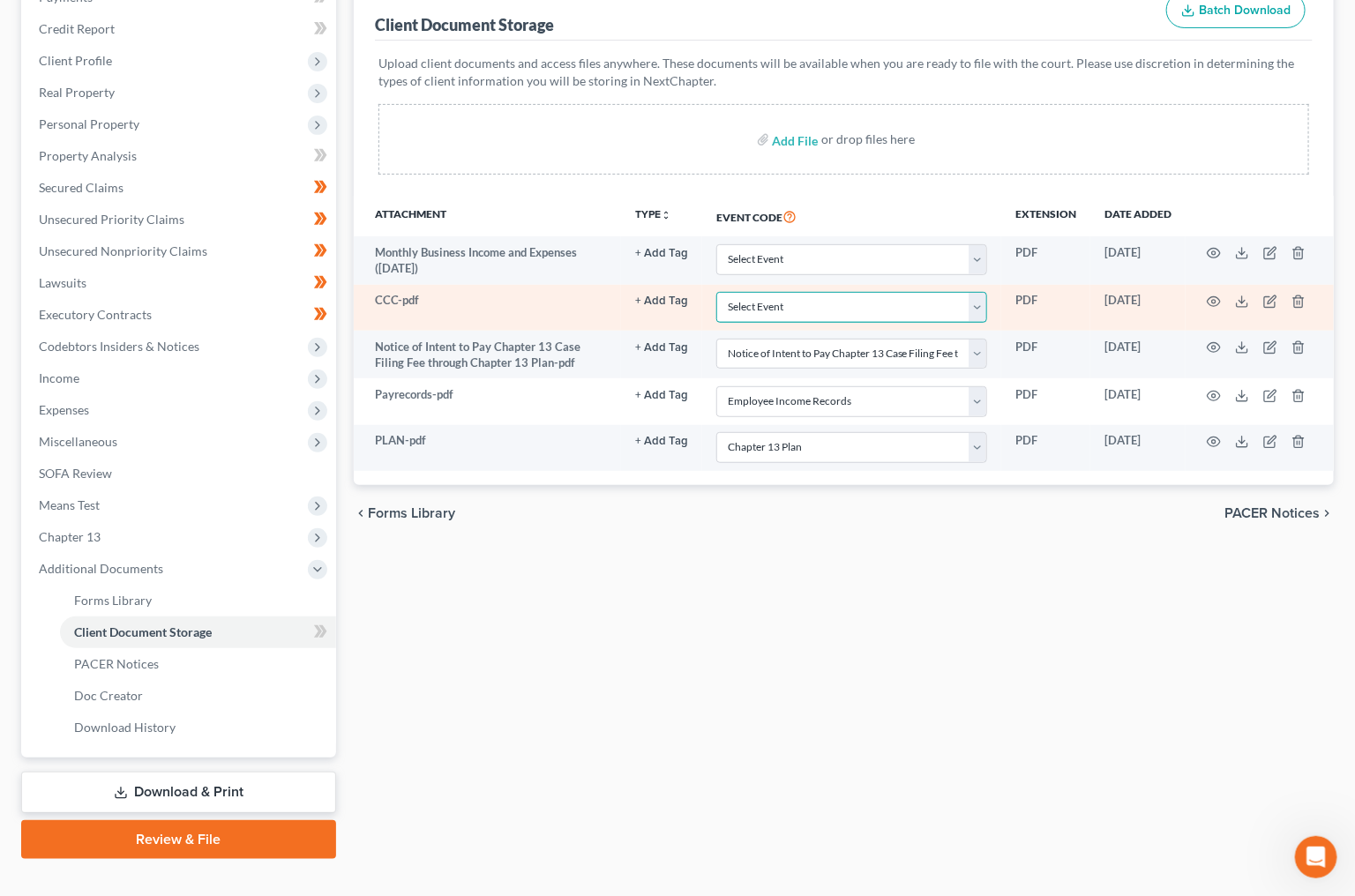
select select "5"
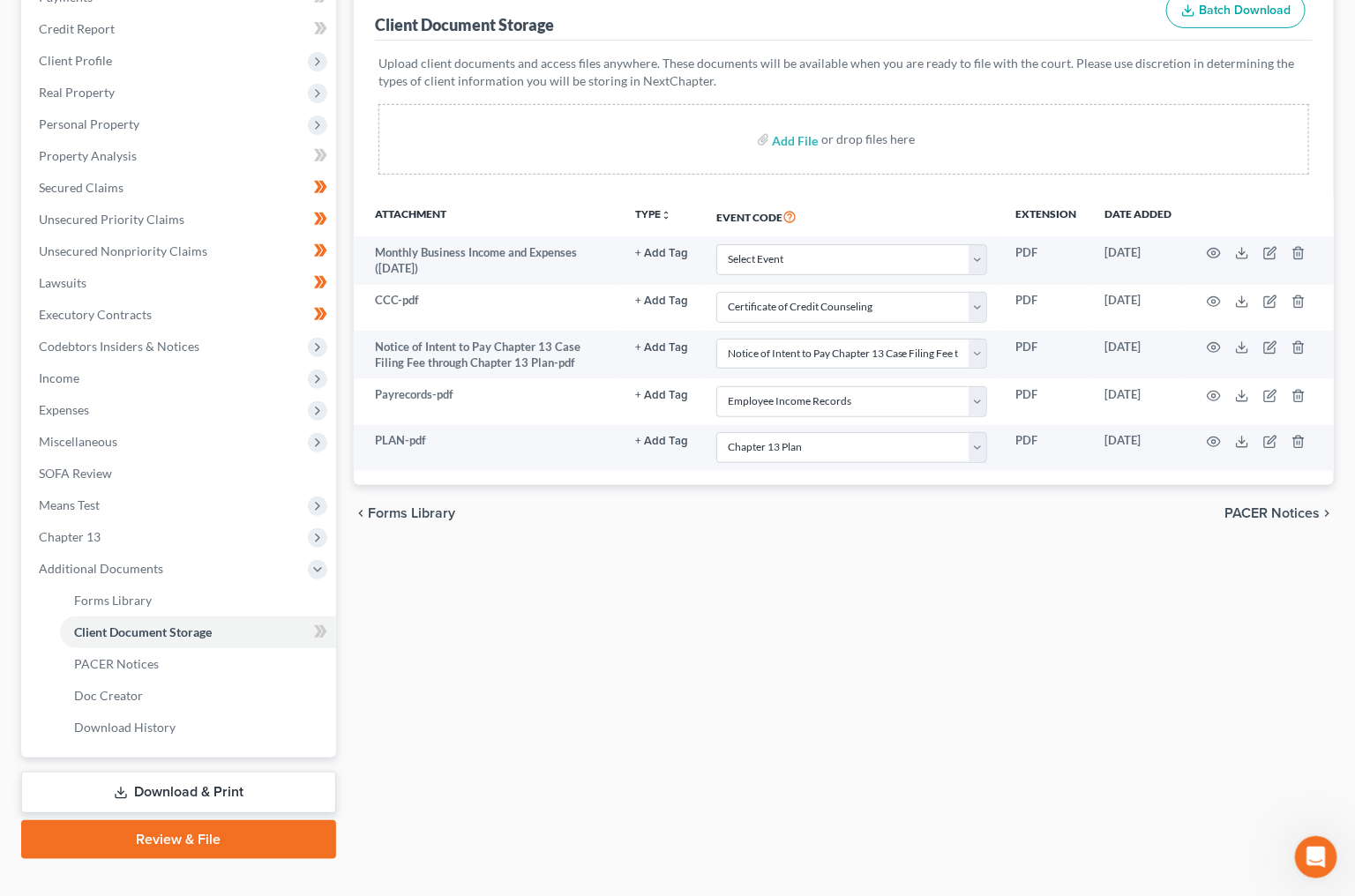
click at [784, 228] on th "Event Code" at bounding box center [851, 215] width 299 height 40
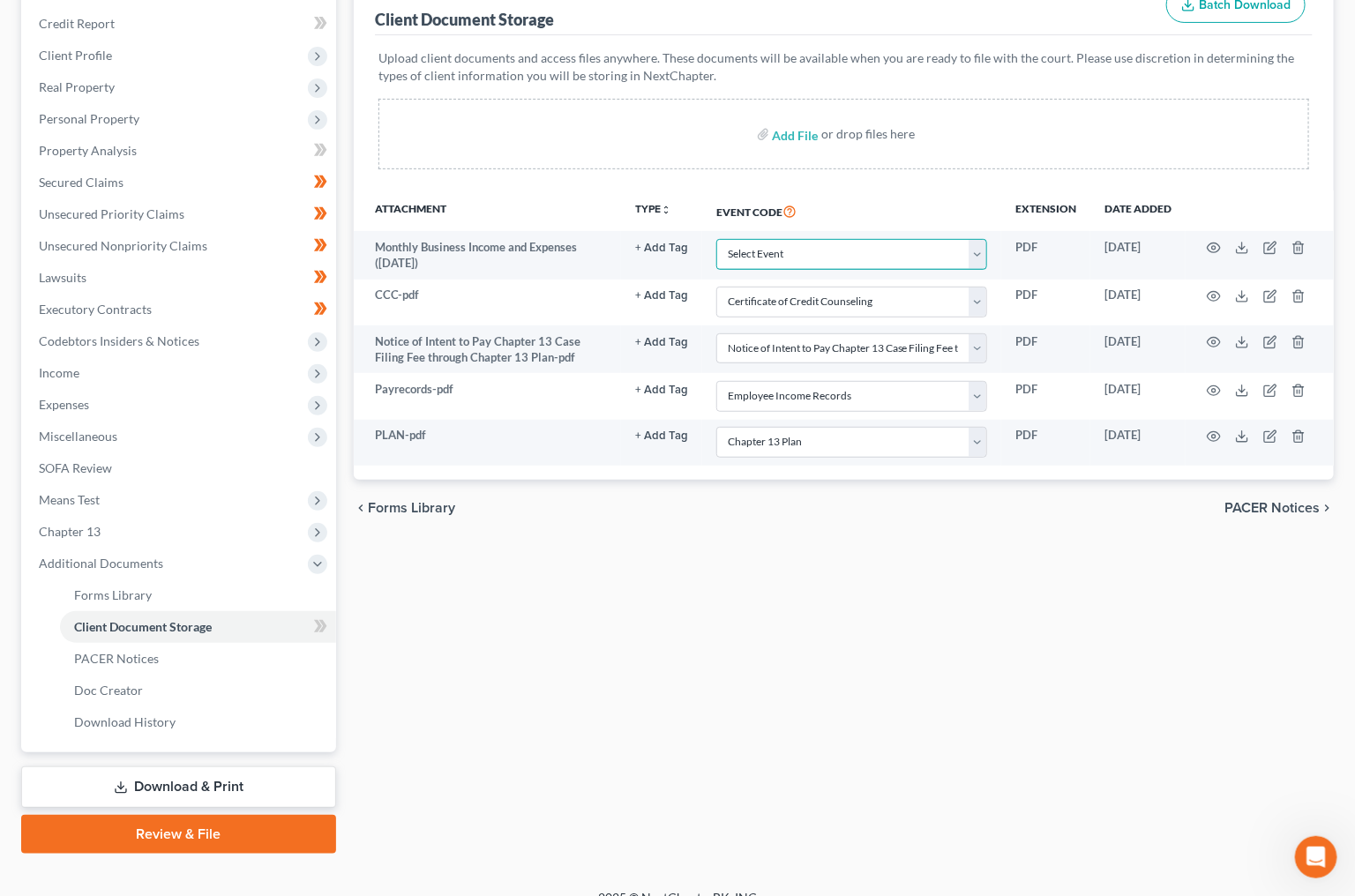
scroll to position [238, -1]
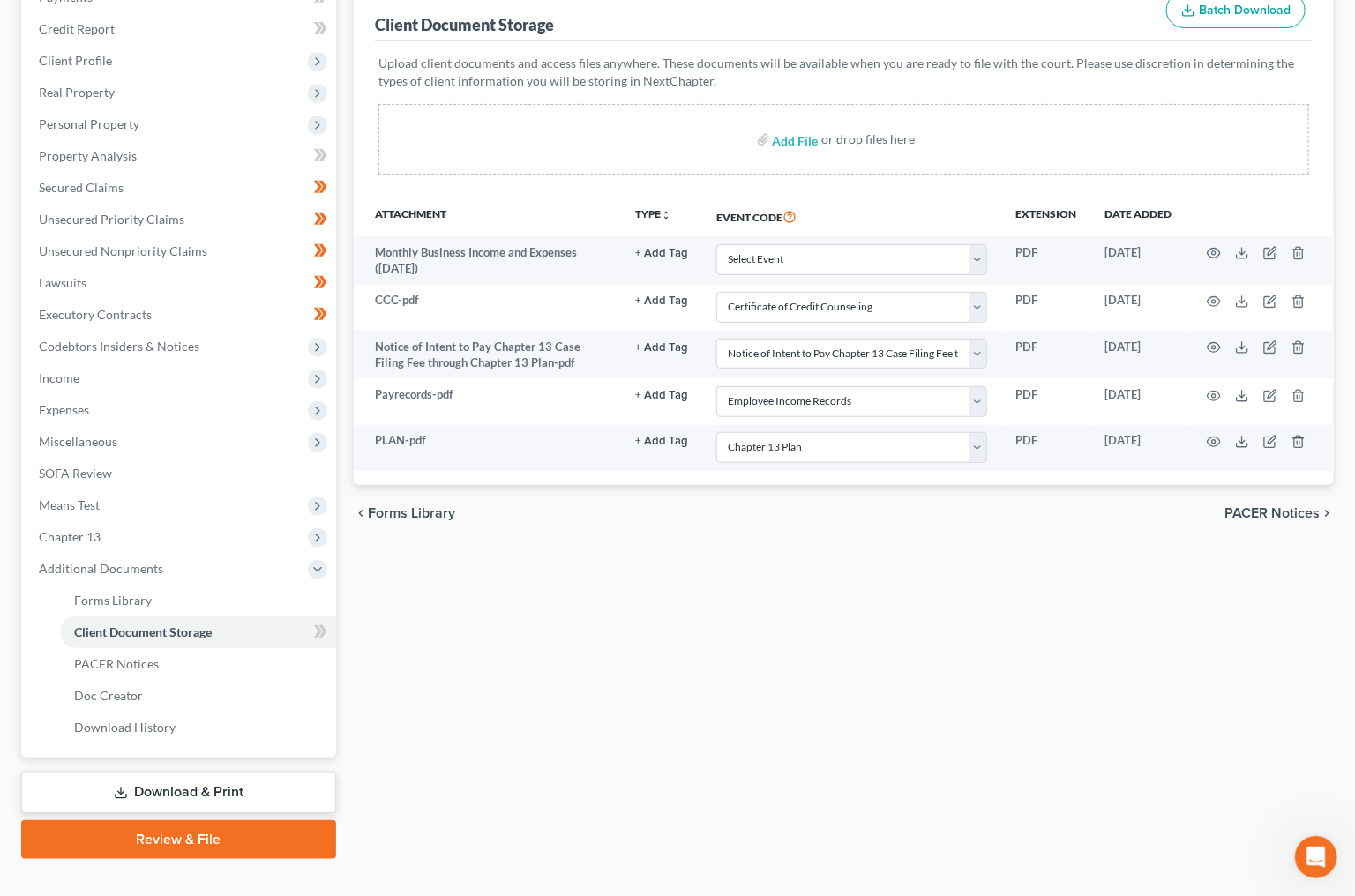
click at [254, 820] on link "Review & File" at bounding box center [179, 840] width 315 height 39
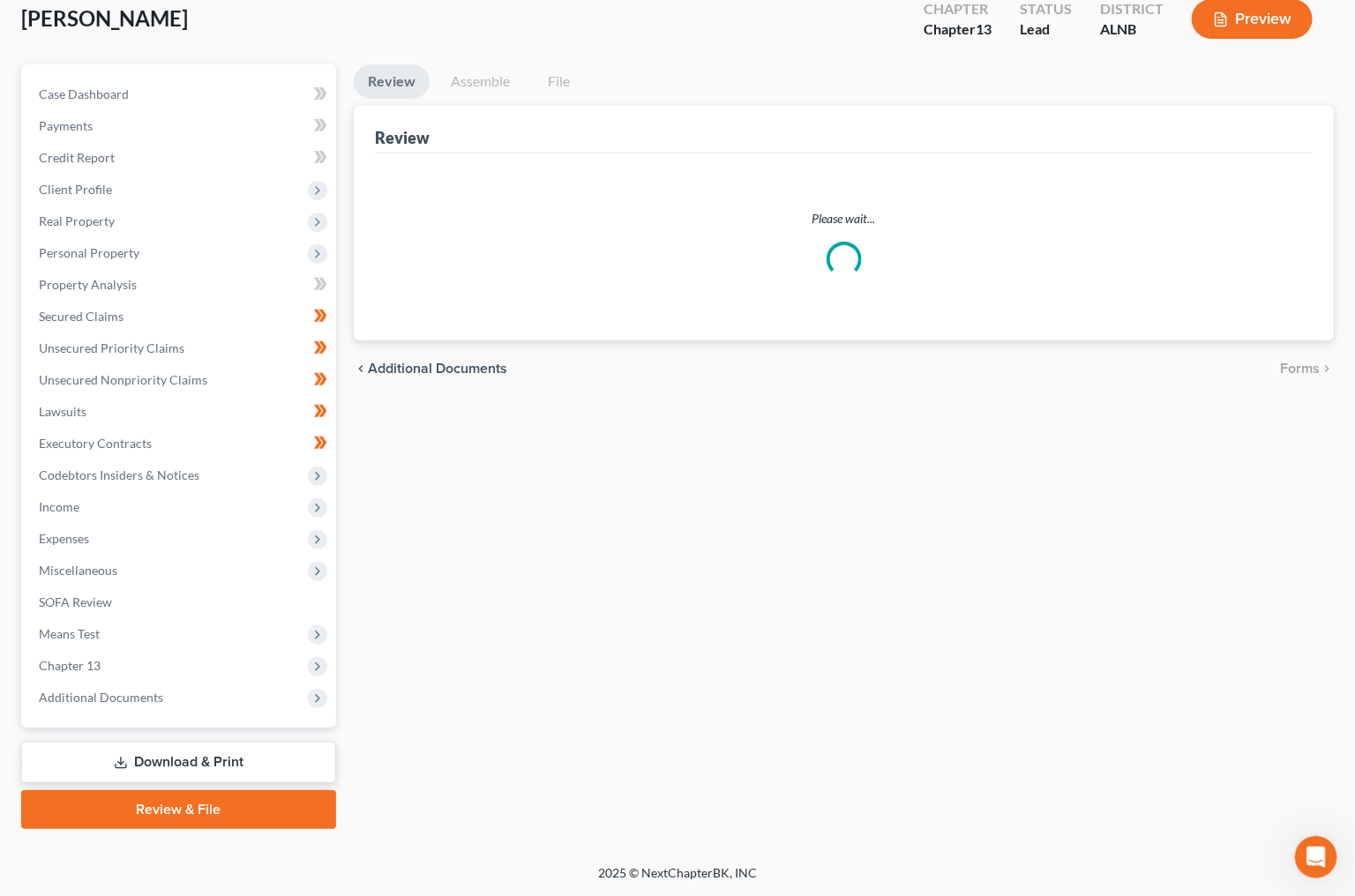
scroll to position [45, 0]
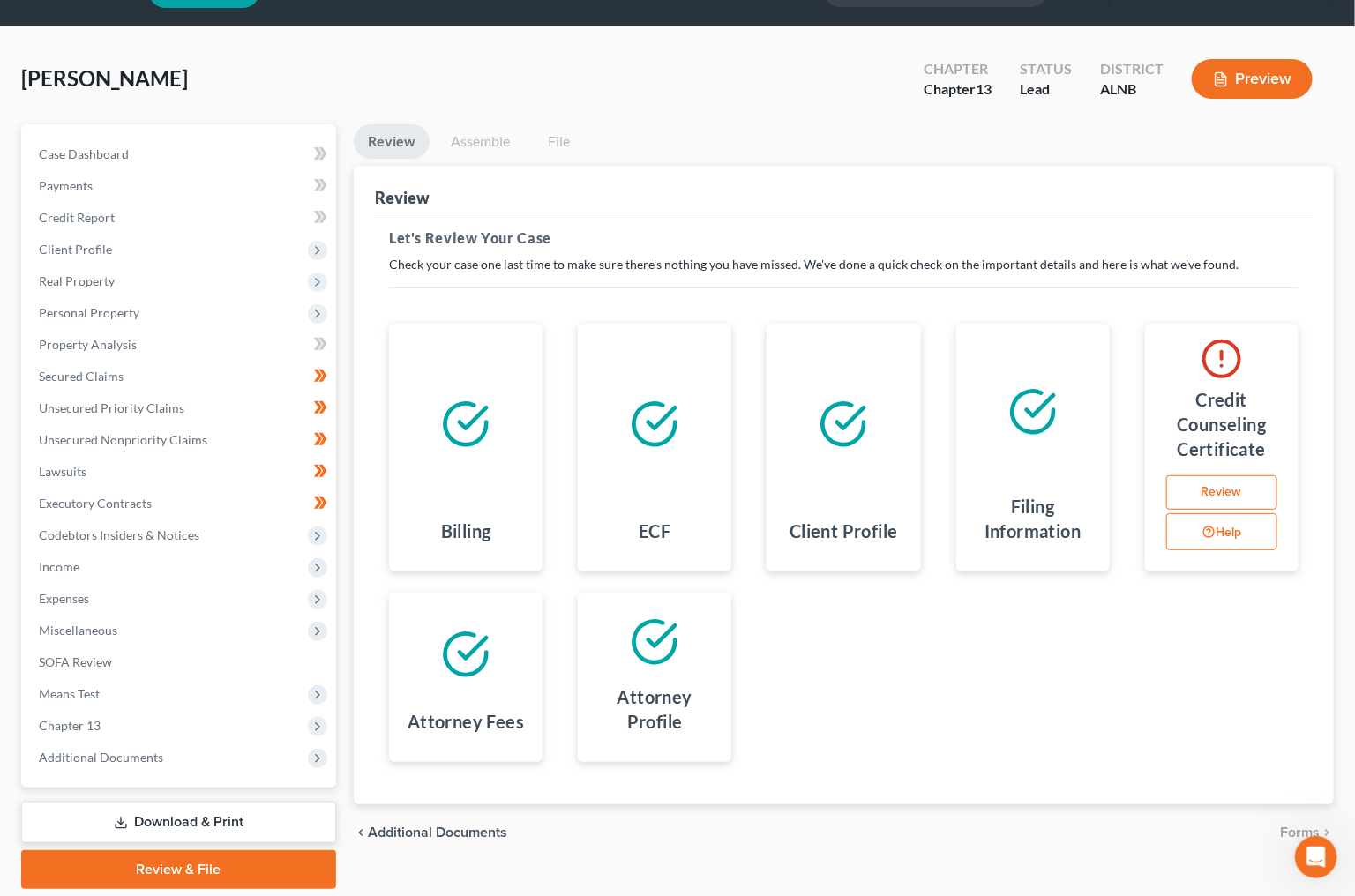
click at [1211, 480] on link "Review" at bounding box center [1221, 493] width 111 height 35
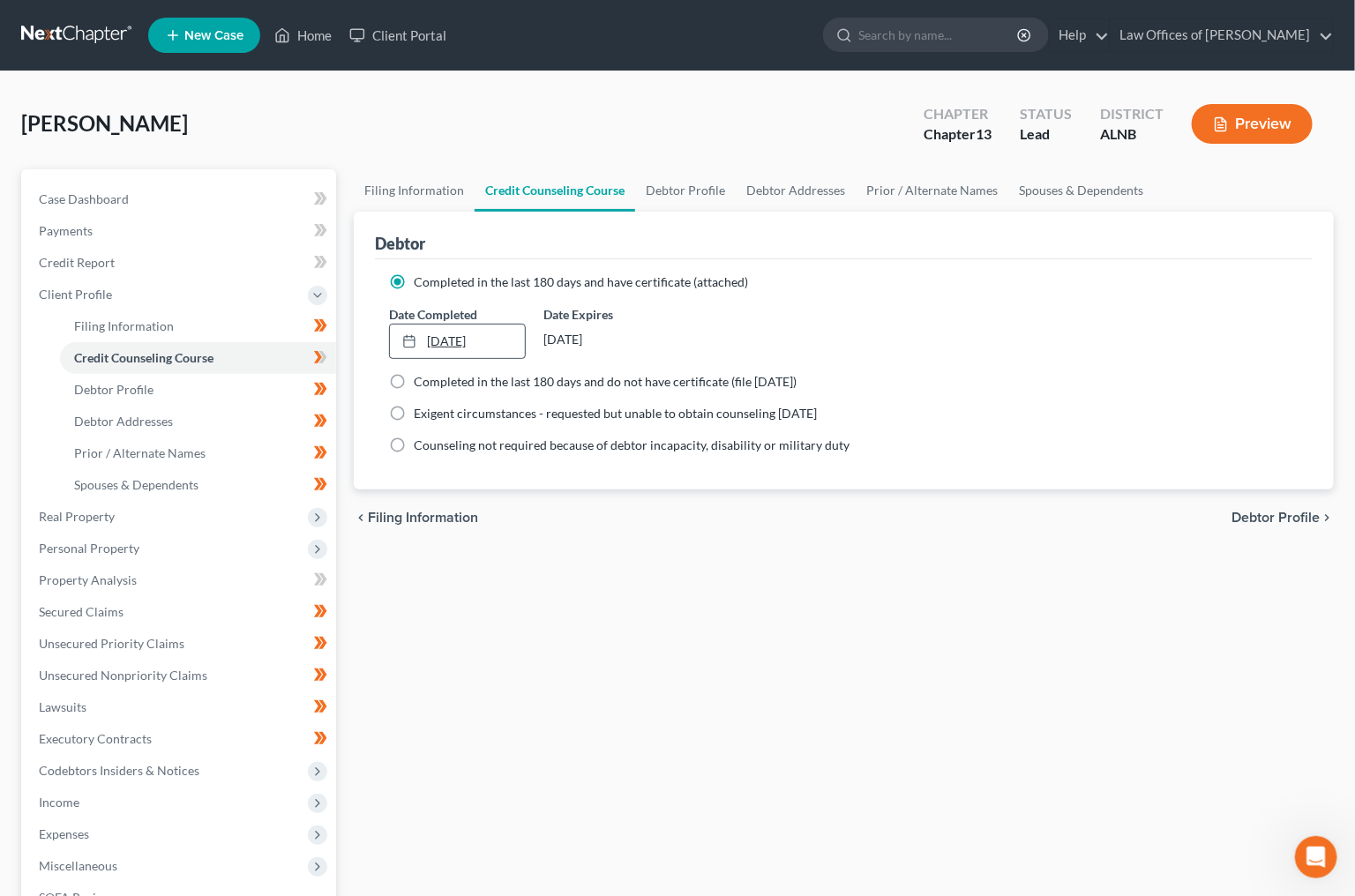
click at [478, 343] on link "[DATE]" at bounding box center [457, 342] width 135 height 33
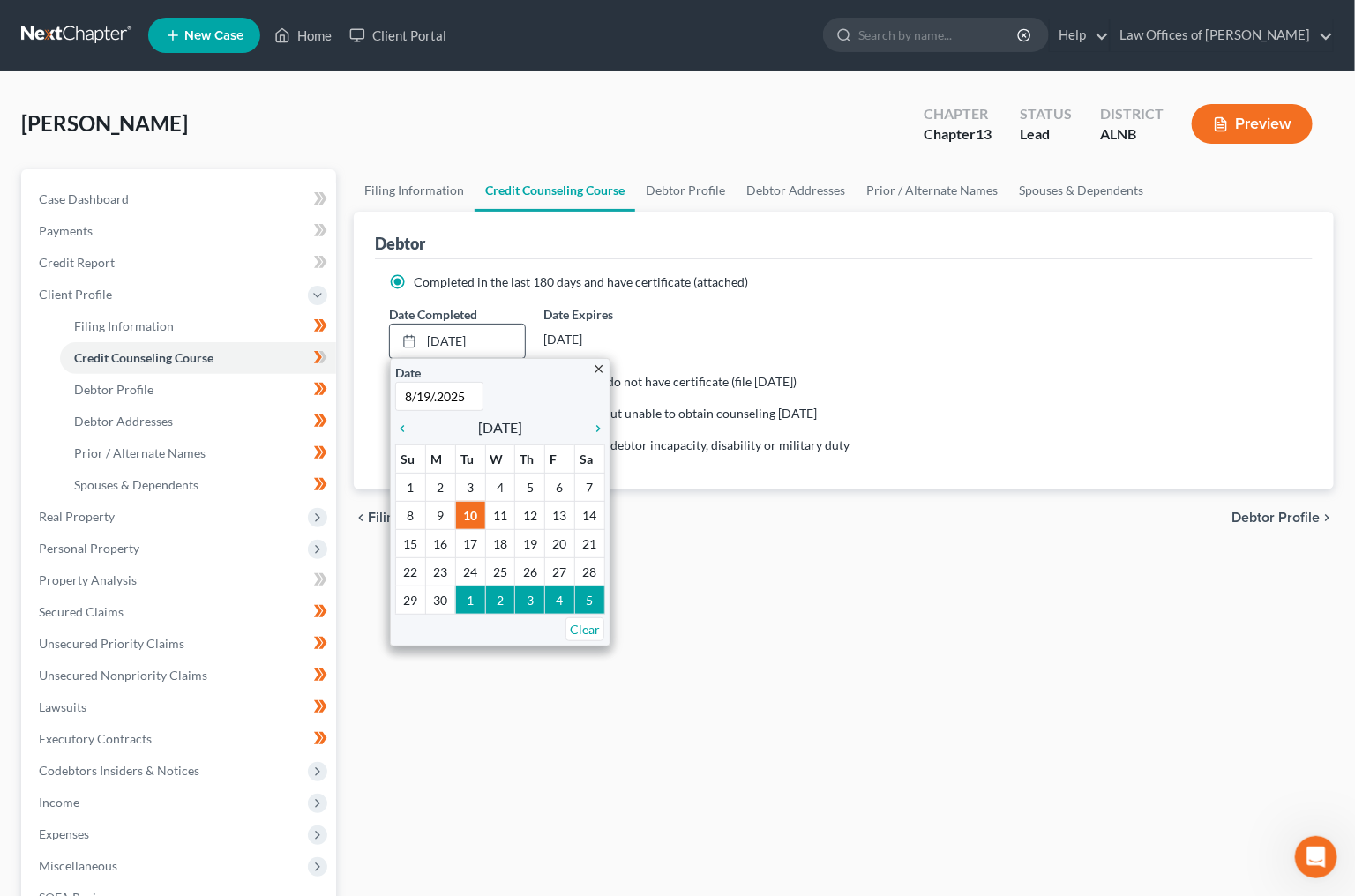
type input "[DATE]"
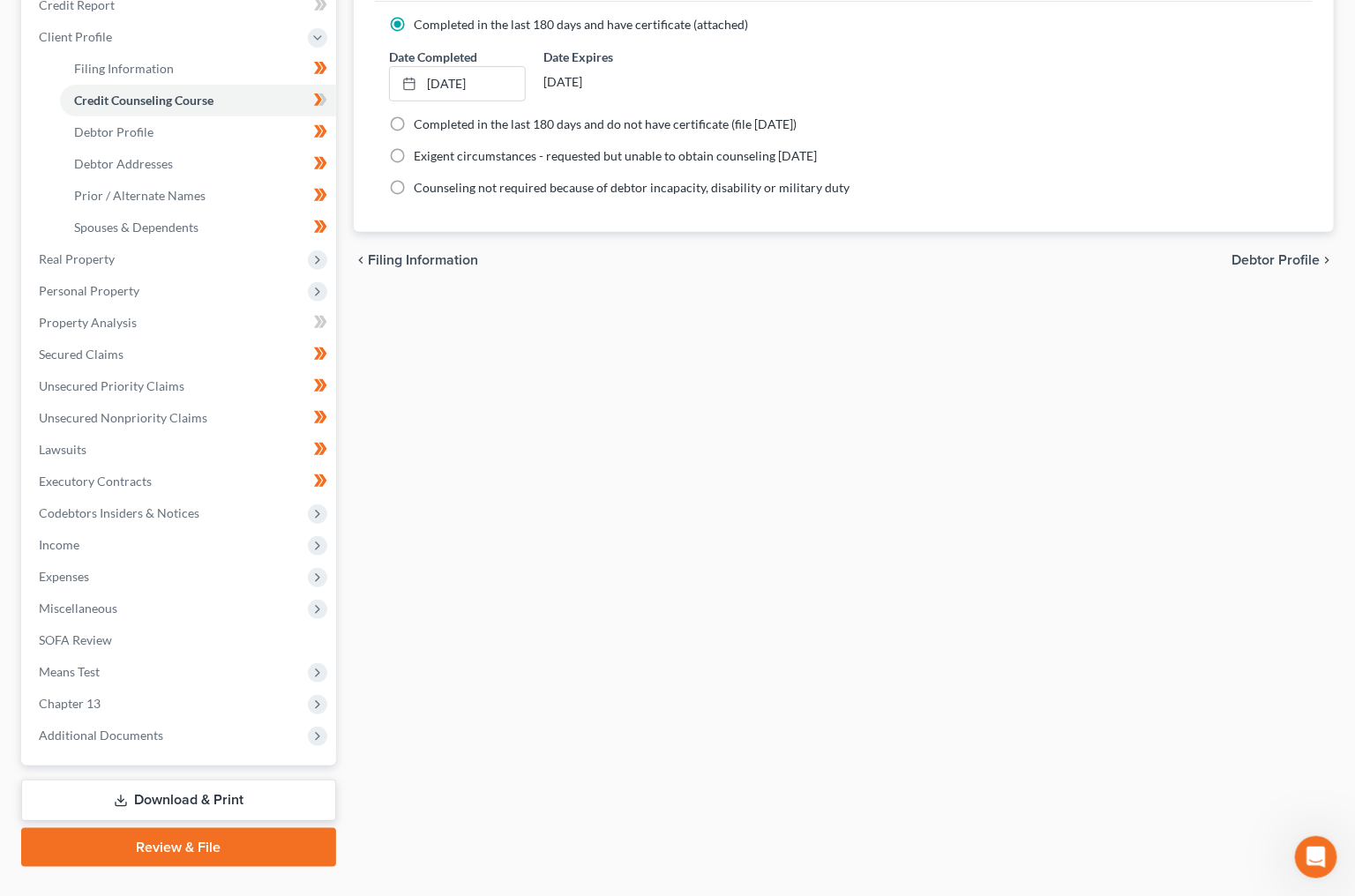
click at [202, 828] on link "Review & File" at bounding box center [179, 848] width 315 height 39
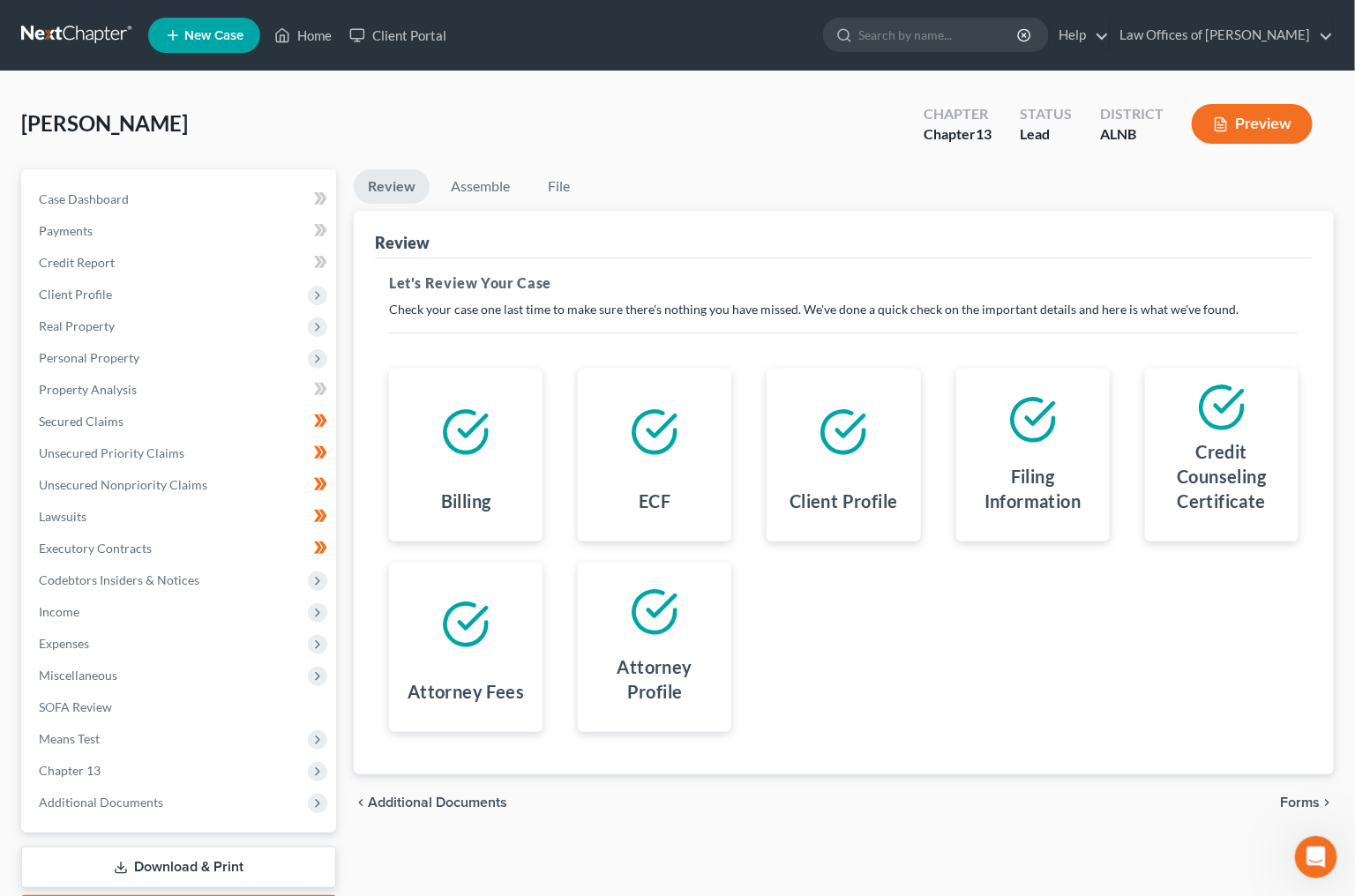
click at [1310, 796] on span "Forms" at bounding box center [1300, 803] width 39 height 14
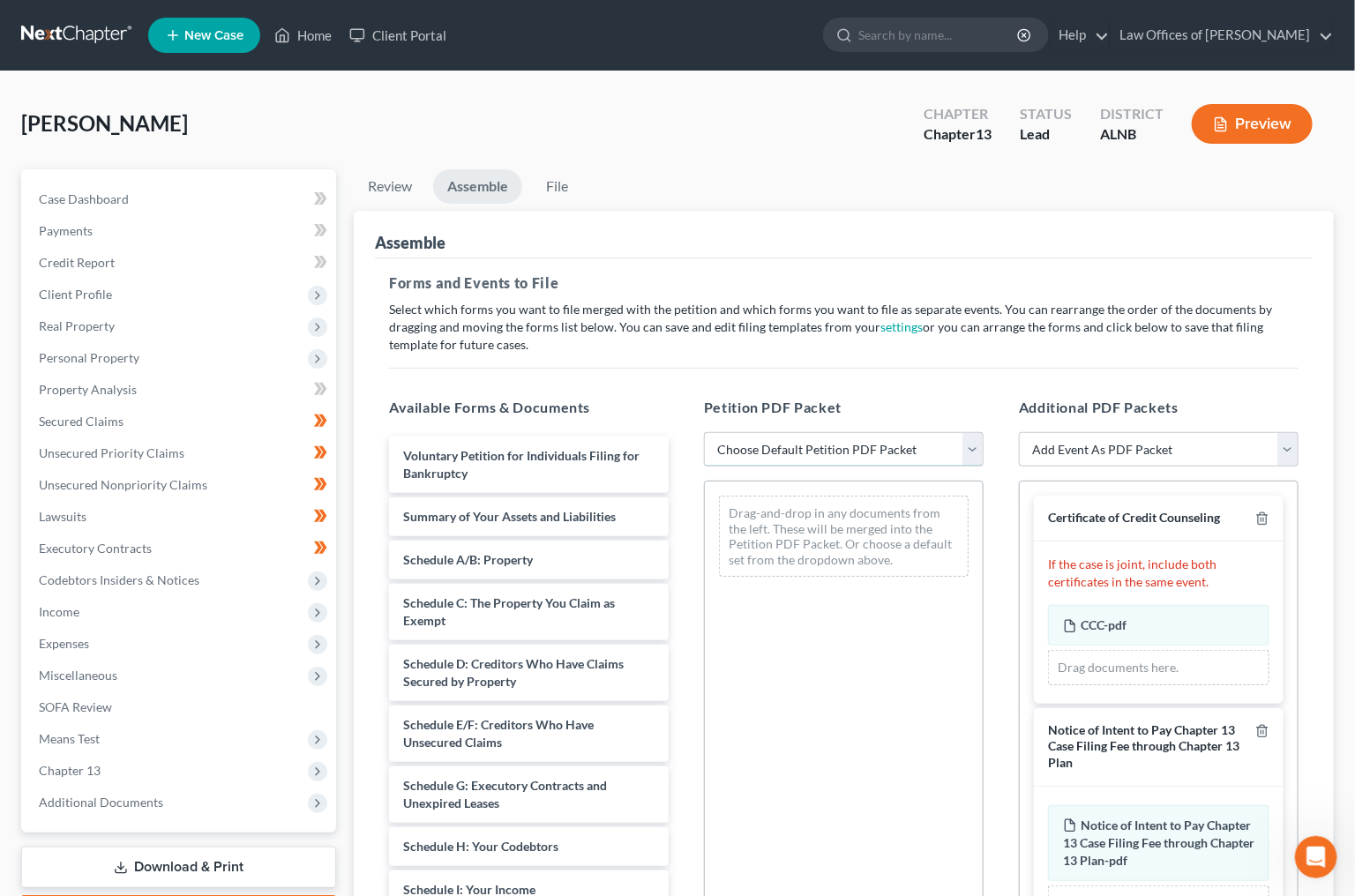
select select "0"
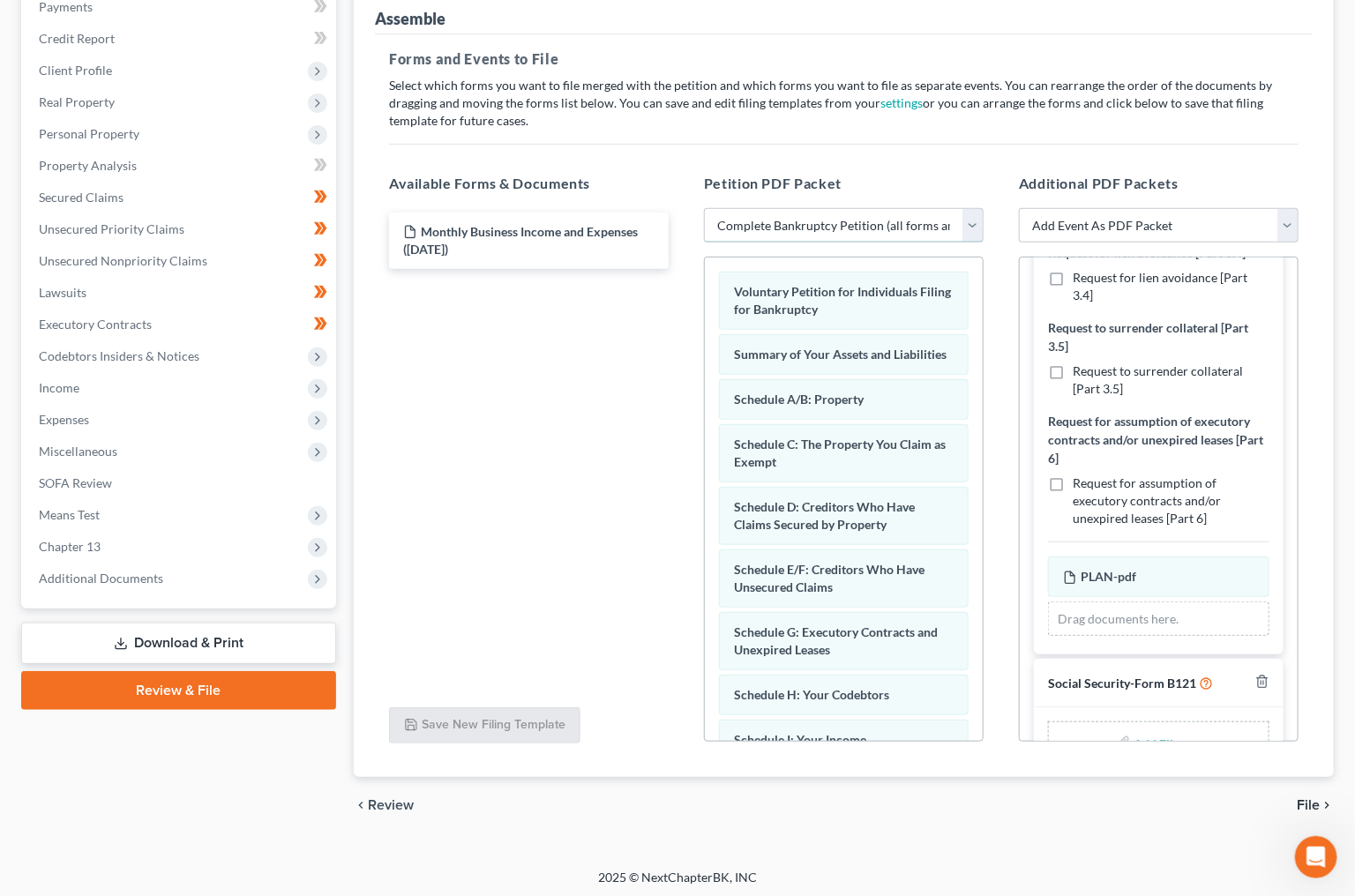
scroll to position [222, 0]
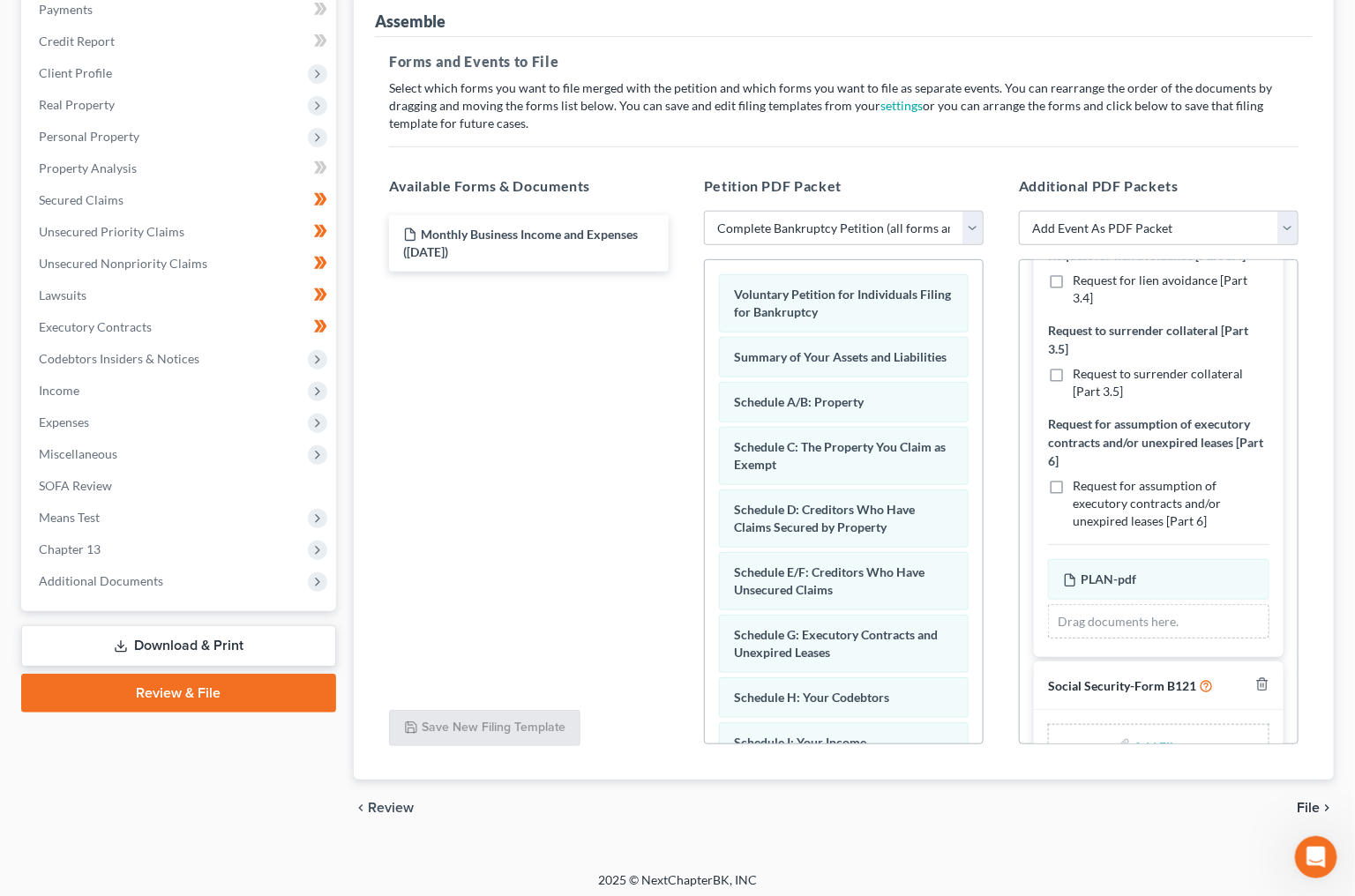
click at [1149, 729] on input "file" at bounding box center [1156, 745] width 42 height 31
type input "C:\fakepath\Signed SSNStatement.pdf"
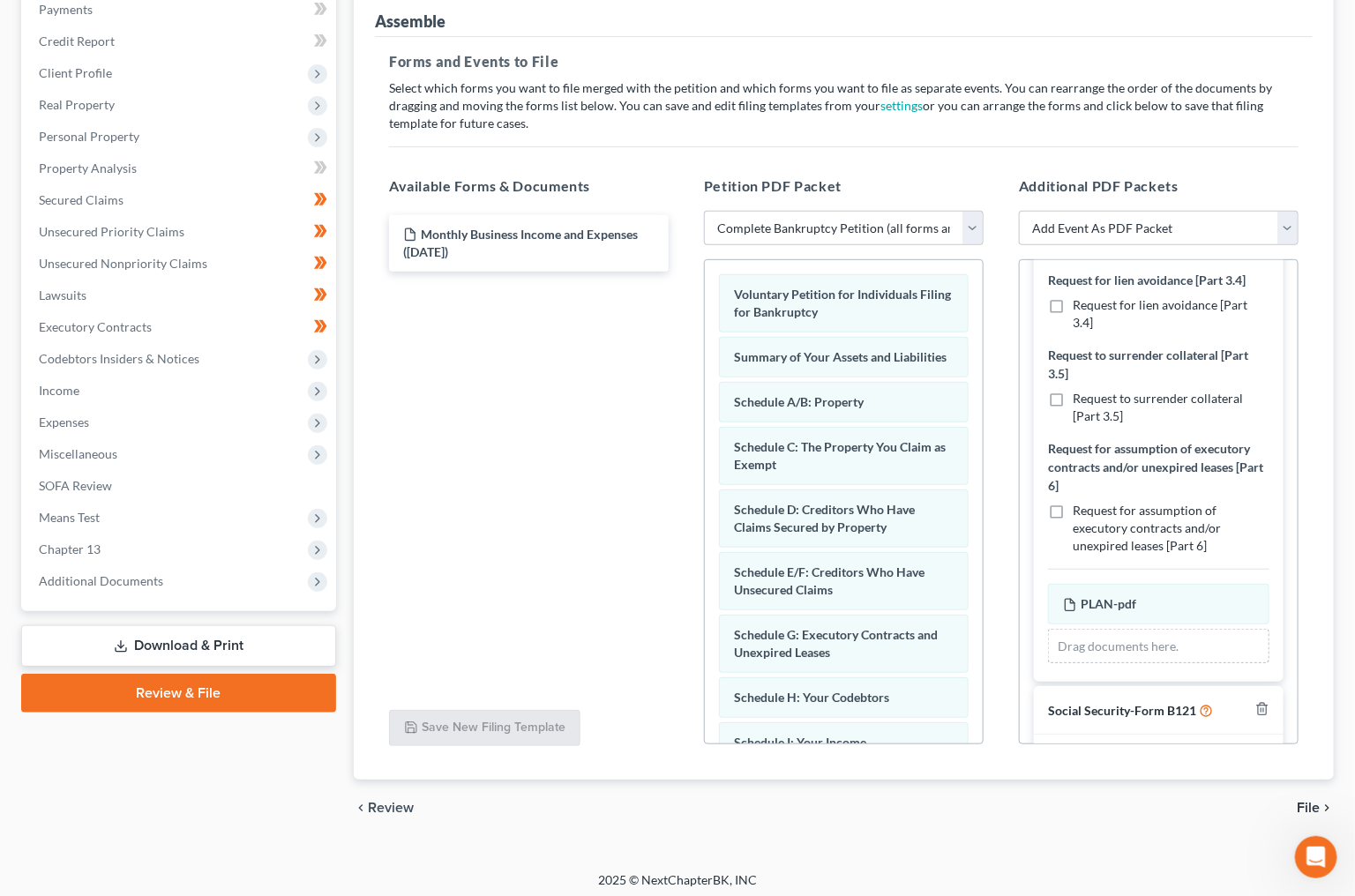
click at [1304, 801] on span "File" at bounding box center [1308, 808] width 23 height 14
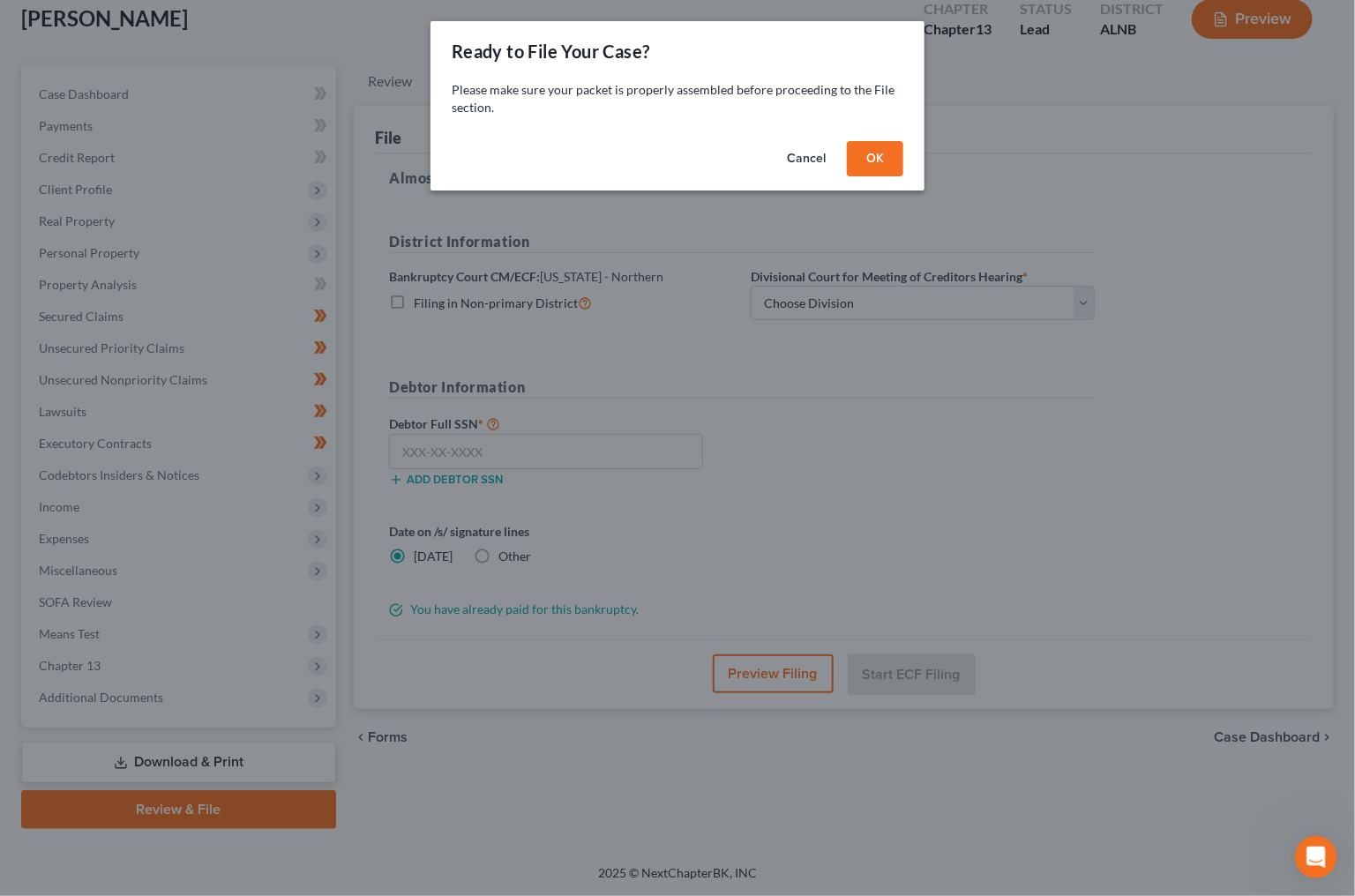
scroll to position [80, 0]
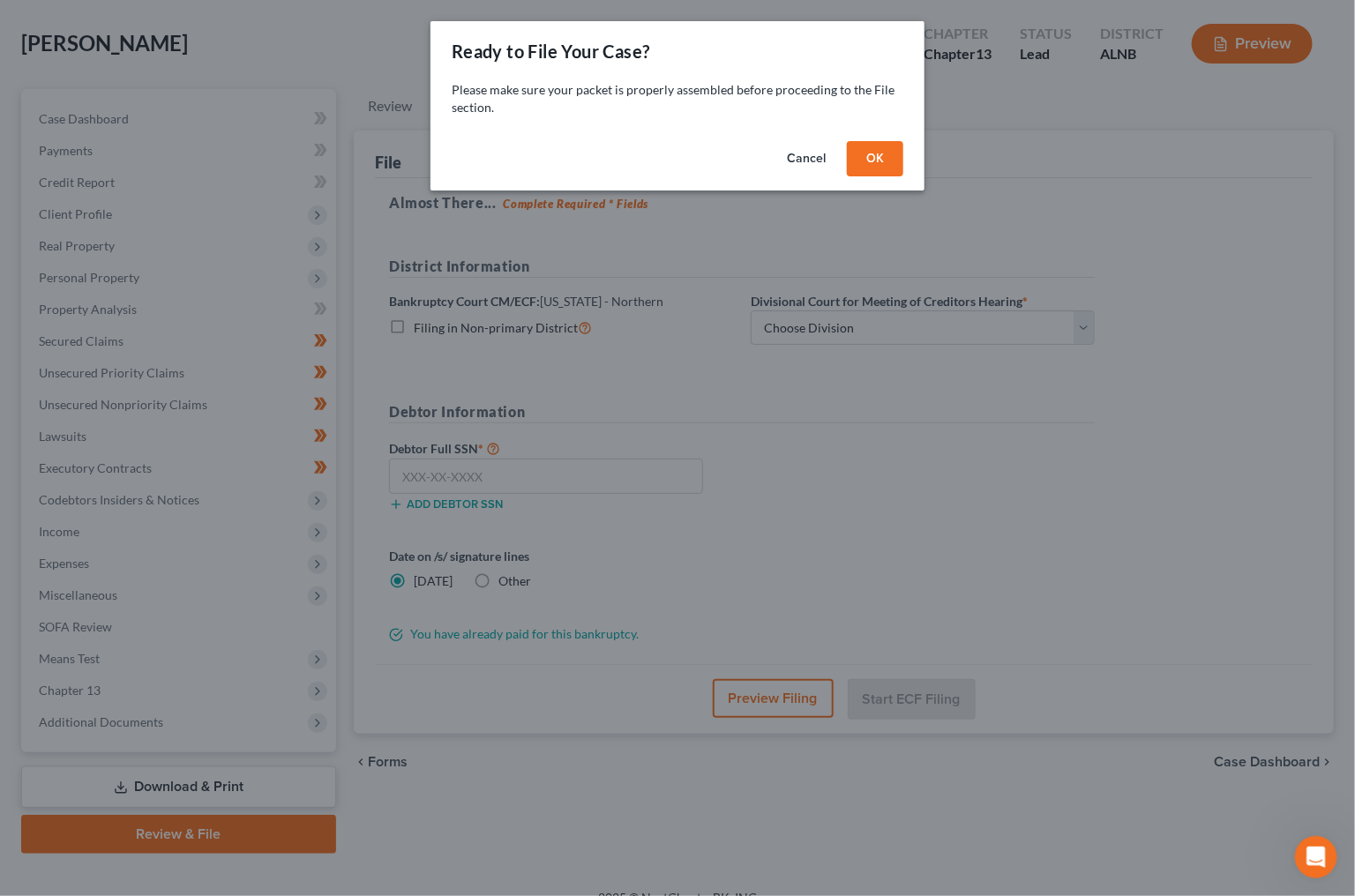
click at [881, 141] on button "OK" at bounding box center [876, 159] width 57 height 35
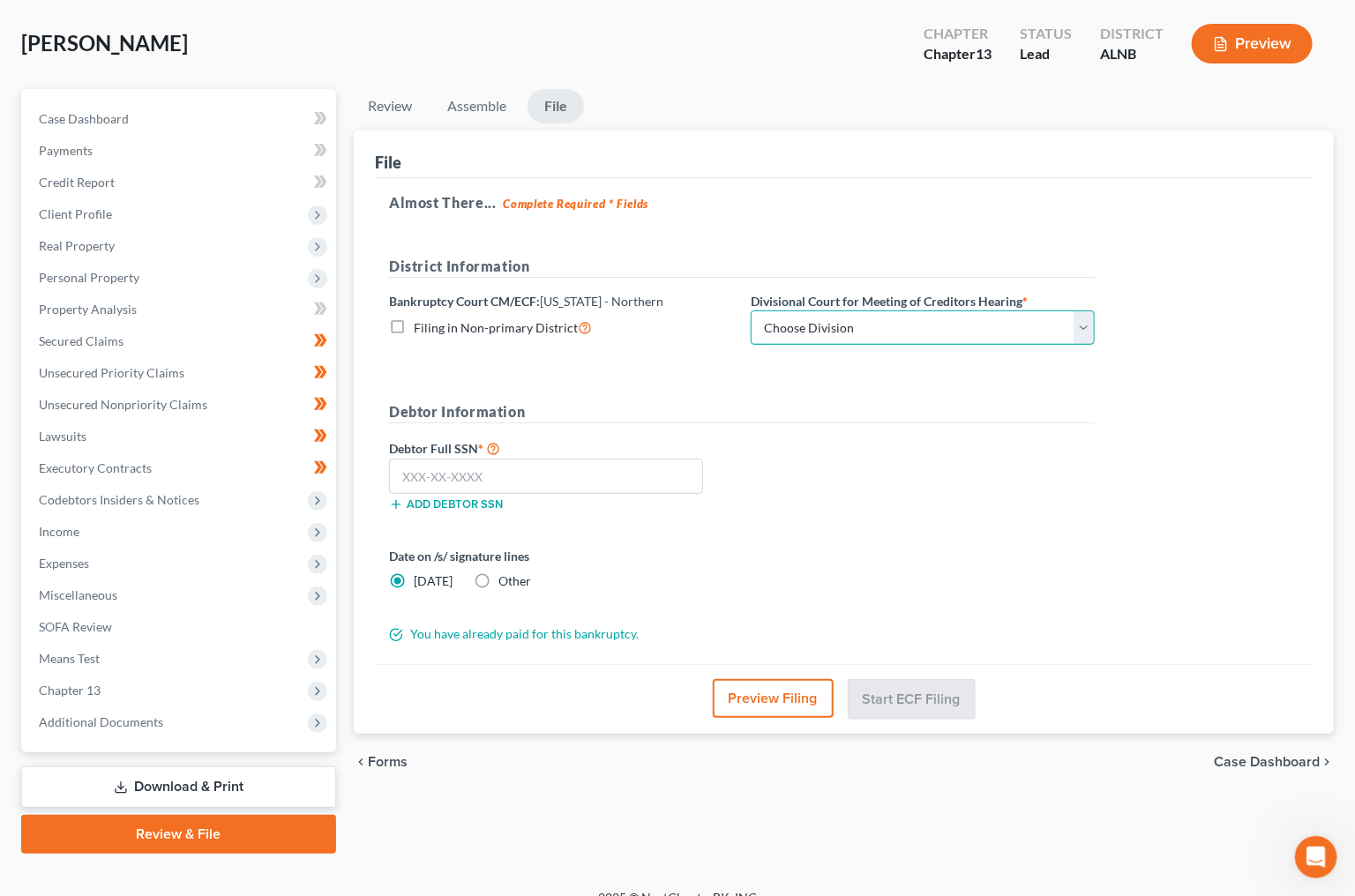
select select "2"
click at [622, 458] on input "text" at bounding box center [546, 476] width 314 height 35
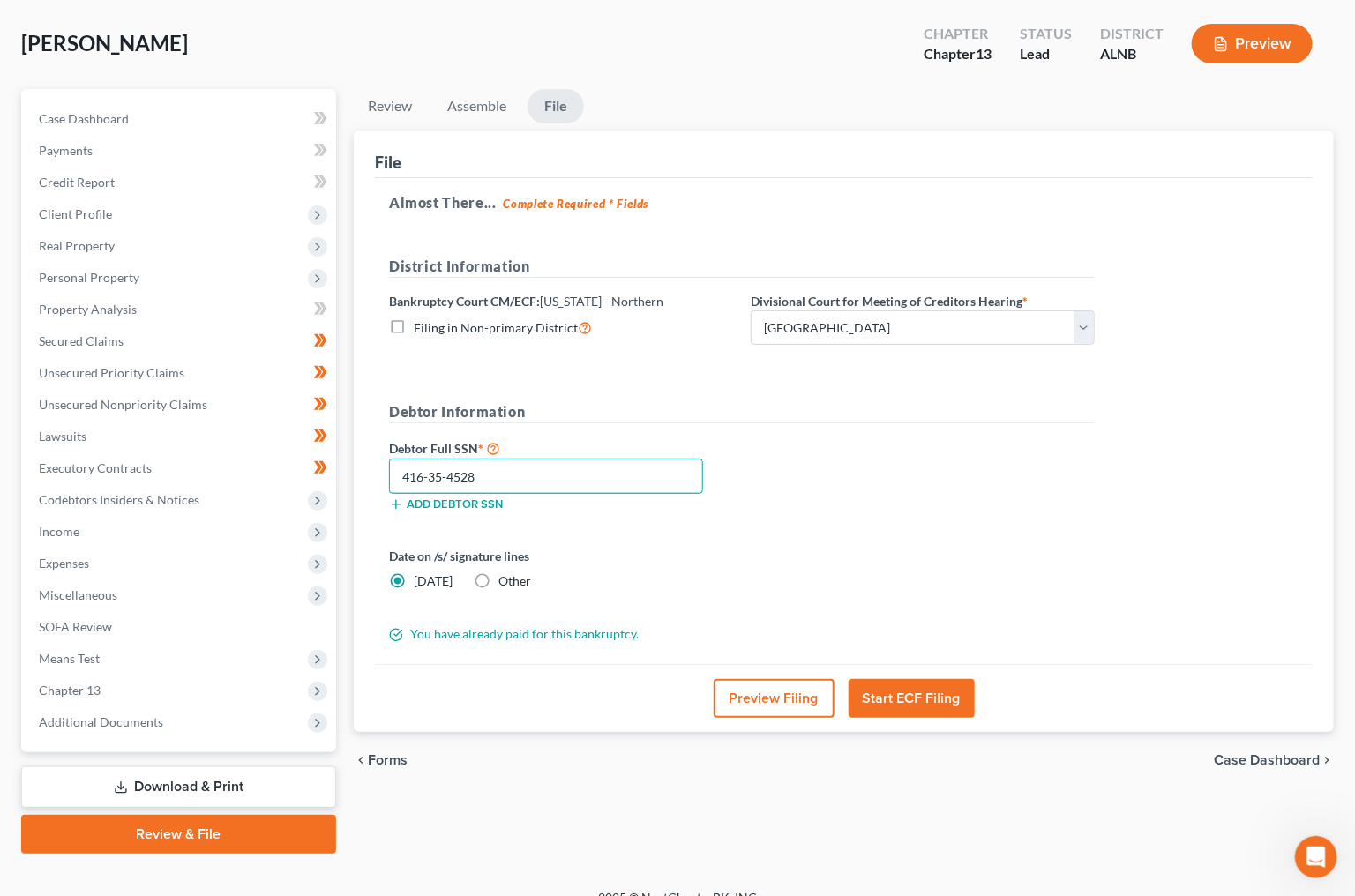
type input "416-35-4528"
click at [946, 705] on button "Start ECF Filing" at bounding box center [911, 699] width 127 height 39
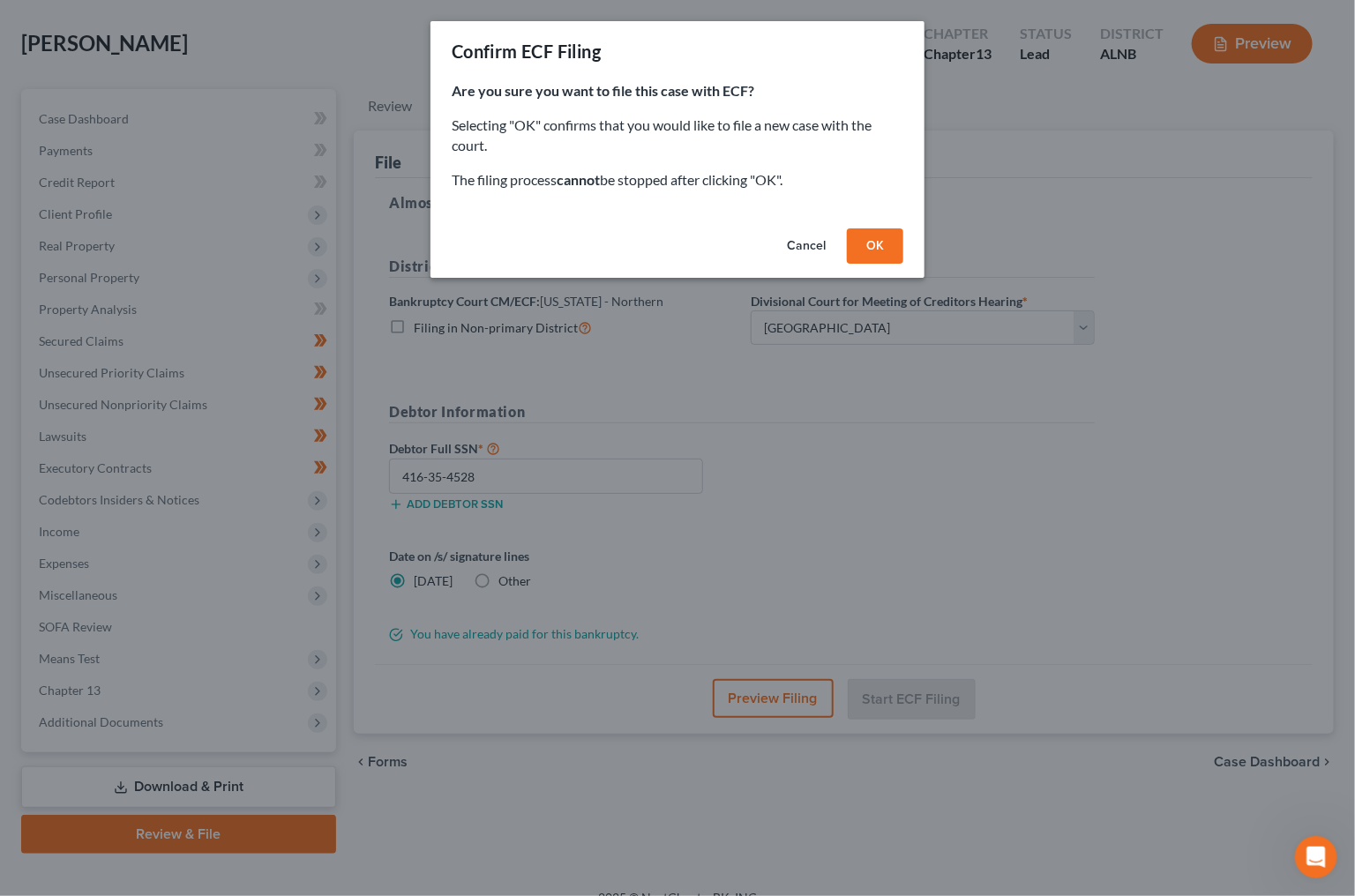
click at [875, 245] on button "OK" at bounding box center [876, 246] width 57 height 35
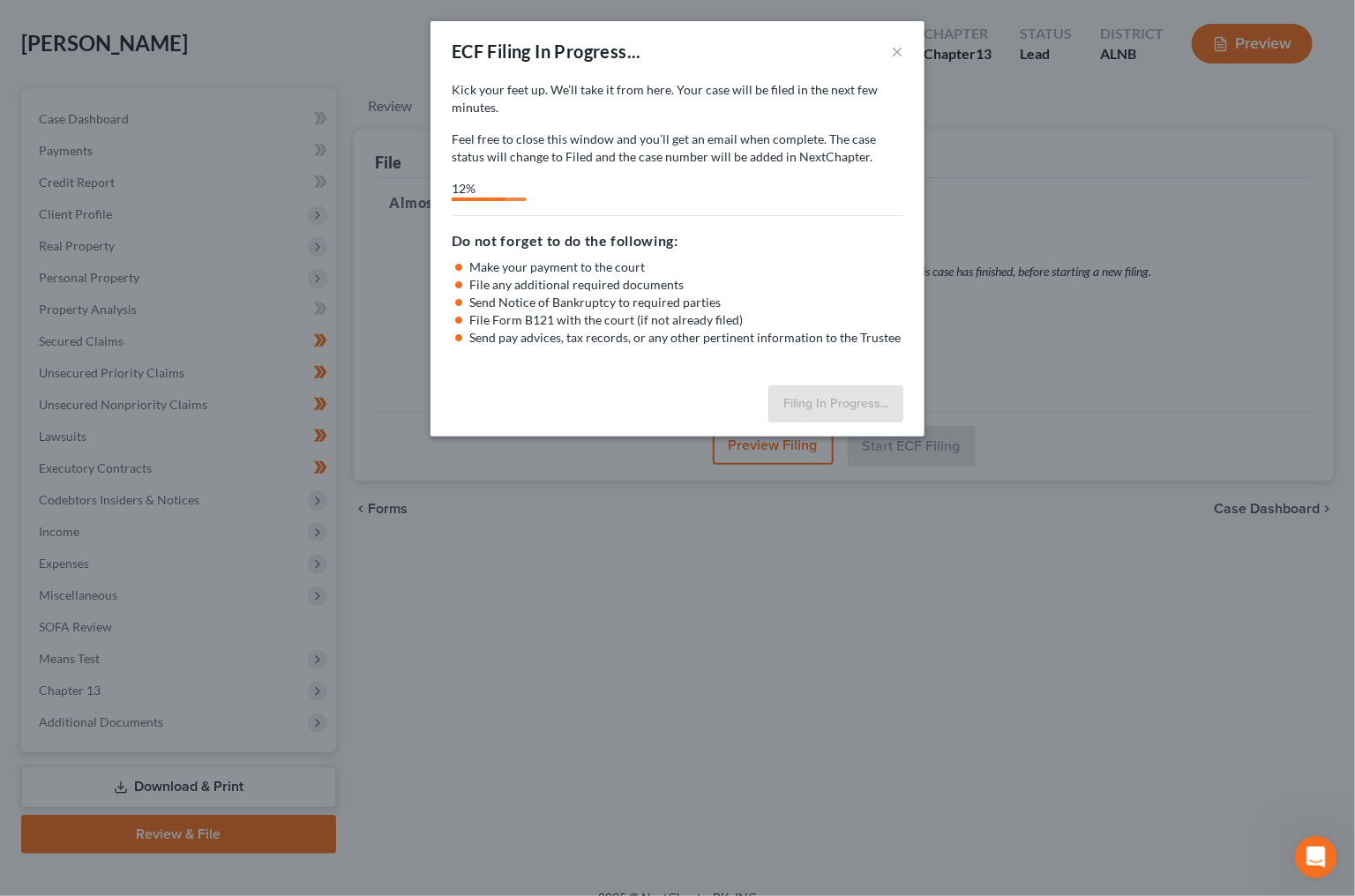
select select "2"
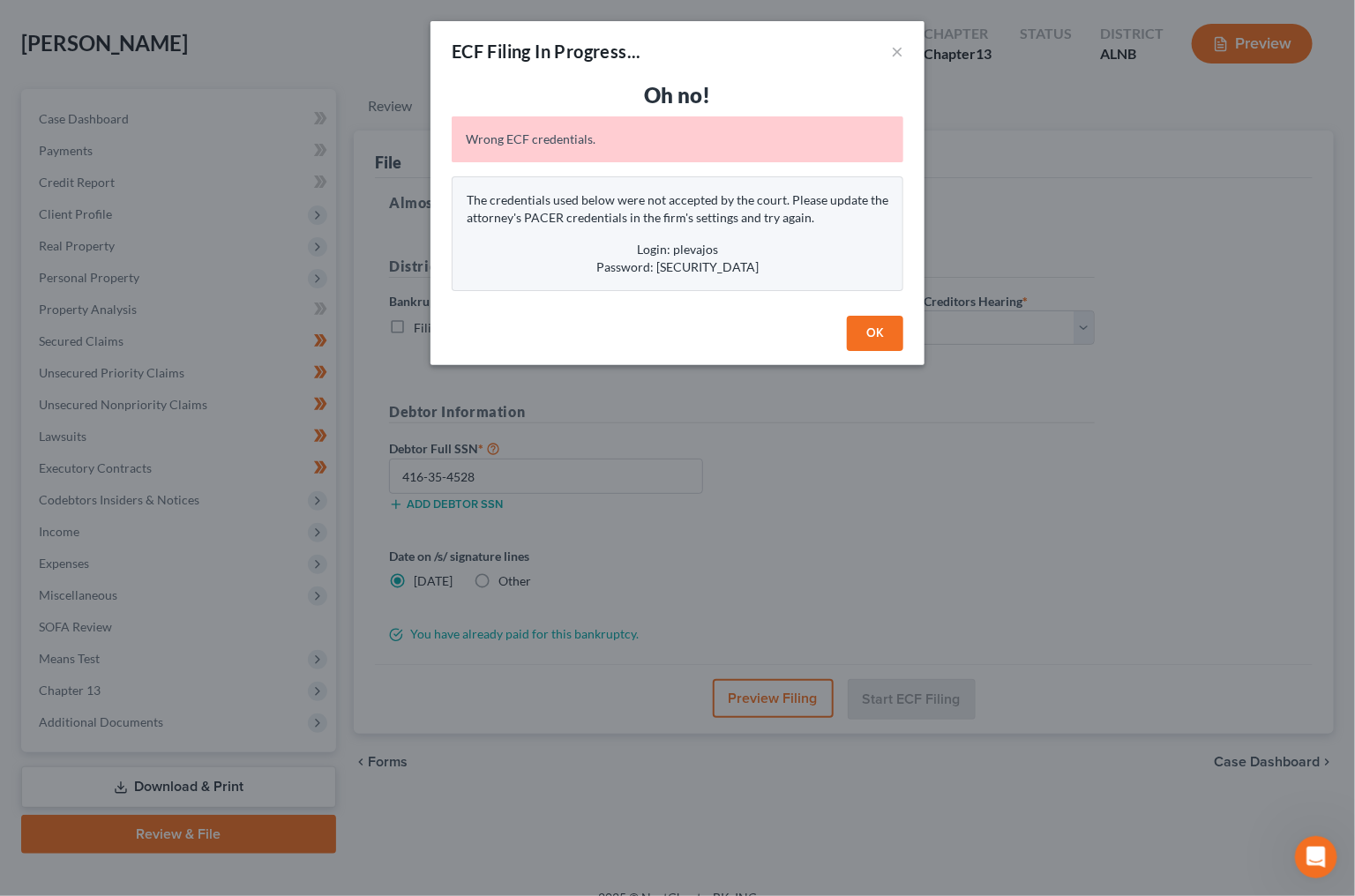
click at [875, 331] on button "OK" at bounding box center [876, 334] width 57 height 35
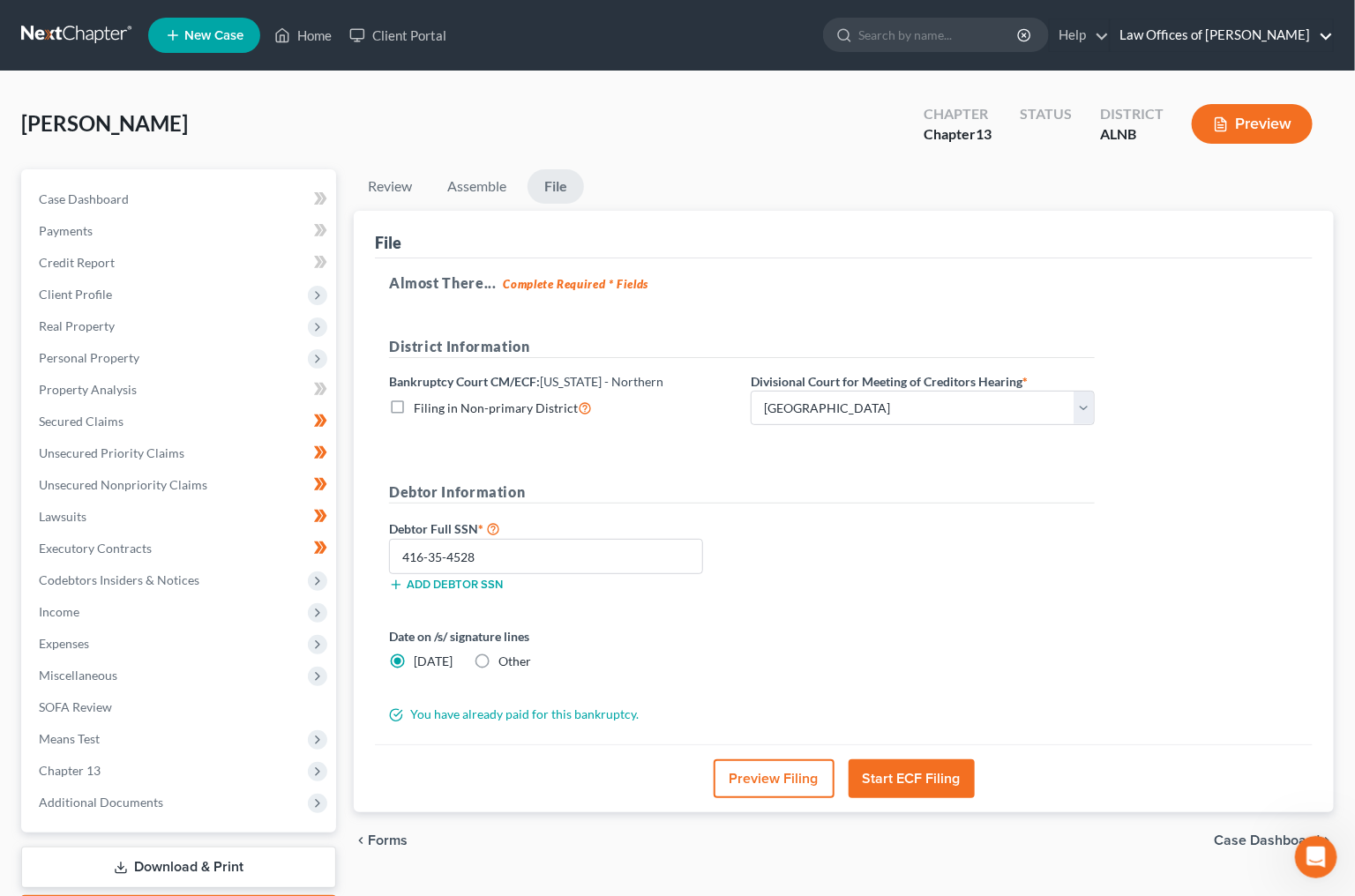
scroll to position [0, 0]
click at [1189, 30] on link "Law Offices of [PERSON_NAME]" at bounding box center [1221, 35] width 222 height 31
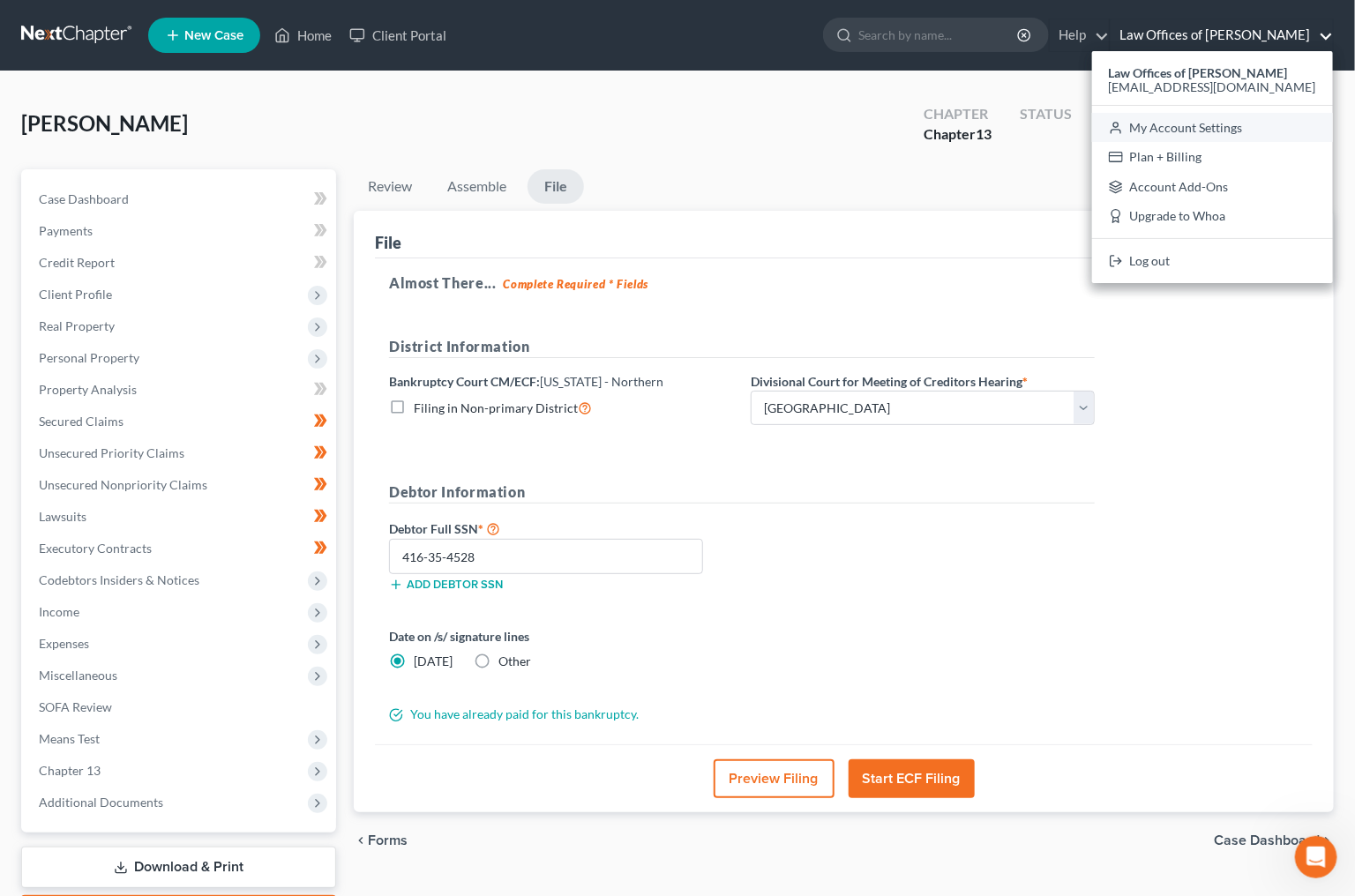
click at [1231, 121] on link "My Account Settings" at bounding box center [1213, 128] width 241 height 30
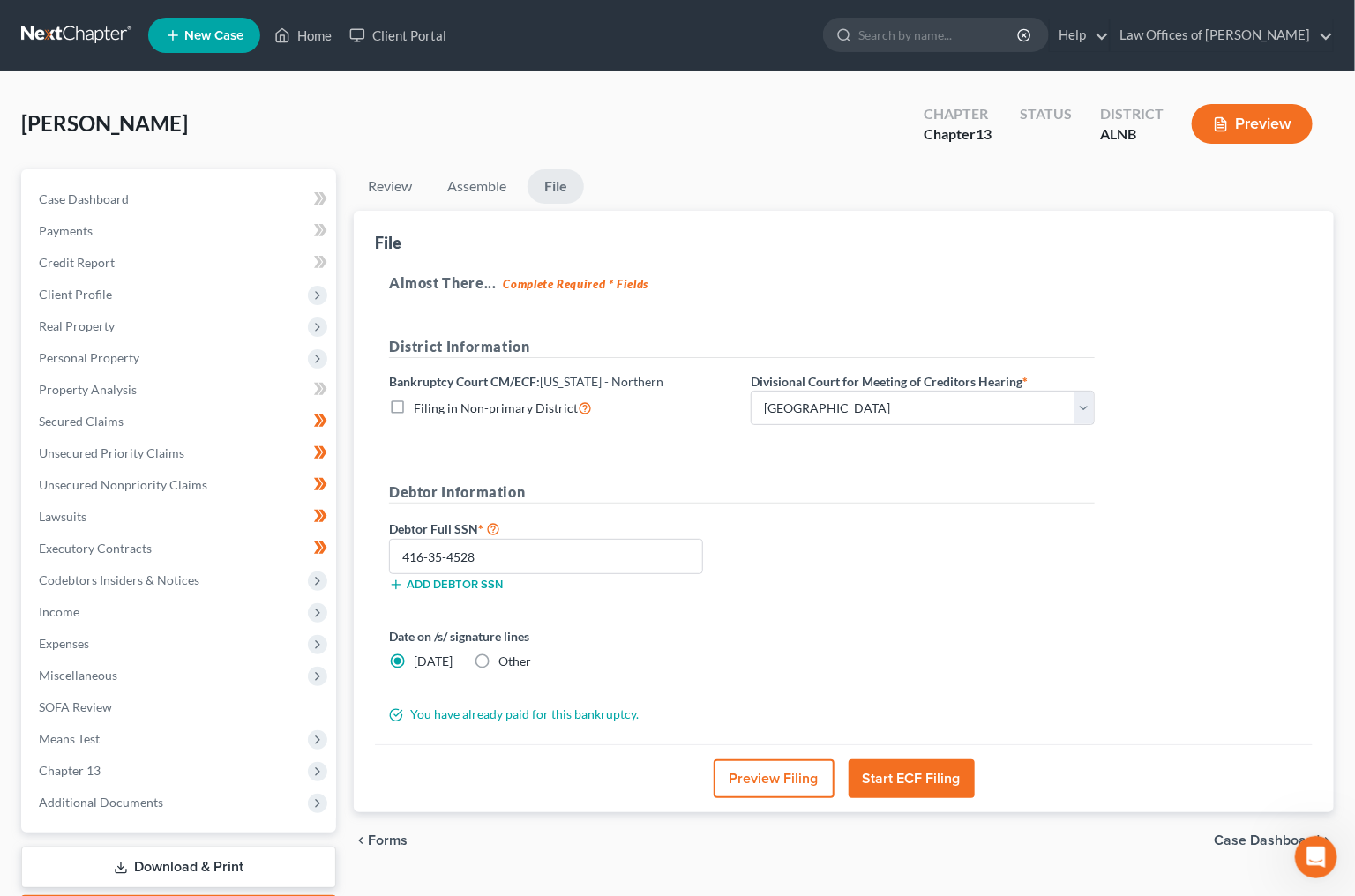
select select "1"
select select "23"
select select "0"
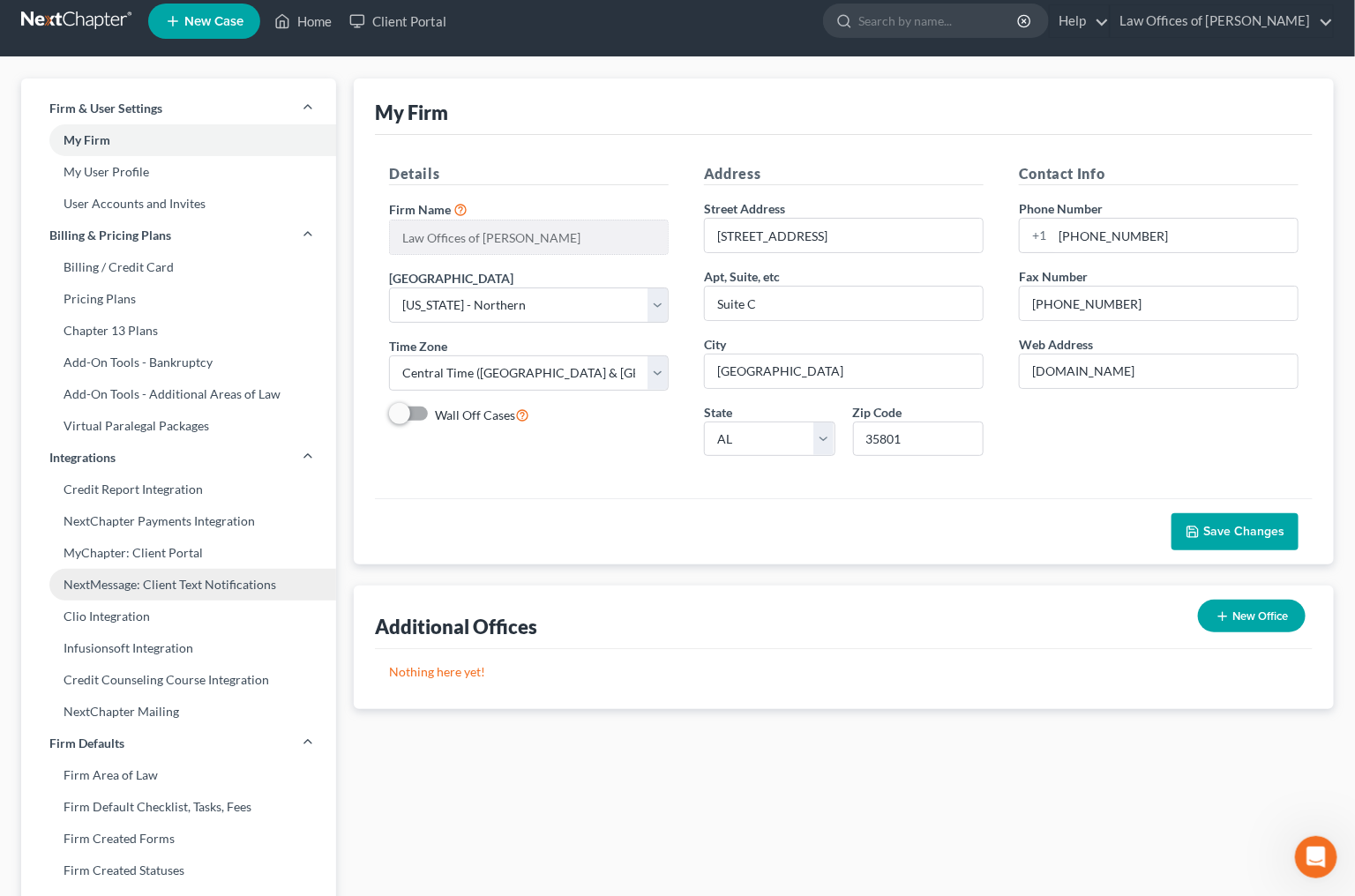
scroll to position [11, 0]
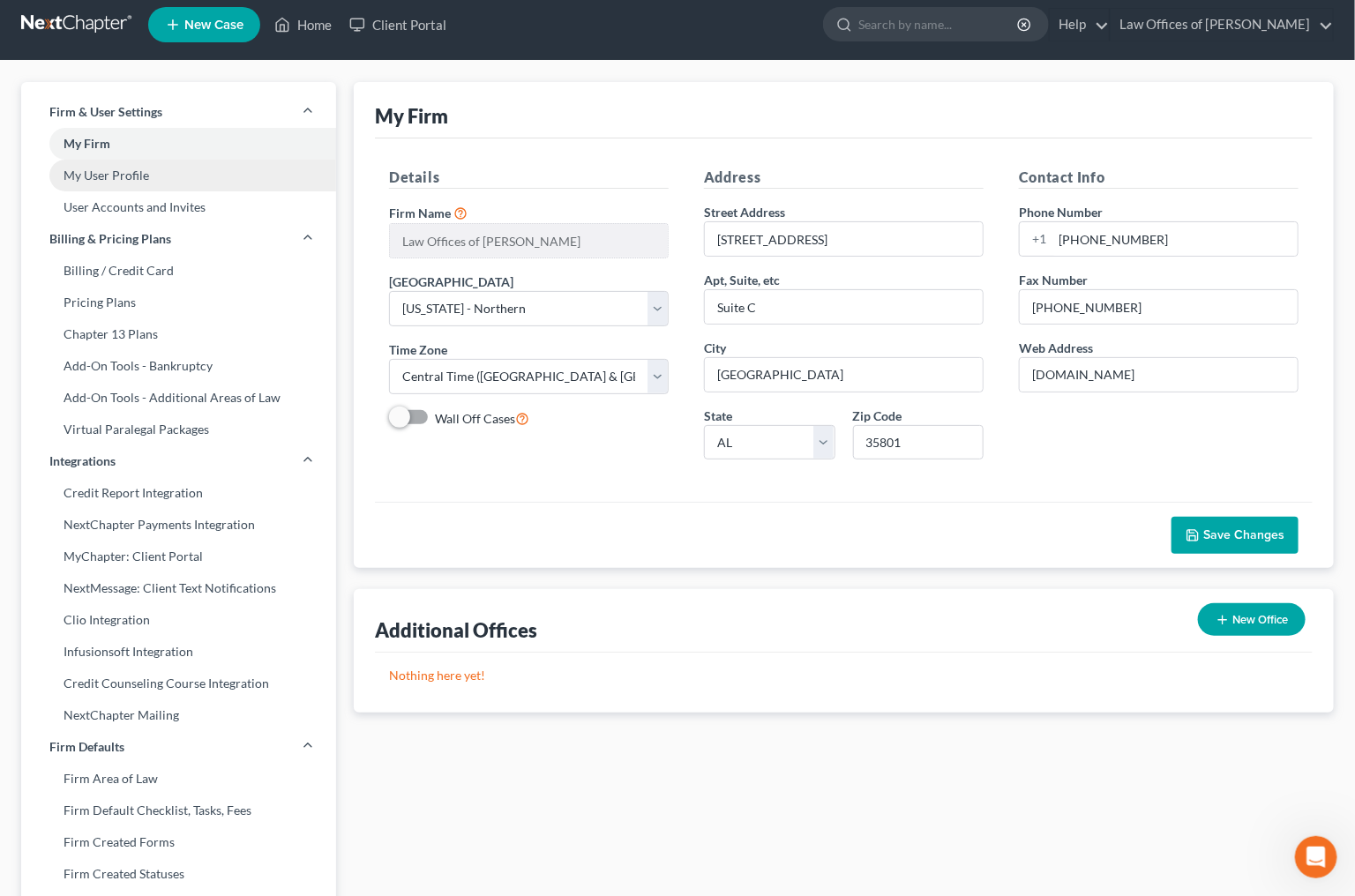
click at [94, 161] on link "My User Profile" at bounding box center [179, 176] width 315 height 31
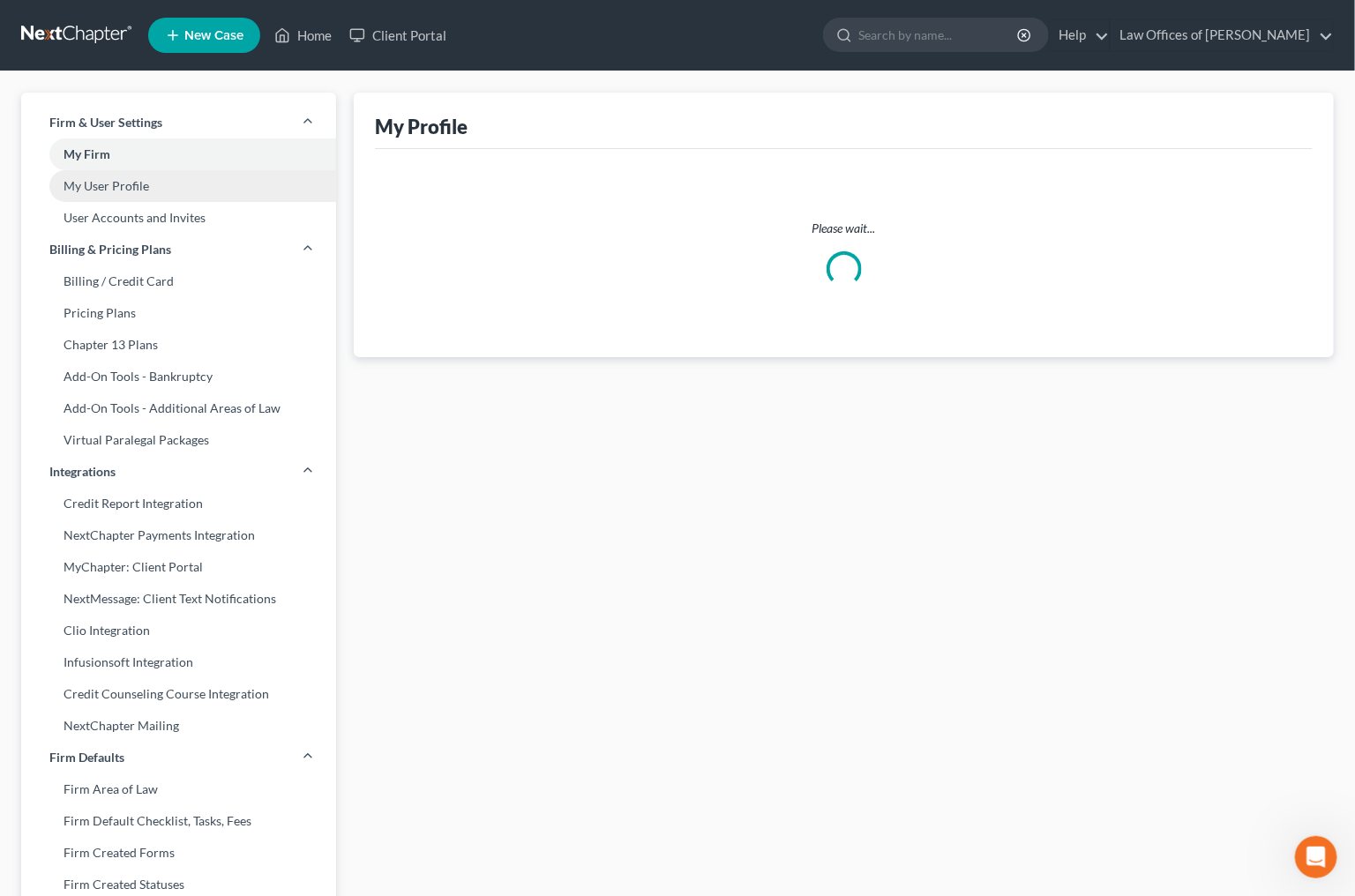
select select "0"
select select "1"
select select "attorney"
select select "0"
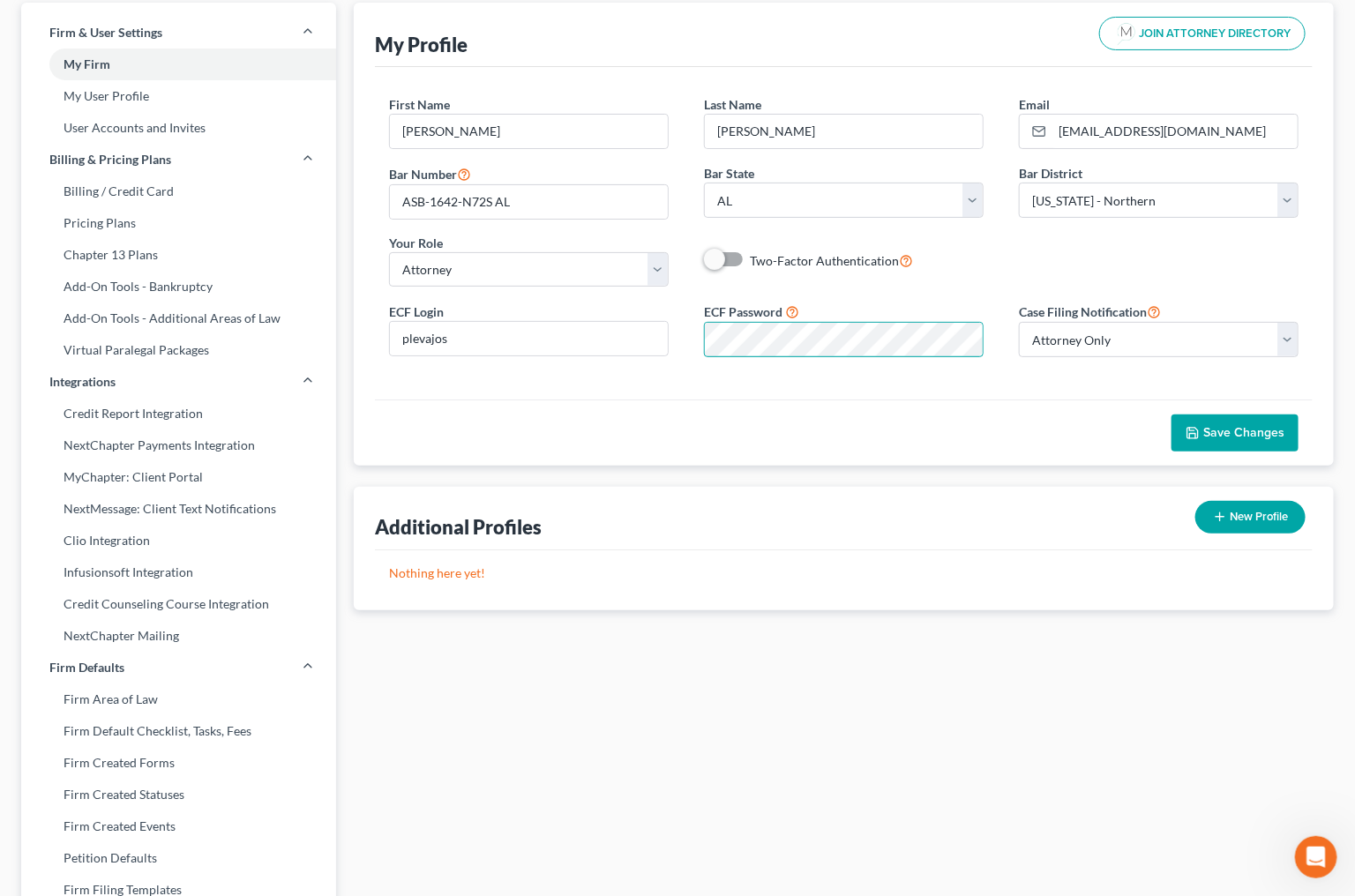
scroll to position [91, 0]
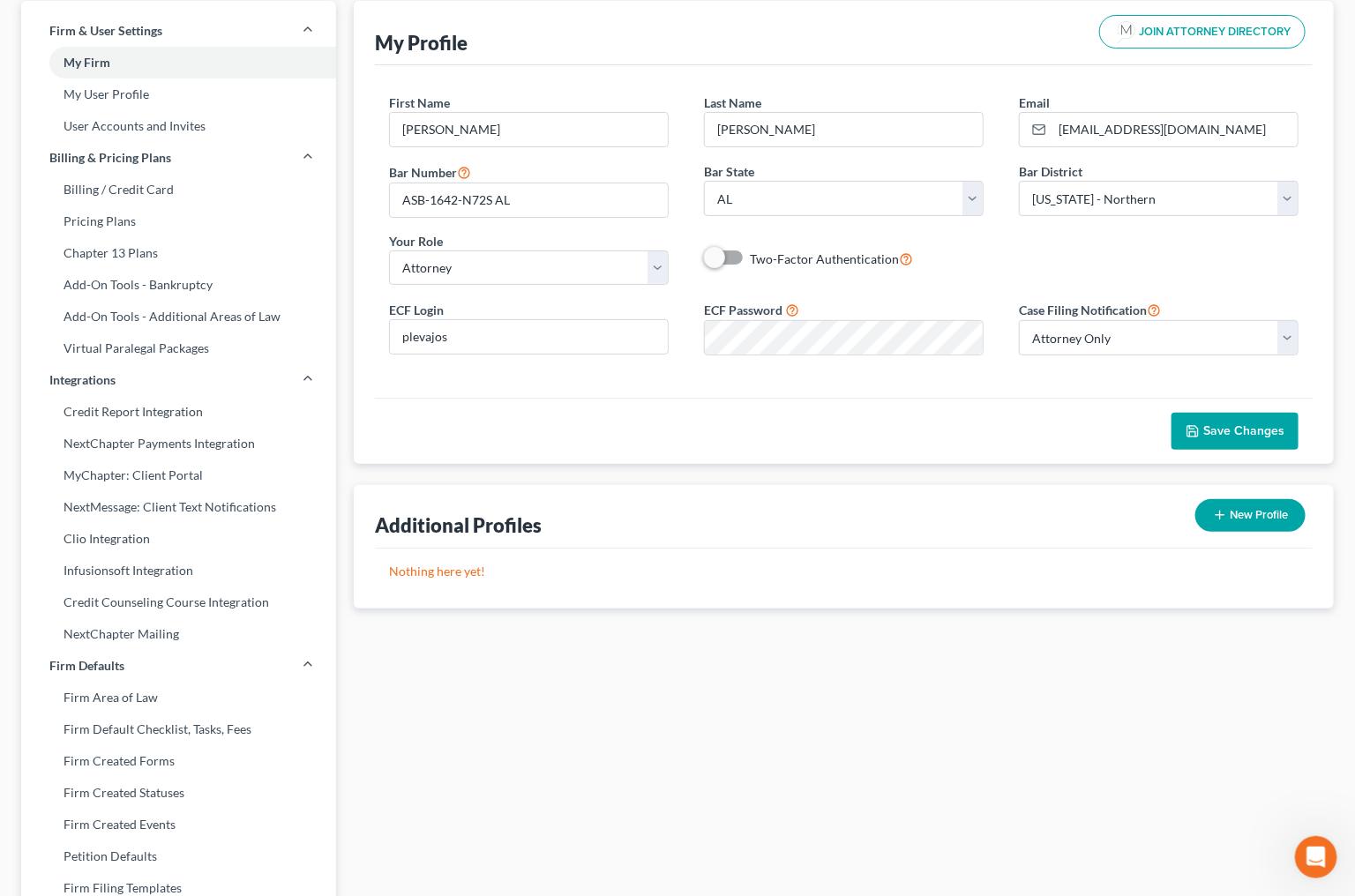
click at [1228, 432] on span "Save Changes" at bounding box center [1244, 430] width 81 height 15
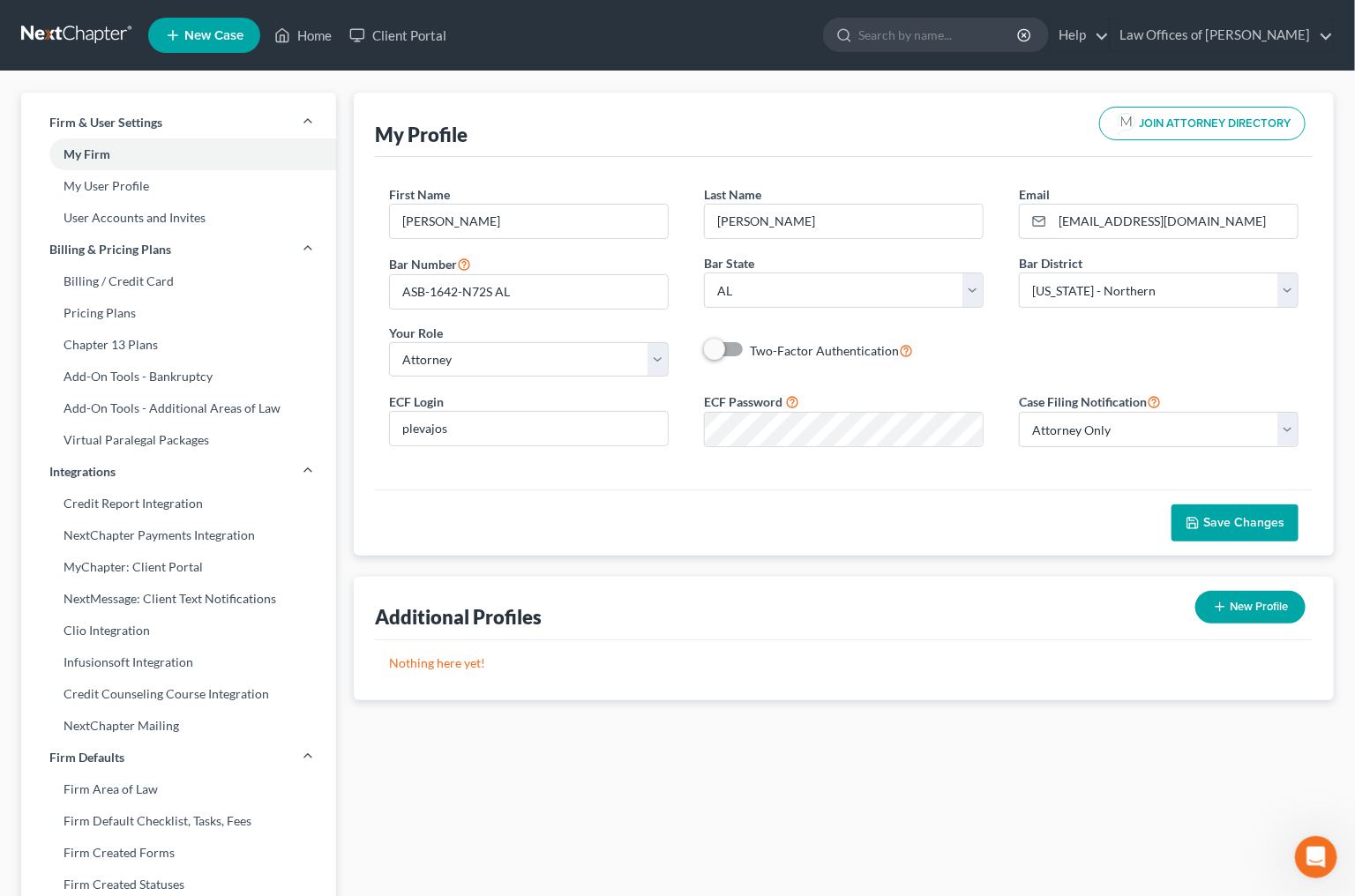
scroll to position [0, 0]
click at [96, 33] on link at bounding box center [78, 35] width 113 height 31
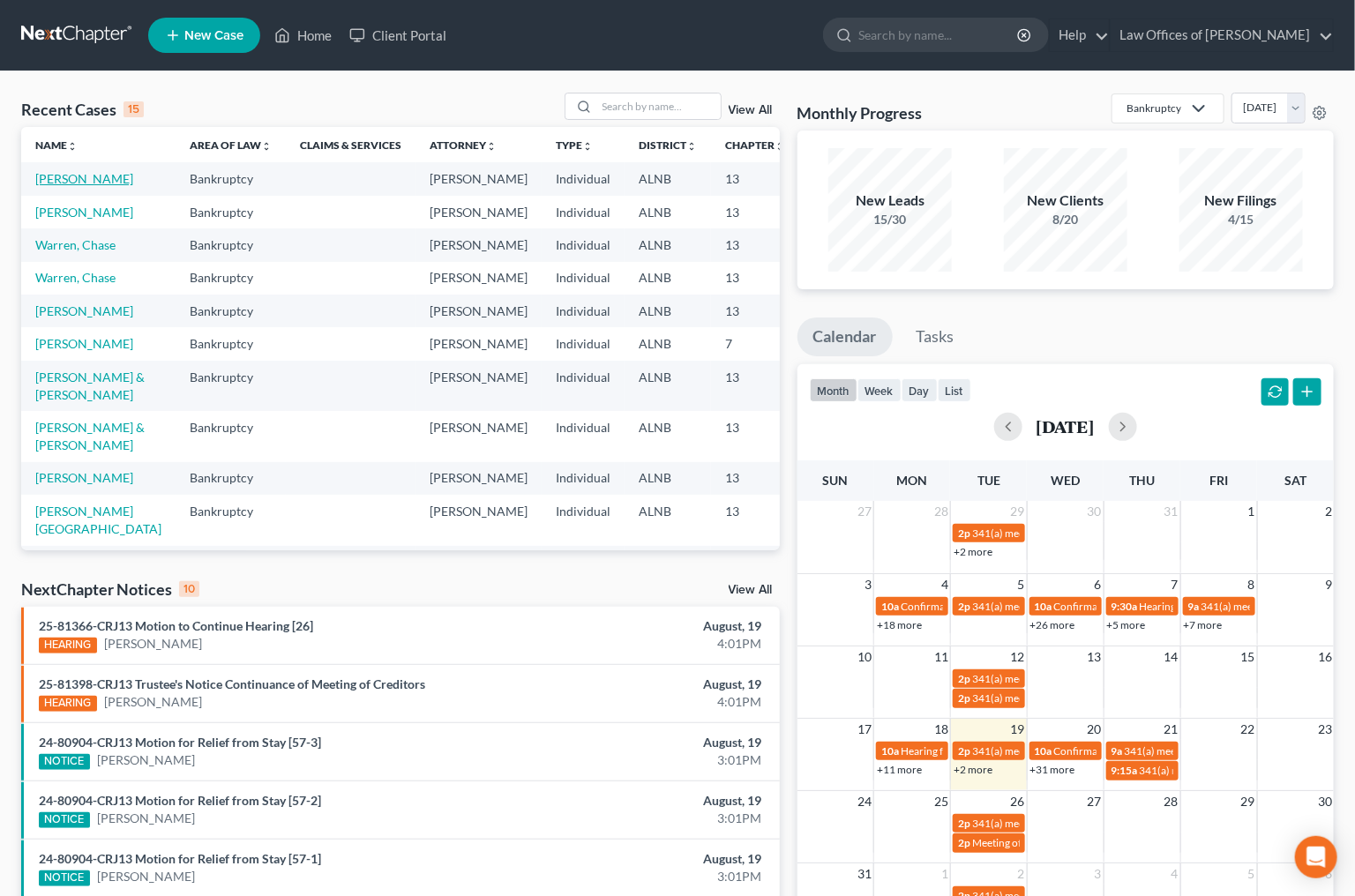
click at [48, 186] on link "[PERSON_NAME]" at bounding box center [84, 178] width 98 height 15
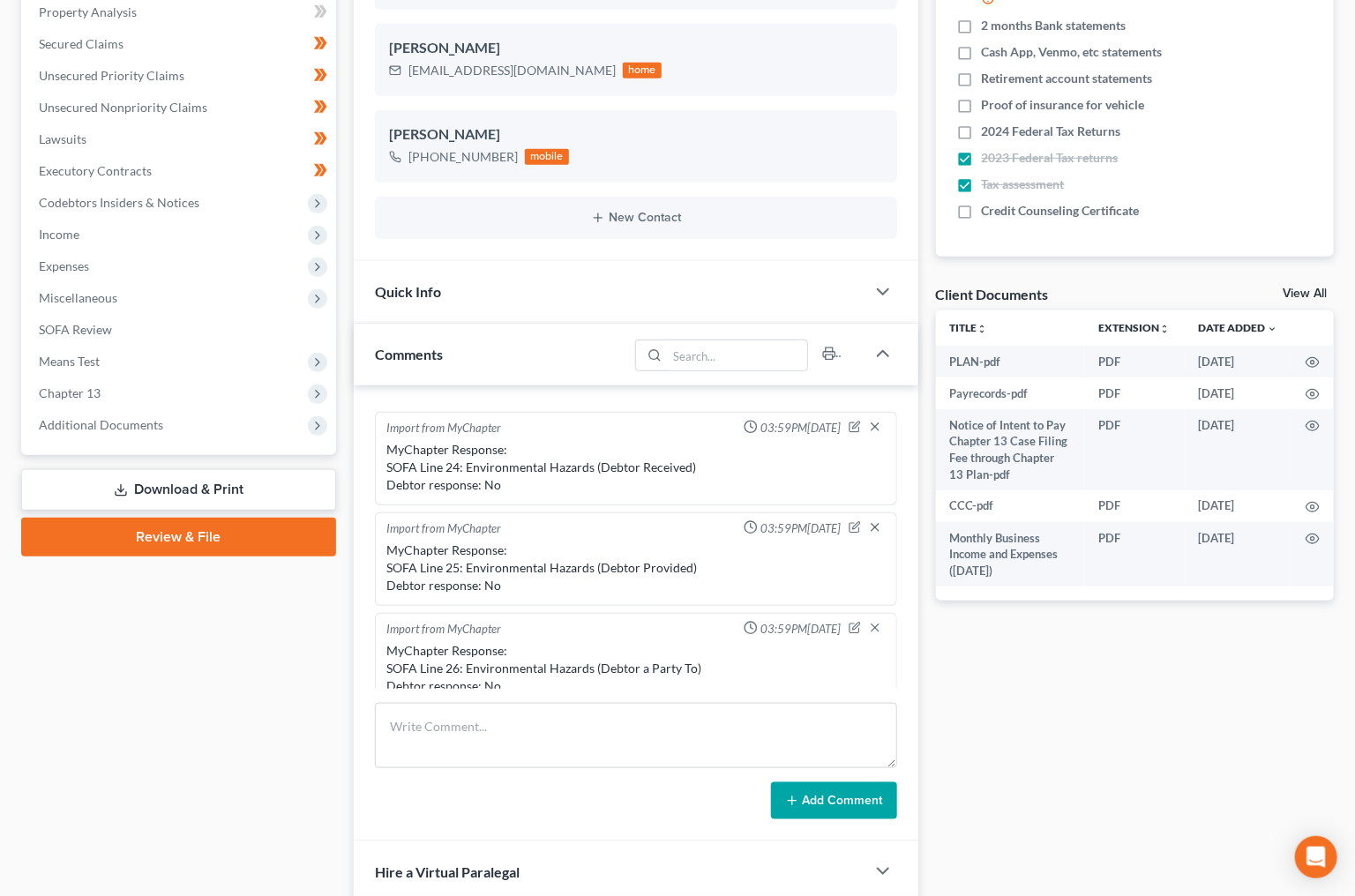
scroll to position [379, 0]
click at [185, 516] on link "Review & File" at bounding box center [179, 536] width 315 height 39
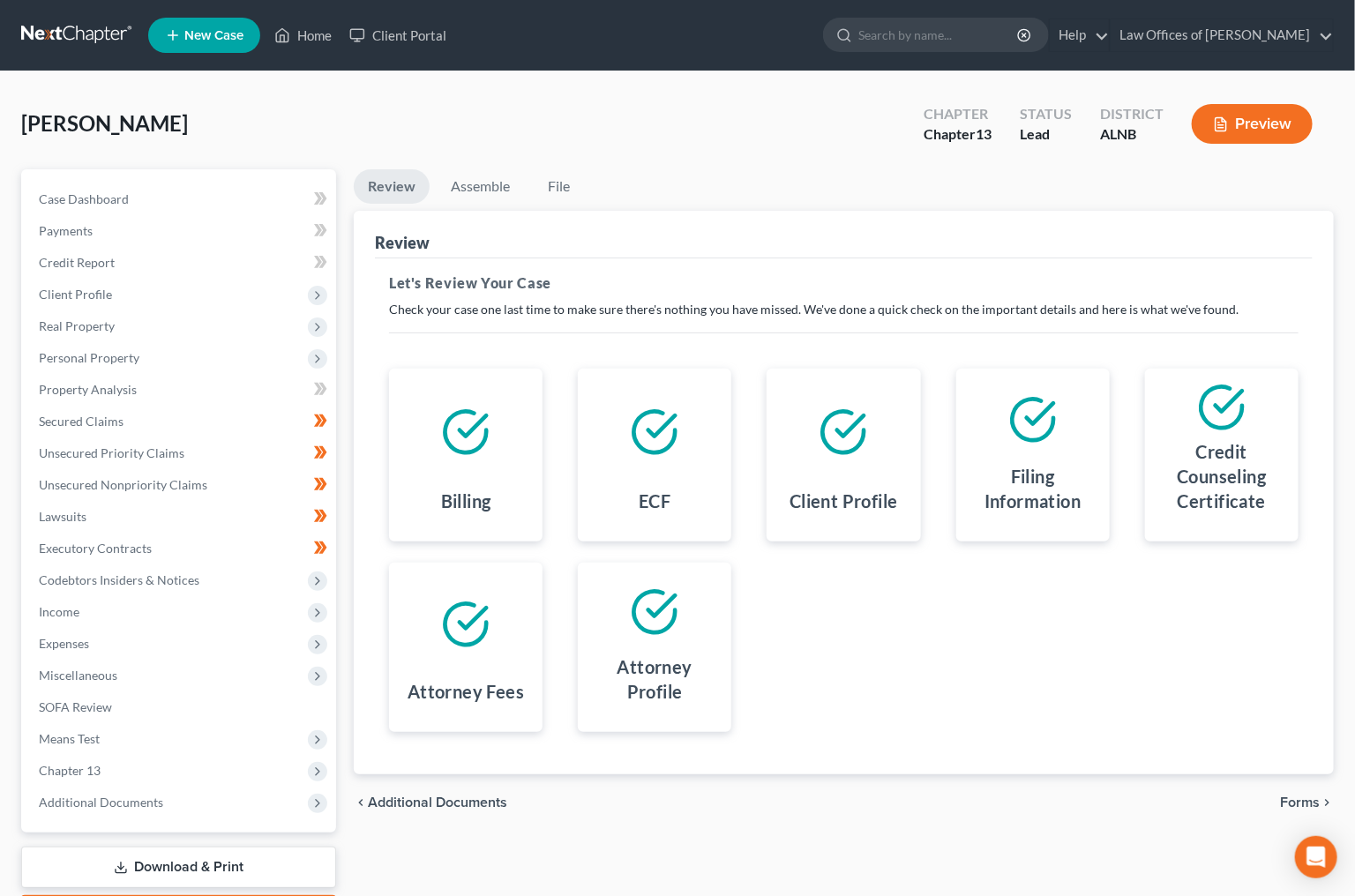
click at [1291, 796] on span "Forms" at bounding box center [1300, 803] width 39 height 14
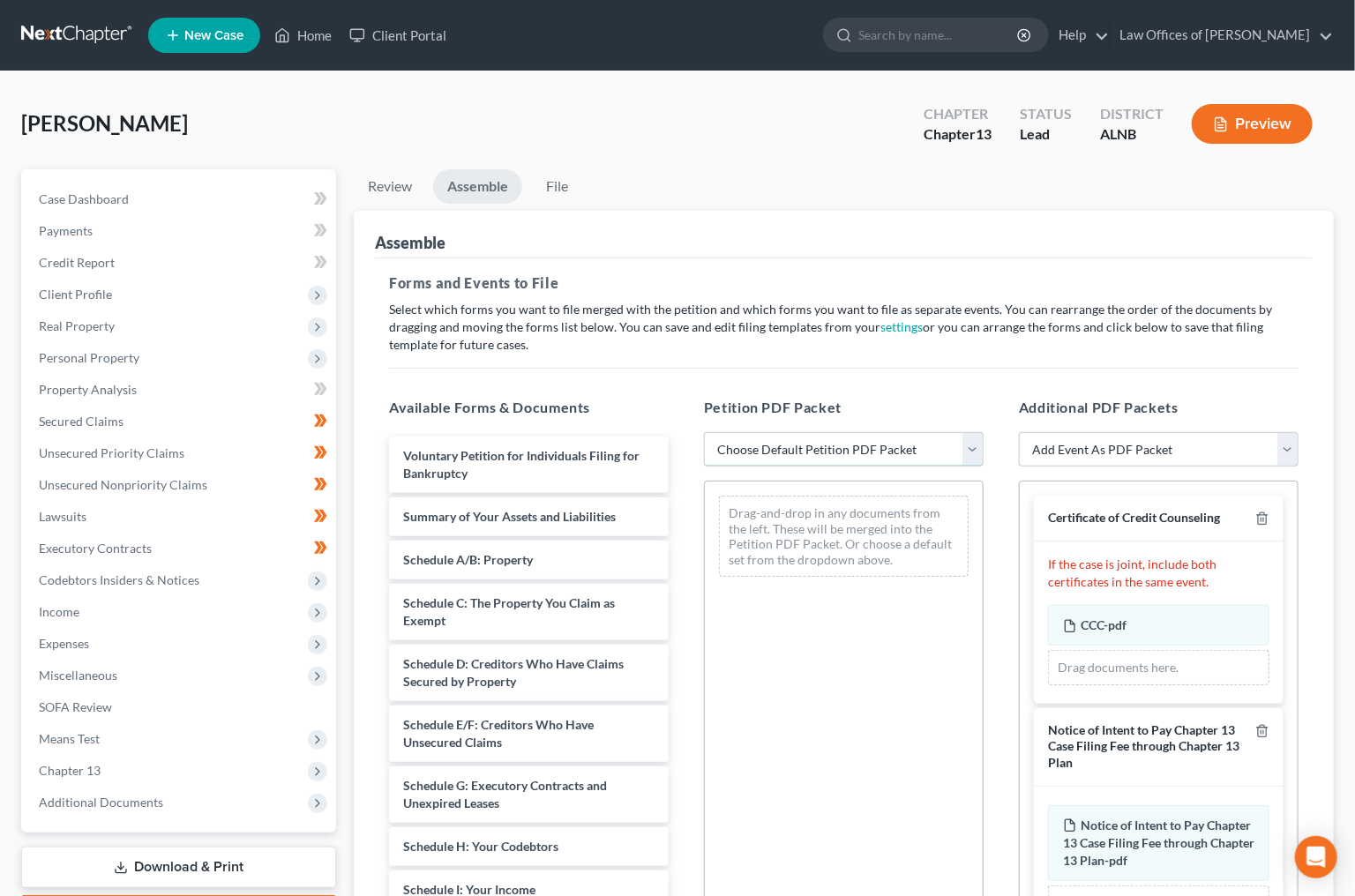
select select "0"
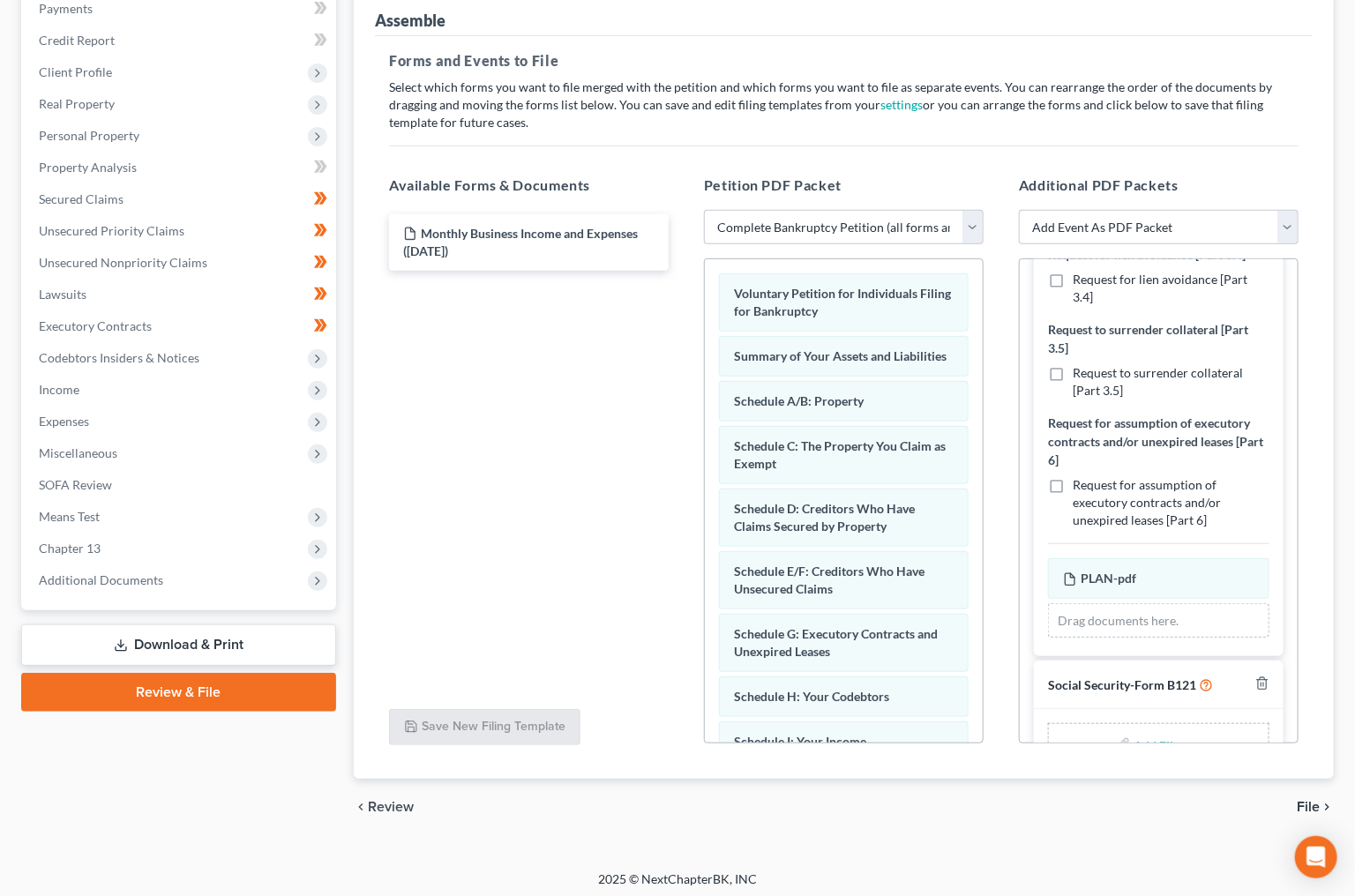
scroll to position [222, 0]
click at [1154, 729] on input "file" at bounding box center [1156, 745] width 42 height 31
type input "C:\fakepath\Signed SSNStatement.pdf"
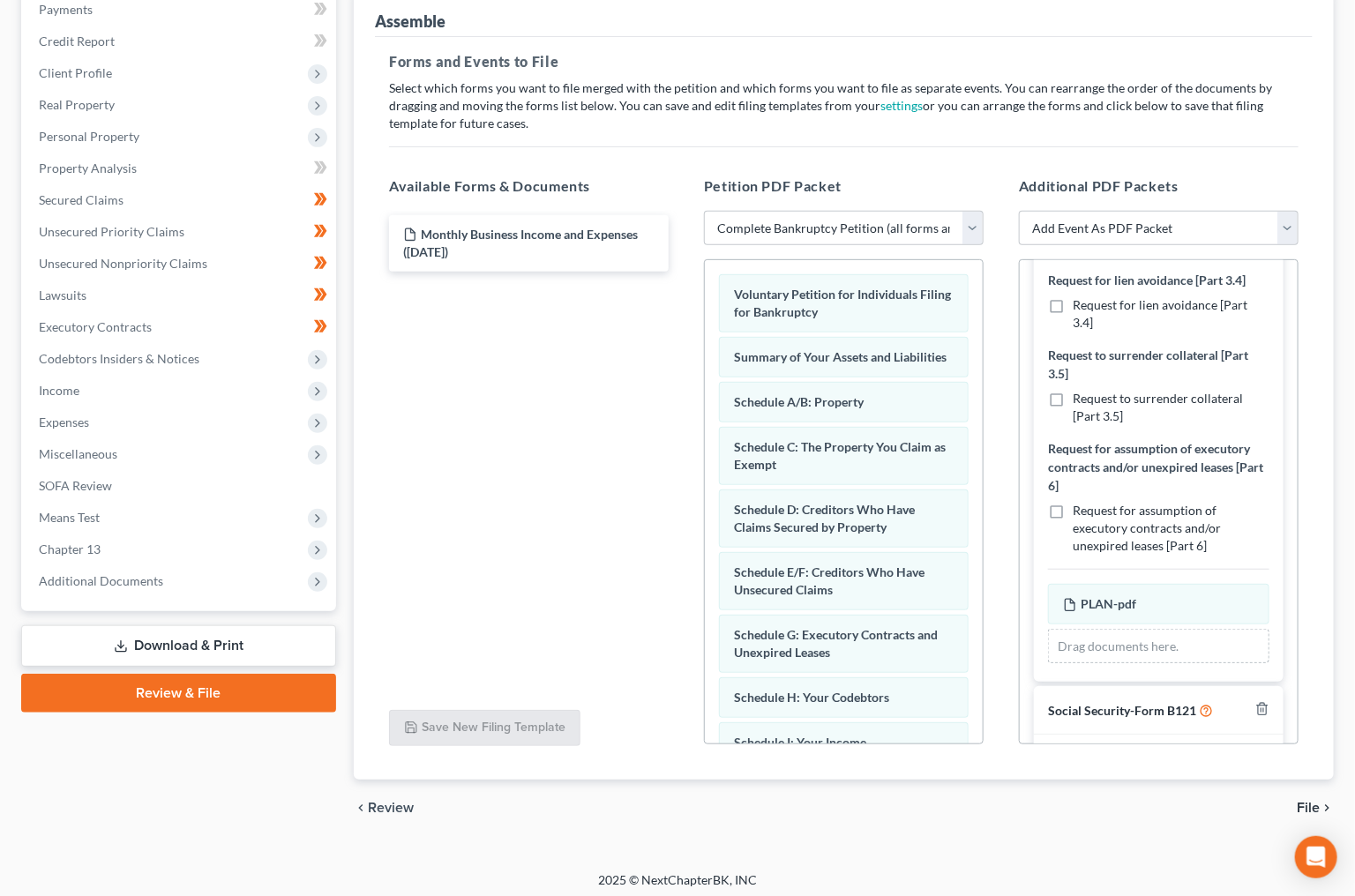
click at [1312, 801] on span "File" at bounding box center [1308, 808] width 23 height 14
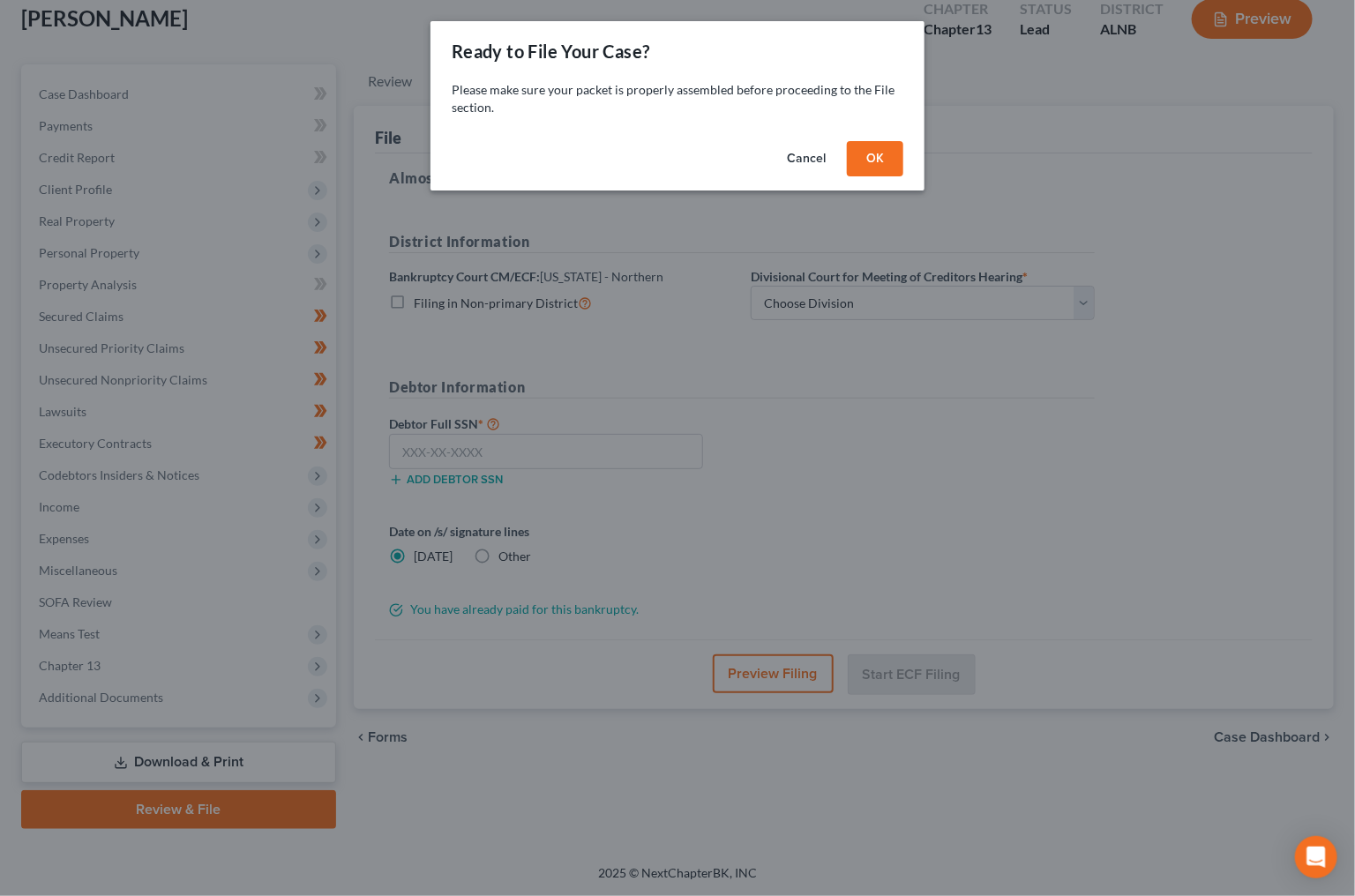
scroll to position [80, 0]
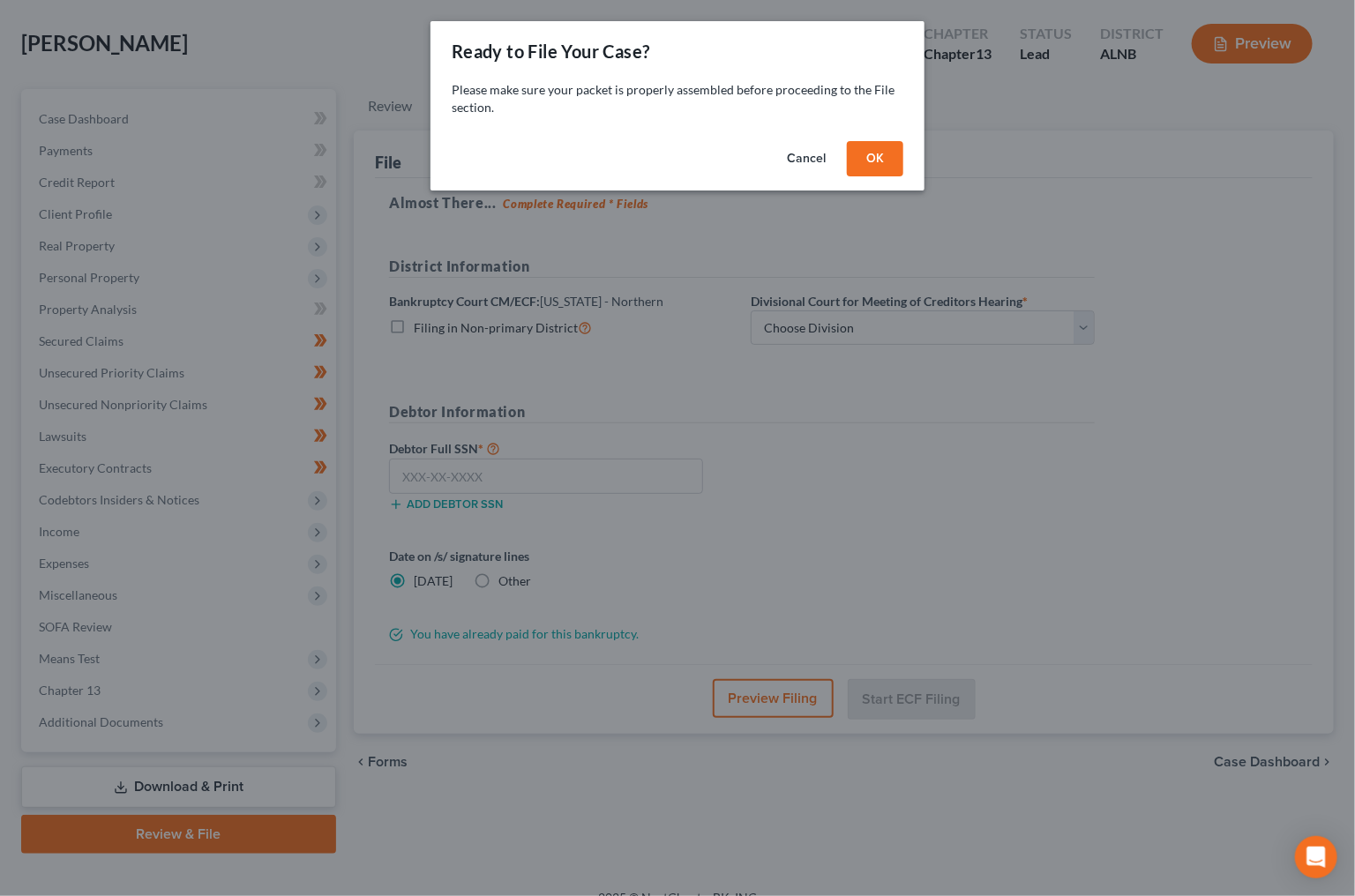
drag, startPoint x: 863, startPoint y: 138, endPoint x: 857, endPoint y: 216, distance: 78.2
click at [863, 141] on button "OK" at bounding box center [876, 159] width 57 height 35
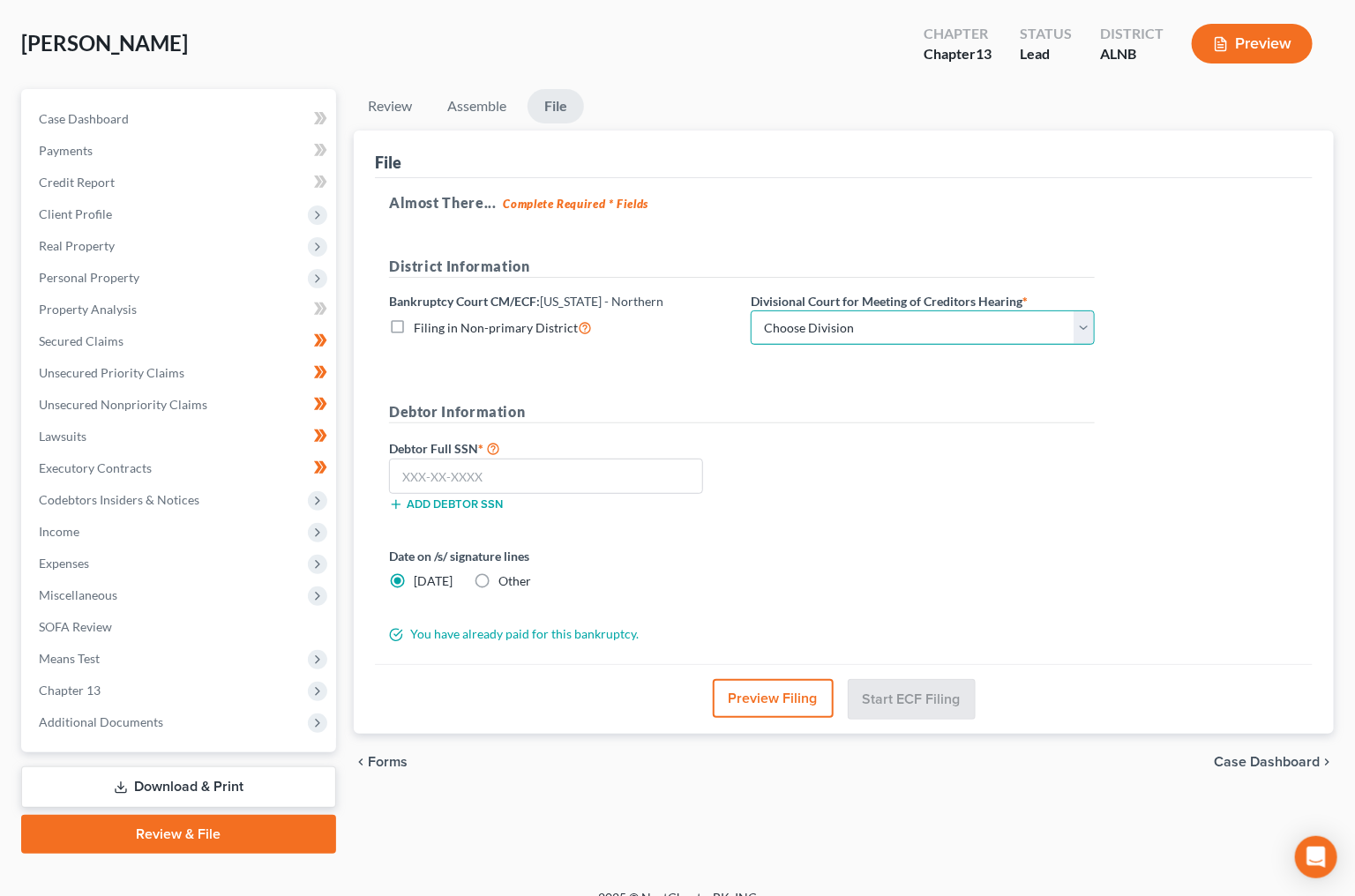
select select "2"
click at [560, 468] on input "text" at bounding box center [546, 476] width 314 height 35
paste input "416-35-4528"
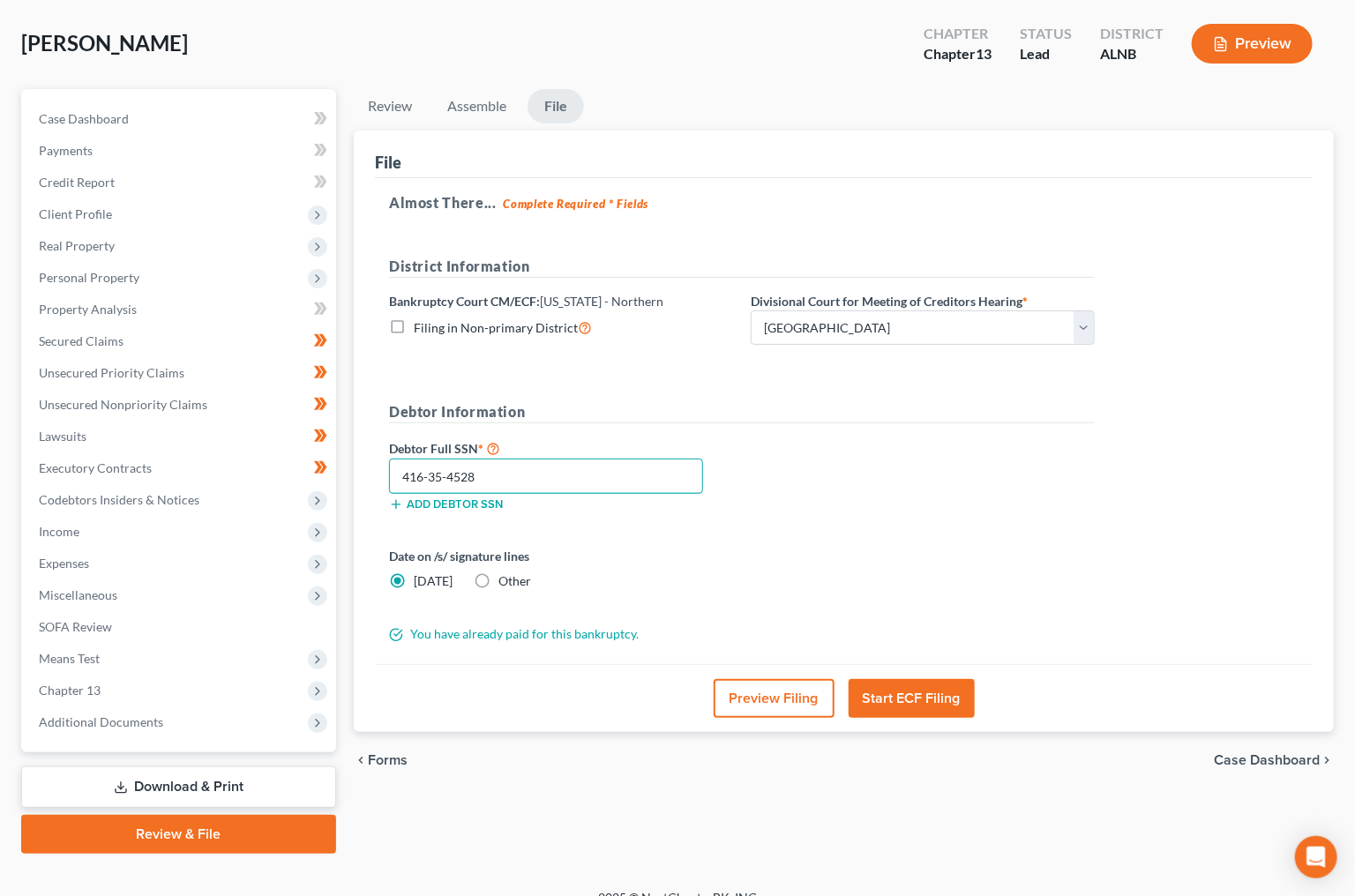
type input "416-35-4528"
click at [927, 687] on button "Start ECF Filing" at bounding box center [911, 699] width 127 height 39
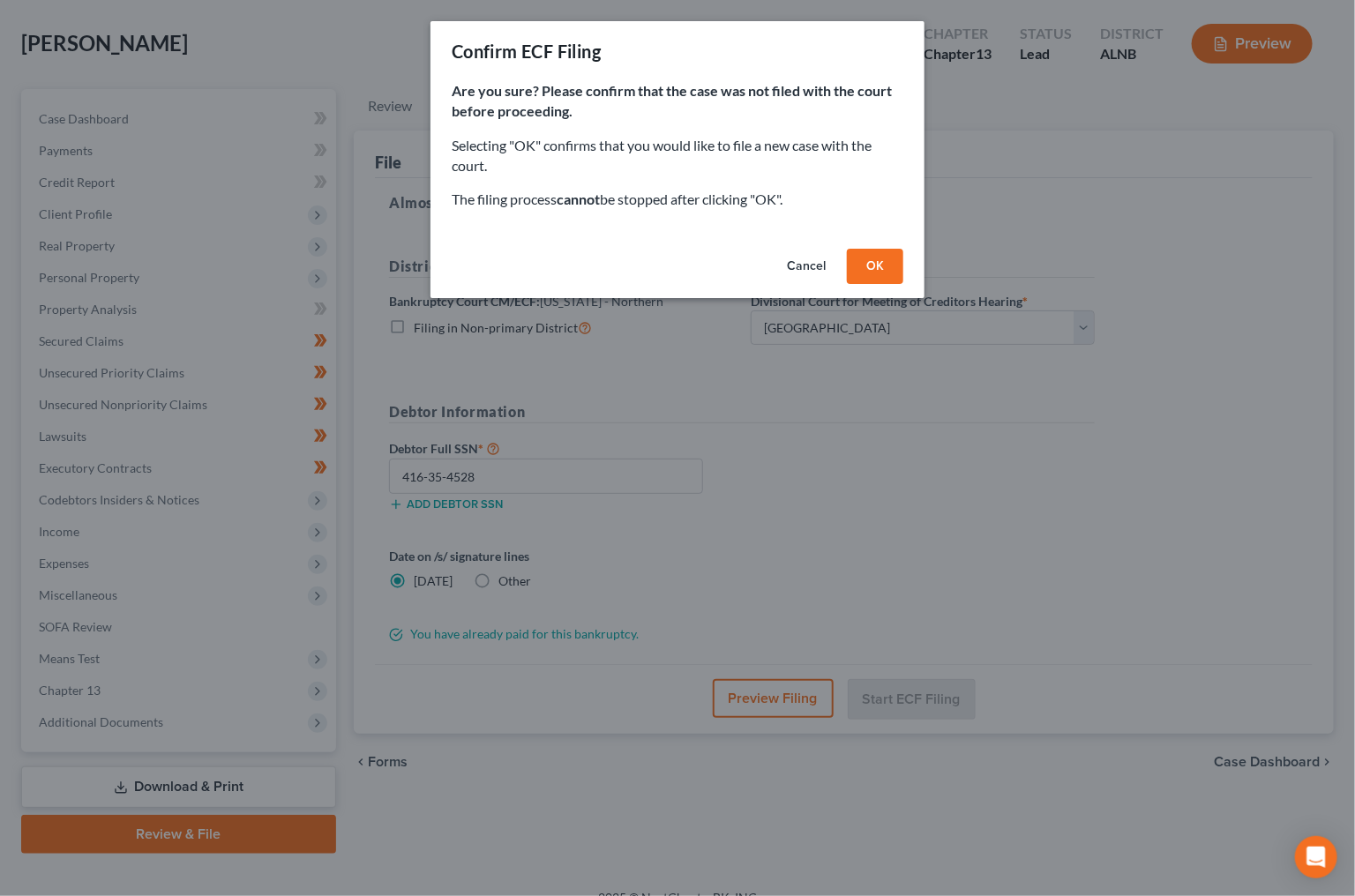
click at [893, 259] on button "OK" at bounding box center [876, 266] width 57 height 35
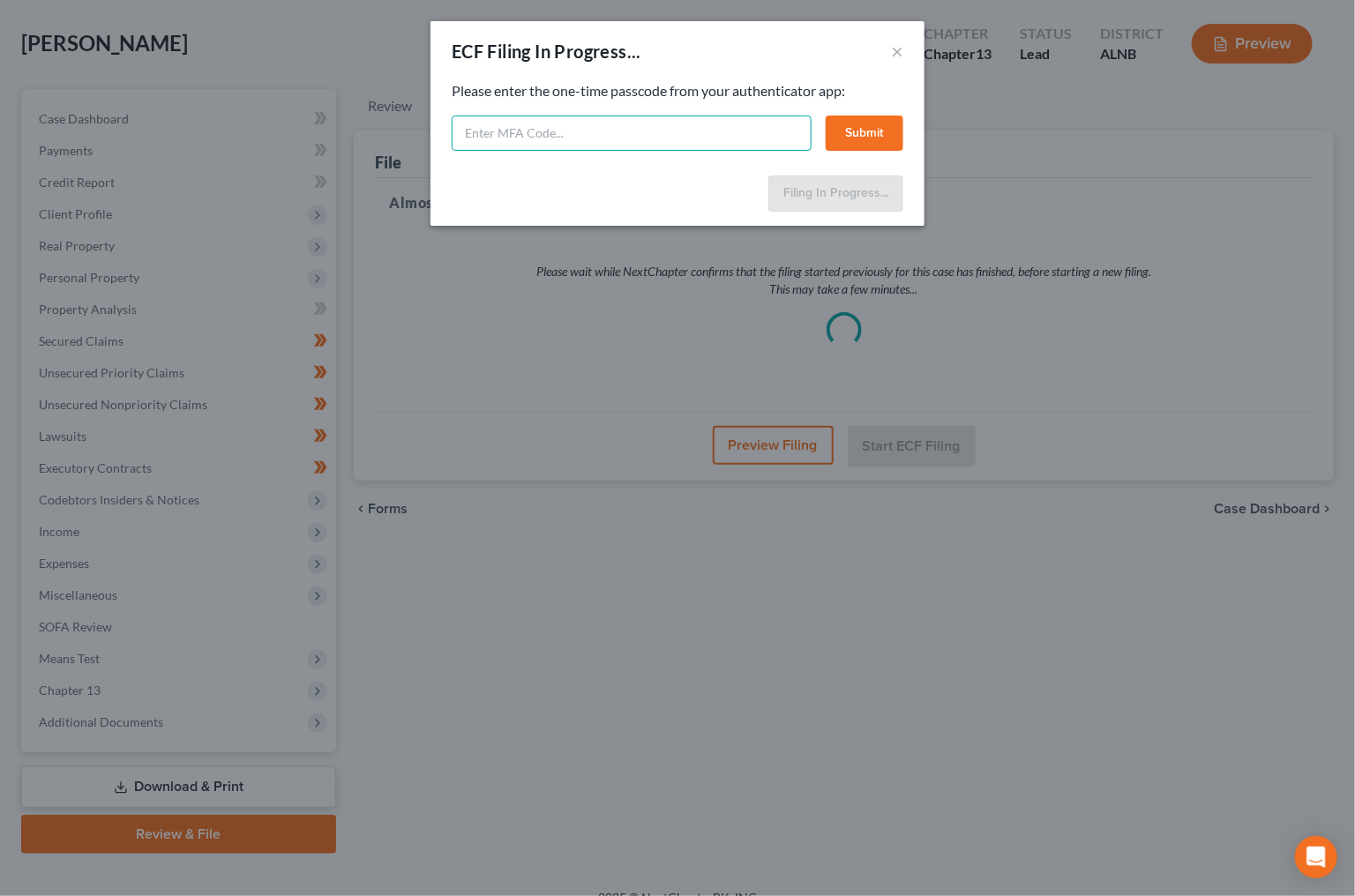
click at [656, 143] on input "text" at bounding box center [631, 133] width 360 height 35
type input "489317"
click at [833, 126] on button "Submit" at bounding box center [864, 133] width 78 height 35
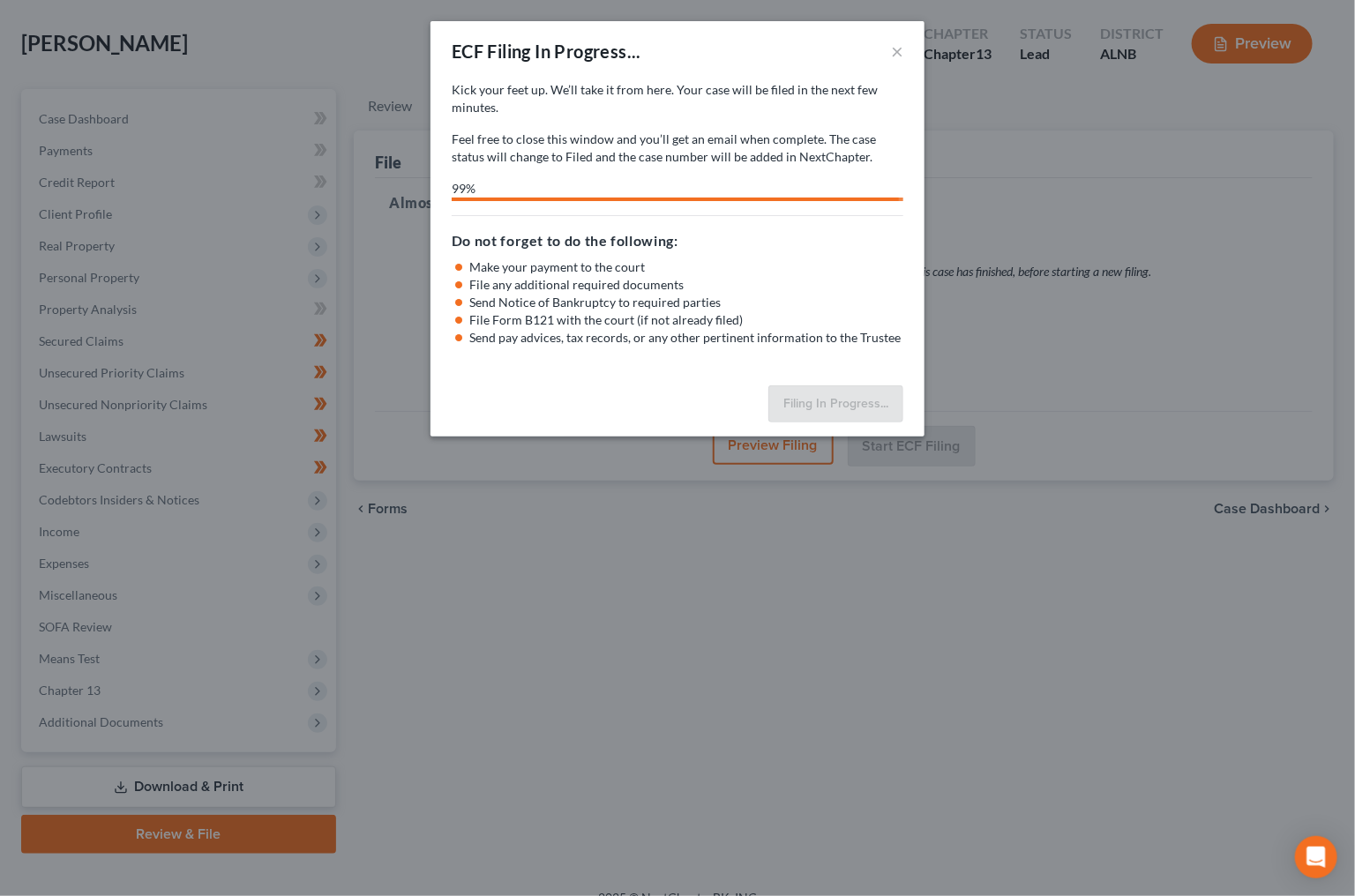
select select "2"
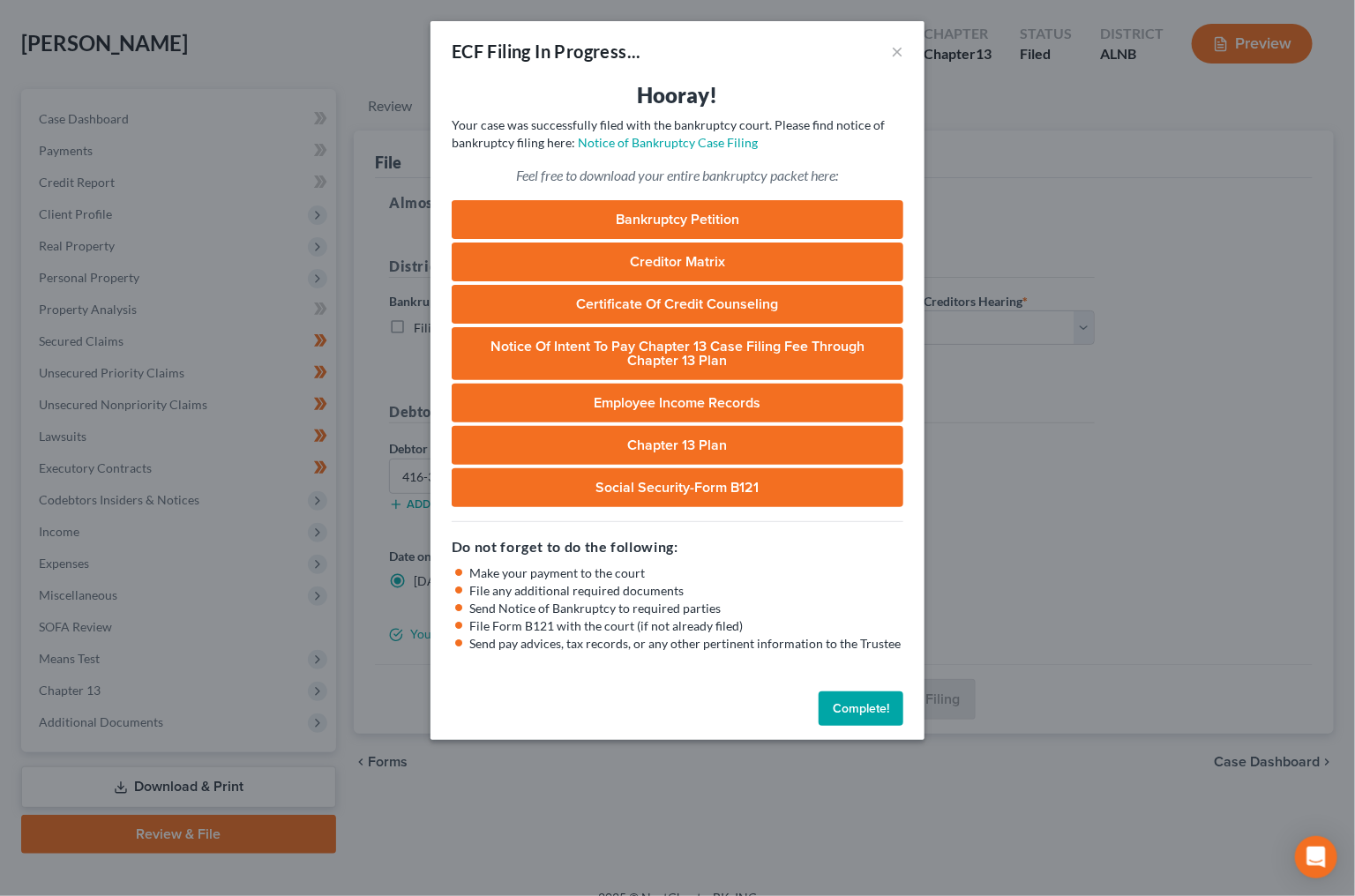
click at [840, 692] on button "Complete!" at bounding box center [861, 710] width 84 height 35
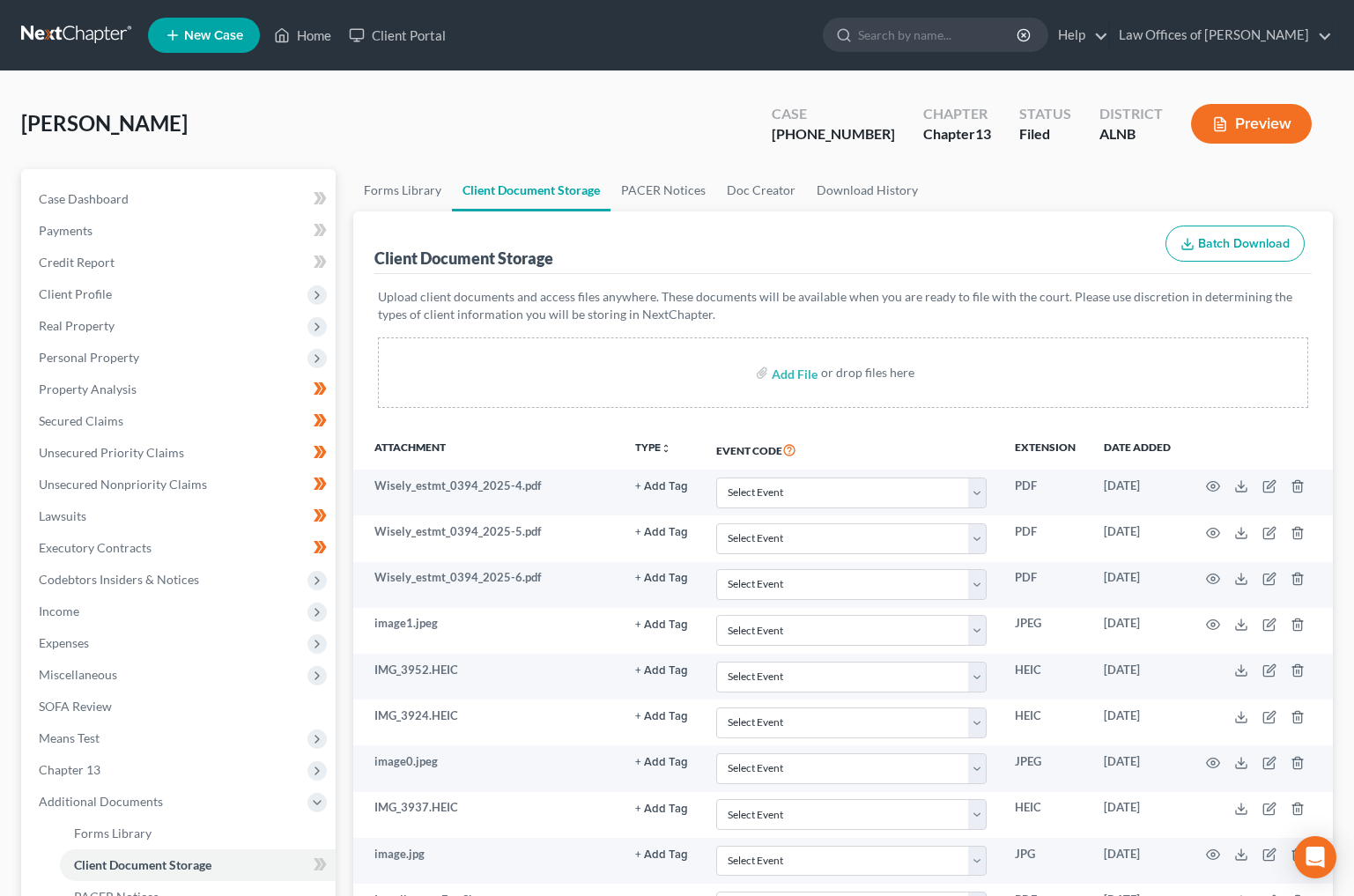
select select "23"
select select "5"
select select "22"
select select "19"
select select "10"
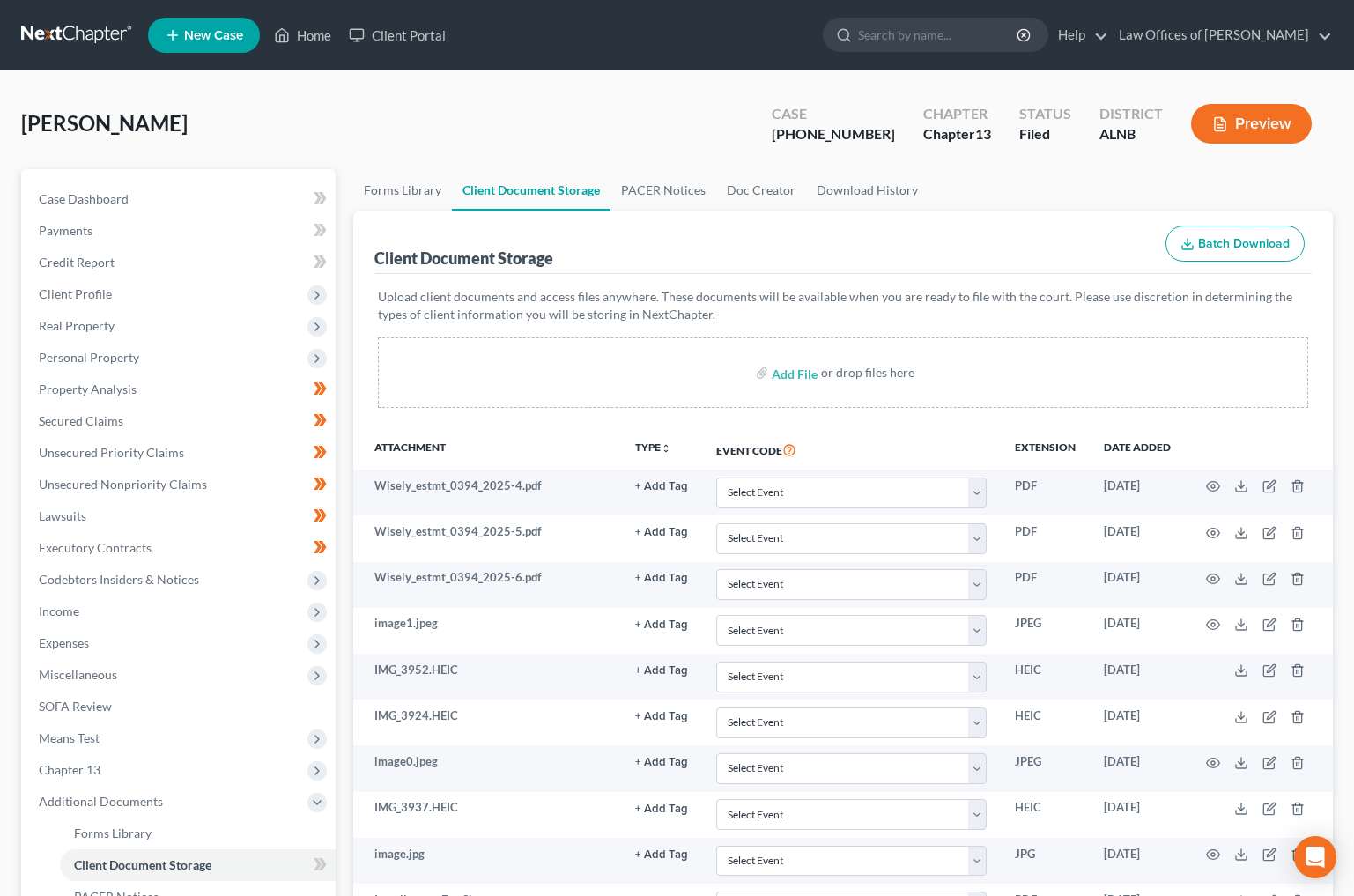
scroll to position [401, 0]
